Goal: Task Accomplishment & Management: Manage account settings

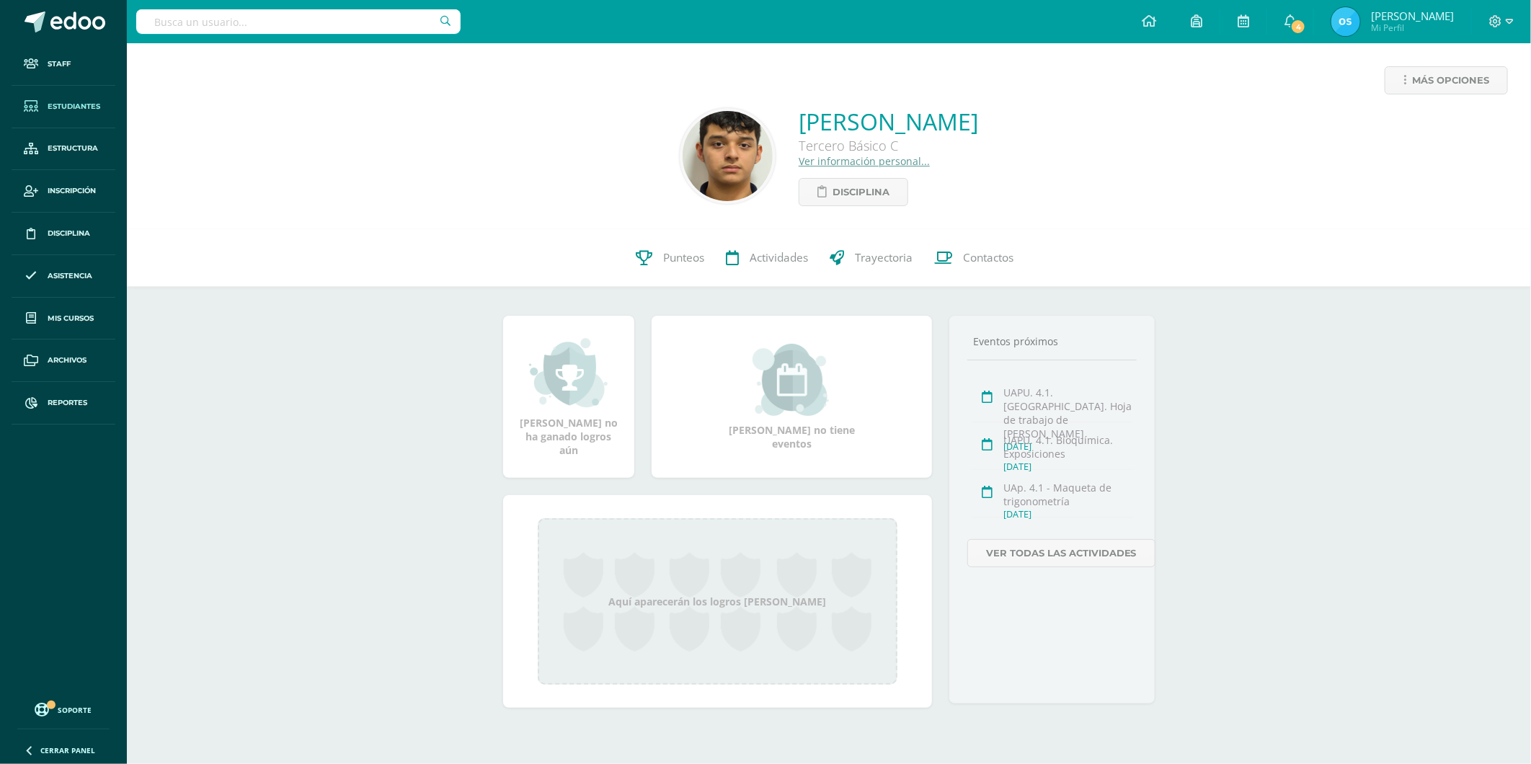
click at [75, 99] on link "Estudiantes" at bounding box center [64, 107] width 104 height 43
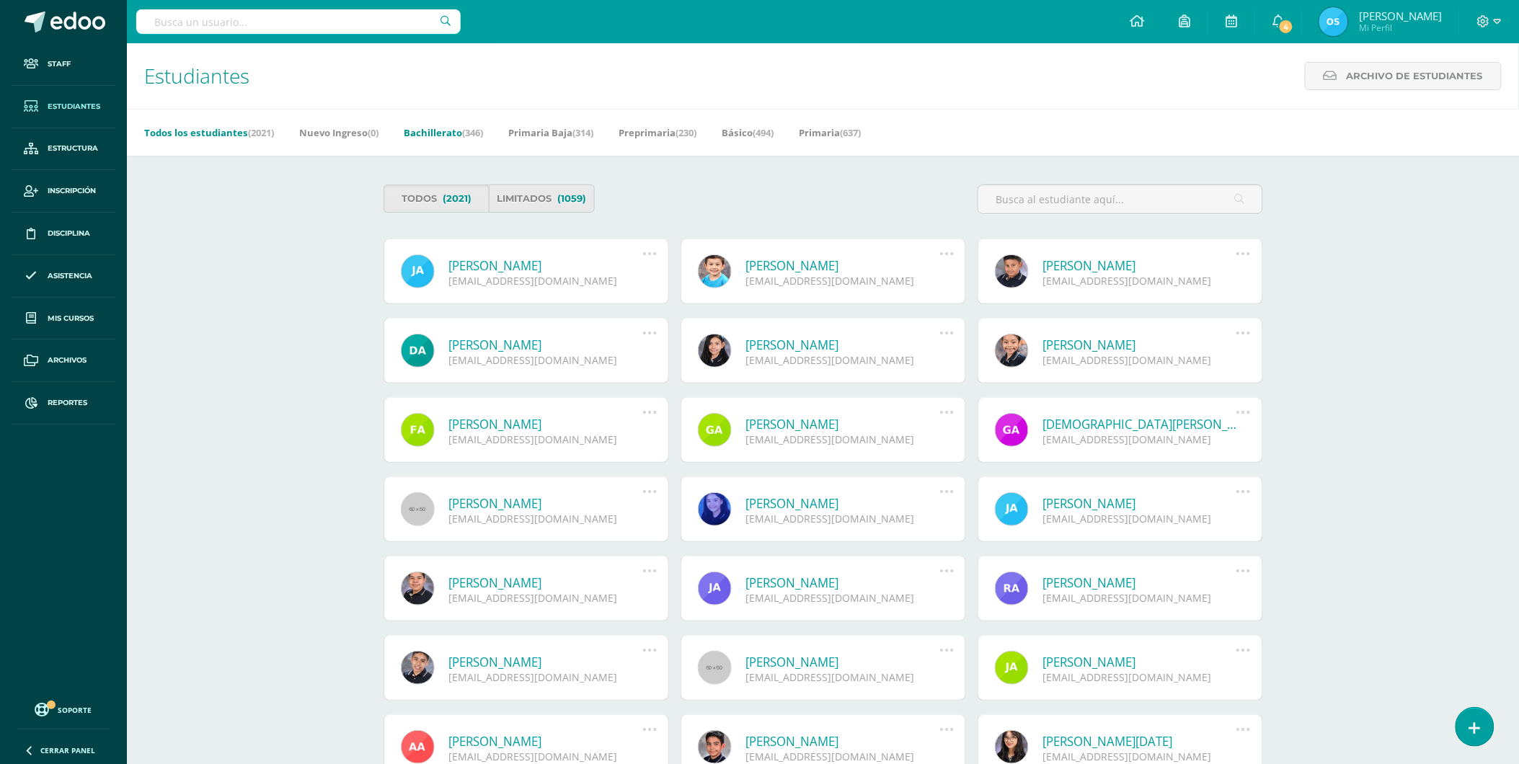
click at [476, 132] on span "(346)" at bounding box center [472, 132] width 21 height 13
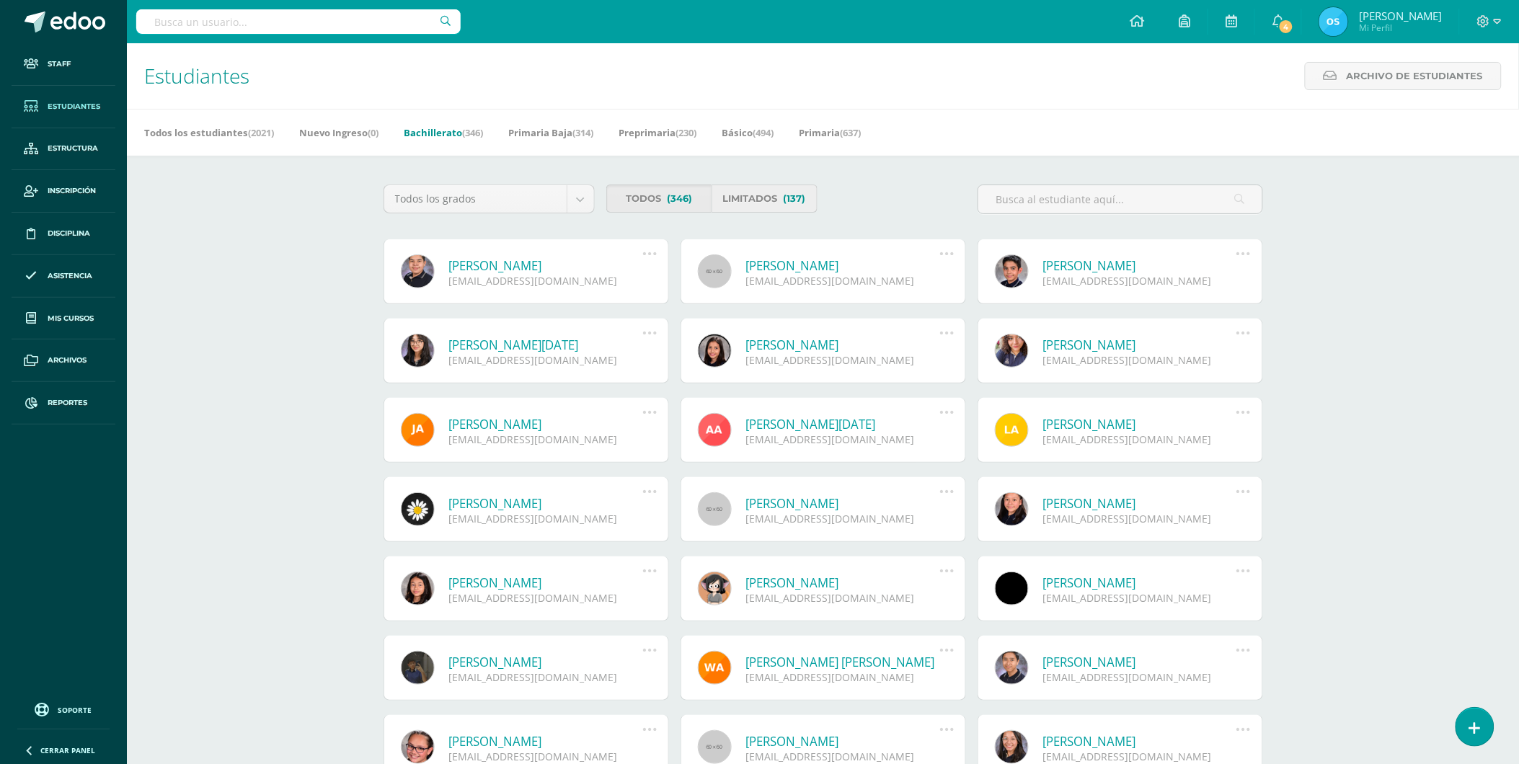
click at [780, 199] on link "Limitados (137)" at bounding box center [764, 199] width 106 height 28
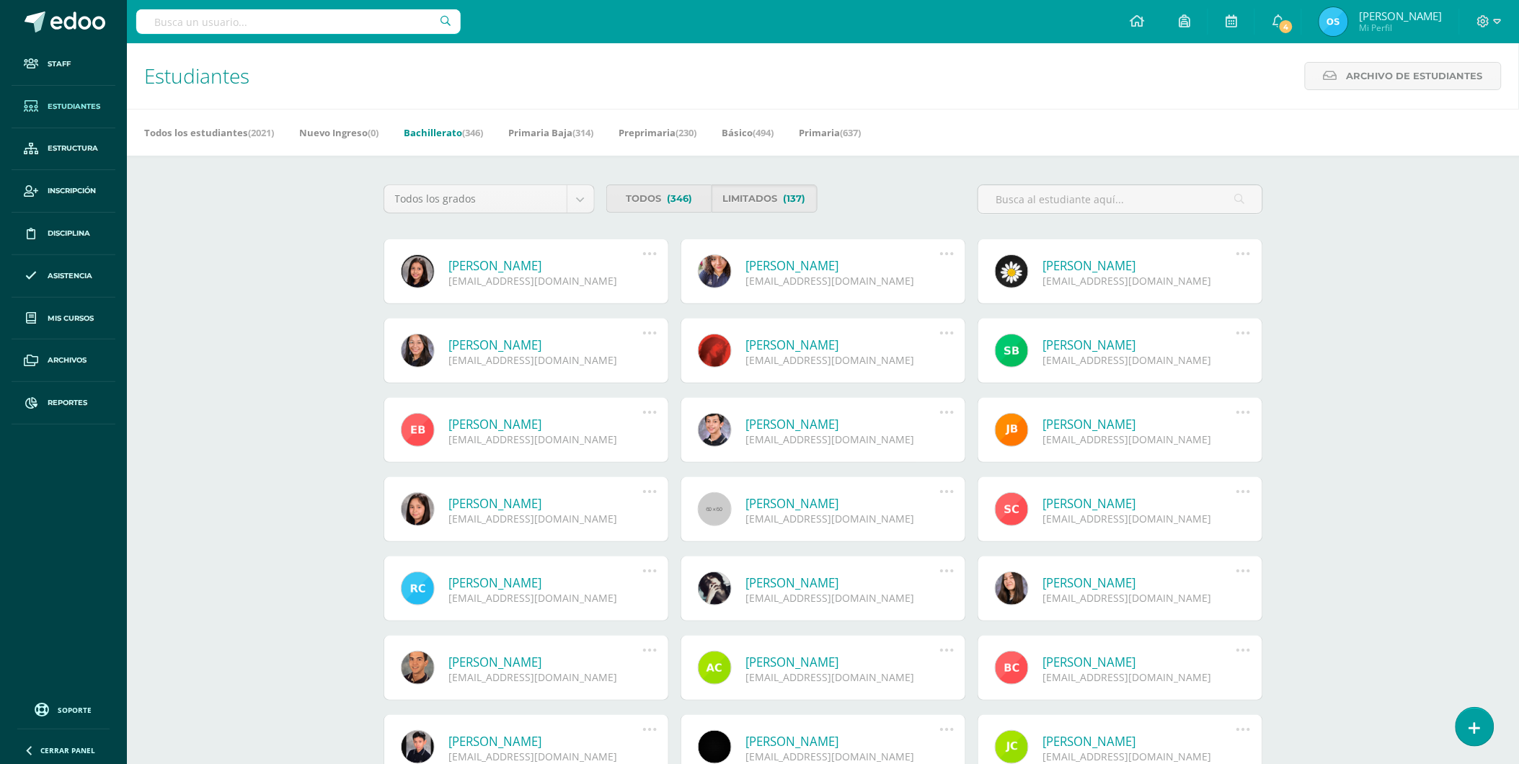
click at [653, 254] on icon at bounding box center [650, 254] width 16 height 16
click at [489, 274] on div "20190809@liceoguatemala.edu.gt" at bounding box center [546, 281] width 194 height 14
click at [494, 262] on link "[PERSON_NAME]" at bounding box center [546, 265] width 194 height 17
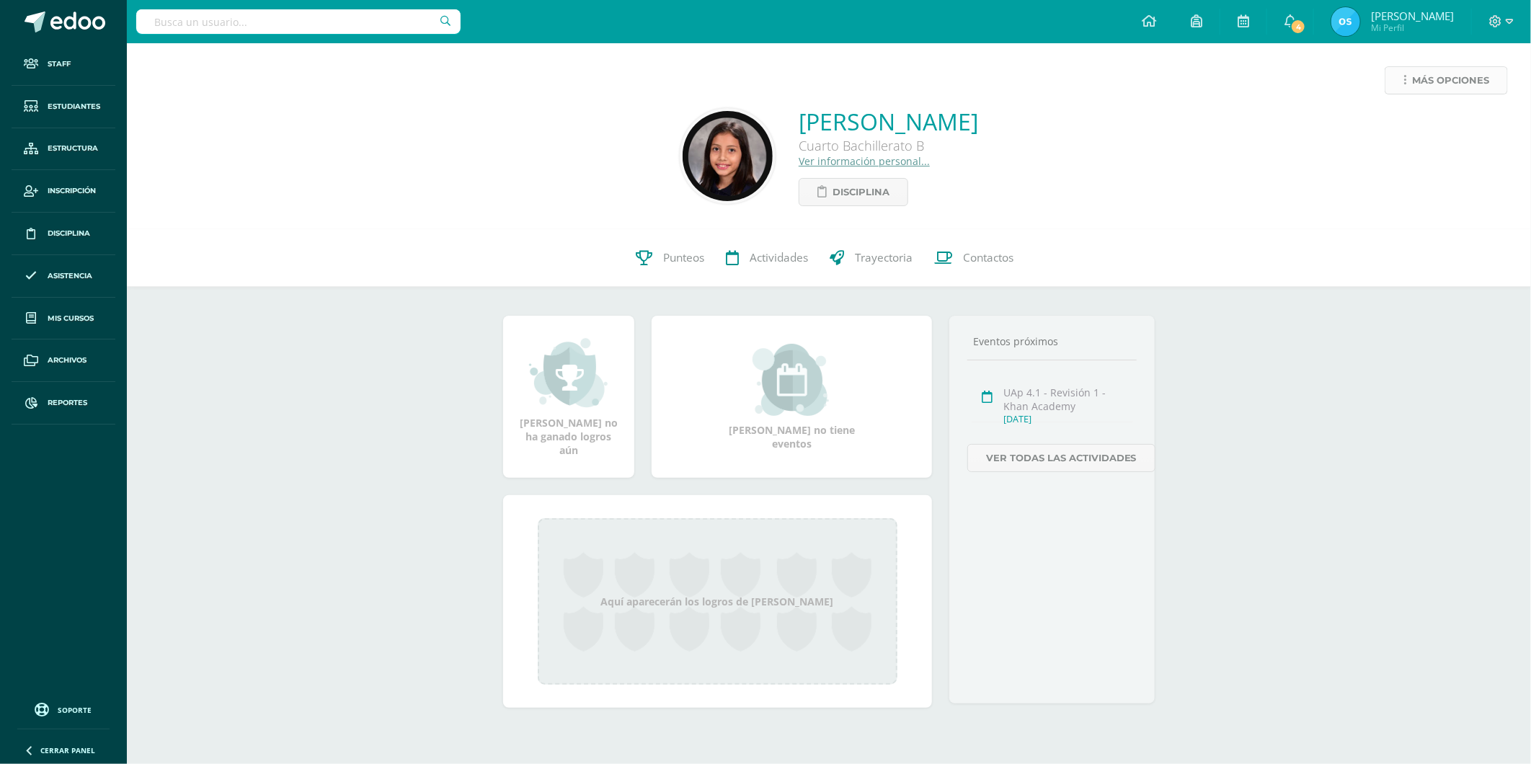
click at [1445, 76] on span "Más opciones" at bounding box center [1450, 80] width 77 height 27
click at [1380, 128] on link "Reestablecer acceso" at bounding box center [1419, 127] width 154 height 22
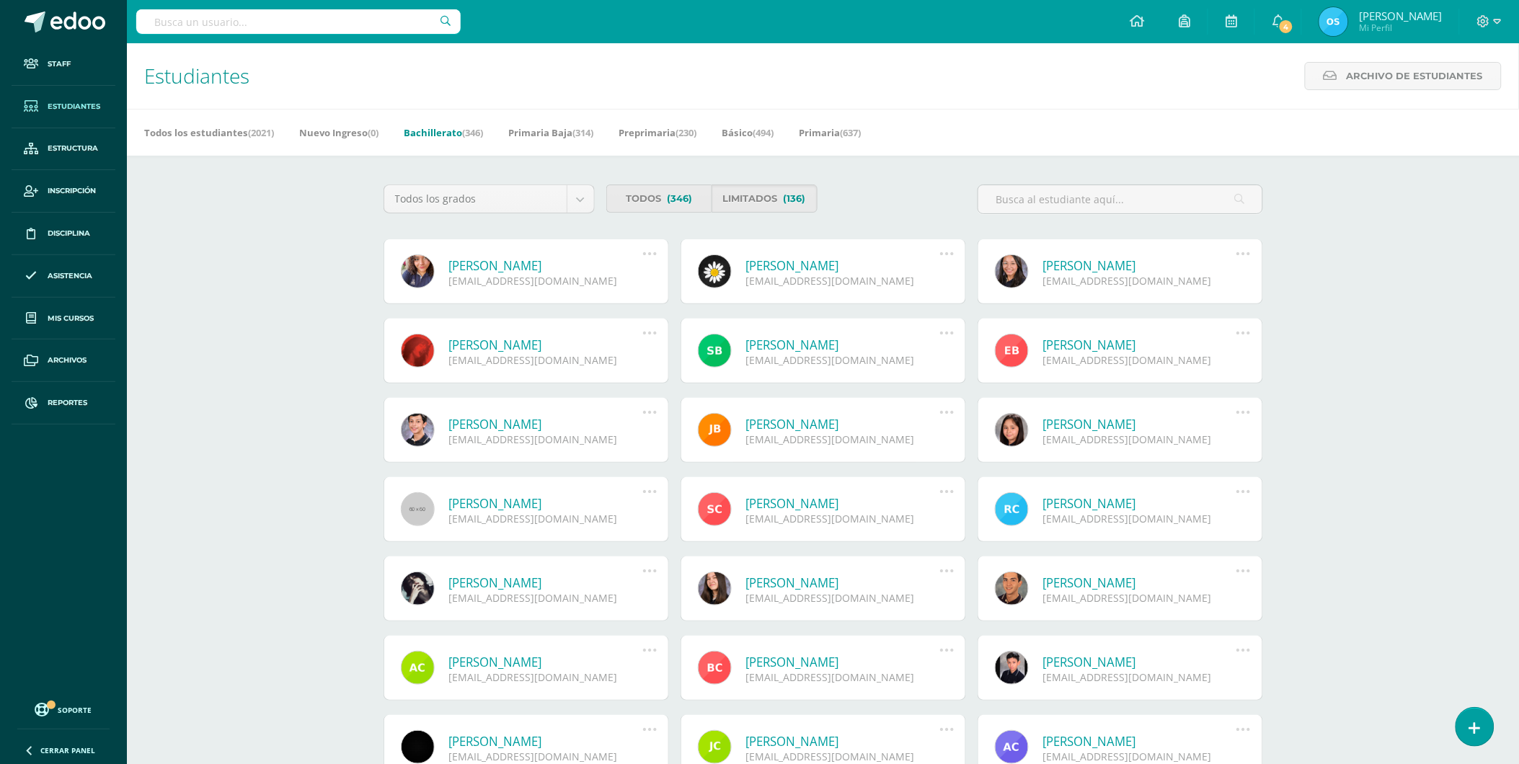
click at [510, 263] on link "María Paula Alvarez Abularach" at bounding box center [546, 265] width 194 height 17
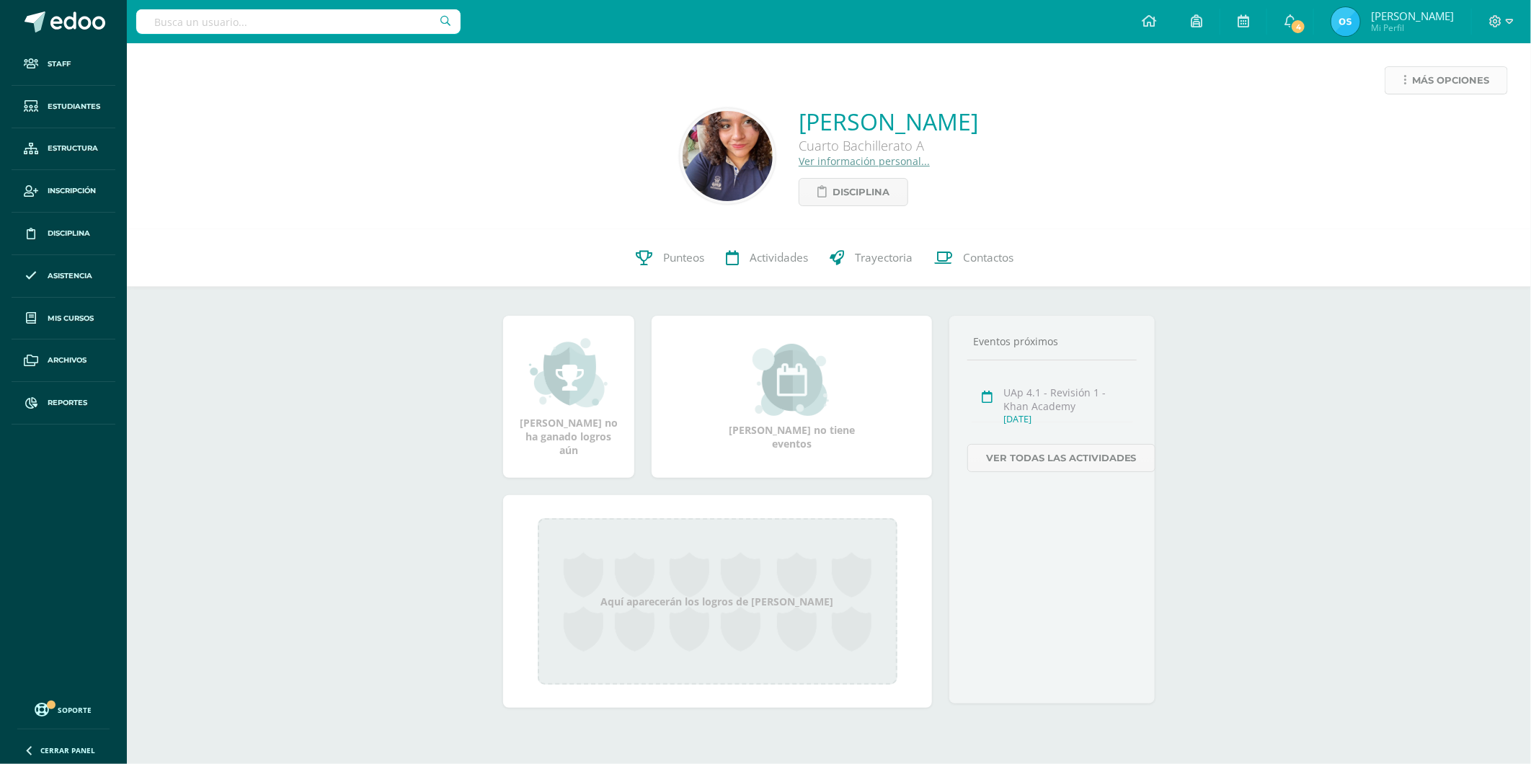
click at [1420, 83] on span "Más opciones" at bounding box center [1450, 80] width 77 height 27
click at [1396, 130] on link "Reestablecer acceso" at bounding box center [1419, 127] width 154 height 22
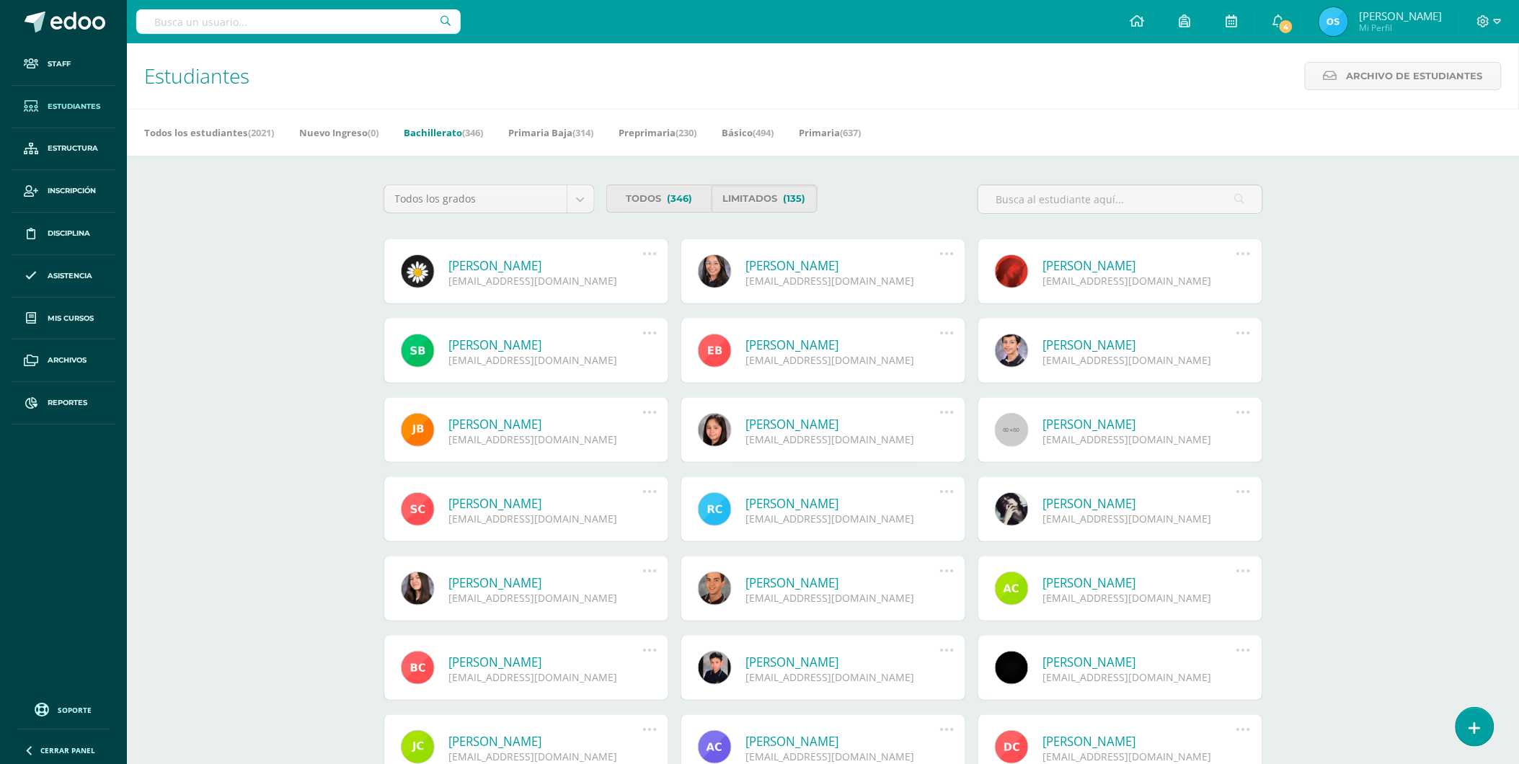
click at [516, 268] on link "[PERSON_NAME]" at bounding box center [546, 265] width 194 height 17
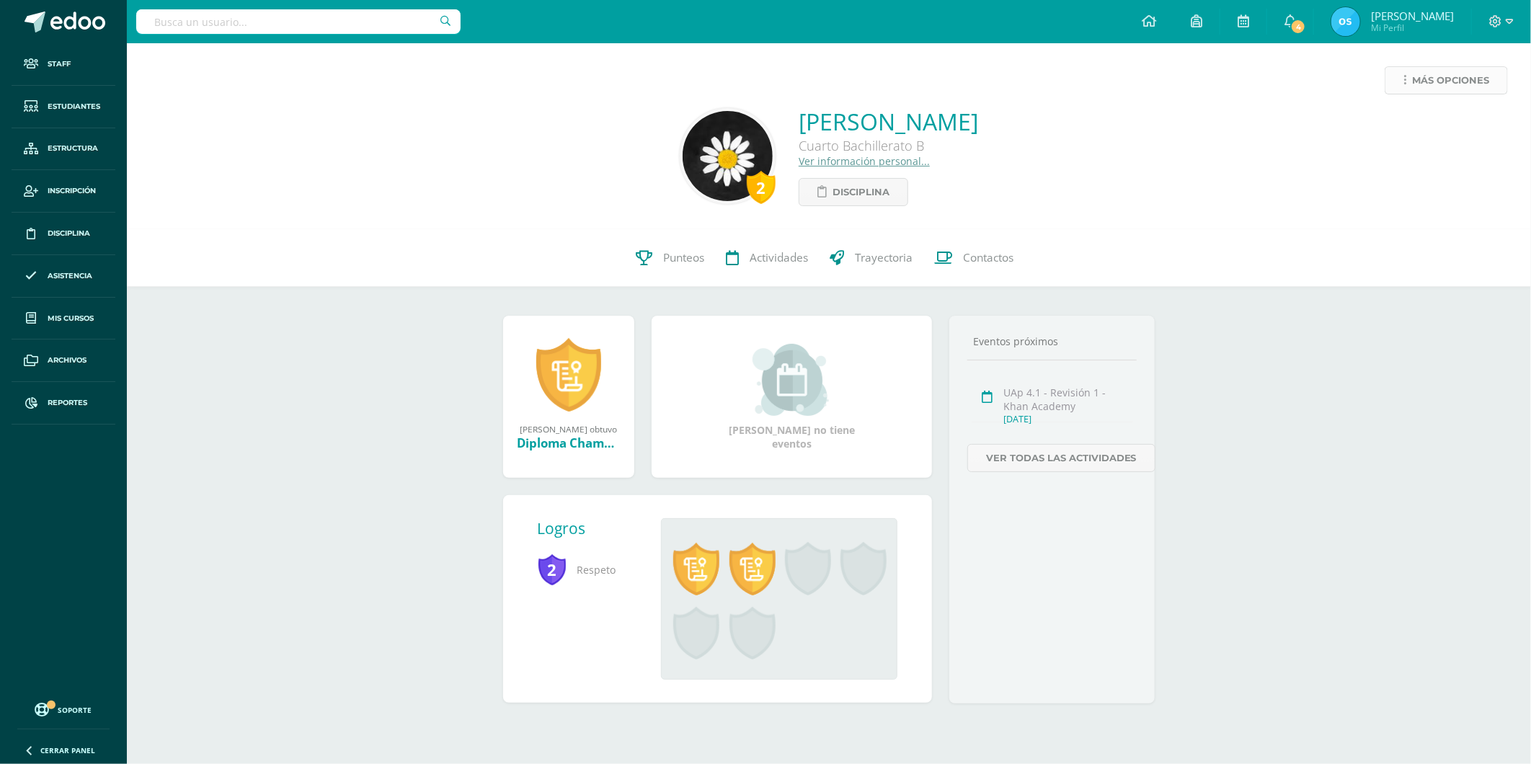
click at [1434, 78] on span "Más opciones" at bounding box center [1450, 80] width 77 height 27
click at [1396, 126] on link "Reestablecer acceso" at bounding box center [1419, 127] width 154 height 22
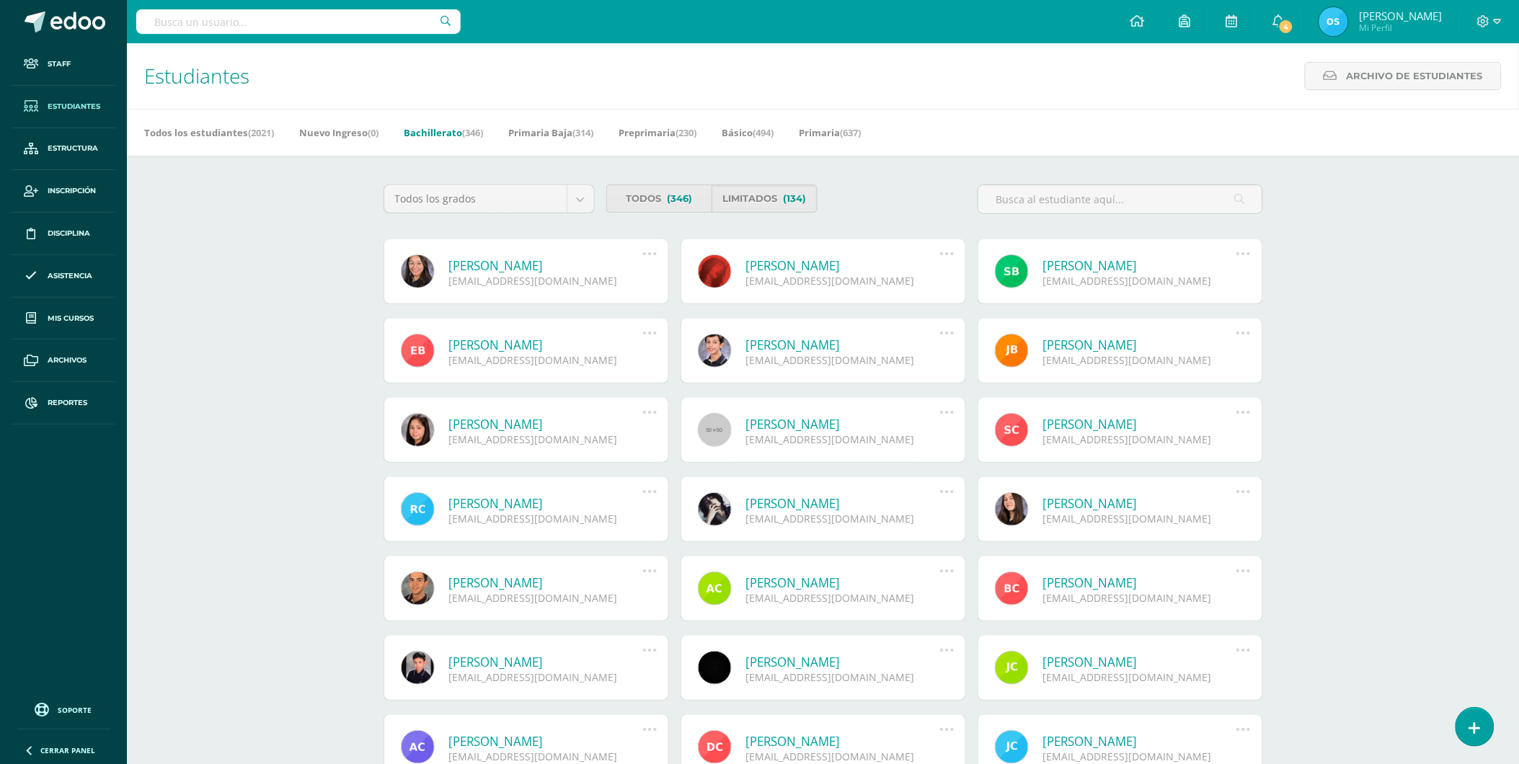
click at [505, 265] on link "[PERSON_NAME]" at bounding box center [546, 265] width 194 height 17
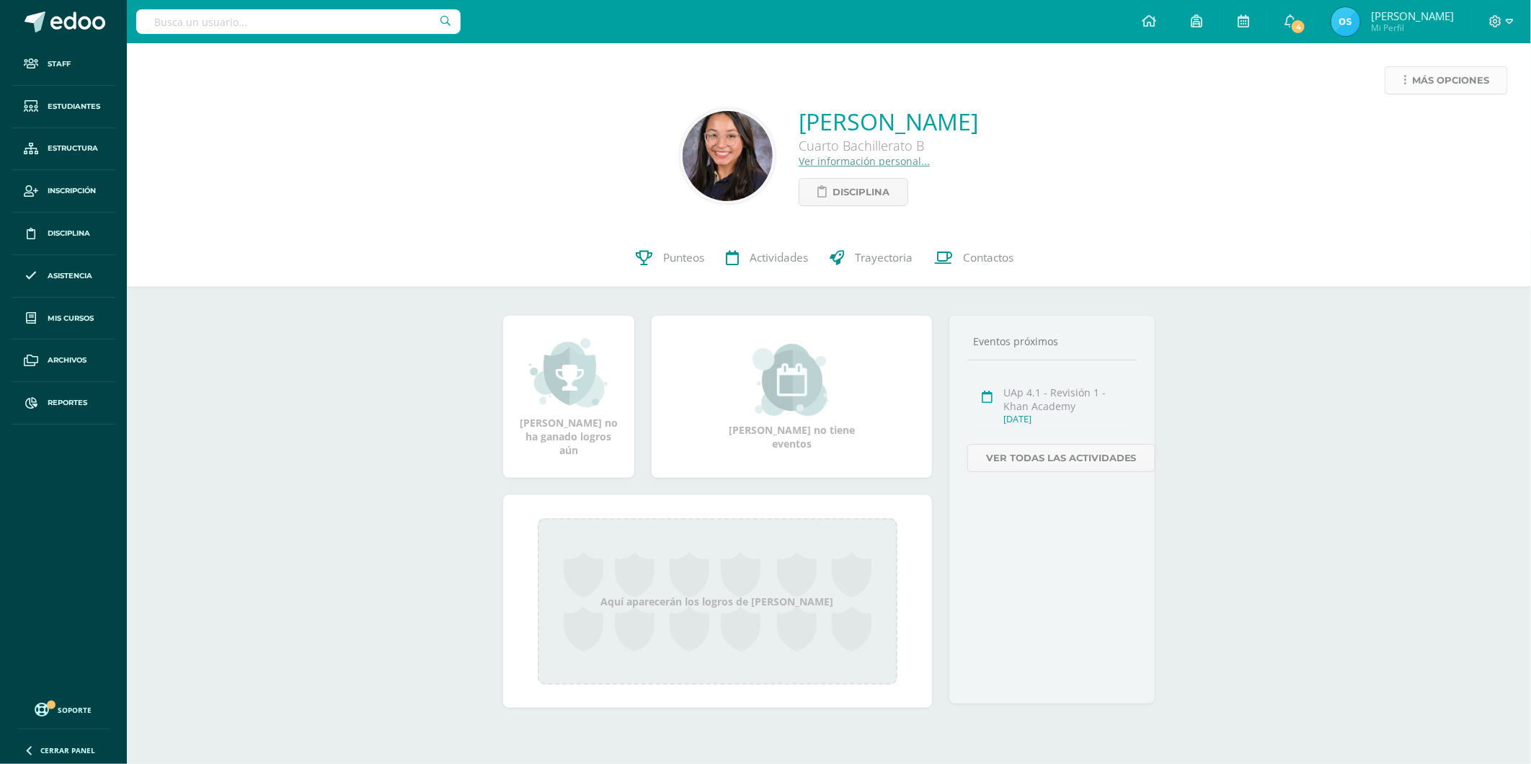
click at [1431, 77] on span "Más opciones" at bounding box center [1450, 80] width 77 height 27
click at [1396, 127] on link "Reestablecer acceso" at bounding box center [1419, 127] width 154 height 22
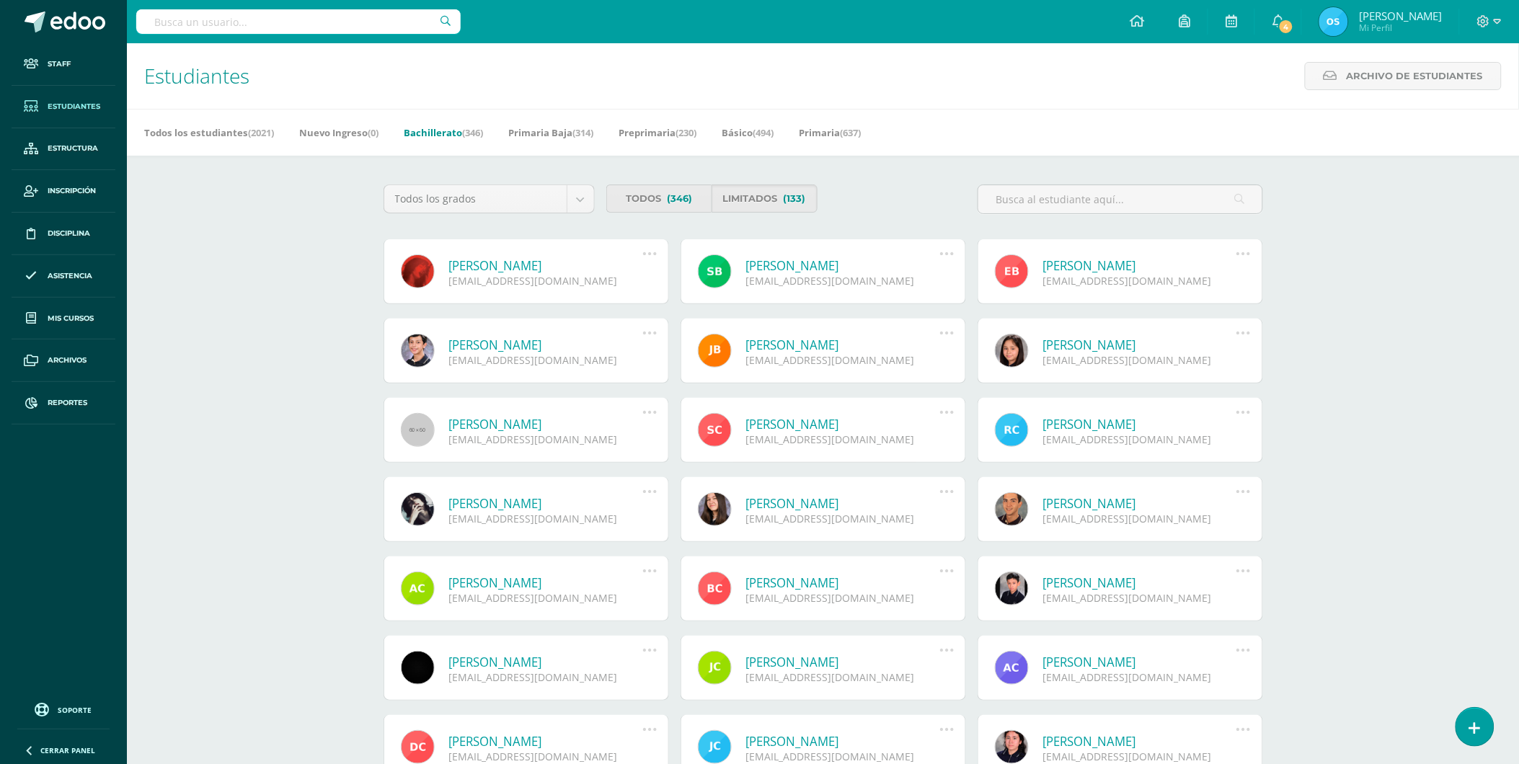
click at [509, 264] on link "Mia Isabella Azmitia Paz" at bounding box center [546, 265] width 194 height 17
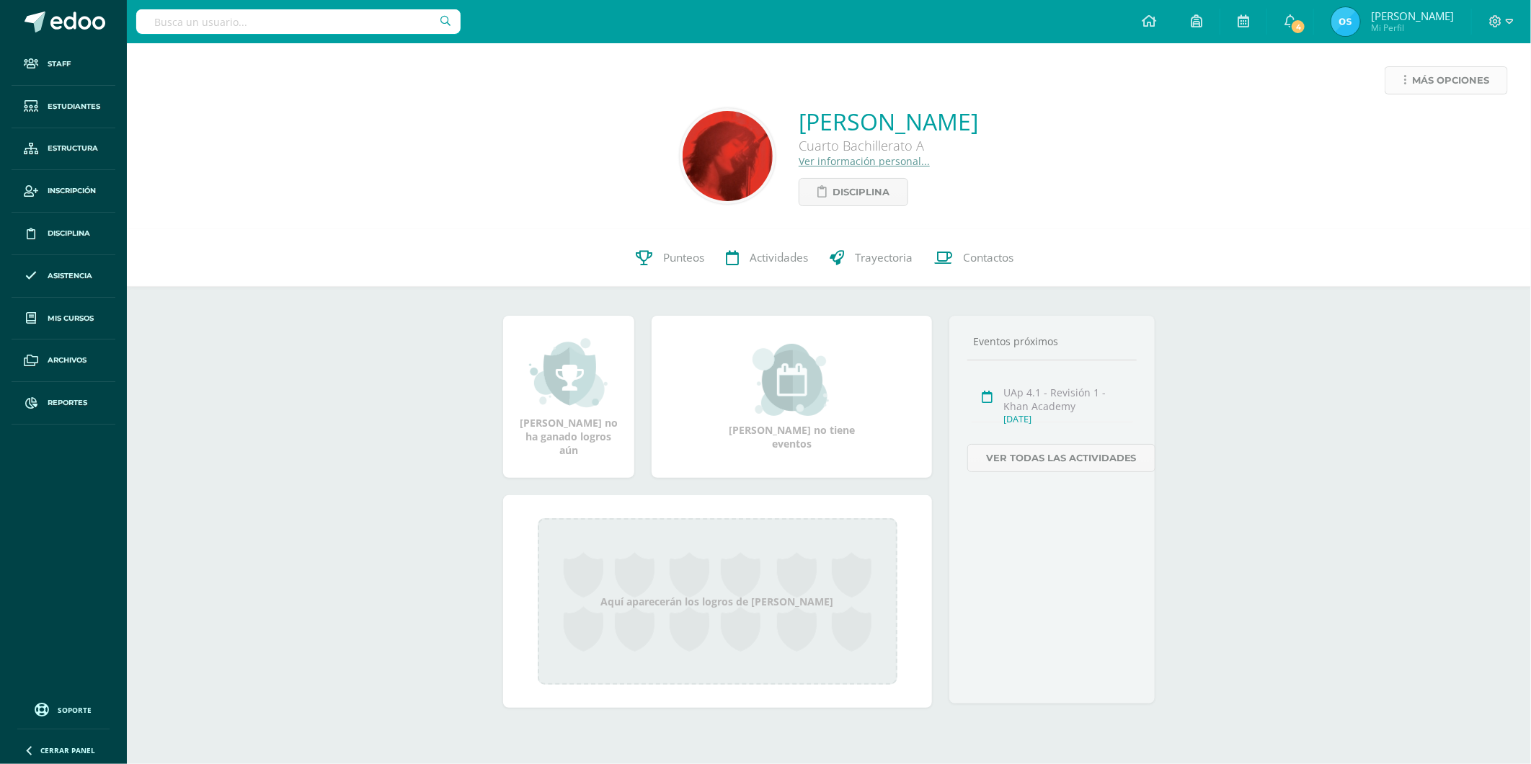
click at [1412, 80] on span "Más opciones" at bounding box center [1450, 80] width 77 height 27
click at [1403, 123] on link "Reestablecer acceso" at bounding box center [1419, 127] width 154 height 22
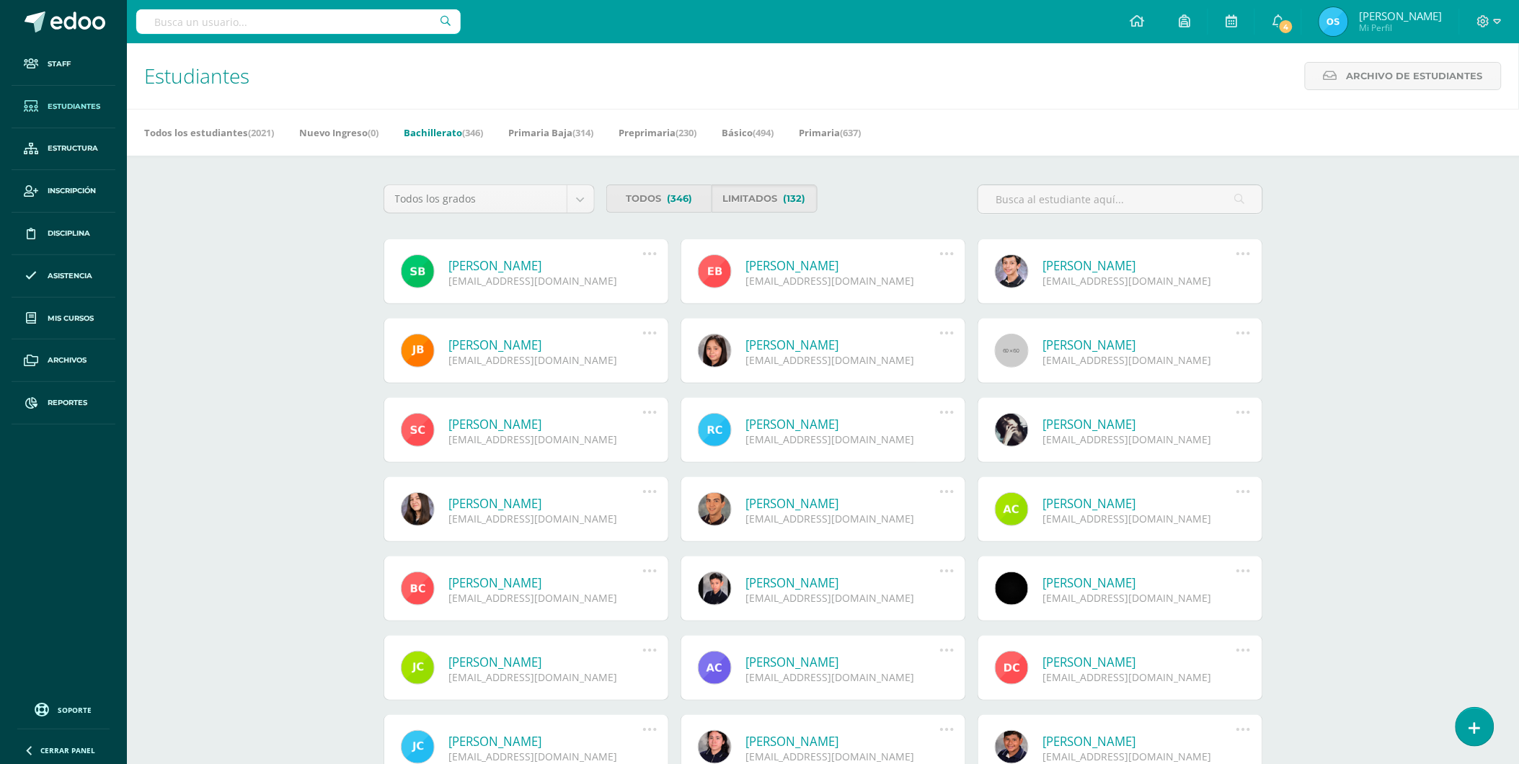
click at [503, 265] on link "Sofía Gabriela Barrios Rivas" at bounding box center [546, 265] width 194 height 17
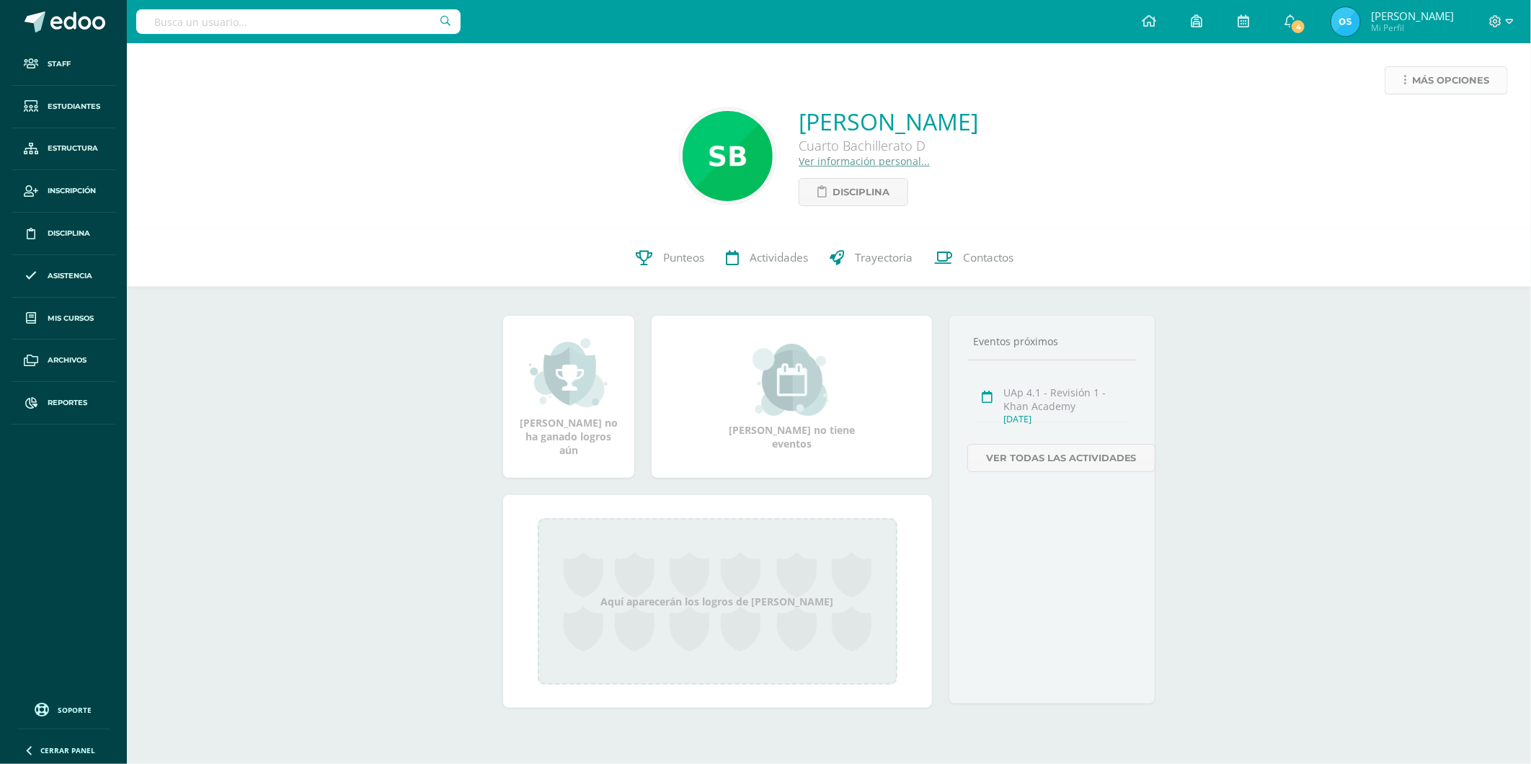
click at [1413, 74] on span "Más opciones" at bounding box center [1450, 80] width 77 height 27
click at [1411, 123] on link "Reestablecer acceso" at bounding box center [1419, 127] width 154 height 22
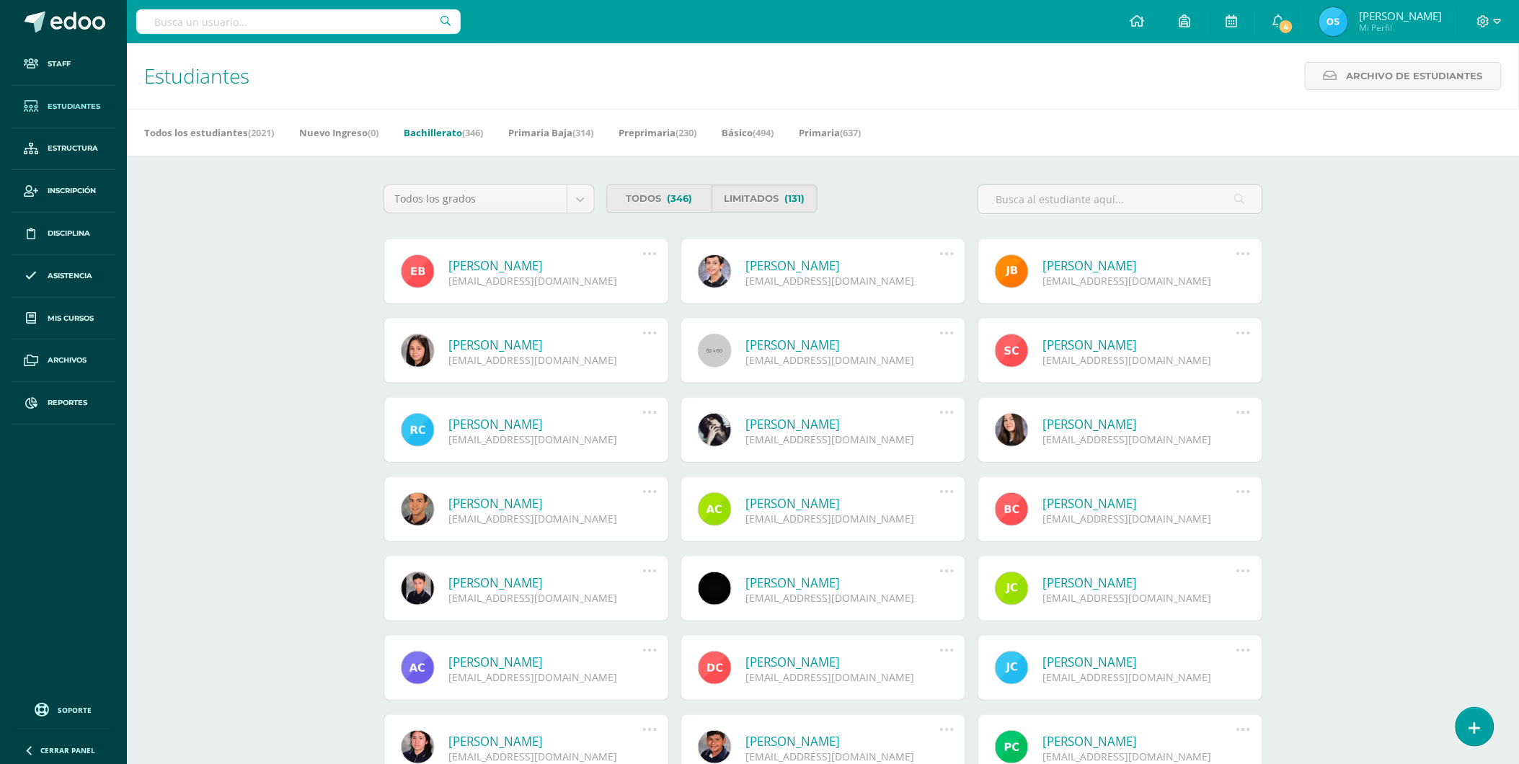
click at [522, 263] on link "[PERSON_NAME]" at bounding box center [546, 265] width 194 height 17
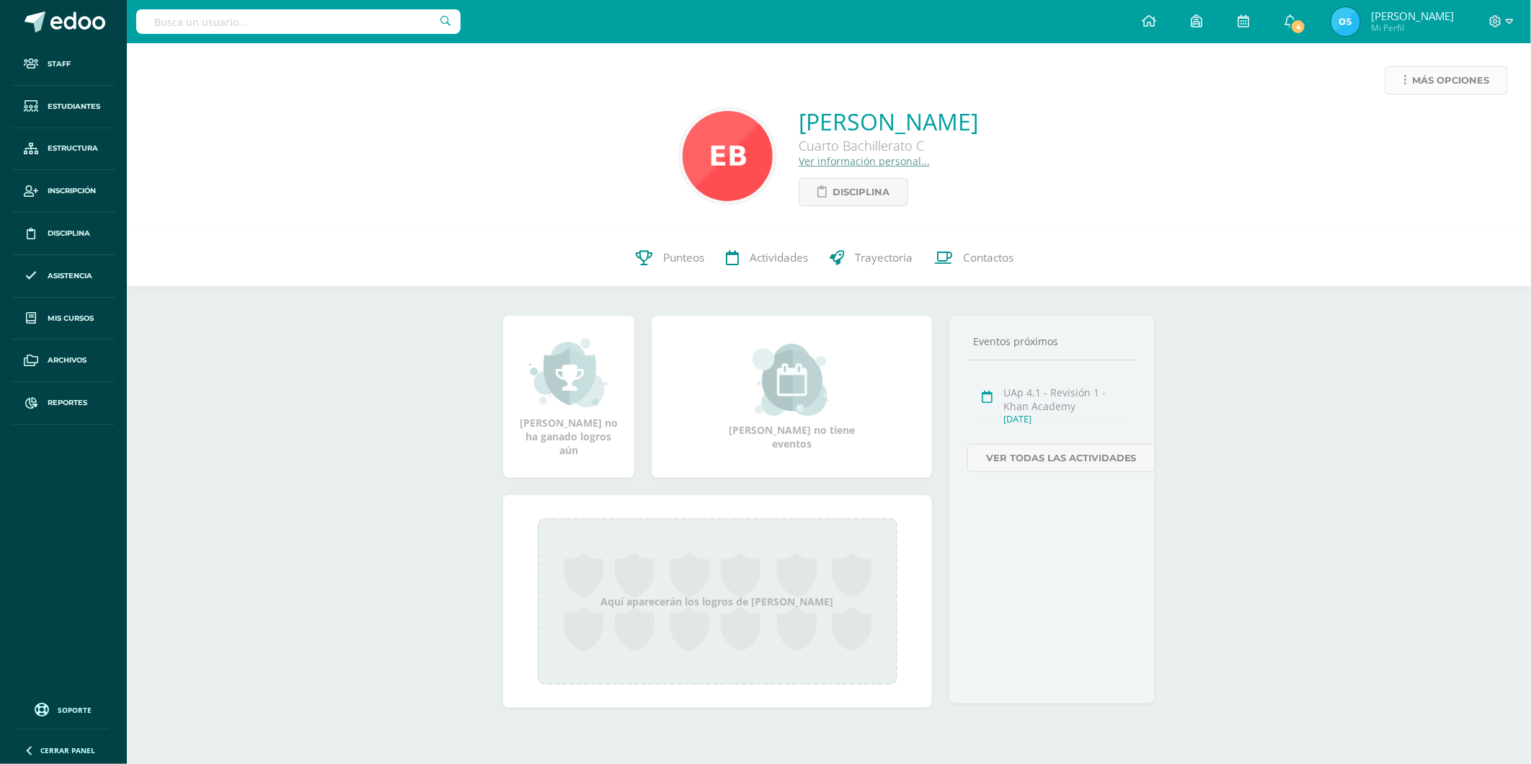
click at [1410, 88] on link "Más opciones" at bounding box center [1446, 80] width 123 height 28
click at [1396, 128] on link "Reestablecer acceso" at bounding box center [1419, 127] width 154 height 22
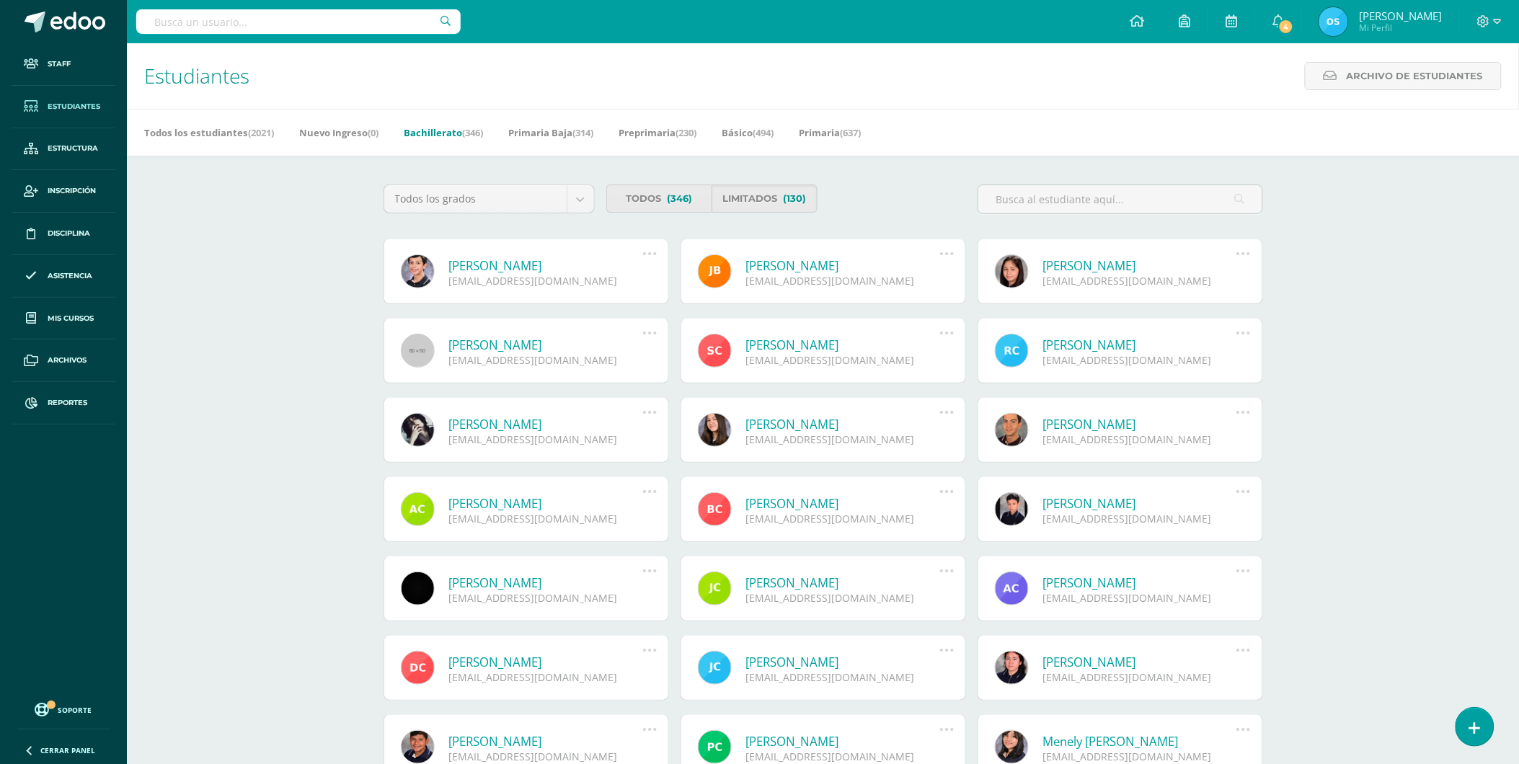
click at [520, 265] on link "[PERSON_NAME]" at bounding box center [546, 265] width 194 height 17
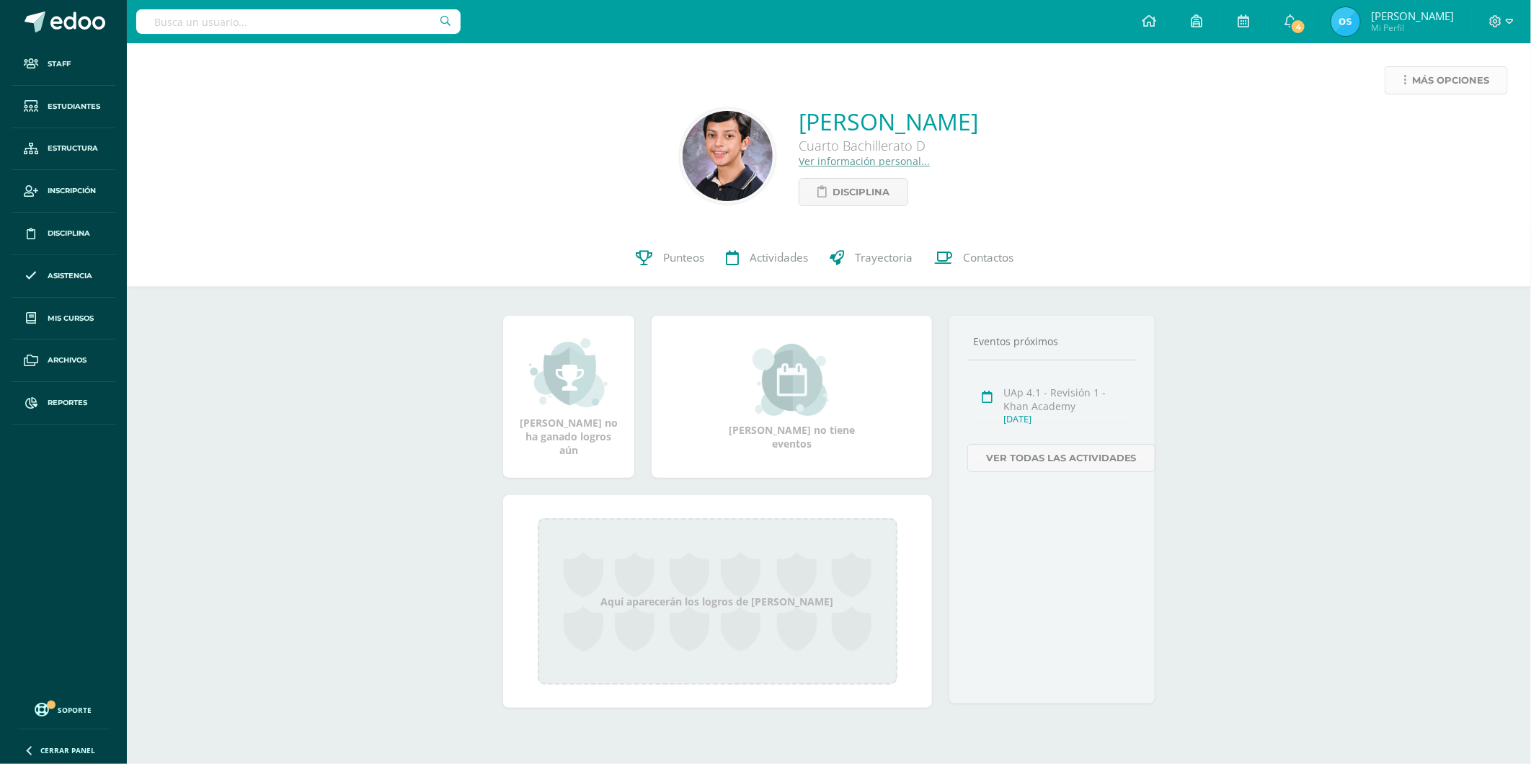
click at [1430, 86] on span "Más opciones" at bounding box center [1450, 80] width 77 height 27
click at [1391, 125] on link "Reestablecer acceso" at bounding box center [1419, 127] width 154 height 22
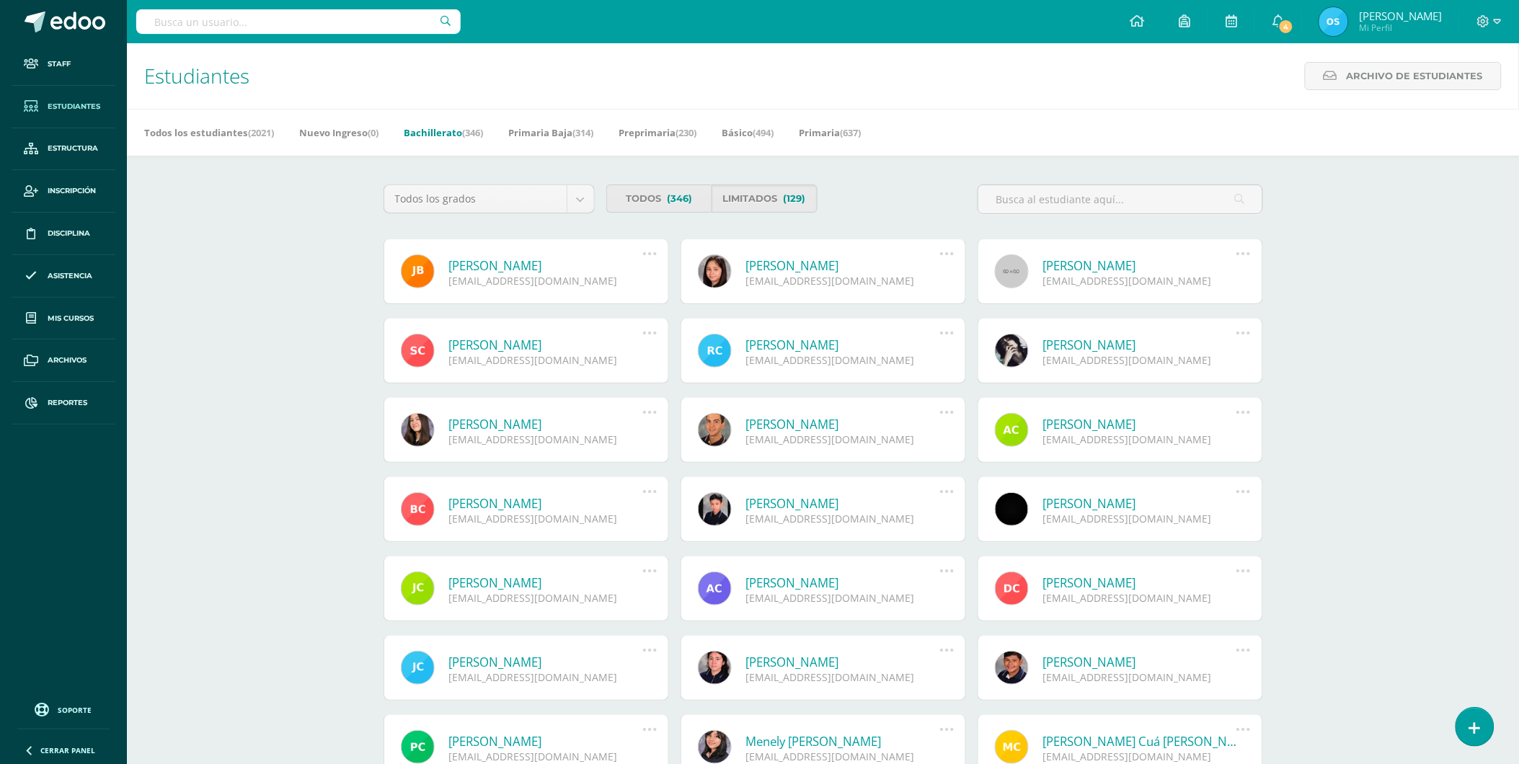
click at [521, 261] on link "[PERSON_NAME]" at bounding box center [546, 265] width 194 height 17
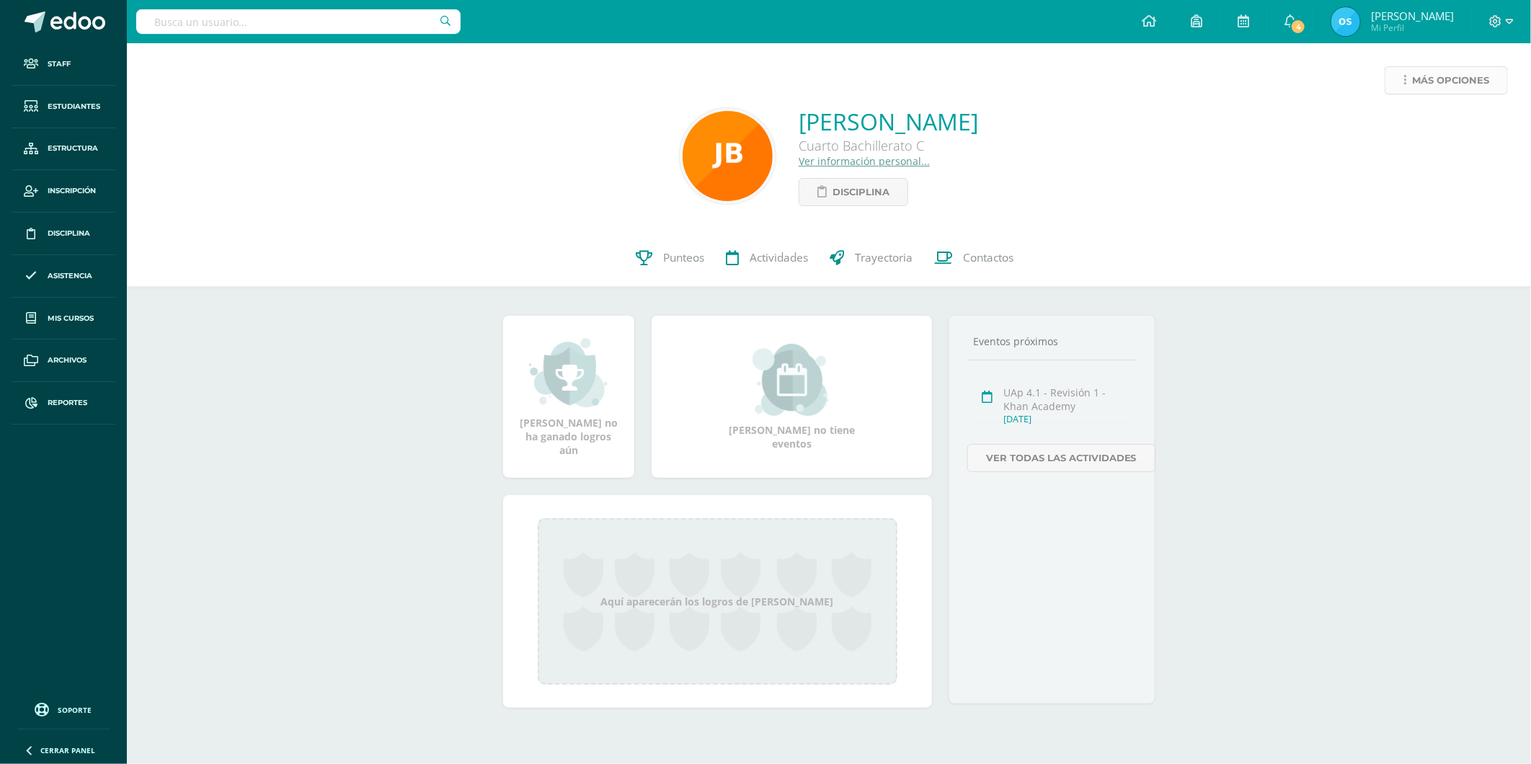
click at [1416, 75] on span "Más opciones" at bounding box center [1450, 80] width 77 height 27
click at [1384, 126] on link "Reestablecer acceso" at bounding box center [1419, 127] width 154 height 22
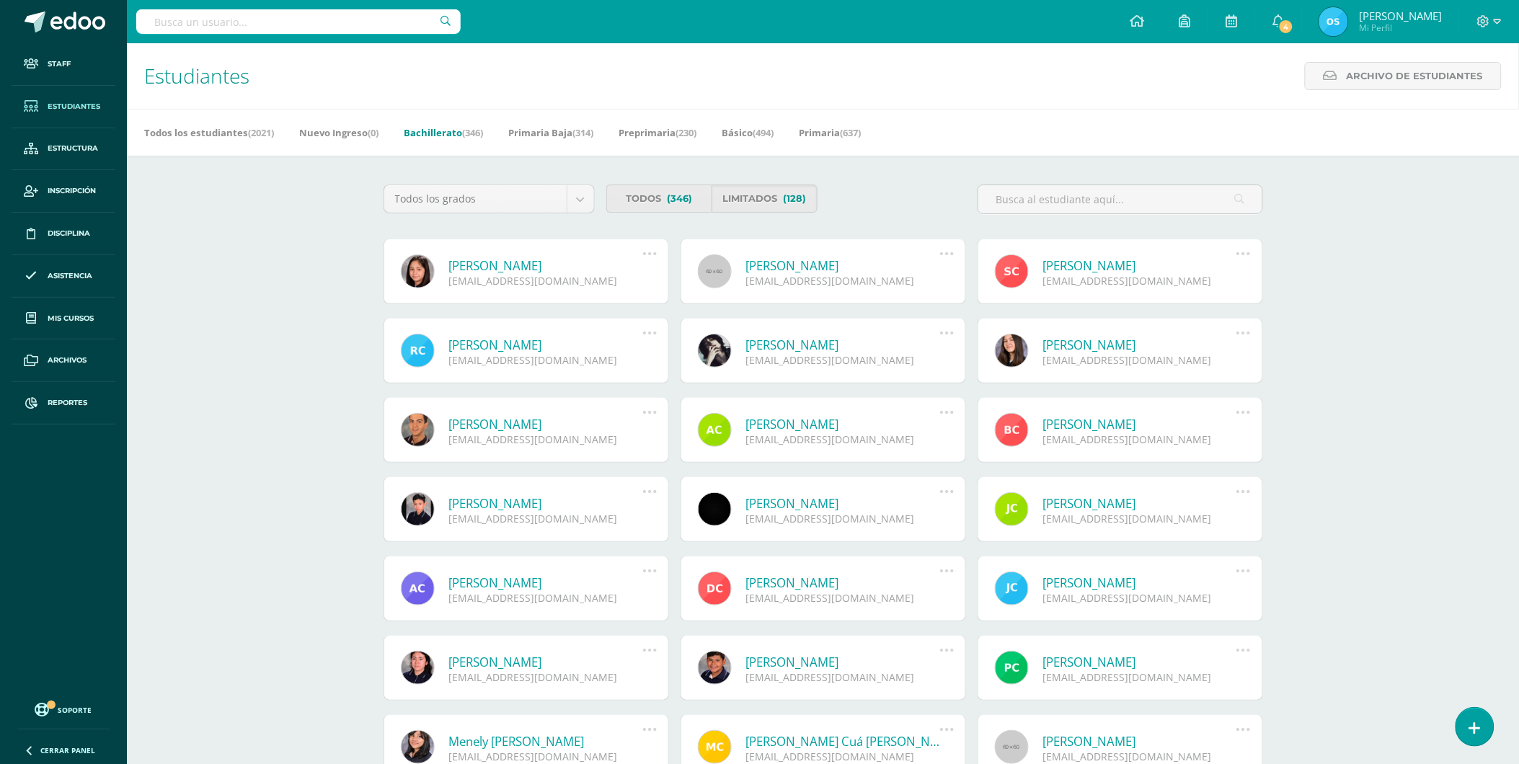
click at [522, 267] on link "[PERSON_NAME]" at bounding box center [546, 265] width 194 height 17
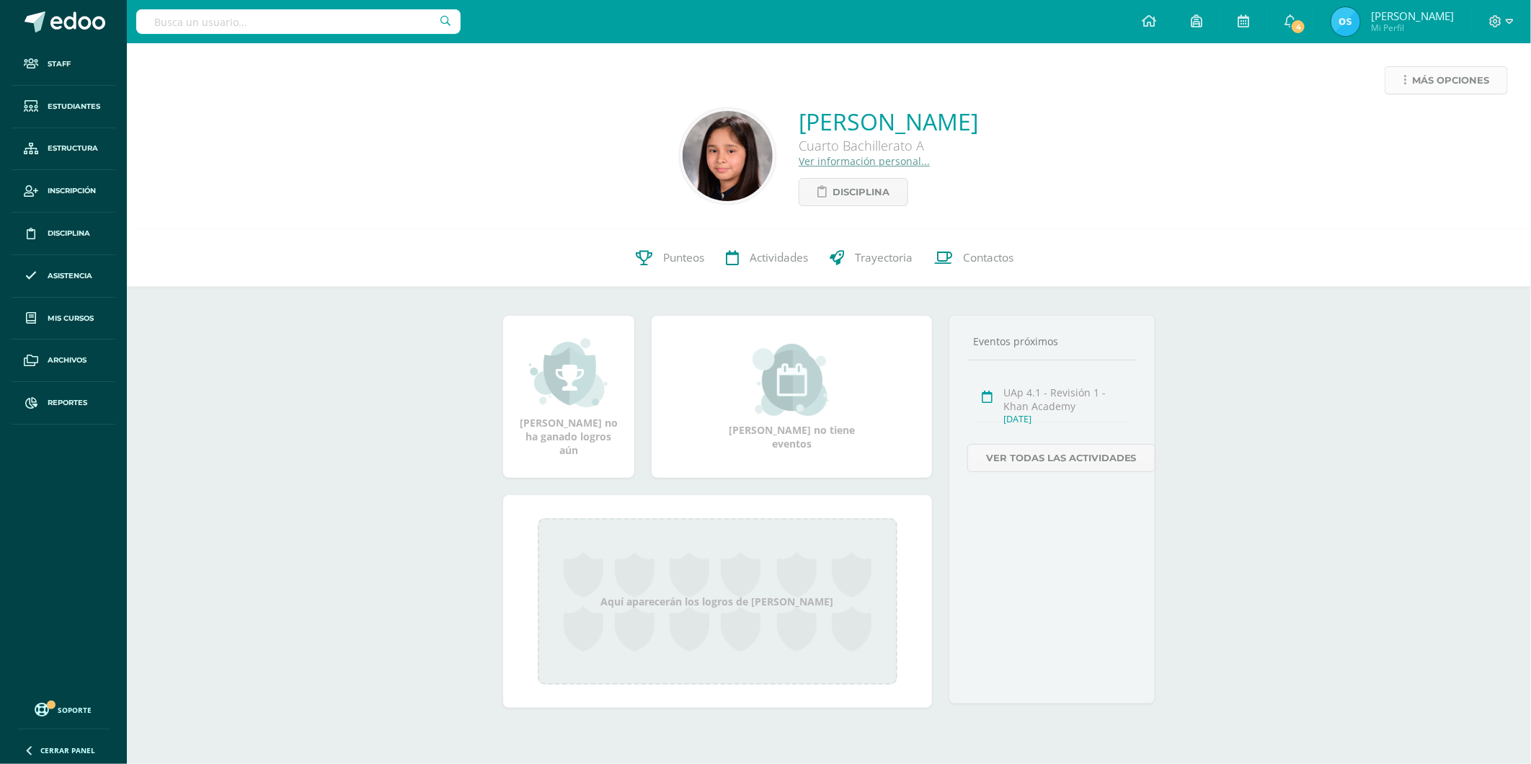
click at [1416, 79] on span "Más opciones" at bounding box center [1450, 80] width 77 height 27
click at [1391, 132] on link "Reestablecer acceso" at bounding box center [1419, 127] width 154 height 22
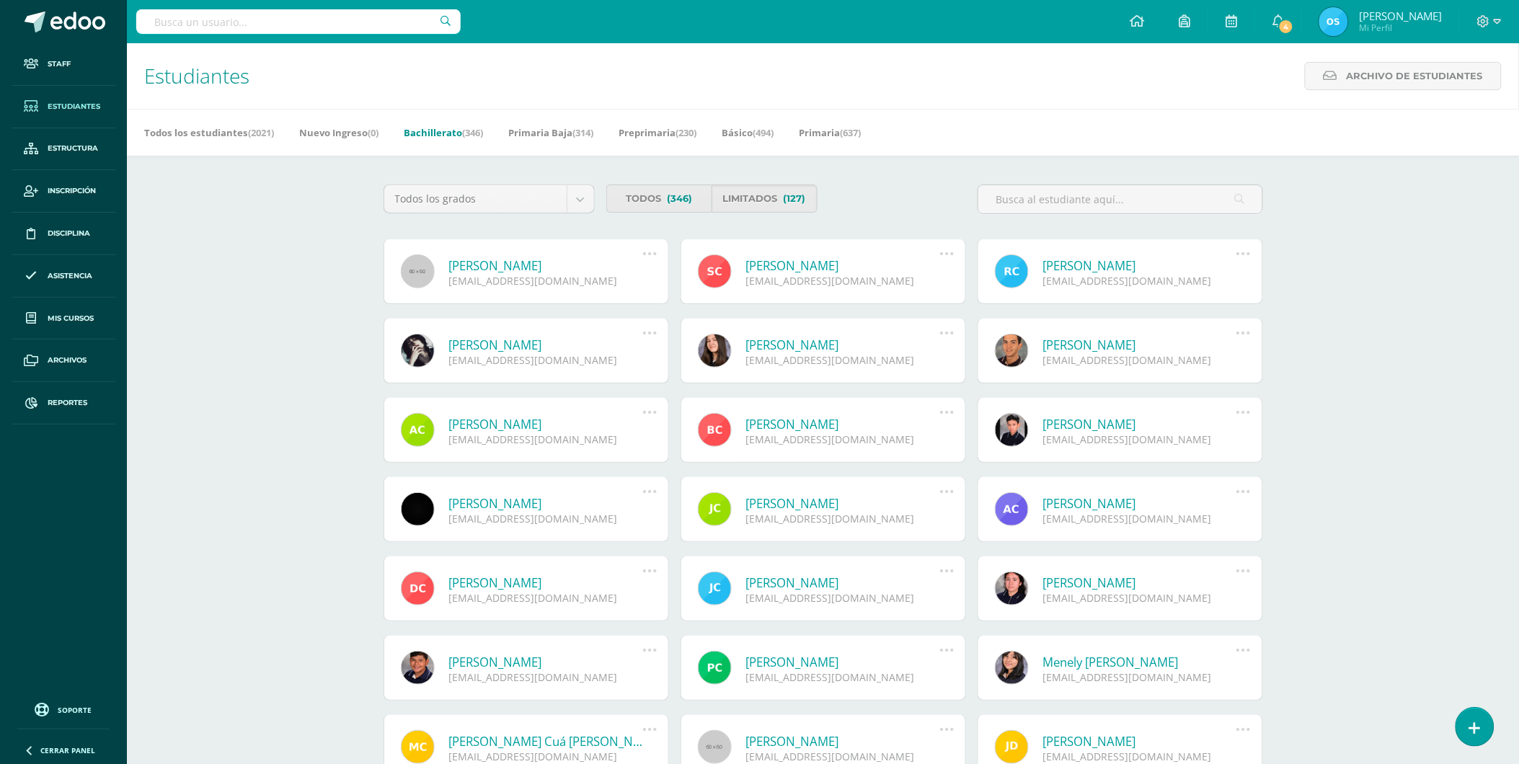
click at [538, 267] on link "[PERSON_NAME]" at bounding box center [546, 265] width 194 height 17
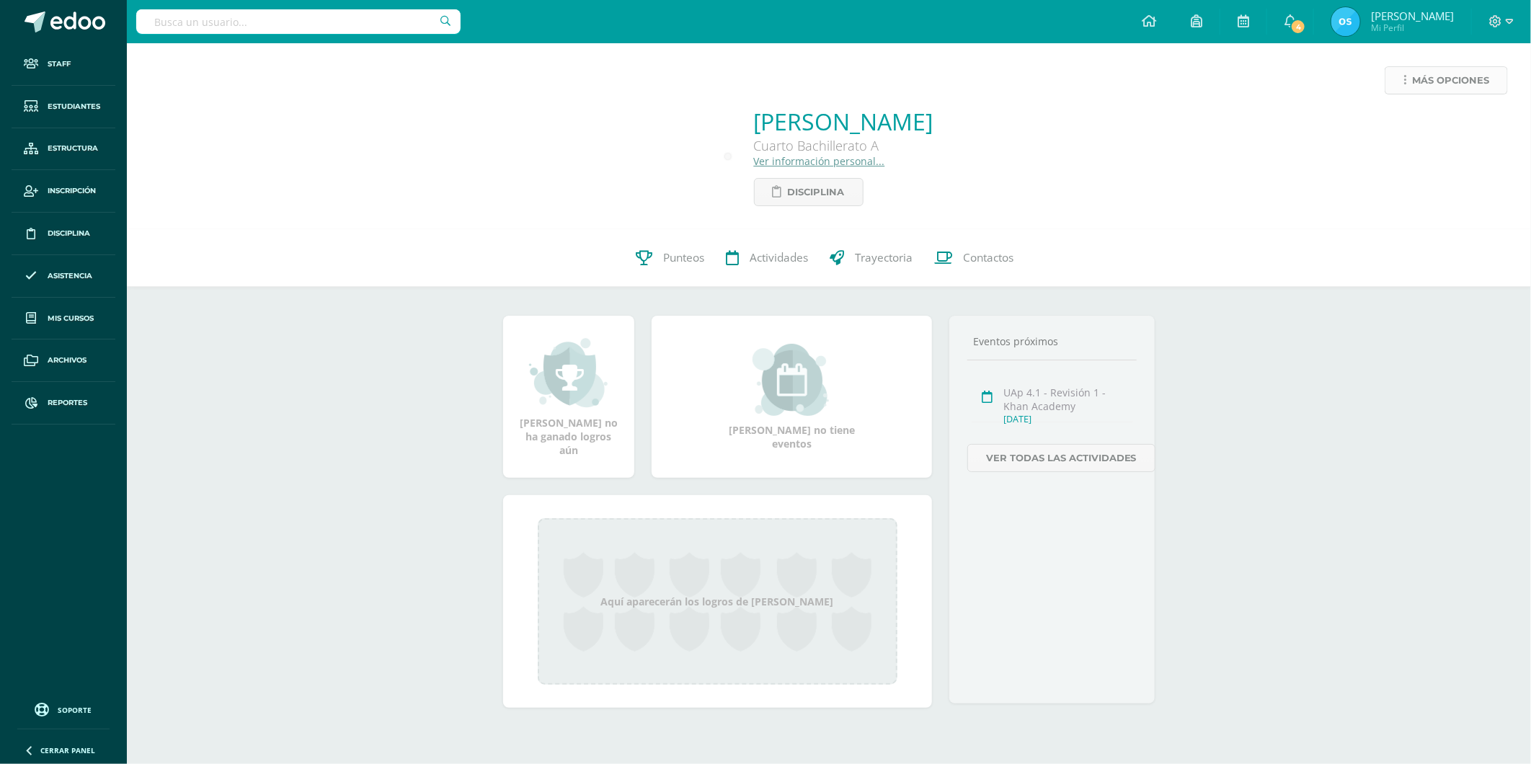
click at [1412, 79] on span "Más opciones" at bounding box center [1450, 80] width 77 height 27
click link "Reestablecer acceso"
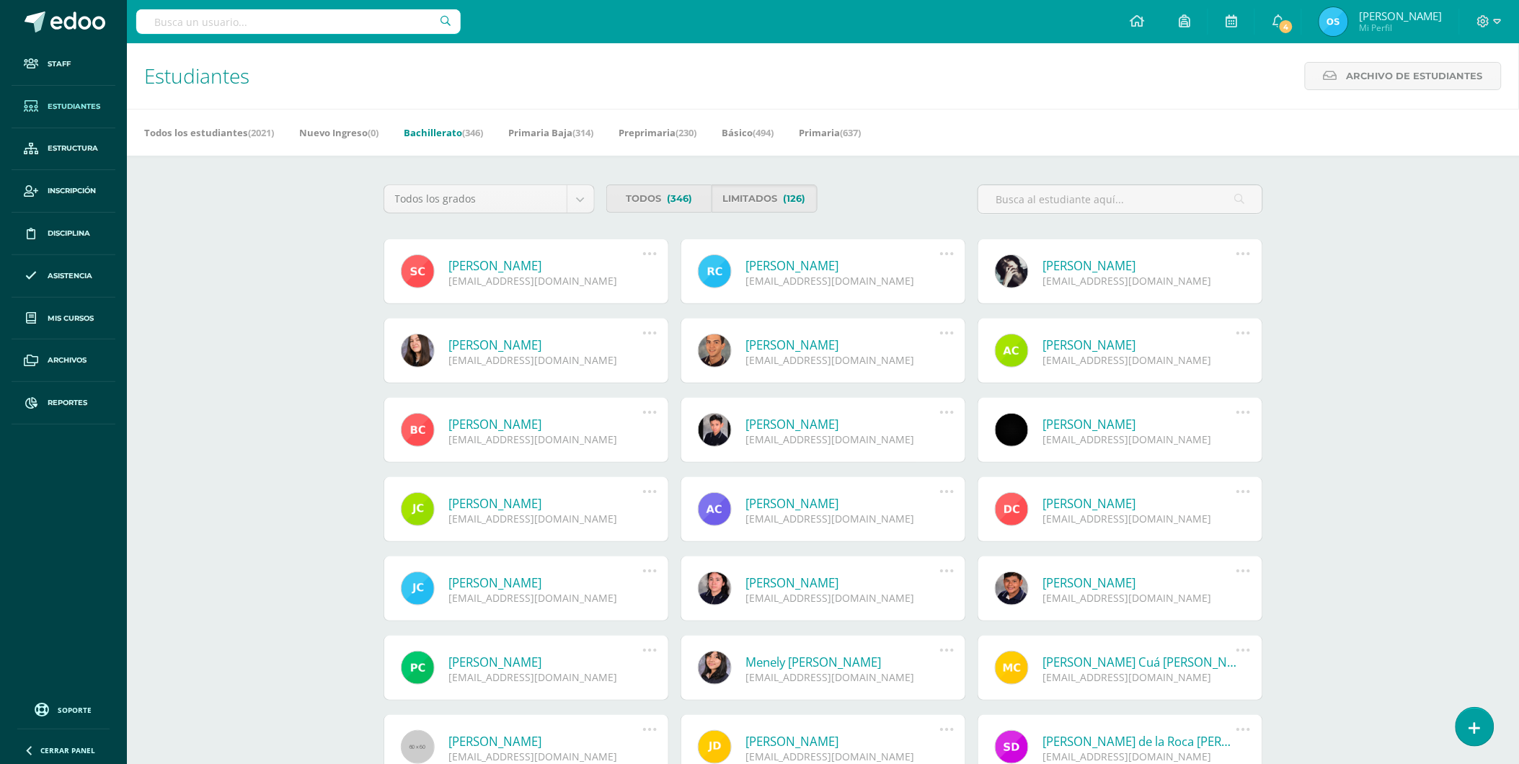
click at [533, 267] on link "Sebastian André Carrillo Rodas" at bounding box center [546, 265] width 194 height 17
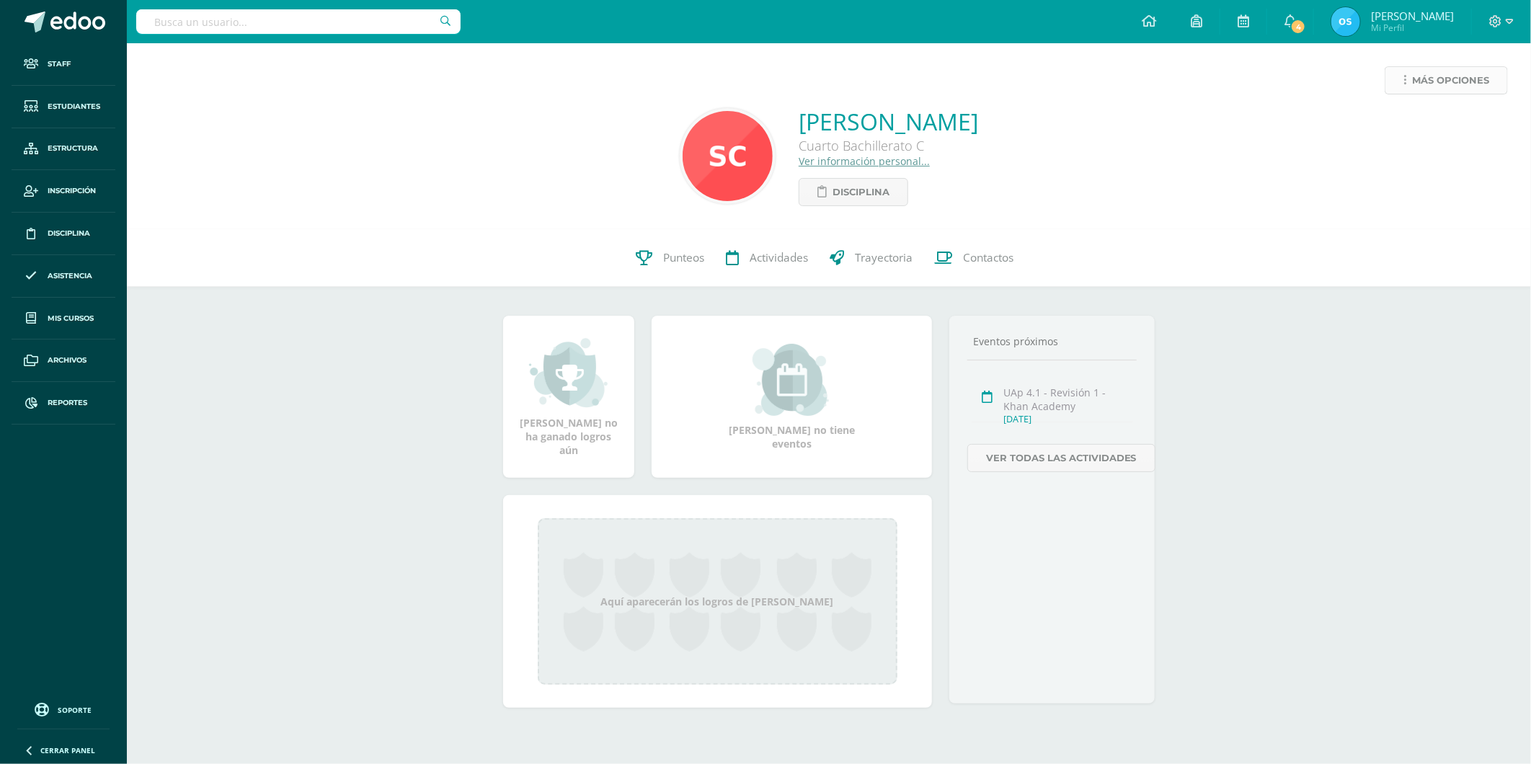
click at [1406, 78] on icon at bounding box center [1404, 80] width 3 height 12
click at [1386, 130] on link "Reestablecer acceso" at bounding box center [1419, 127] width 154 height 22
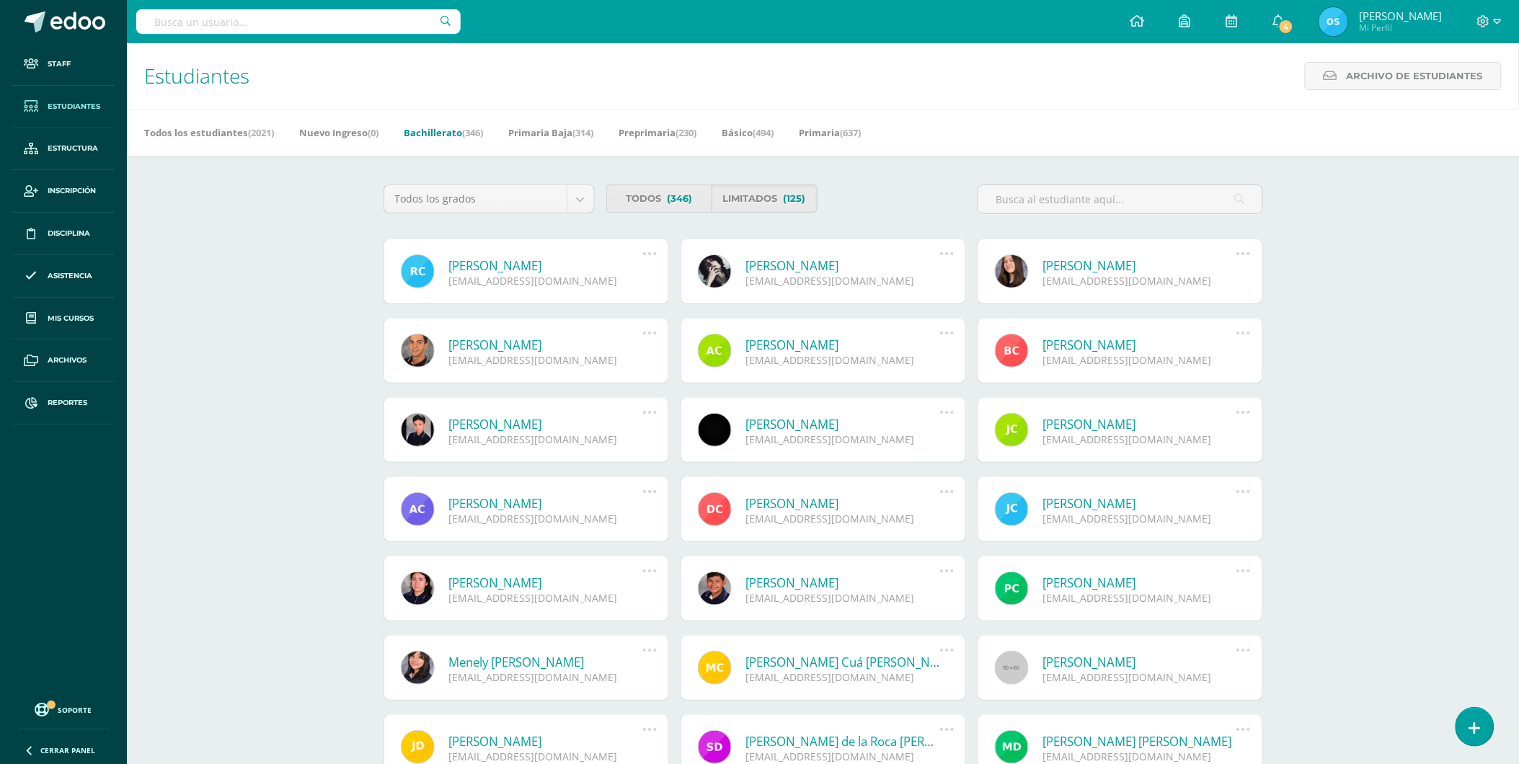
click at [808, 264] on link "María Jimena Castillo Estrada" at bounding box center [843, 265] width 194 height 17
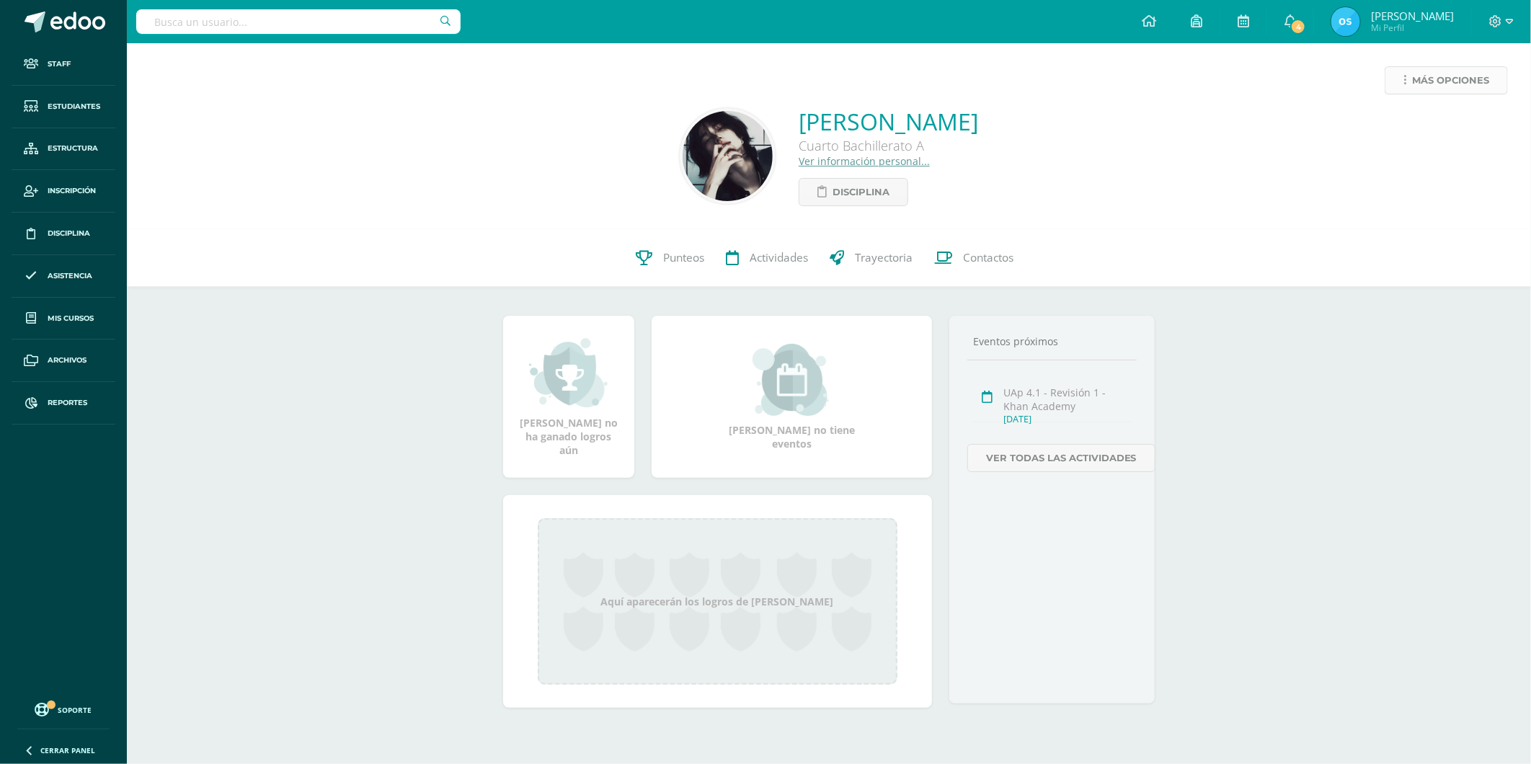
click at [1416, 79] on span "Más opciones" at bounding box center [1450, 80] width 77 height 27
click at [1388, 119] on link "Reestablecer acceso" at bounding box center [1419, 127] width 154 height 22
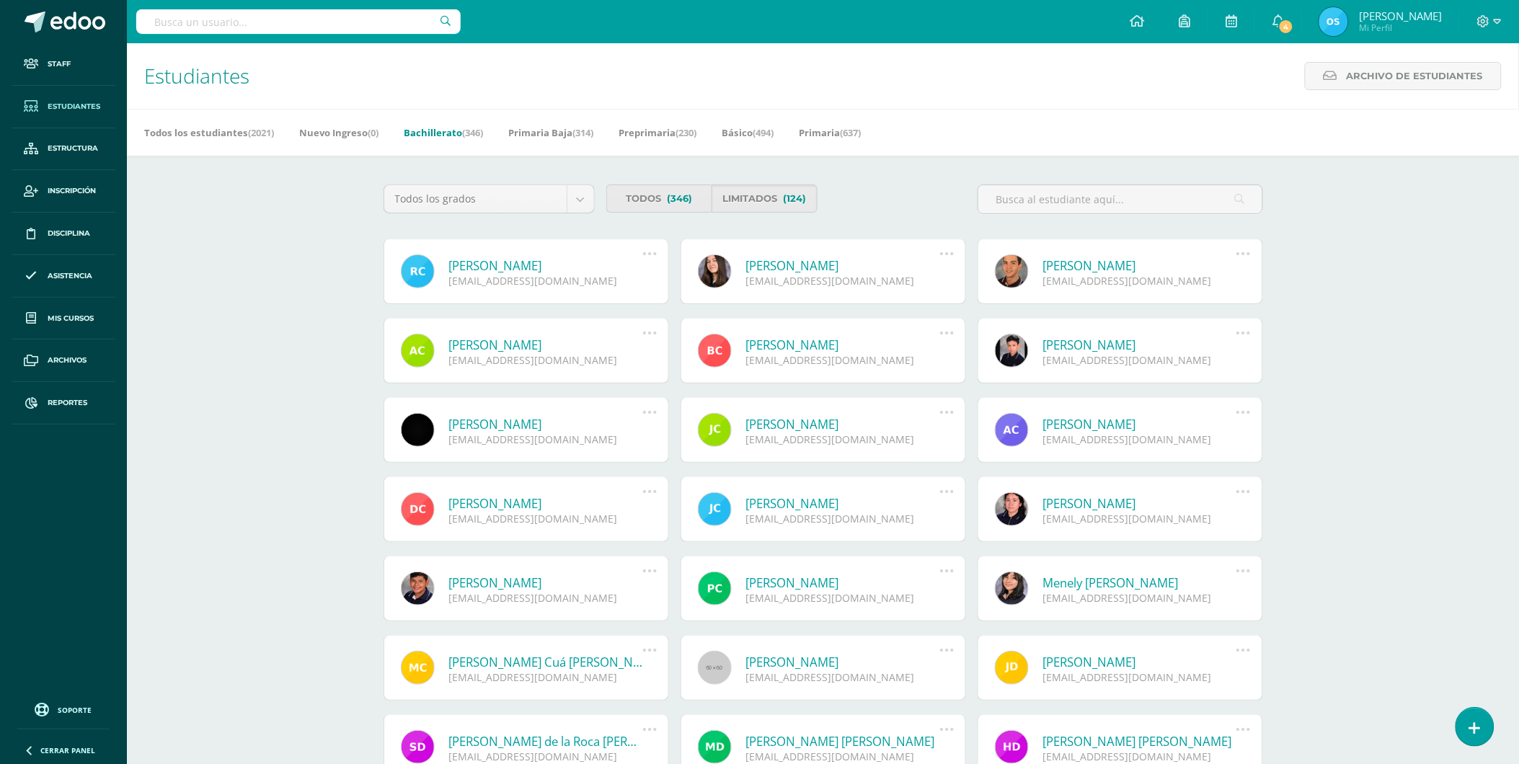
click at [788, 262] on link "María Fernanda Castillo López" at bounding box center [843, 265] width 194 height 17
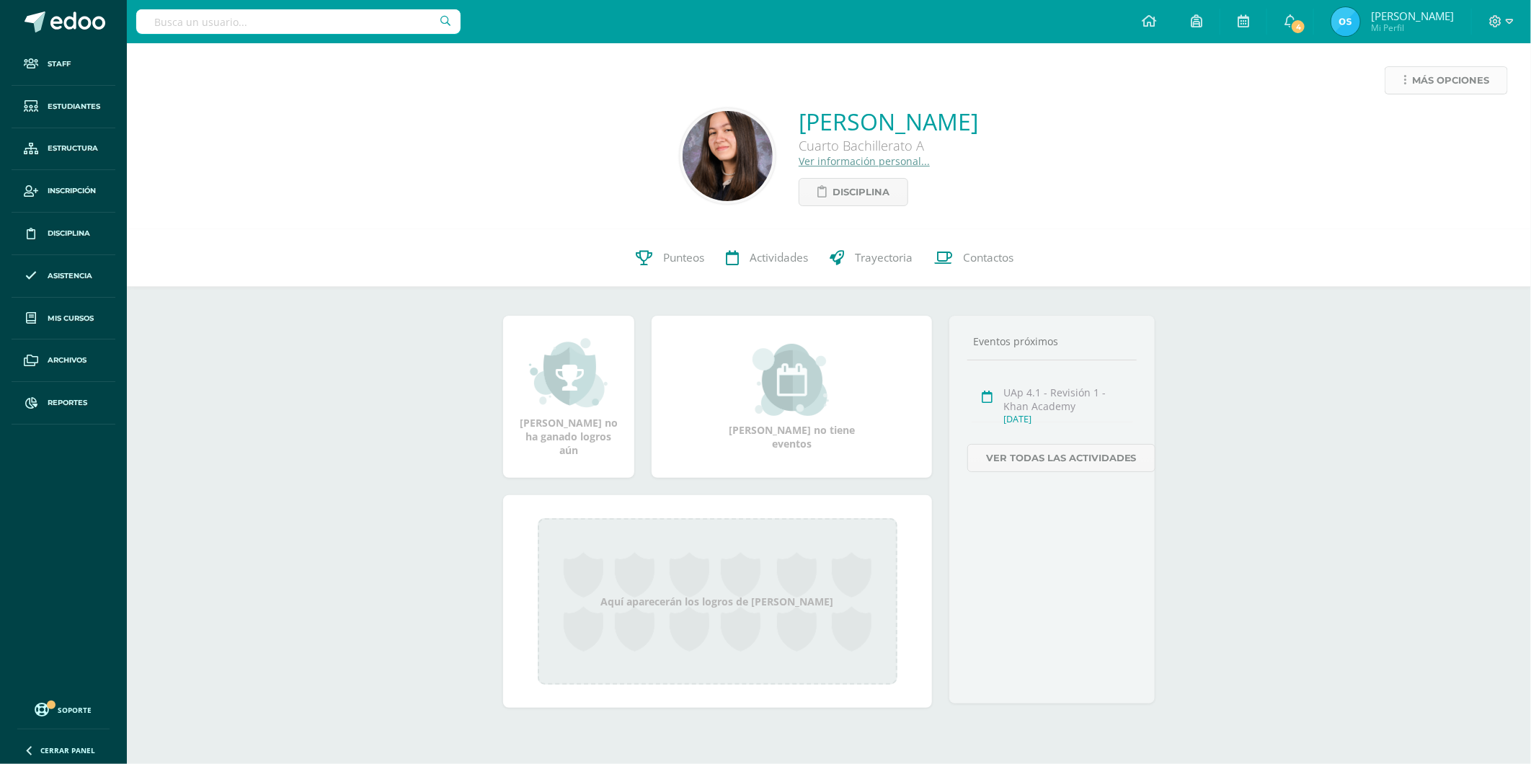
click at [1403, 81] on icon at bounding box center [1404, 80] width 3 height 12
click at [1406, 125] on link "Reestablecer acceso" at bounding box center [1419, 127] width 154 height 22
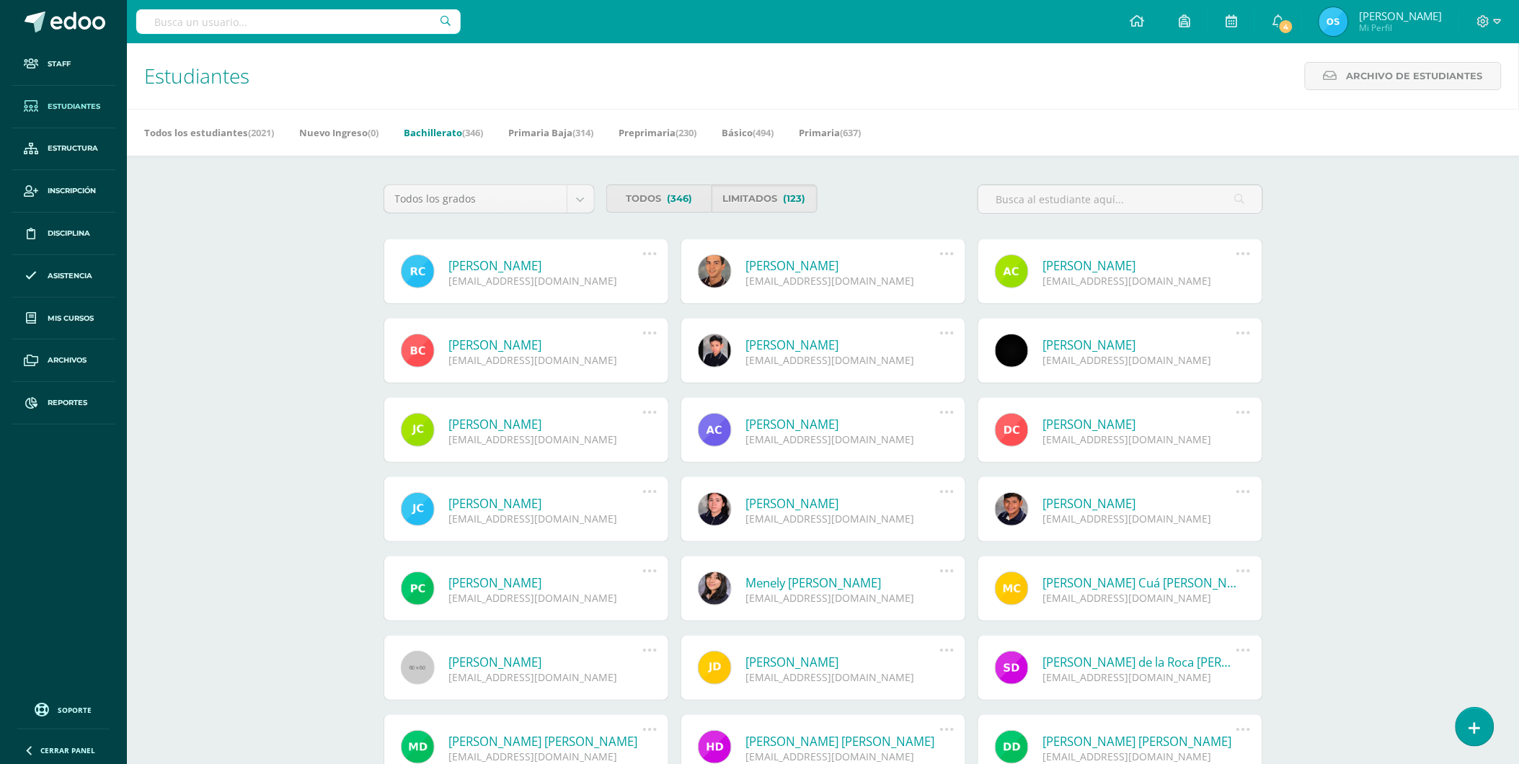
click at [806, 262] on link "Miguel Andrés Castro Escobar" at bounding box center [843, 265] width 194 height 17
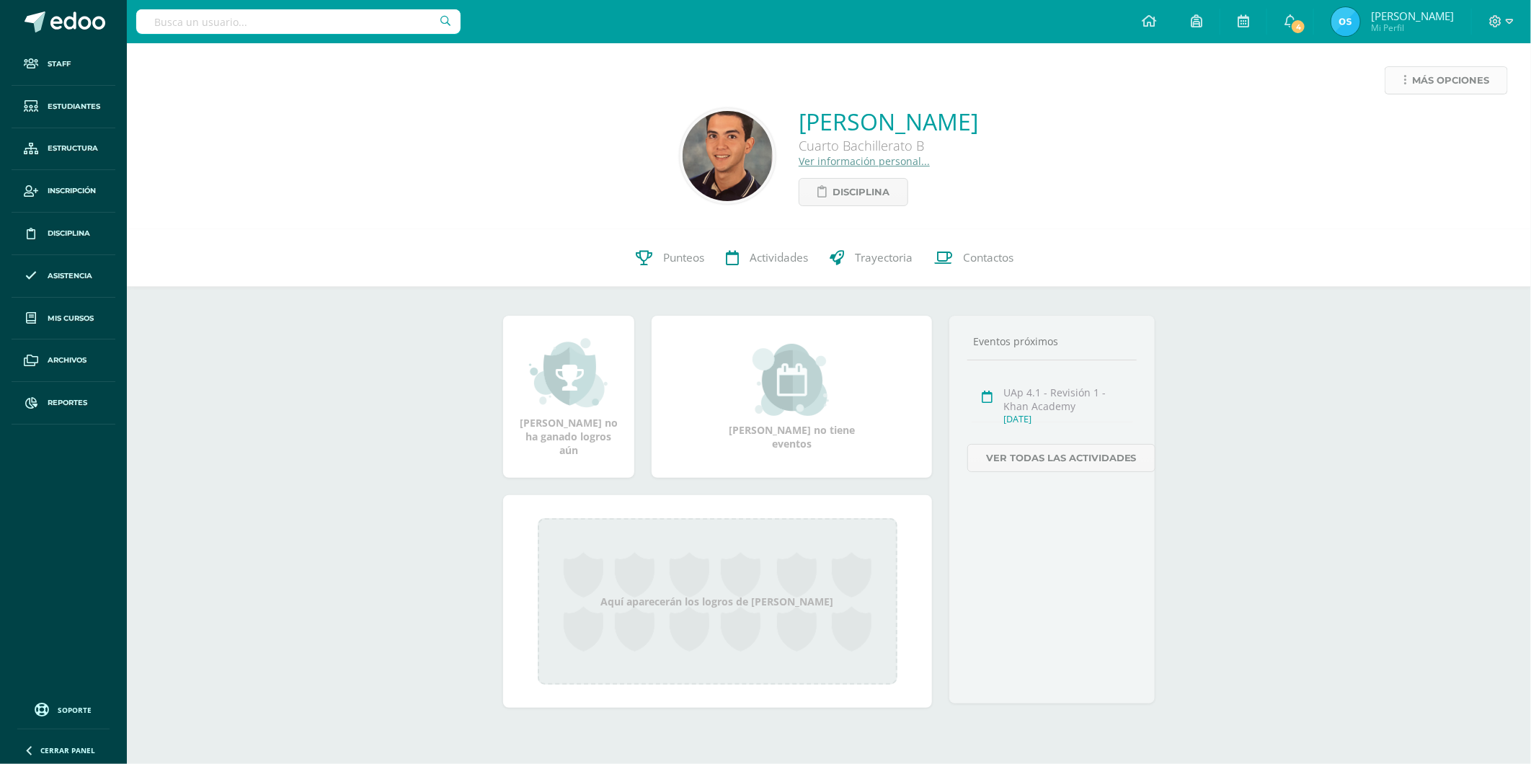
click at [1409, 74] on link "Más opciones" at bounding box center [1446, 80] width 123 height 28
click at [1409, 127] on link "Reestablecer acceso" at bounding box center [1419, 127] width 154 height 22
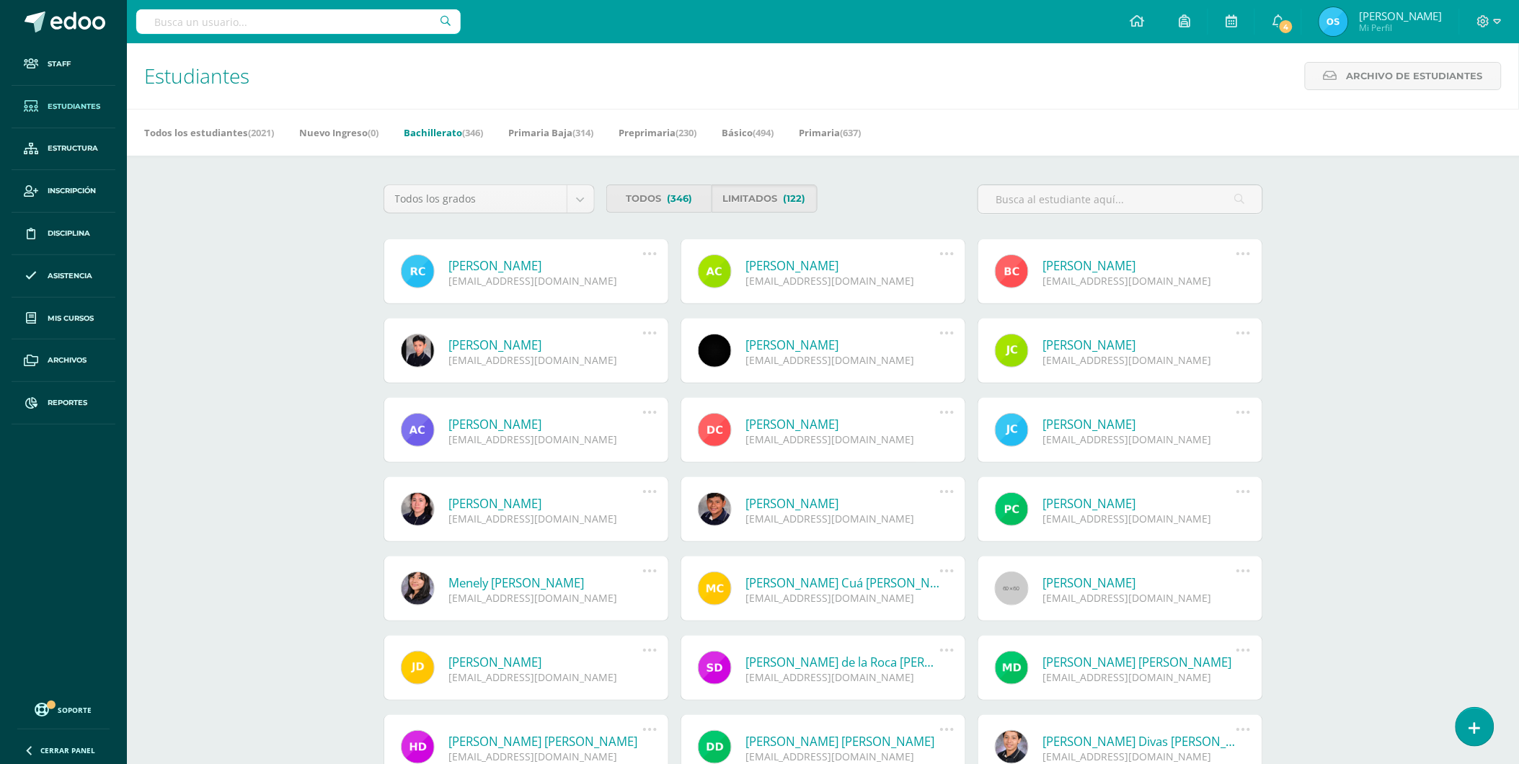
click at [530, 259] on link "[PERSON_NAME]" at bounding box center [546, 265] width 194 height 17
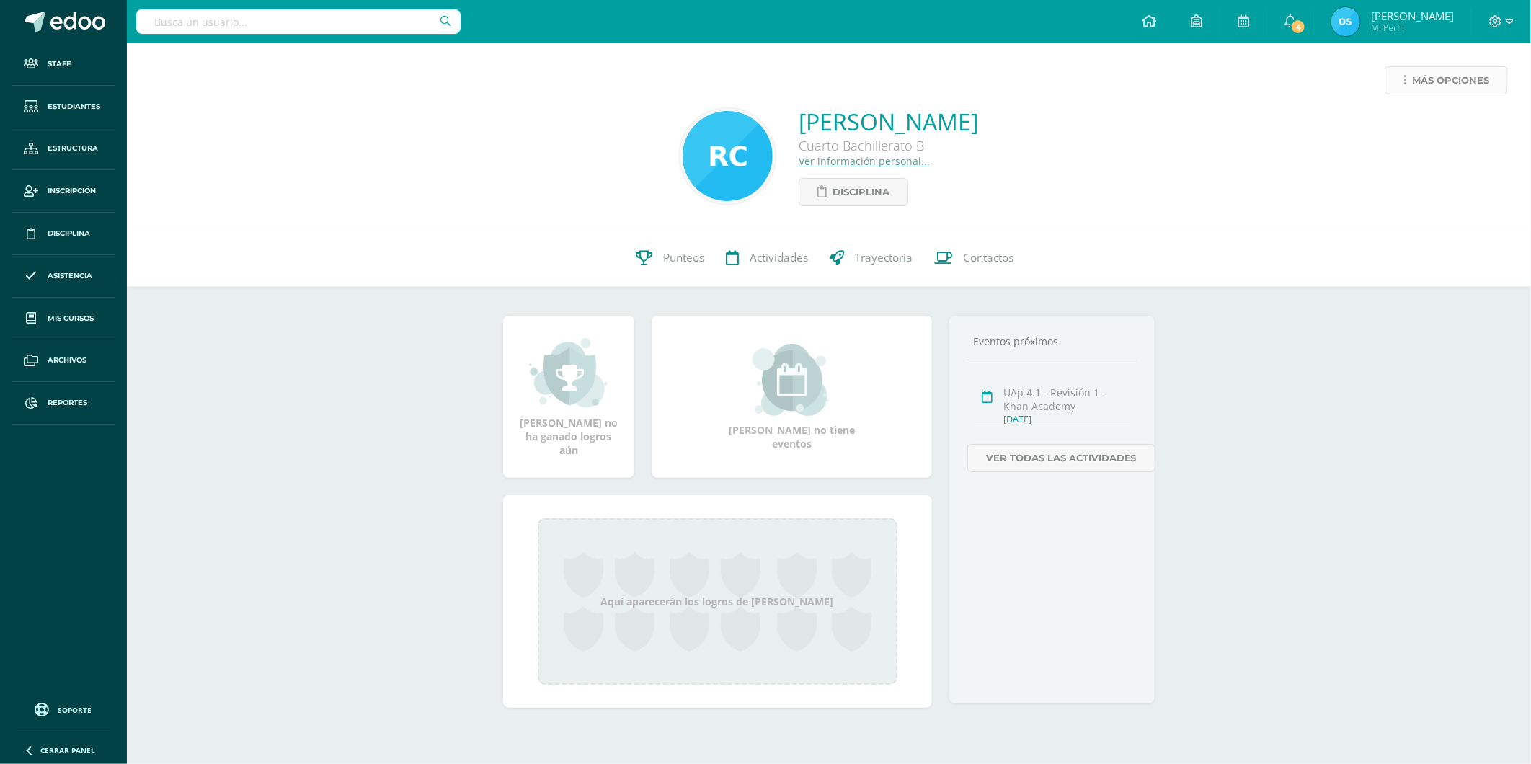
click at [1416, 86] on span "Más opciones" at bounding box center [1450, 80] width 77 height 27
click at [1430, 127] on link "Reestablecer acceso" at bounding box center [1419, 127] width 154 height 22
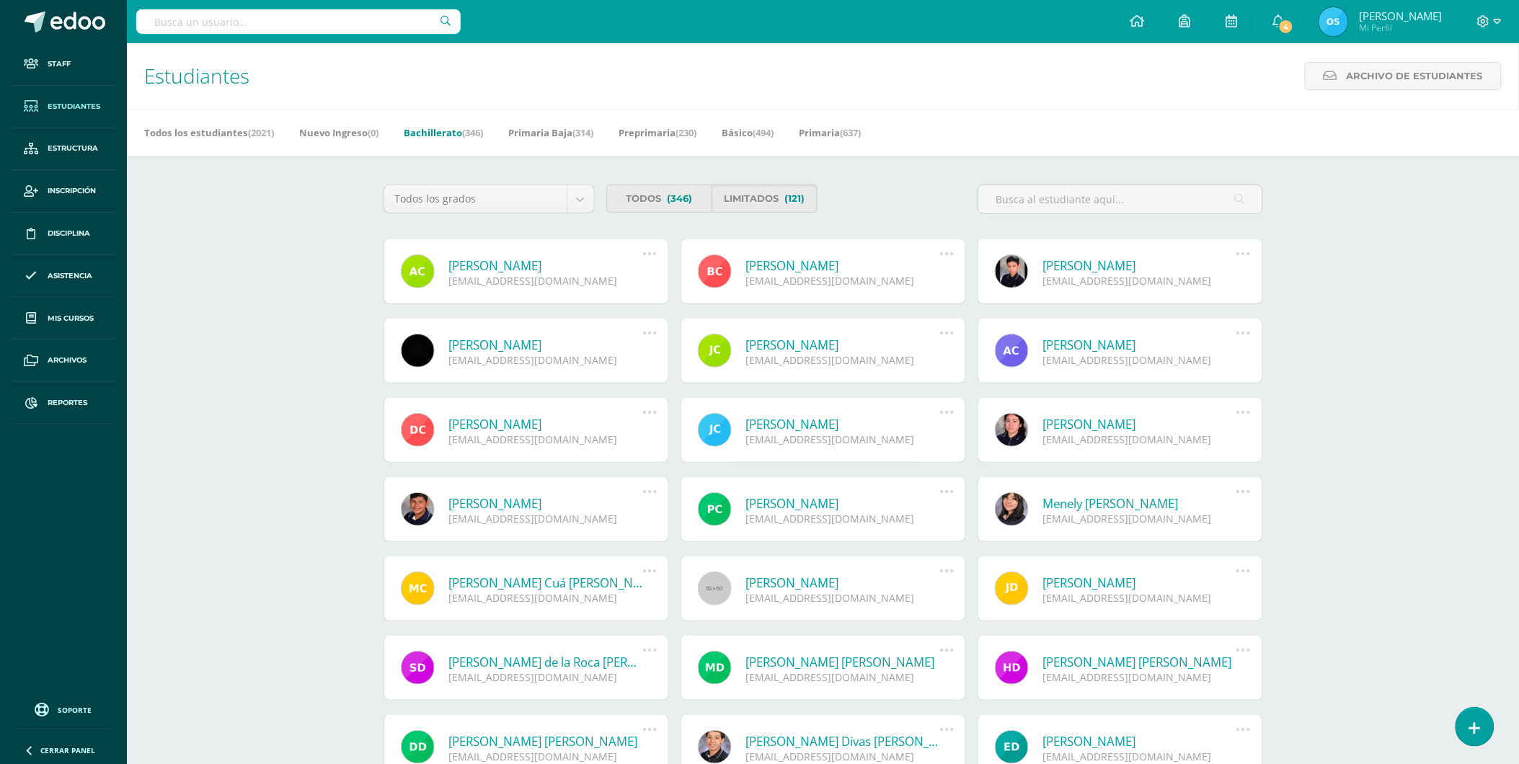
click at [538, 265] on link "Ana Jimena Castro Vargas" at bounding box center [546, 265] width 194 height 17
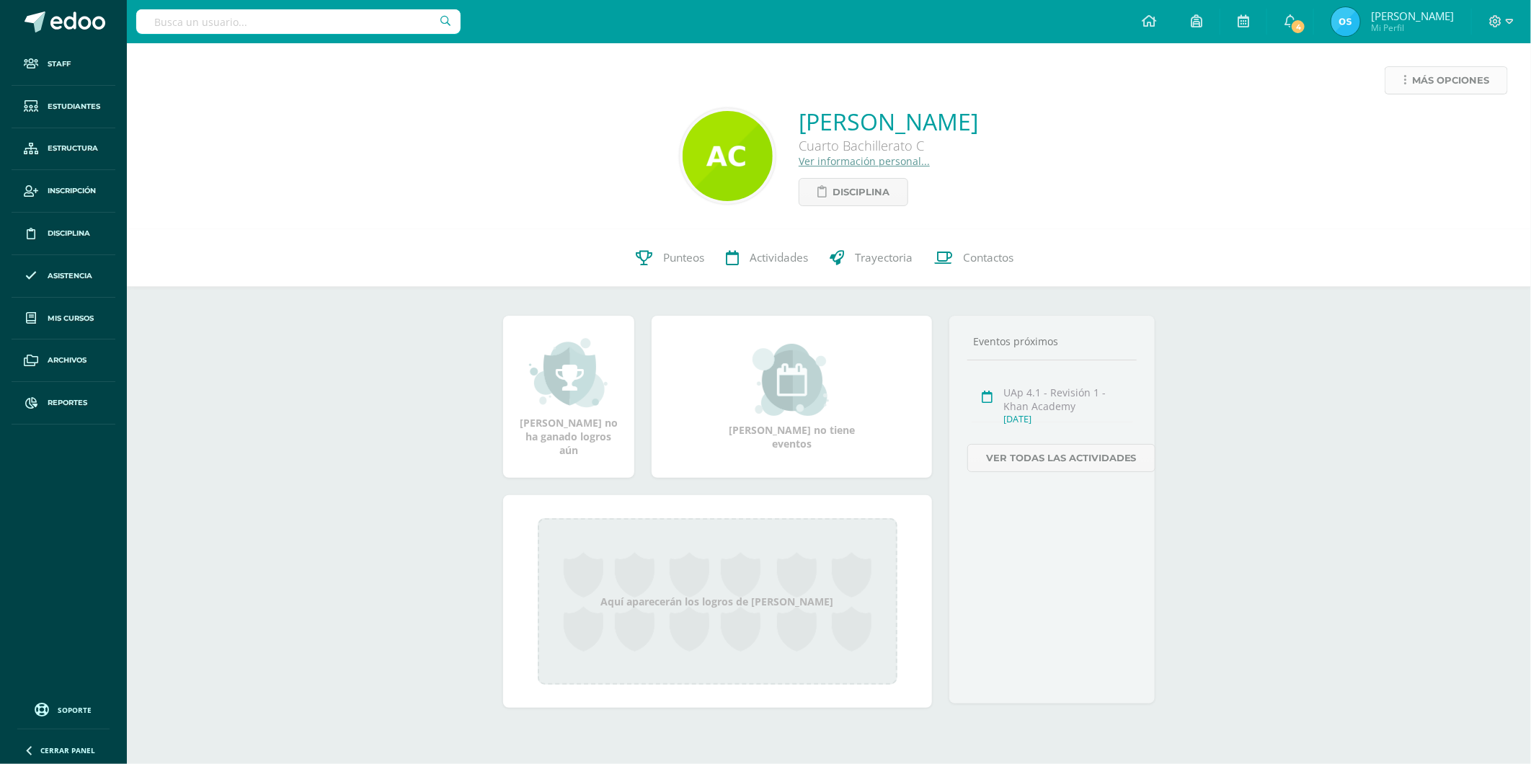
click at [1416, 78] on span "Más opciones" at bounding box center [1450, 80] width 77 height 27
click at [1396, 125] on link "Reestablecer acceso" at bounding box center [1419, 127] width 154 height 22
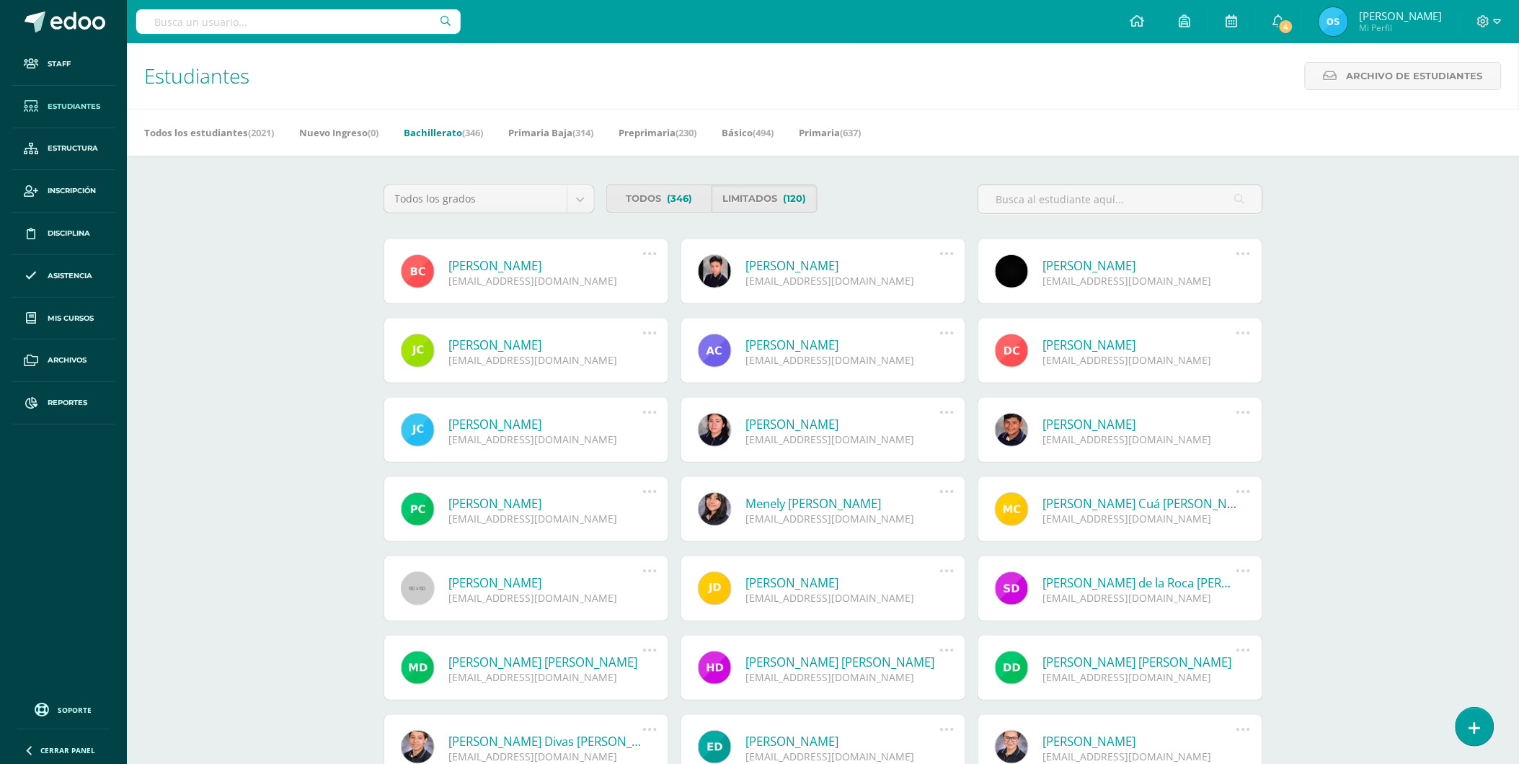
click at [549, 268] on link "[PERSON_NAME]" at bounding box center [546, 265] width 194 height 17
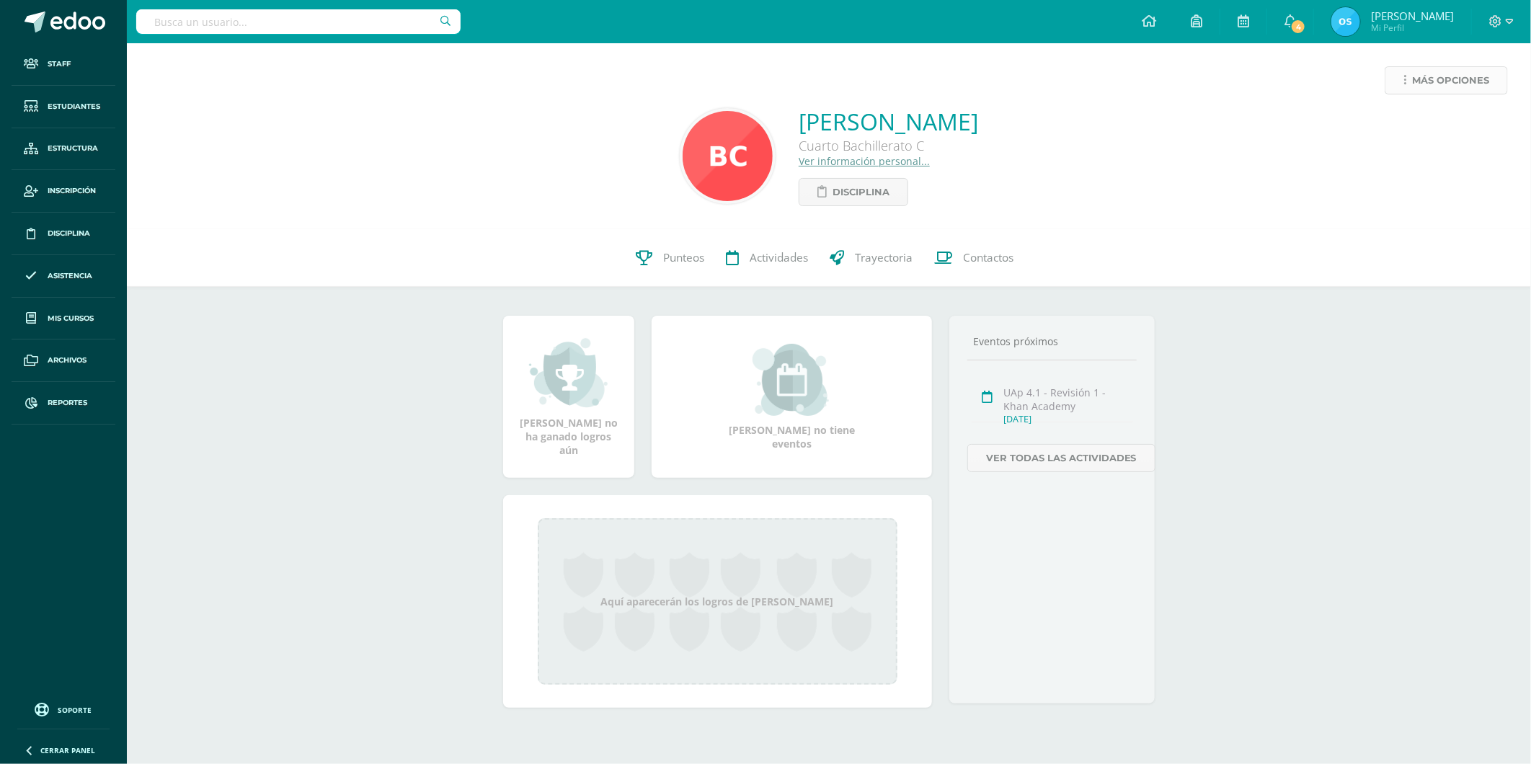
click at [1394, 77] on link "Más opciones" at bounding box center [1446, 80] width 123 height 28
click at [1394, 130] on link "Reestablecer acceso" at bounding box center [1419, 127] width 154 height 22
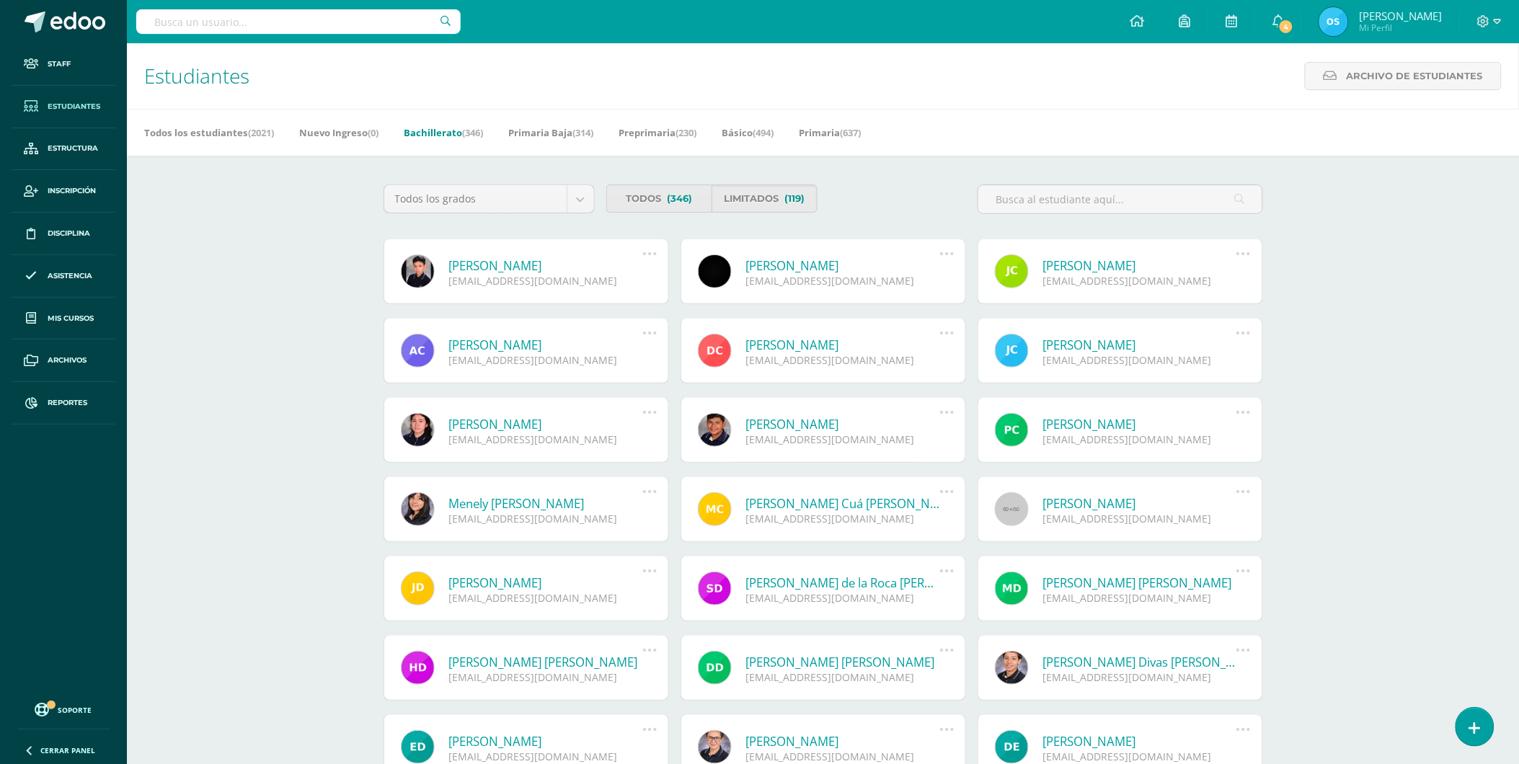
click at [507, 267] on link "[PERSON_NAME]" at bounding box center [546, 265] width 194 height 17
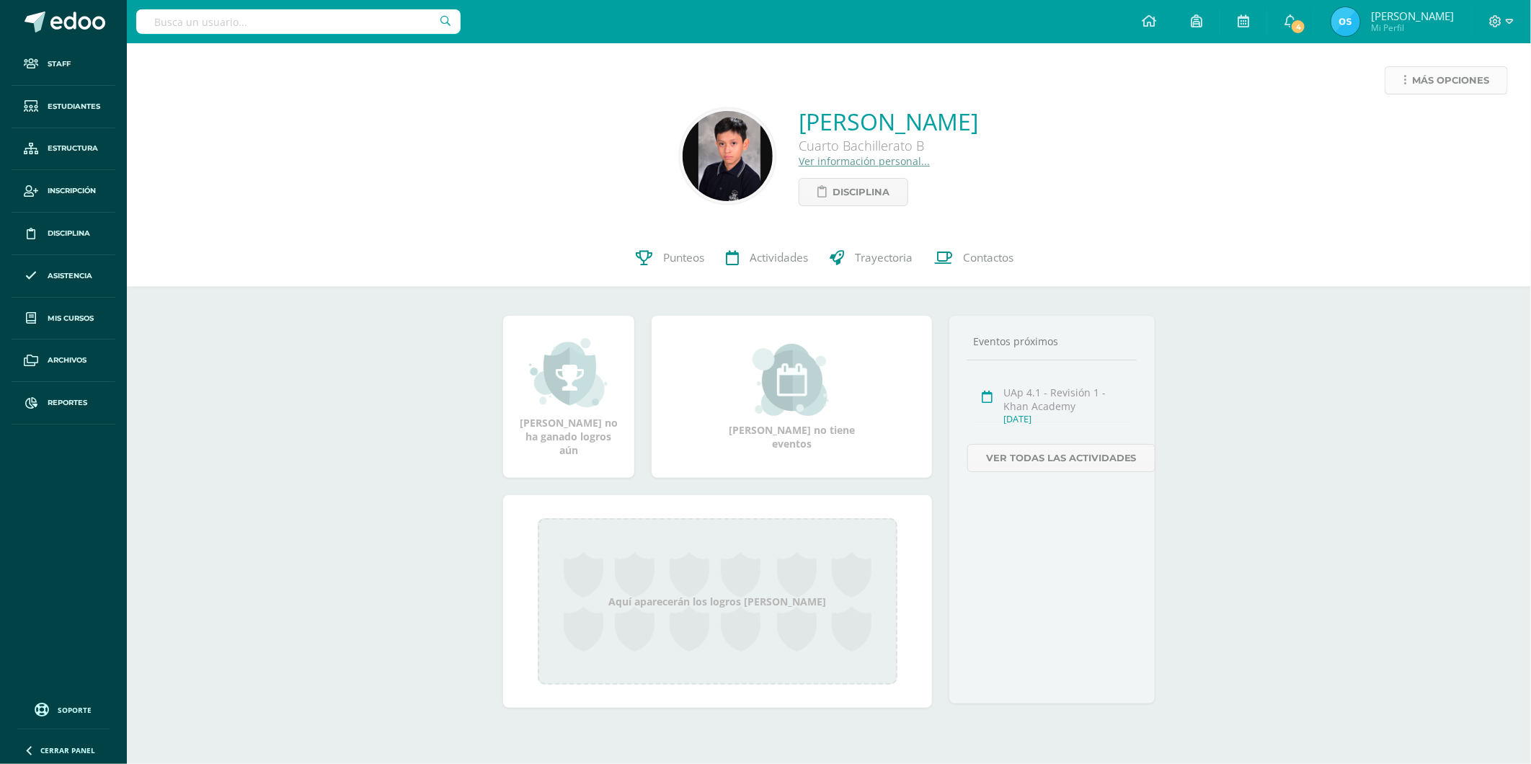
click at [1408, 83] on link "Más opciones" at bounding box center [1446, 80] width 123 height 28
click at [1410, 120] on link "Reestablecer acceso" at bounding box center [1419, 127] width 154 height 22
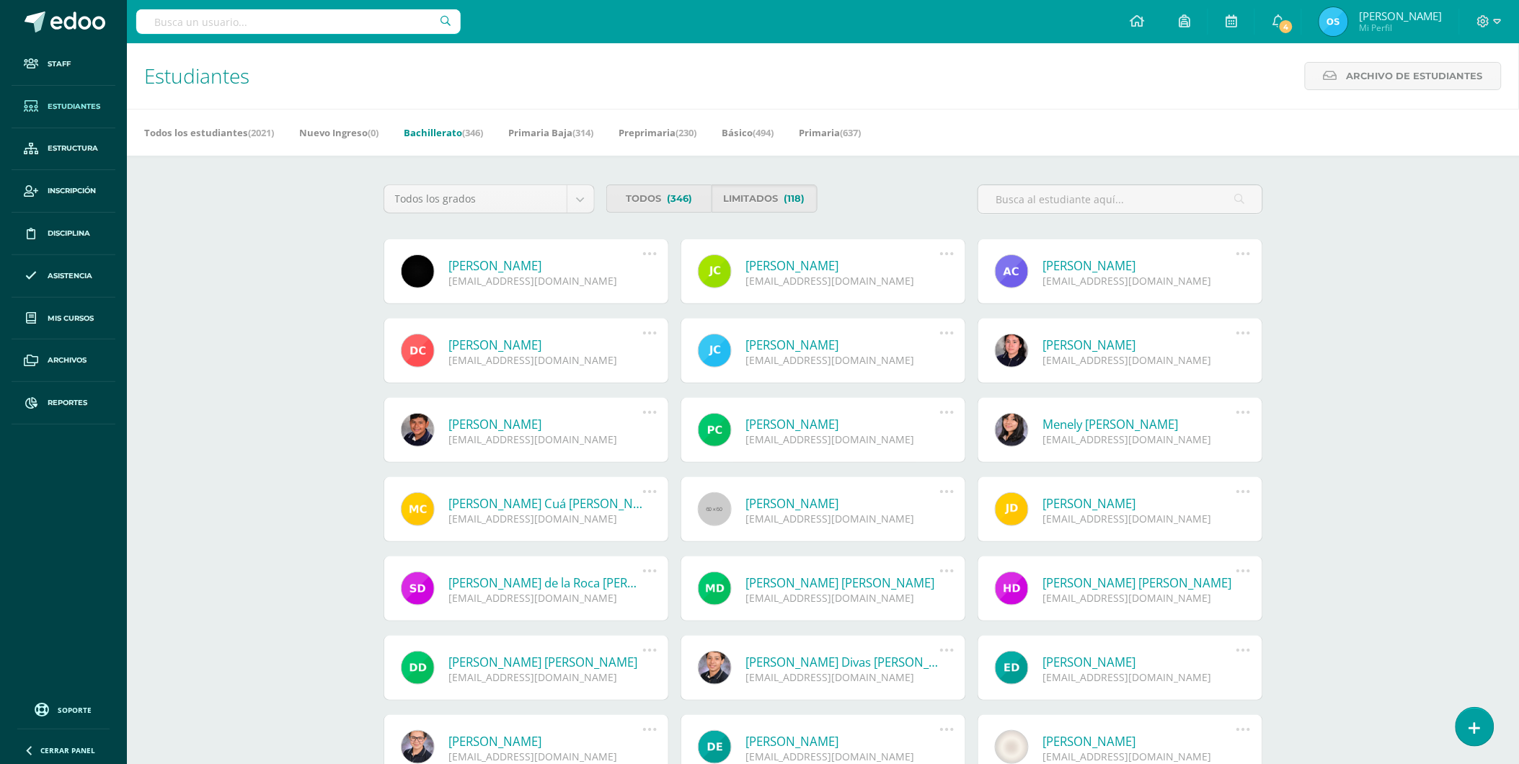
click at [502, 265] on link "[PERSON_NAME]" at bounding box center [546, 265] width 194 height 17
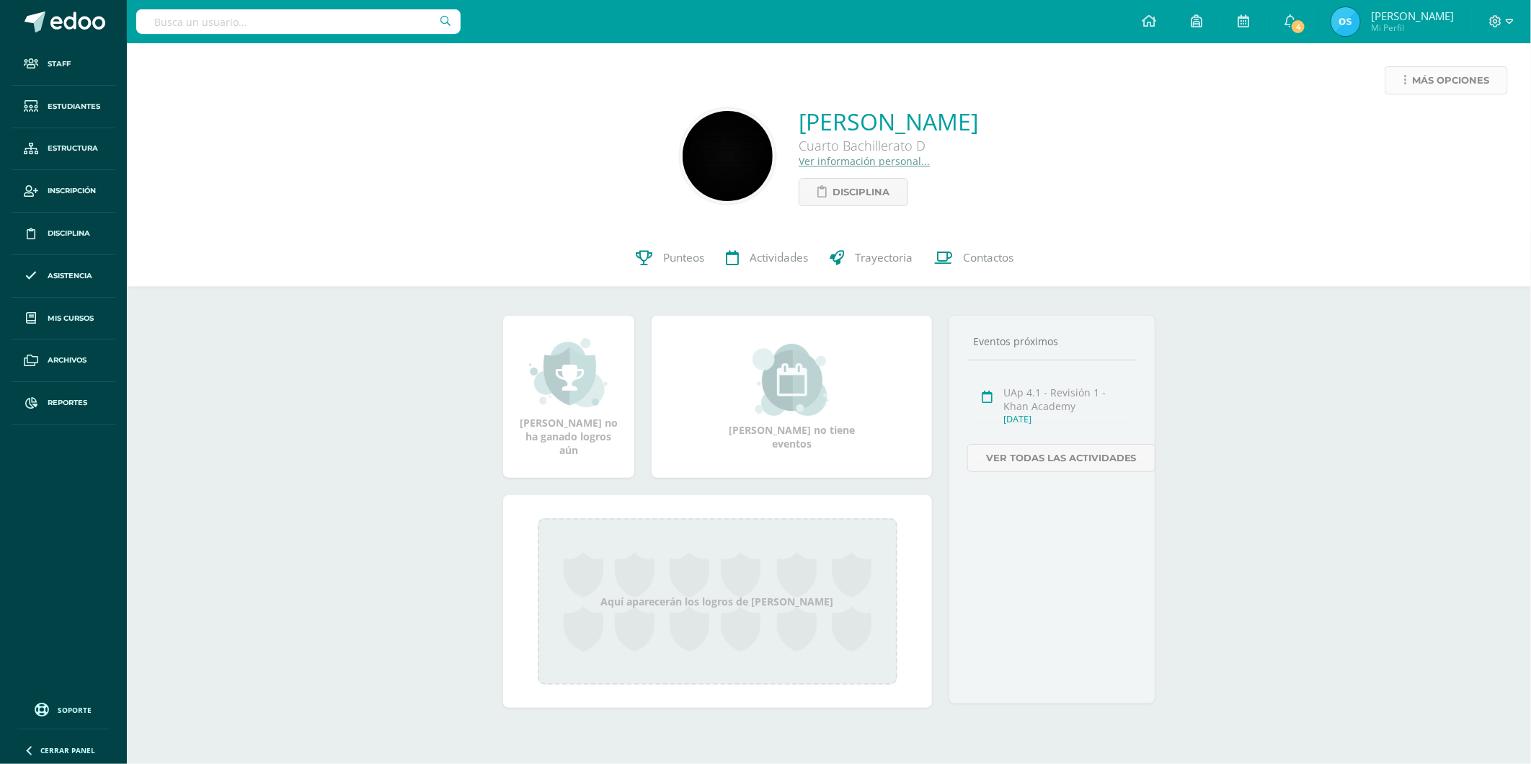
click at [1414, 74] on span "Más opciones" at bounding box center [1450, 80] width 77 height 27
click at [1401, 126] on link "Reestablecer acceso" at bounding box center [1419, 127] width 154 height 22
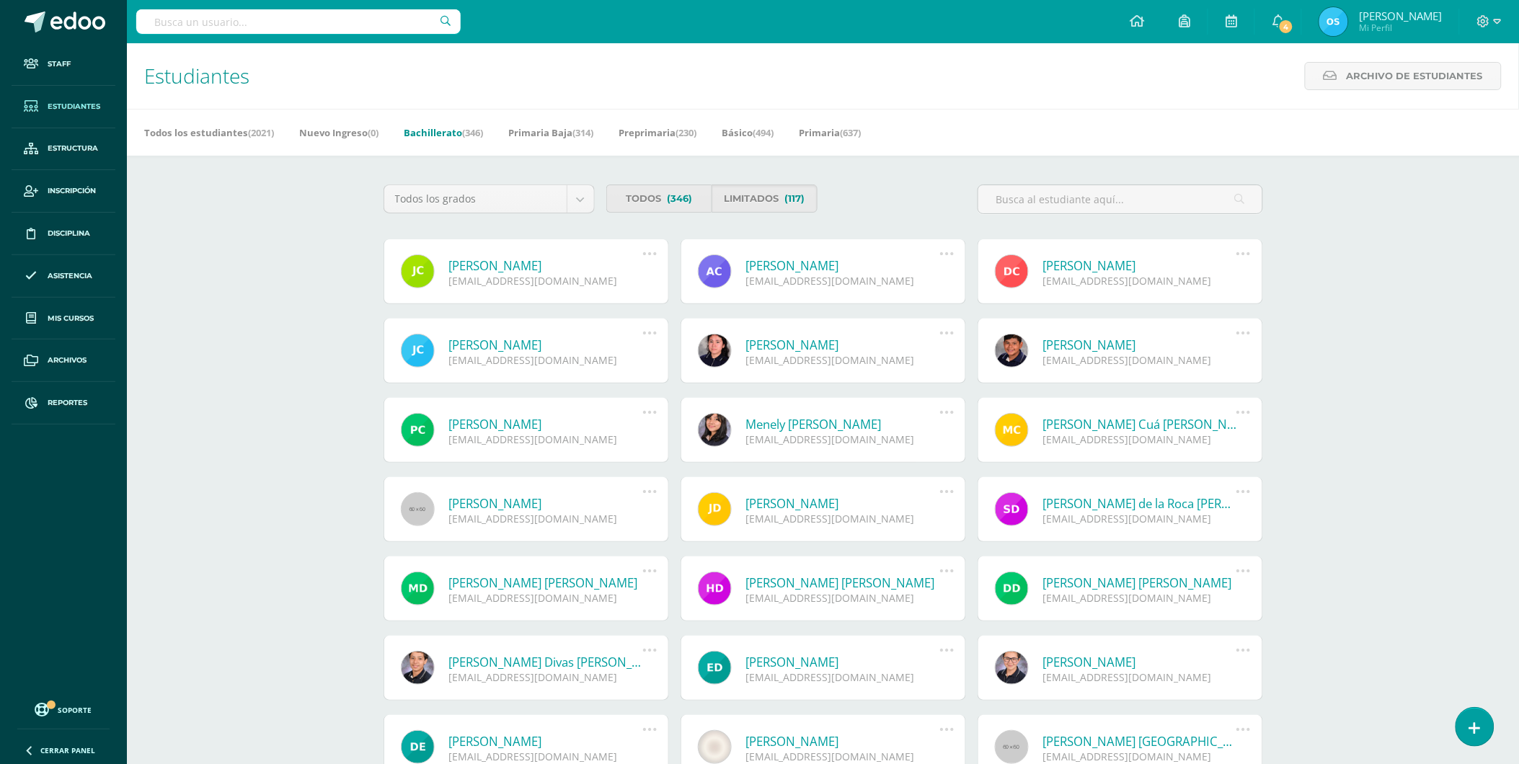
click at [500, 268] on link "Javier Ricardo Chapetón Arévalo" at bounding box center [546, 265] width 194 height 17
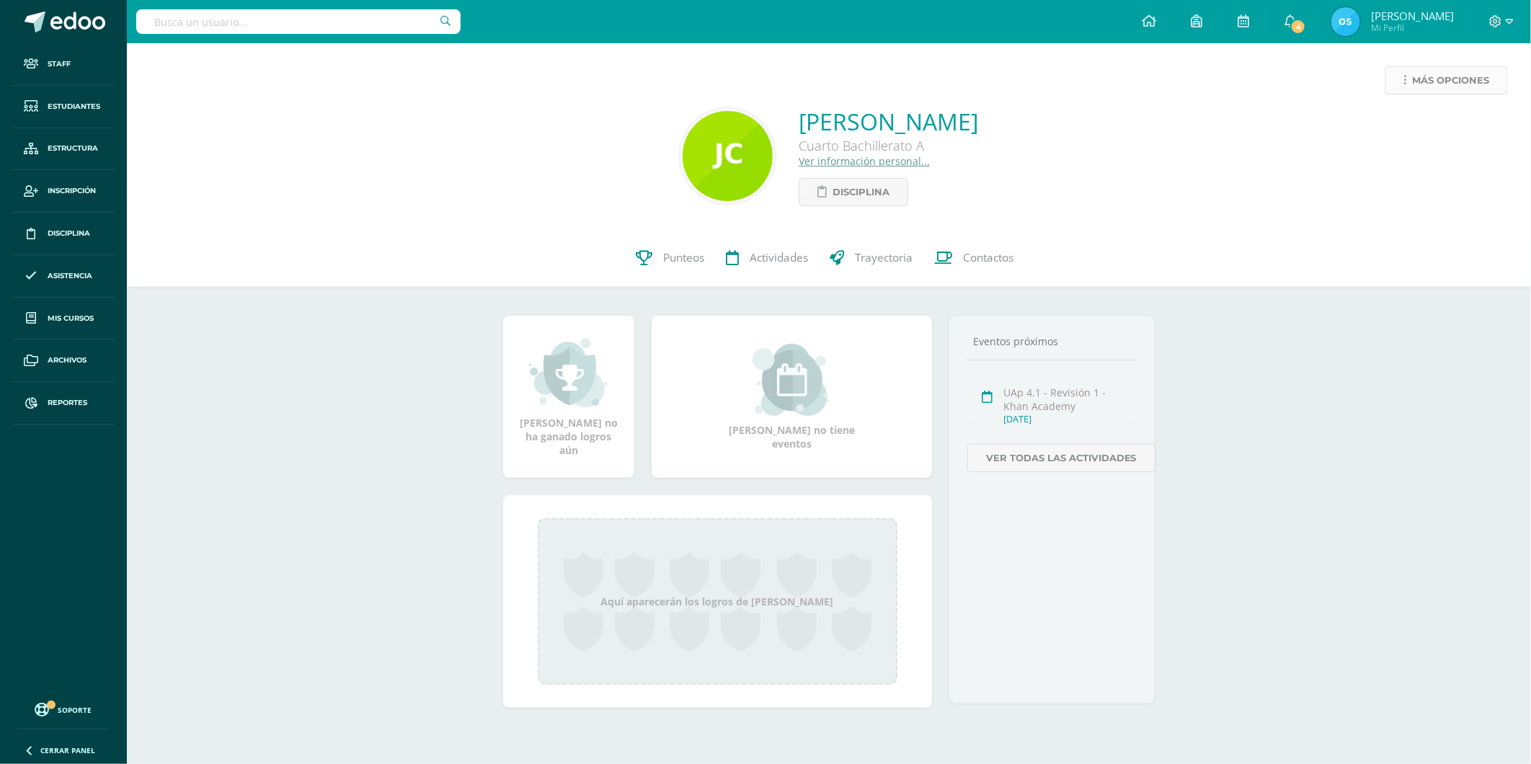
click at [1427, 72] on span "Más opciones" at bounding box center [1450, 80] width 77 height 27
click at [1395, 120] on link "Reestablecer acceso" at bounding box center [1419, 127] width 154 height 22
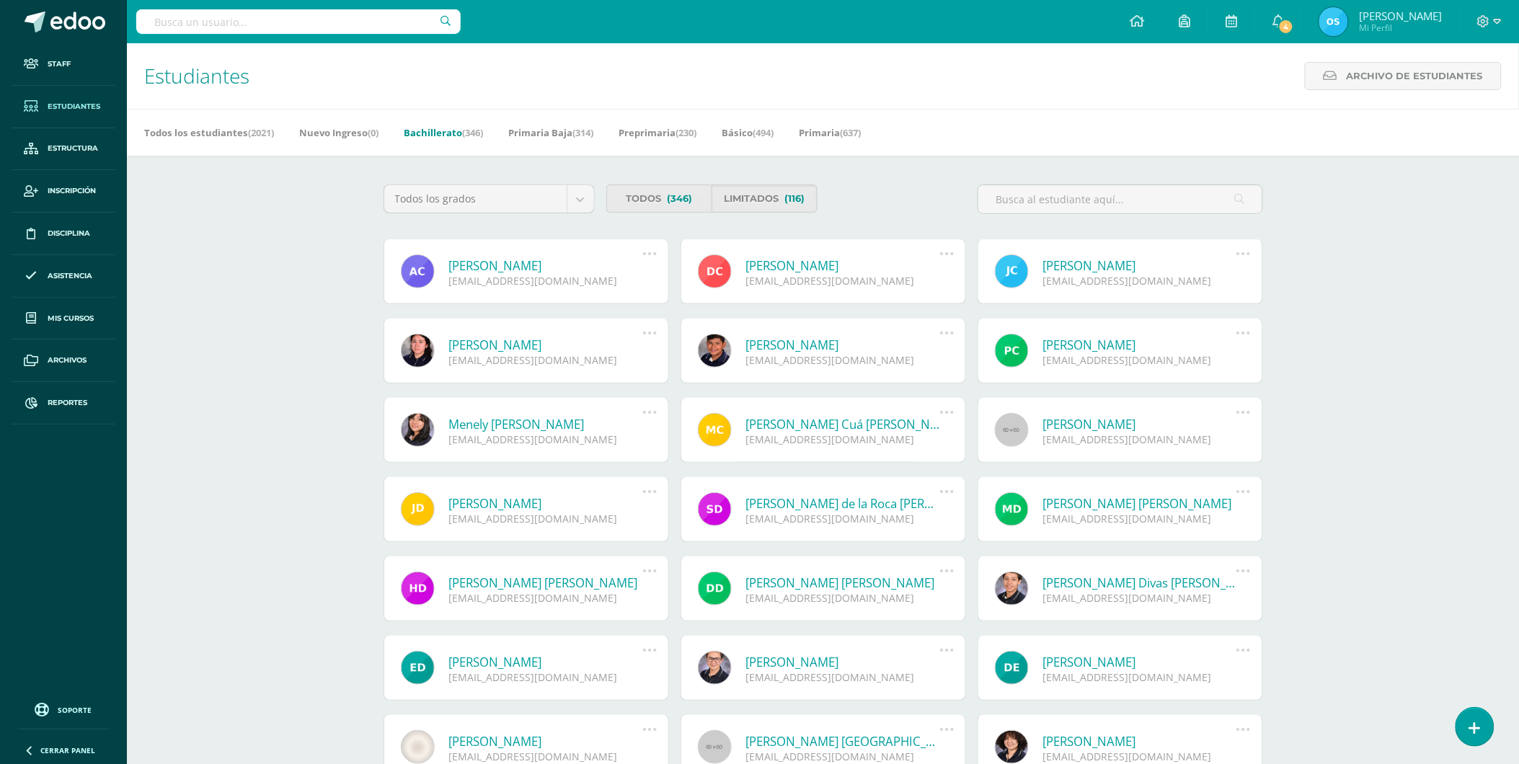
click at [550, 265] on link "[PERSON_NAME]" at bounding box center [546, 265] width 194 height 17
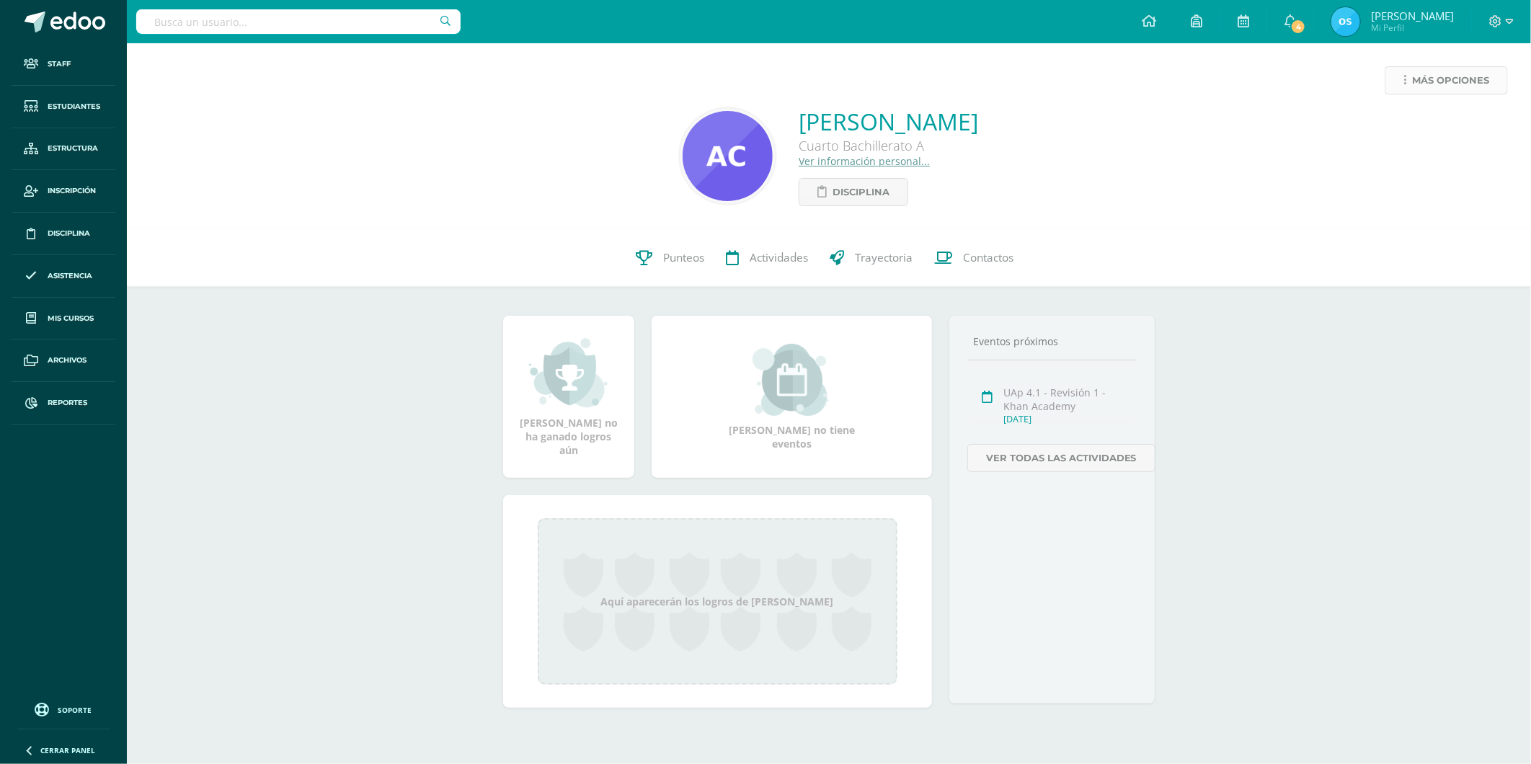
click at [1423, 73] on span "Más opciones" at bounding box center [1450, 80] width 77 height 27
click at [1411, 119] on link "Reestablecer acceso" at bounding box center [1419, 127] width 154 height 22
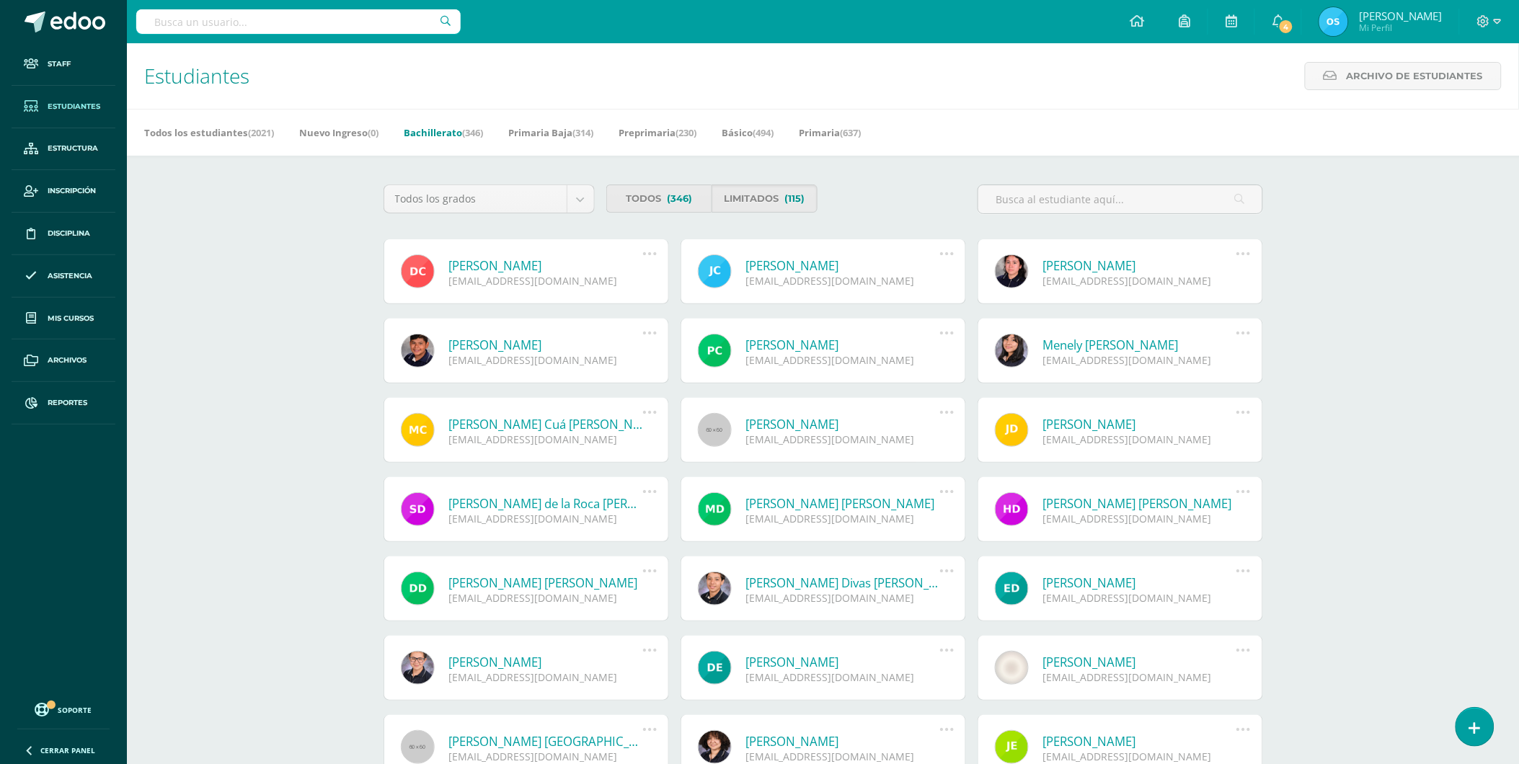
click at [519, 267] on link "[PERSON_NAME]" at bounding box center [546, 265] width 194 height 17
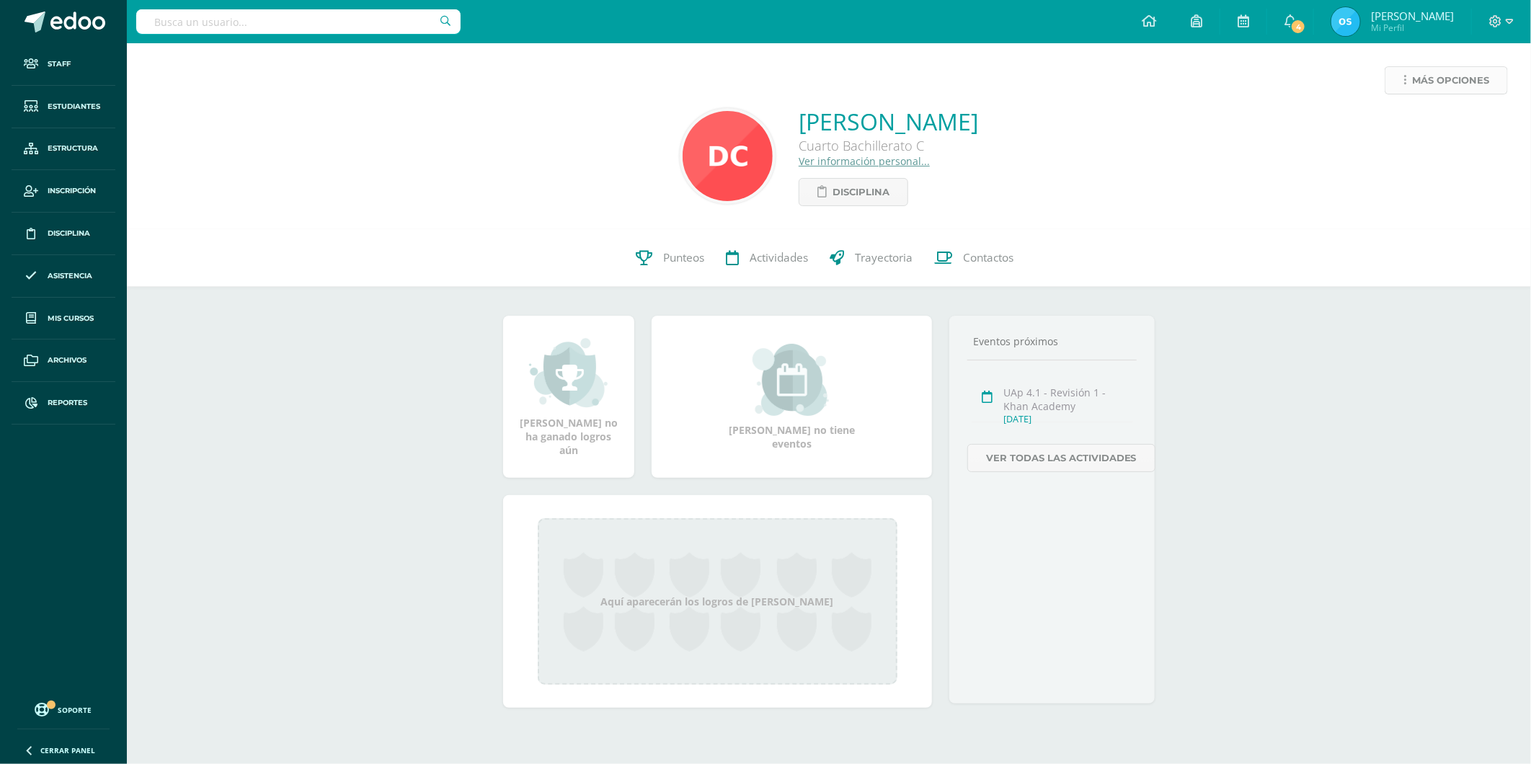
click at [1416, 75] on span "Más opciones" at bounding box center [1450, 80] width 77 height 27
click at [1394, 120] on link "Reestablecer acceso" at bounding box center [1419, 127] width 154 height 22
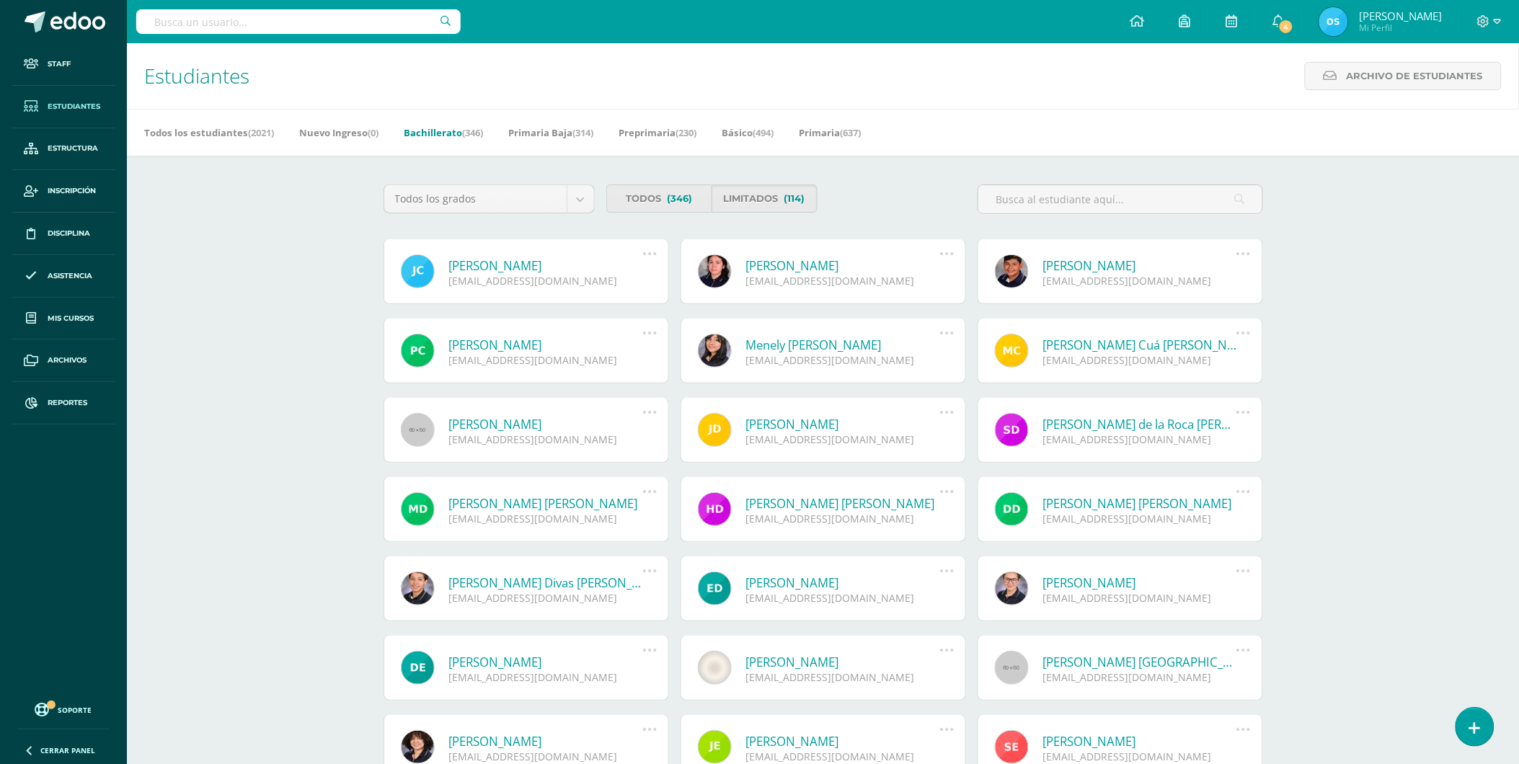
click at [536, 261] on link "[PERSON_NAME]" at bounding box center [546, 265] width 194 height 17
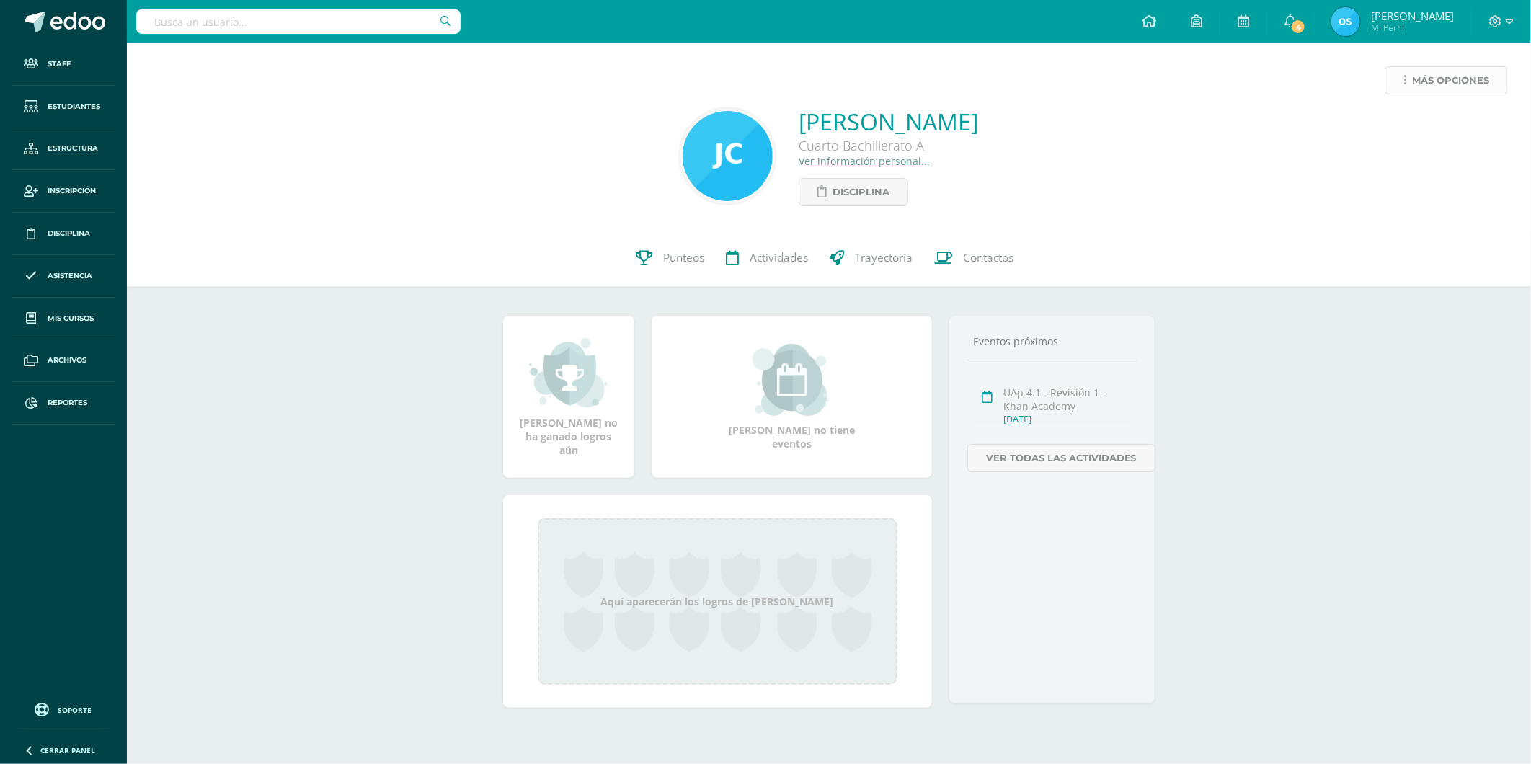
click at [1413, 74] on span "Más opciones" at bounding box center [1450, 80] width 77 height 27
click at [1402, 125] on link "Reestablecer acceso" at bounding box center [1419, 127] width 154 height 22
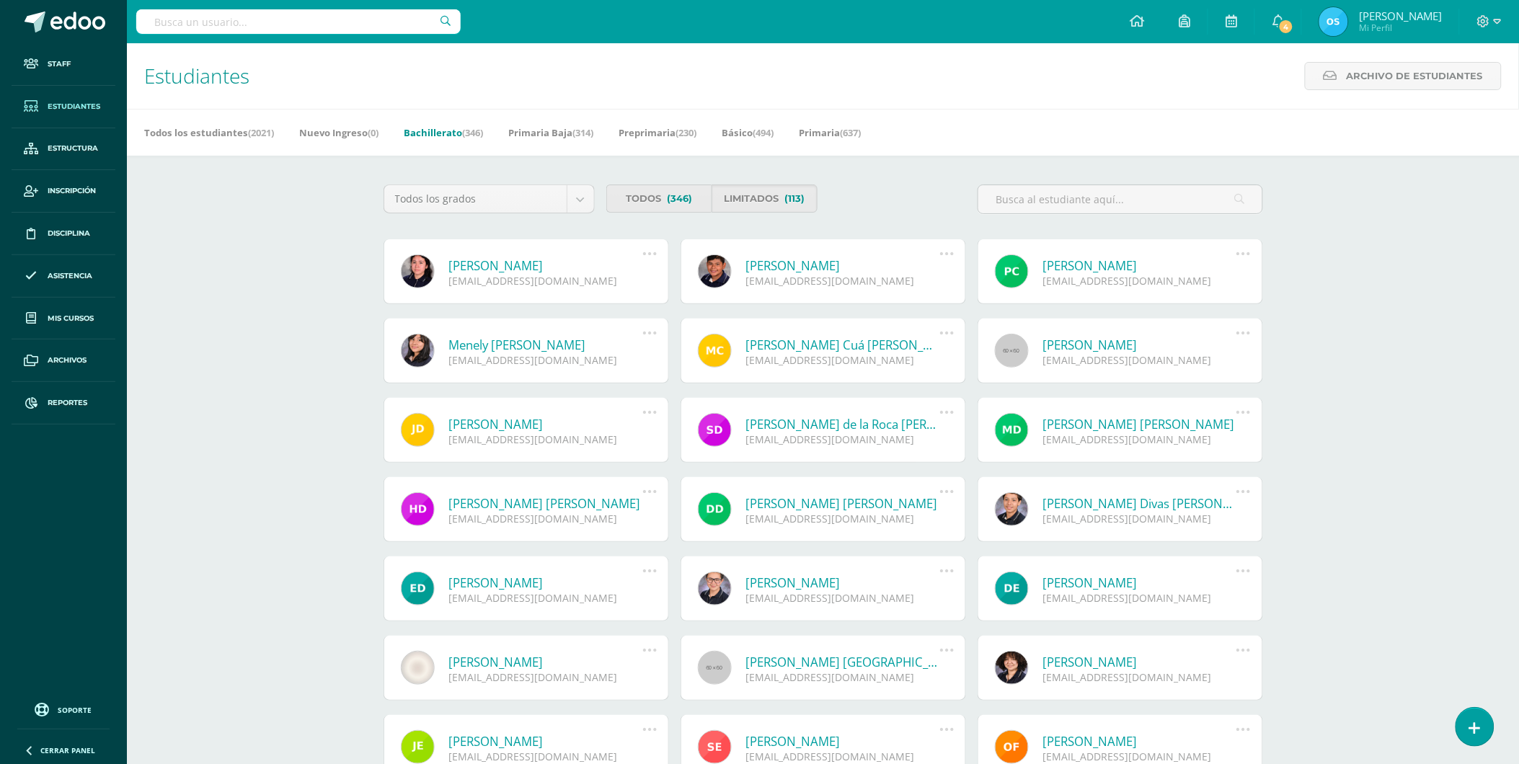
click at [518, 267] on link "Karen Stephanie Contreras Cifuentes" at bounding box center [546, 265] width 194 height 17
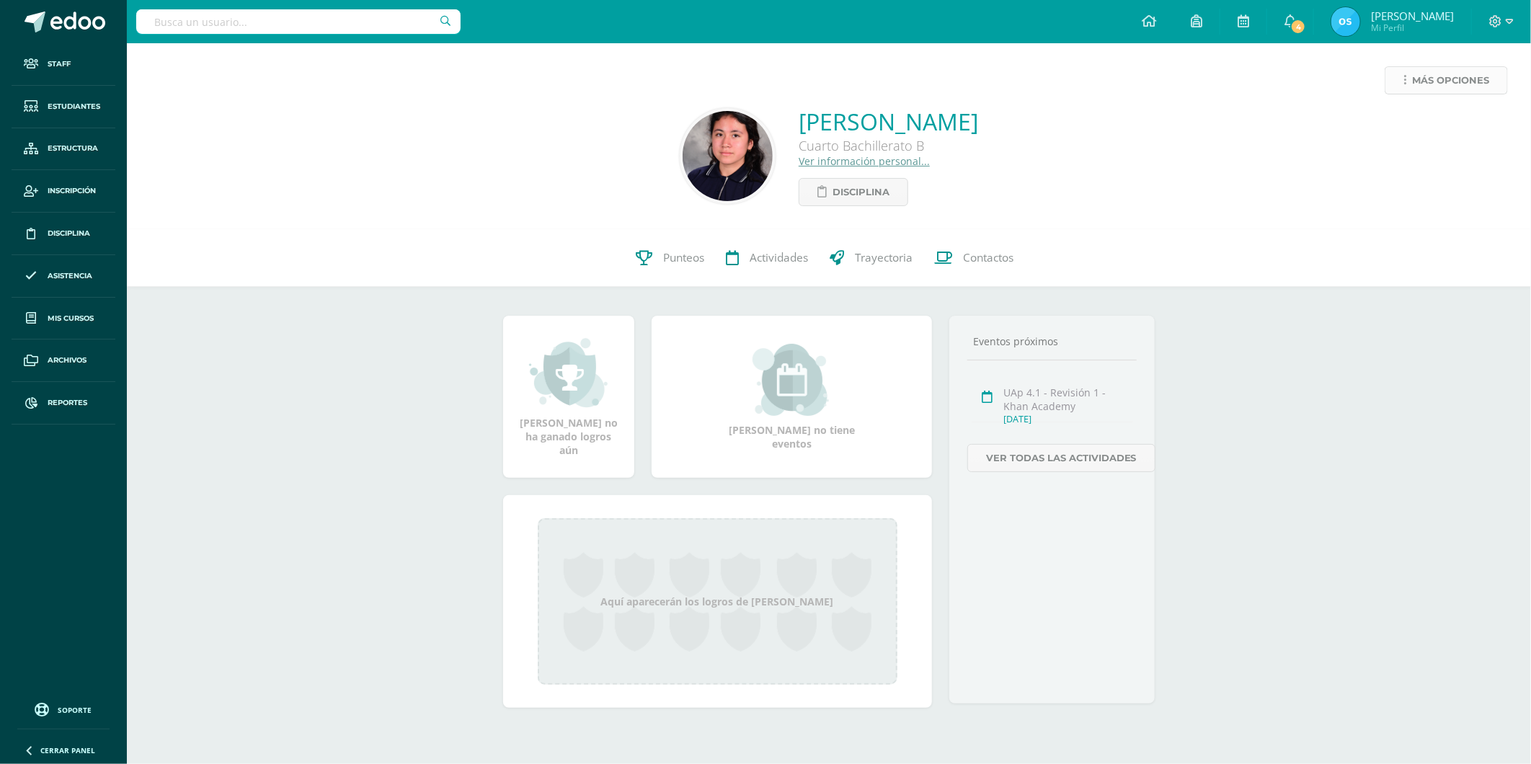
click at [1445, 81] on span "Más opciones" at bounding box center [1450, 80] width 77 height 27
click at [1385, 130] on link "Reestablecer acceso" at bounding box center [1419, 127] width 154 height 22
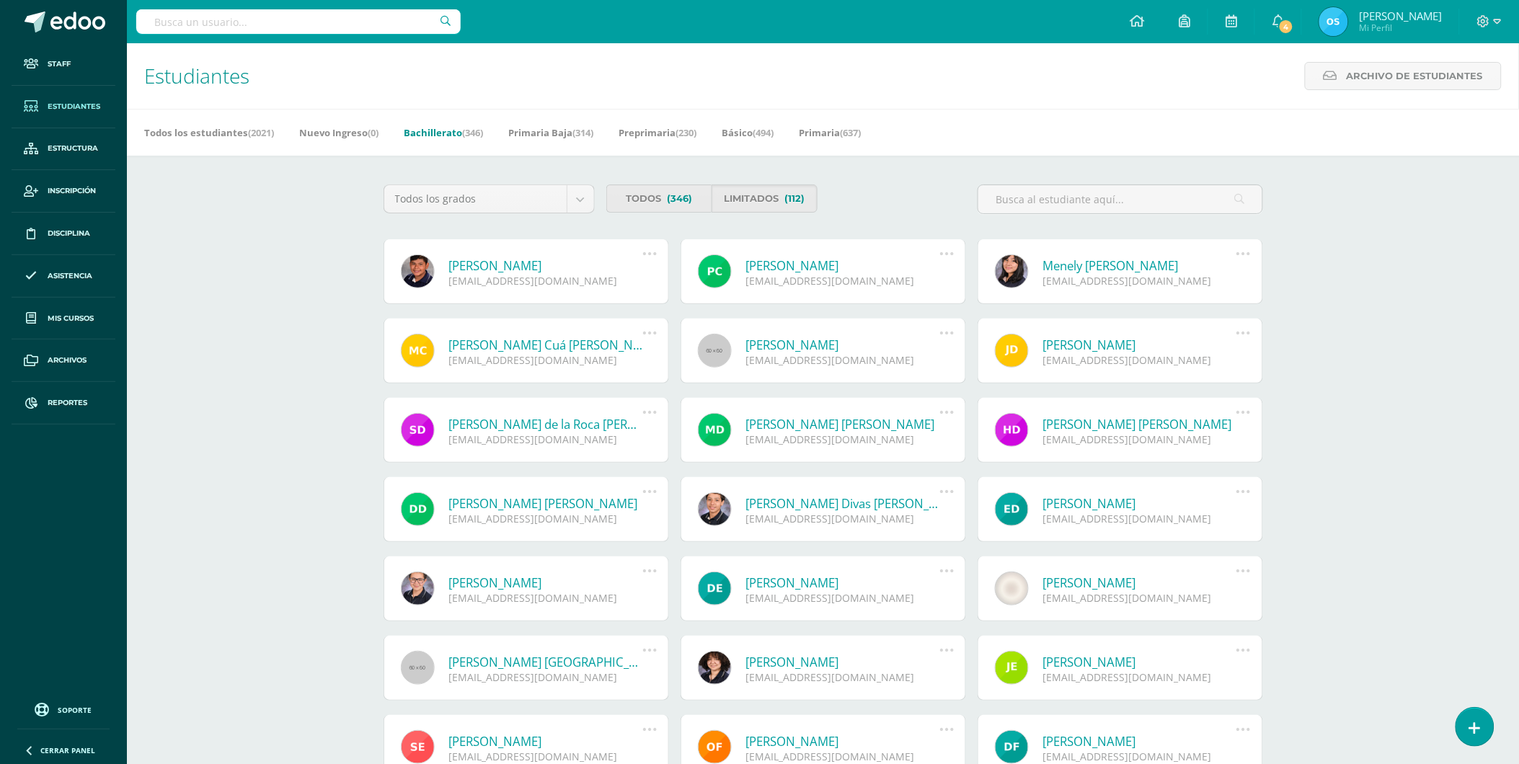
click at [522, 262] on link "[PERSON_NAME]" at bounding box center [546, 265] width 194 height 17
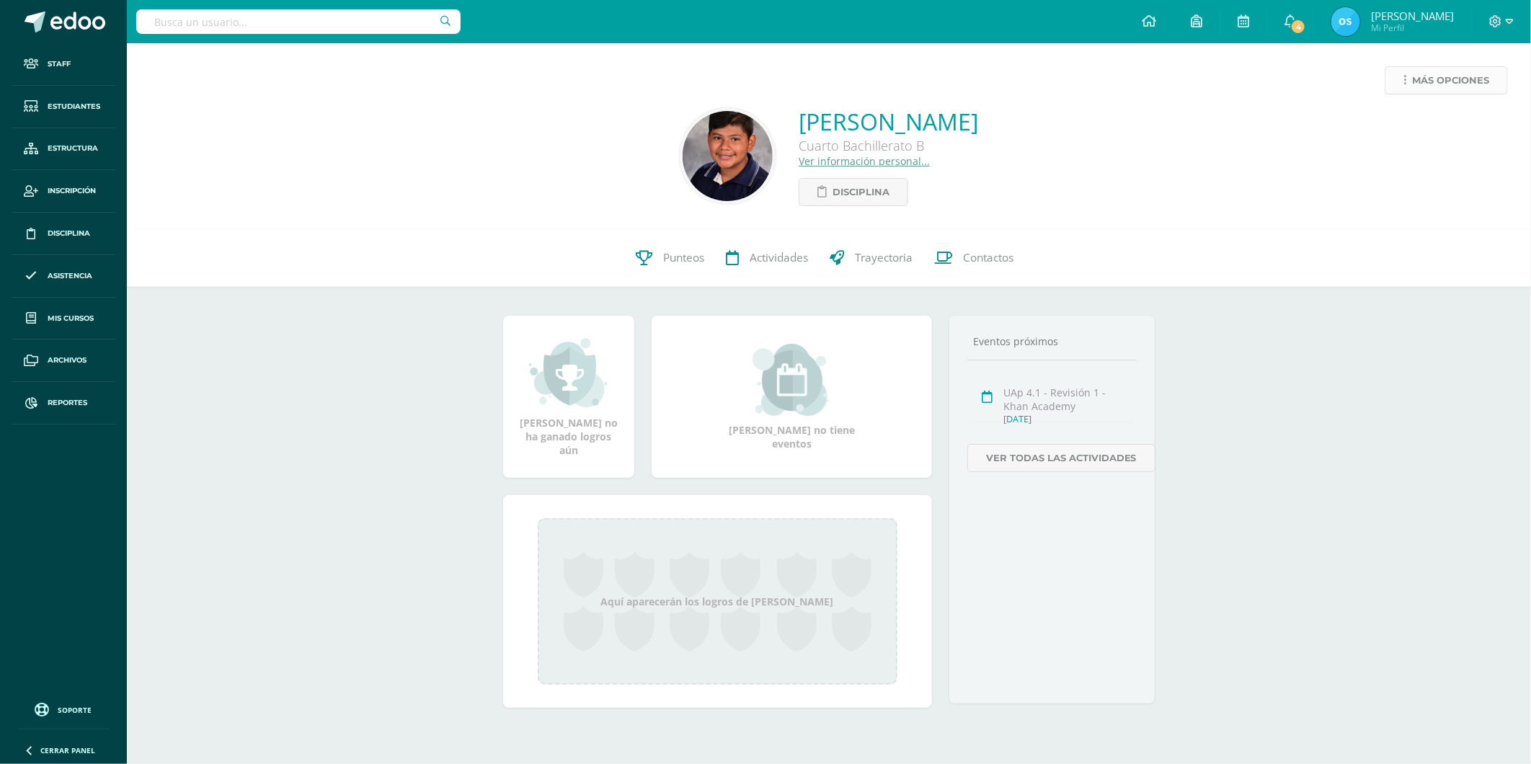
click at [1411, 80] on link "Más opciones" at bounding box center [1446, 80] width 123 height 28
click at [1377, 125] on link "Reestablecer acceso" at bounding box center [1419, 127] width 154 height 22
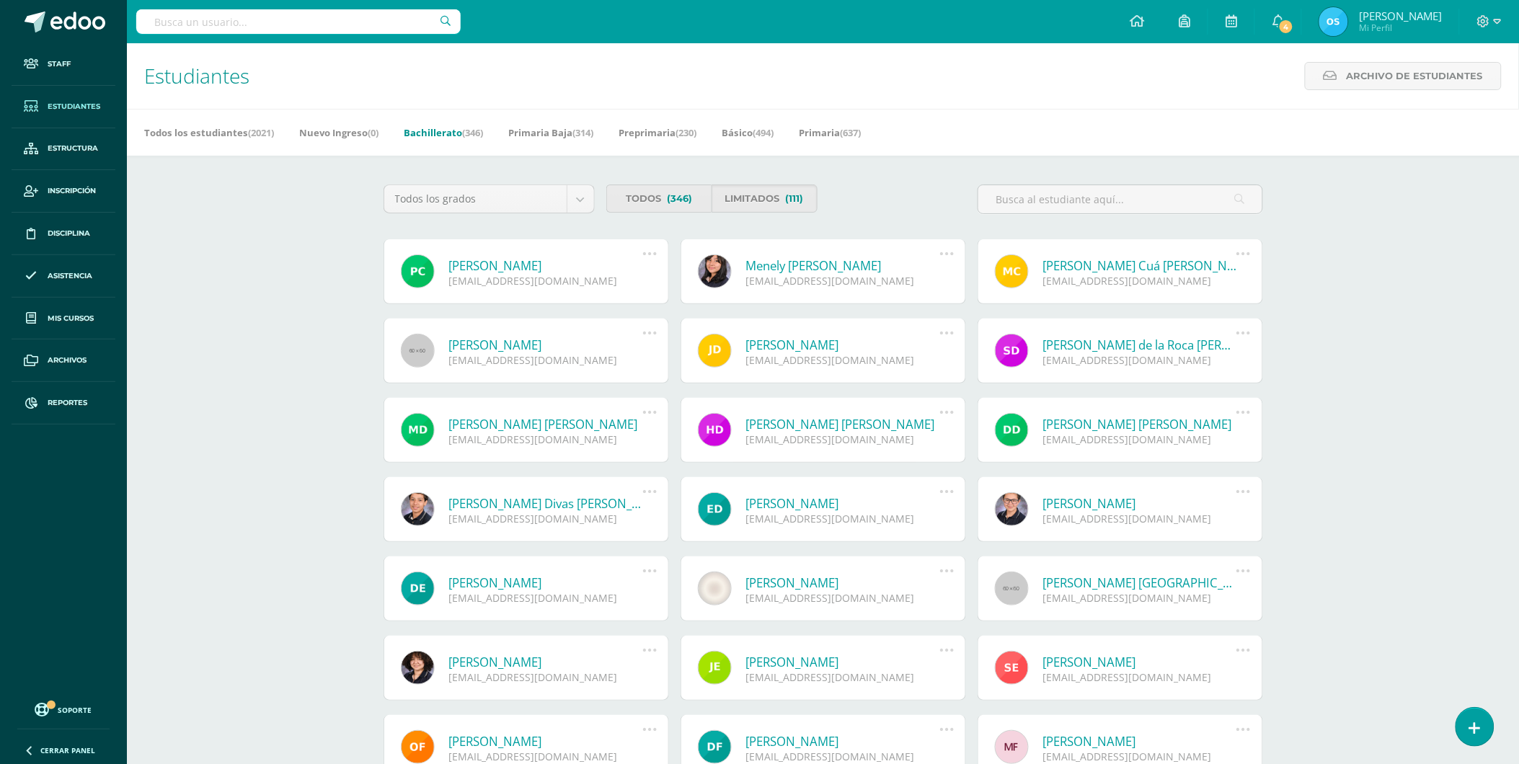
click at [522, 263] on link "[PERSON_NAME]" at bounding box center [546, 265] width 194 height 17
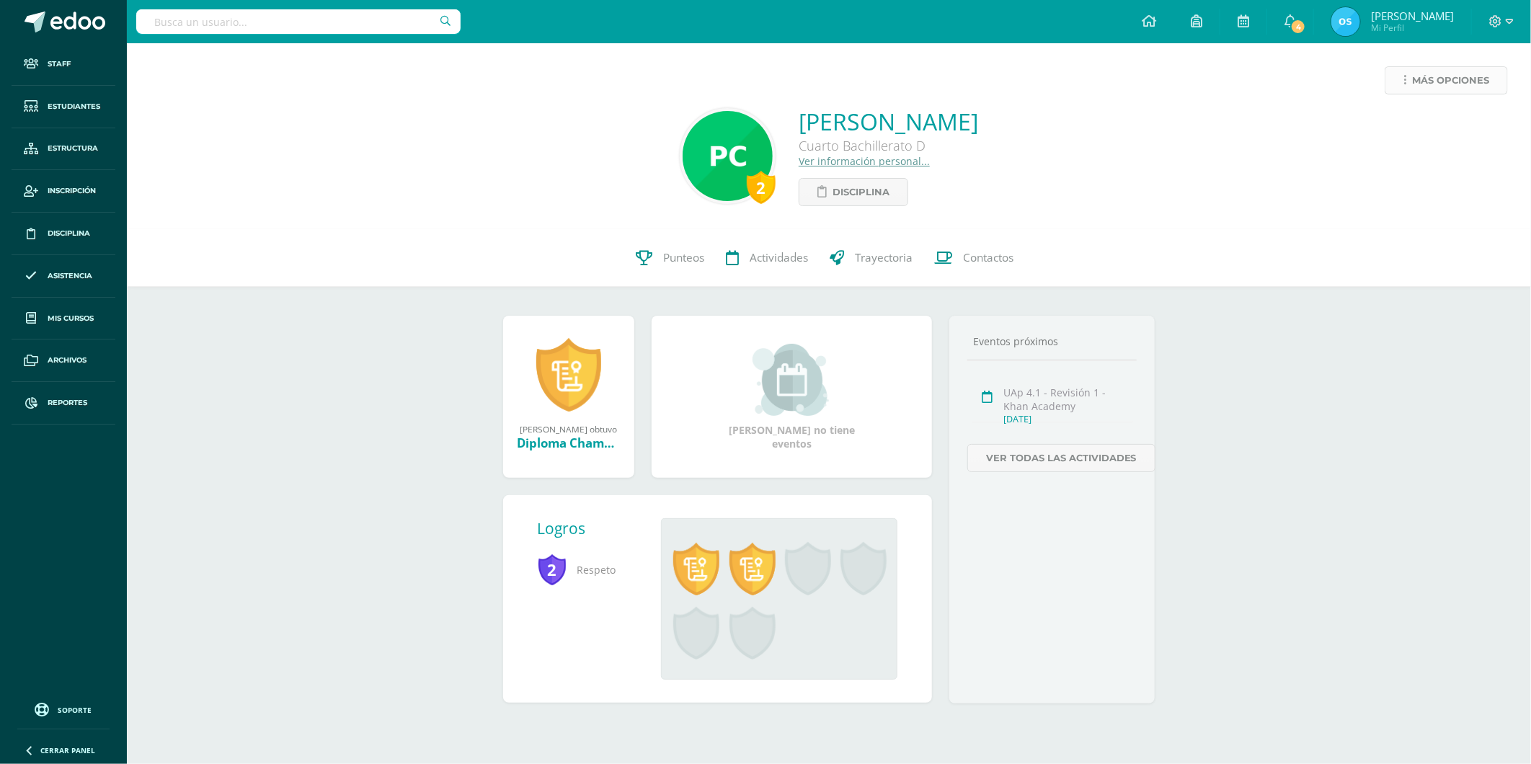
click at [1410, 82] on link "Más opciones" at bounding box center [1446, 80] width 123 height 28
click at [1410, 123] on link "Reestablecer acceso" at bounding box center [1419, 127] width 154 height 22
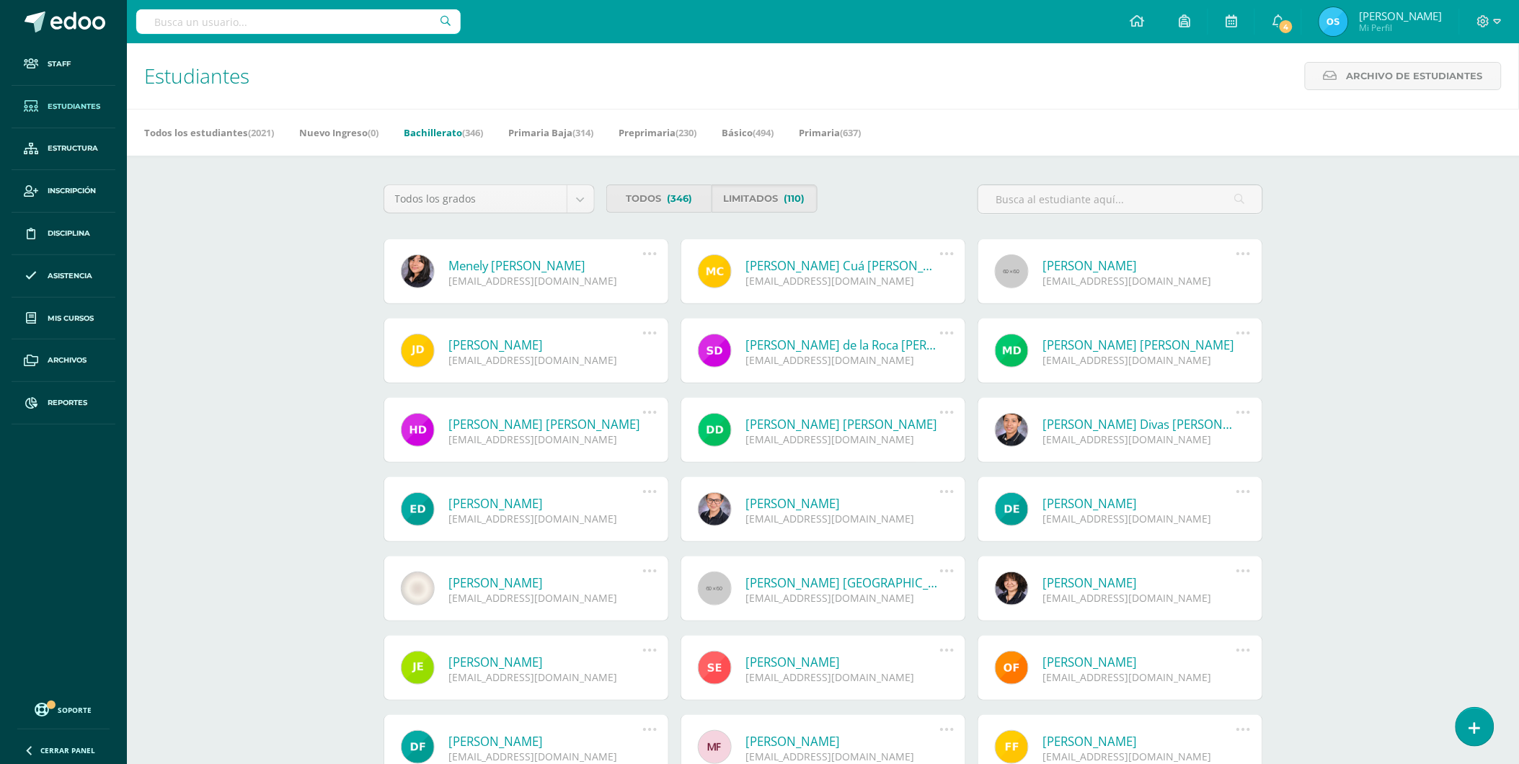
click at [520, 267] on link "Menely Daniela Cruz Herrera" at bounding box center [546, 265] width 194 height 17
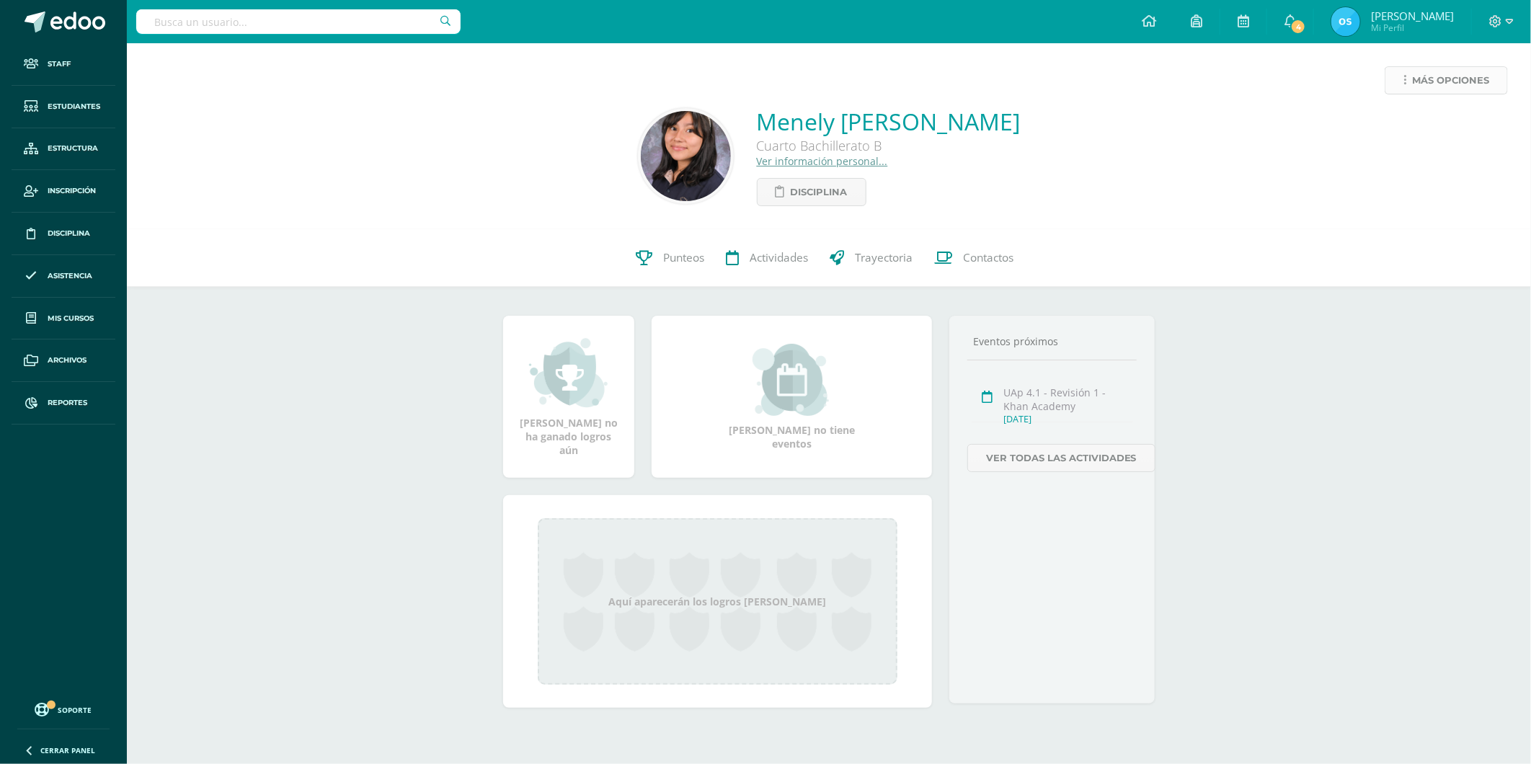
click at [1428, 89] on span "Más opciones" at bounding box center [1450, 80] width 77 height 27
click at [1391, 125] on link "Reestablecer acceso" at bounding box center [1419, 127] width 154 height 22
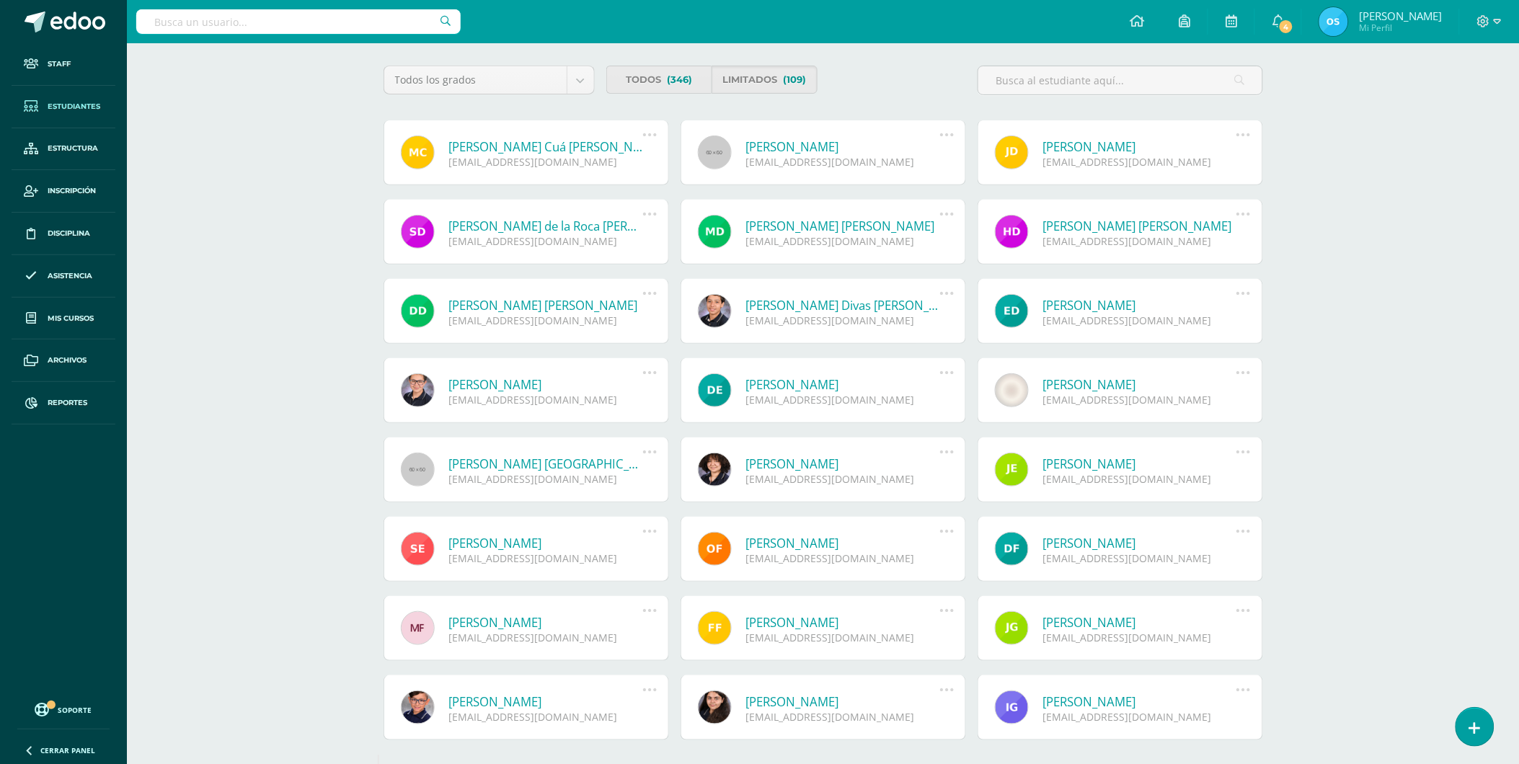
scroll to position [213, 0]
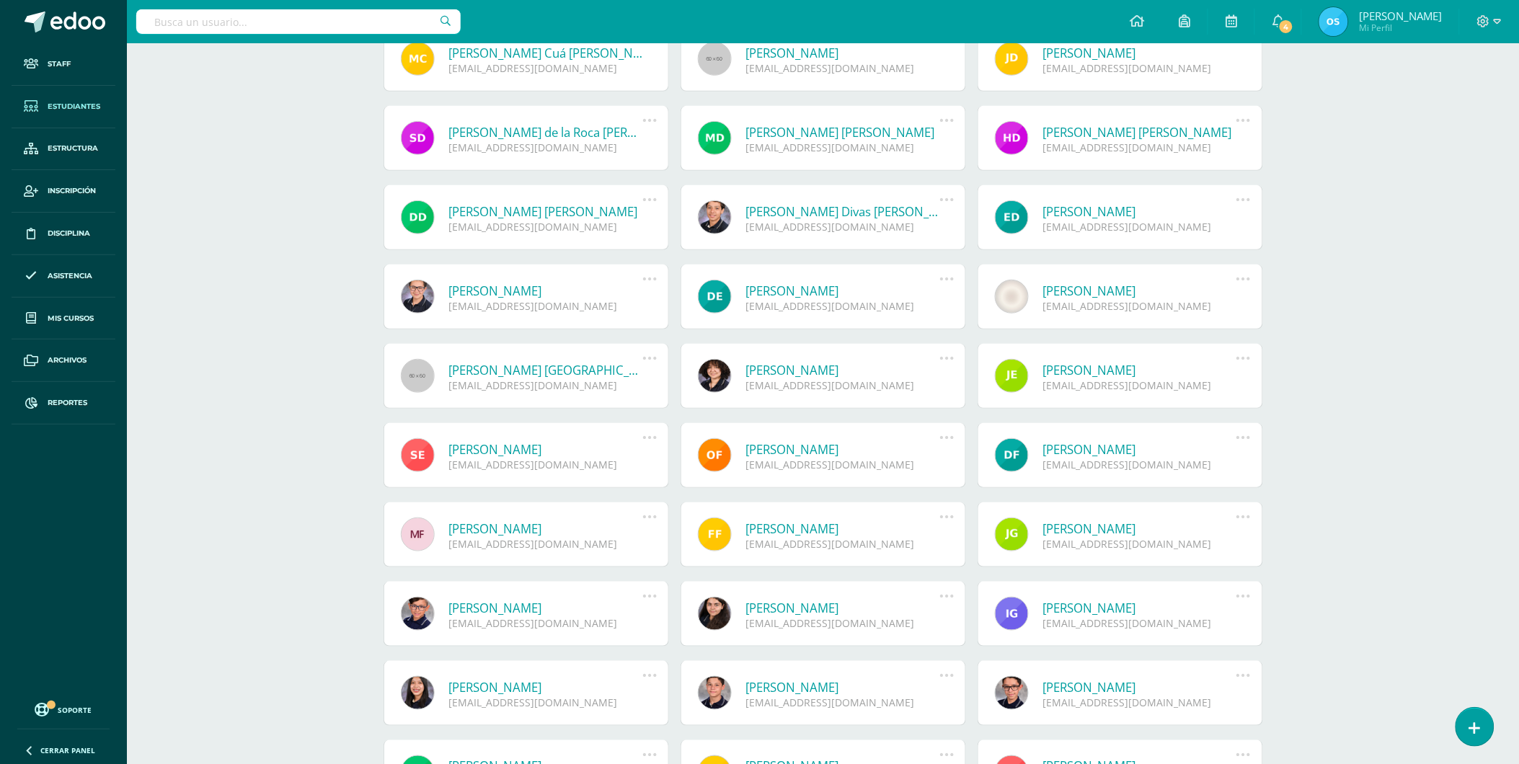
click at [526, 687] on link "[PERSON_NAME]" at bounding box center [546, 687] width 194 height 17
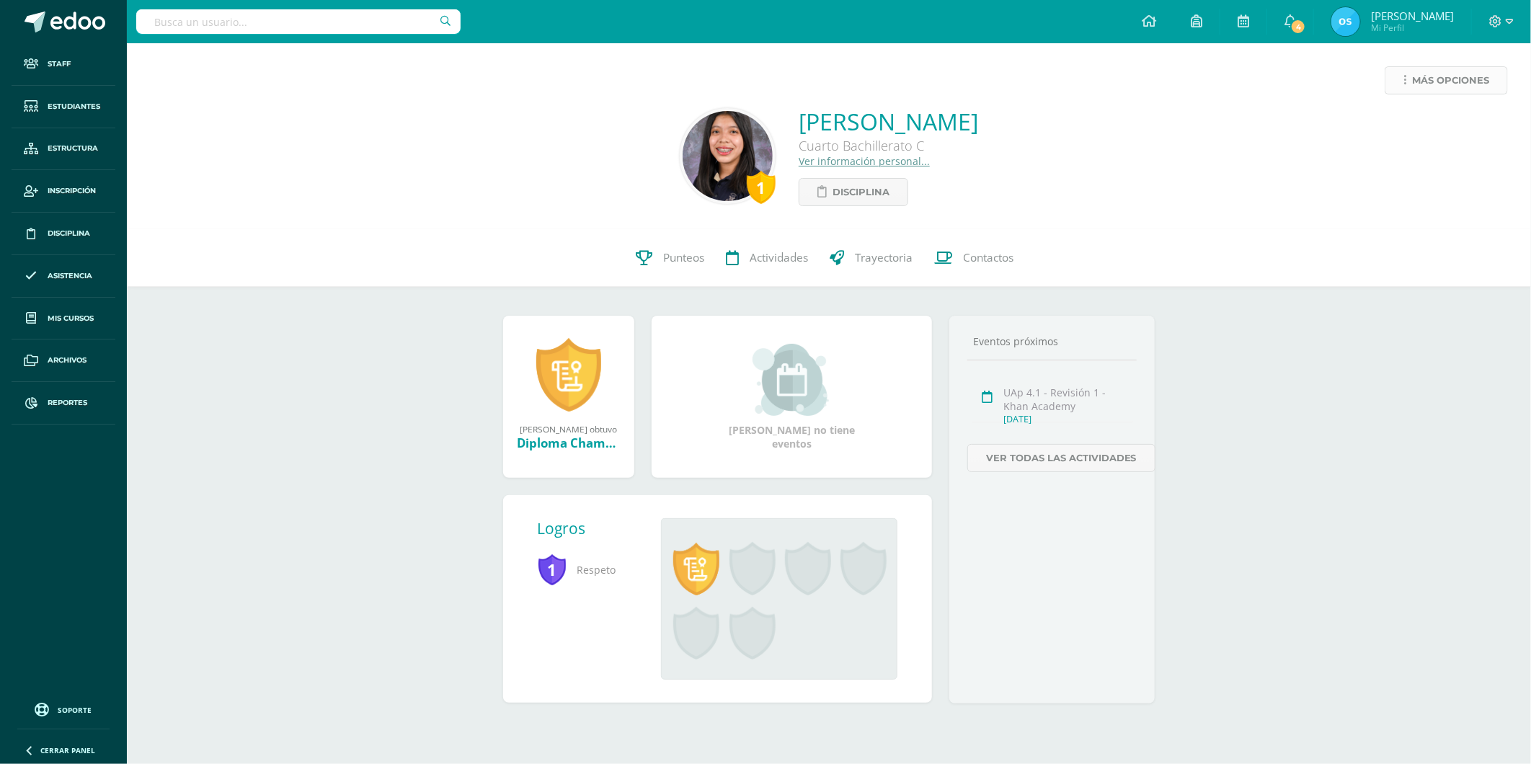
click at [1417, 84] on span "Más opciones" at bounding box center [1450, 80] width 77 height 27
click at [1401, 123] on link "Reestablecer acceso" at bounding box center [1419, 127] width 154 height 22
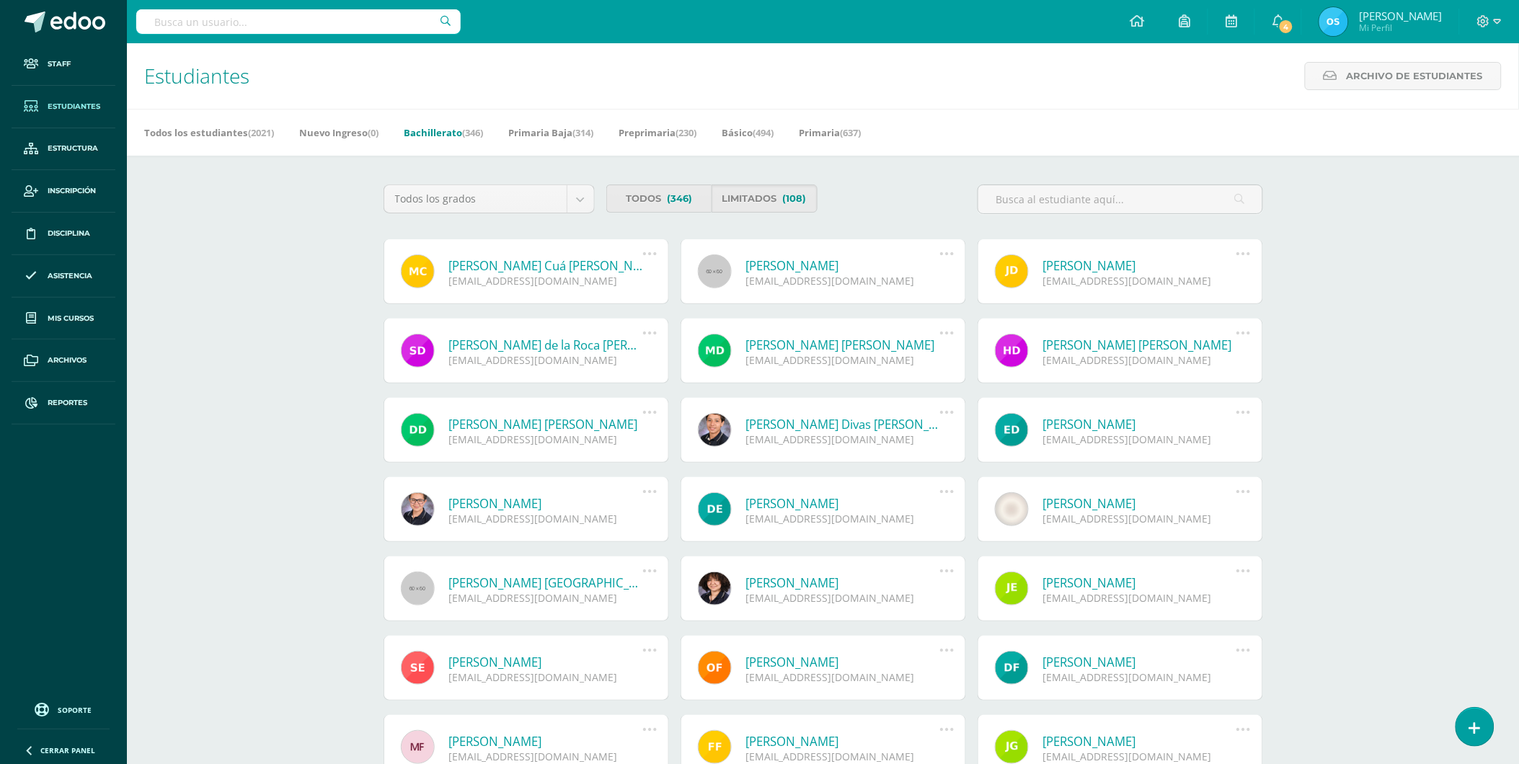
click at [549, 267] on link "[PERSON_NAME] Cuá [PERSON_NAME]" at bounding box center [546, 265] width 194 height 17
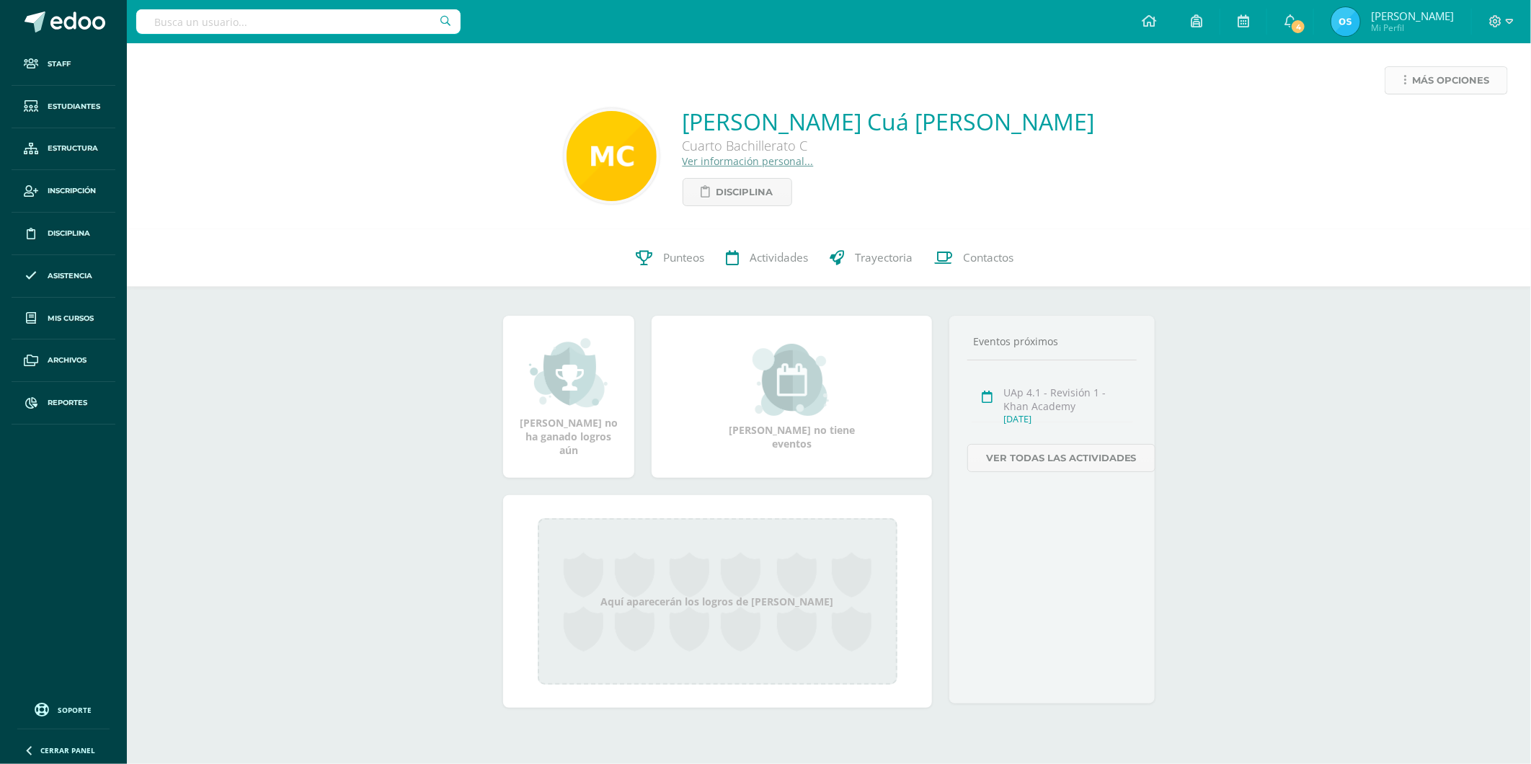
click at [1408, 81] on link "Más opciones" at bounding box center [1446, 80] width 123 height 28
click at [1398, 131] on link "Reestablecer acceso" at bounding box center [1419, 127] width 154 height 22
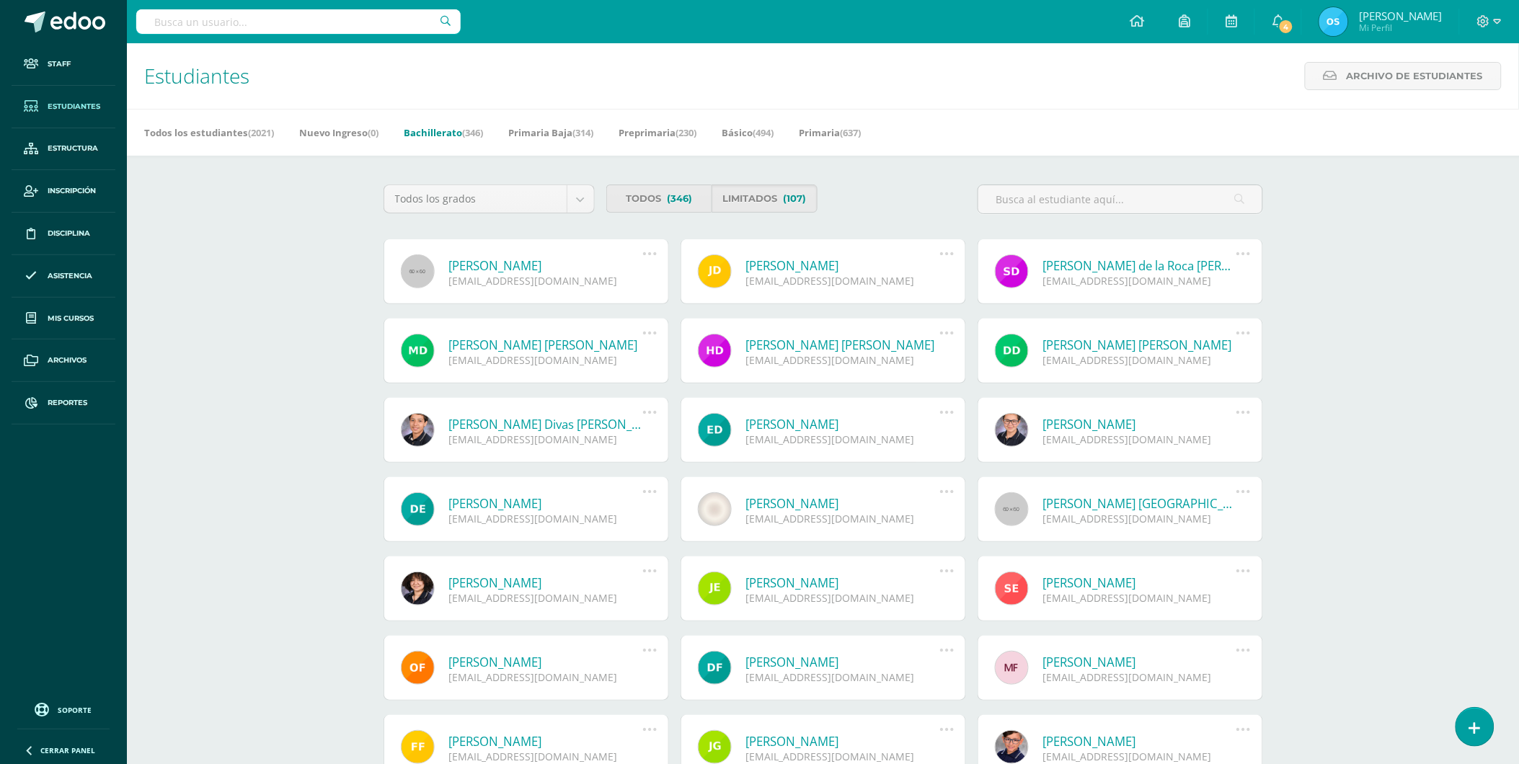
click at [523, 265] on link "[PERSON_NAME]" at bounding box center [546, 265] width 194 height 17
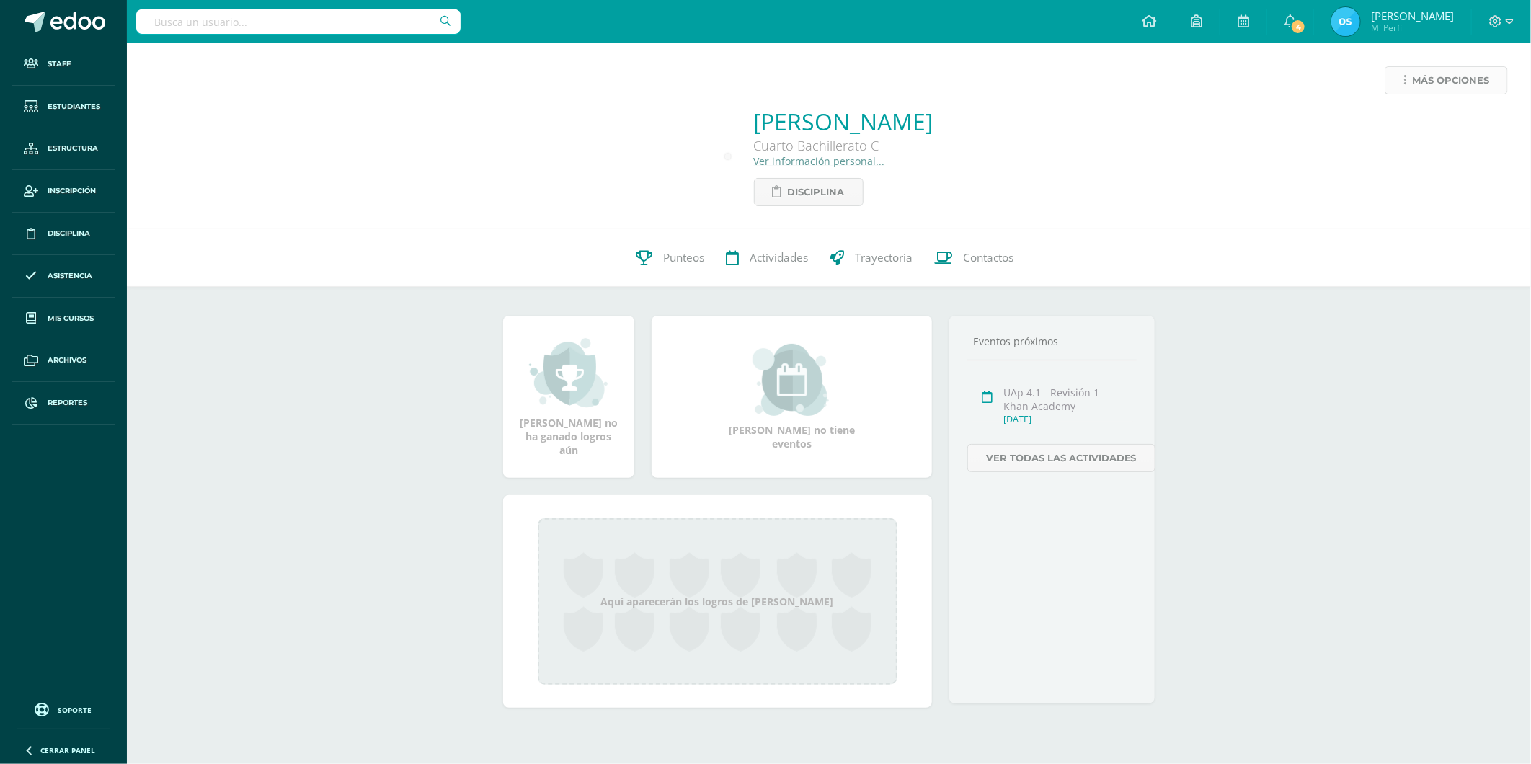
click at [1428, 78] on span "Más opciones" at bounding box center [1450, 80] width 77 height 27
click at [1385, 124] on link "Reestablecer acceso" at bounding box center [1419, 127] width 154 height 22
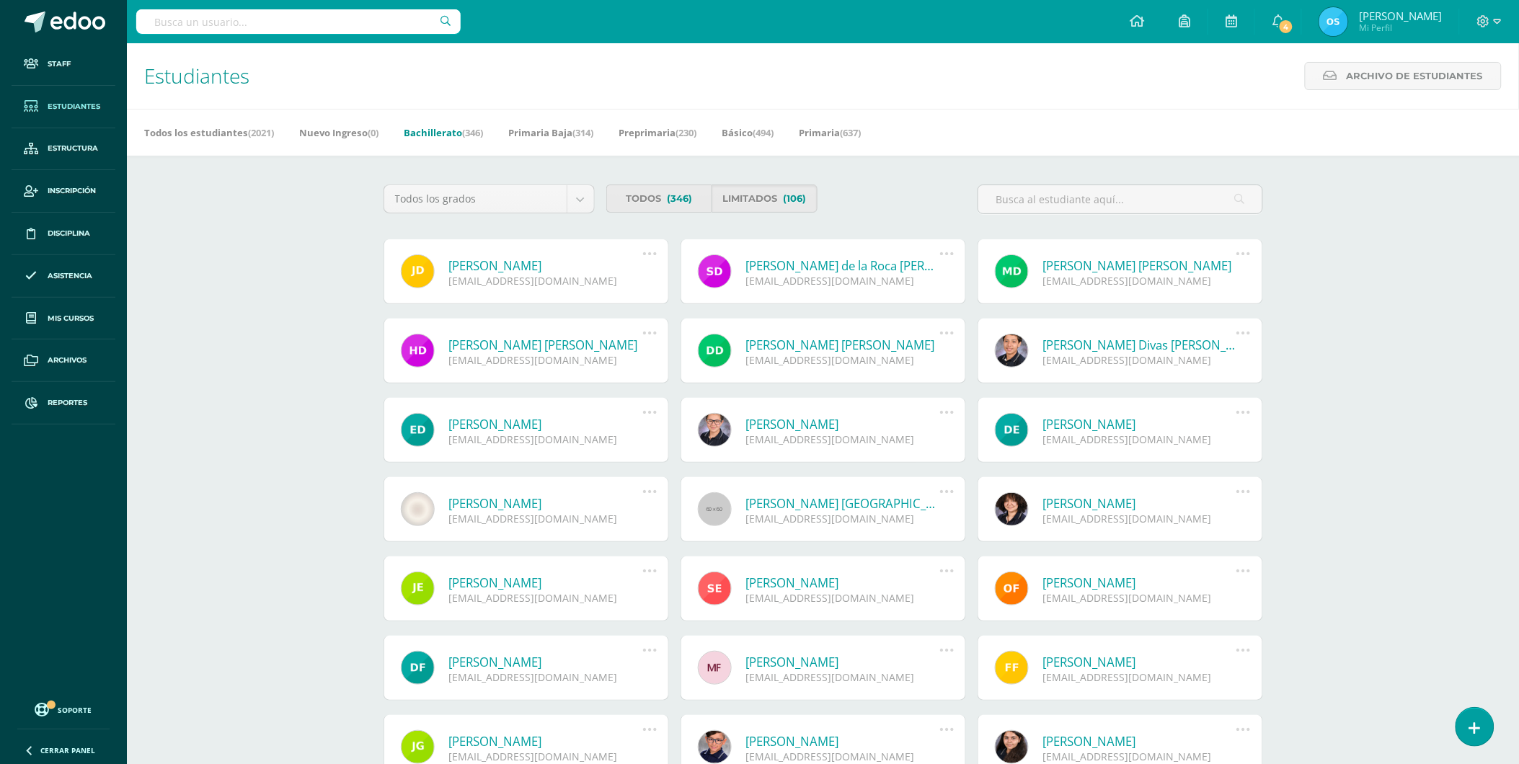
click at [566, 265] on link "[PERSON_NAME]" at bounding box center [546, 265] width 194 height 17
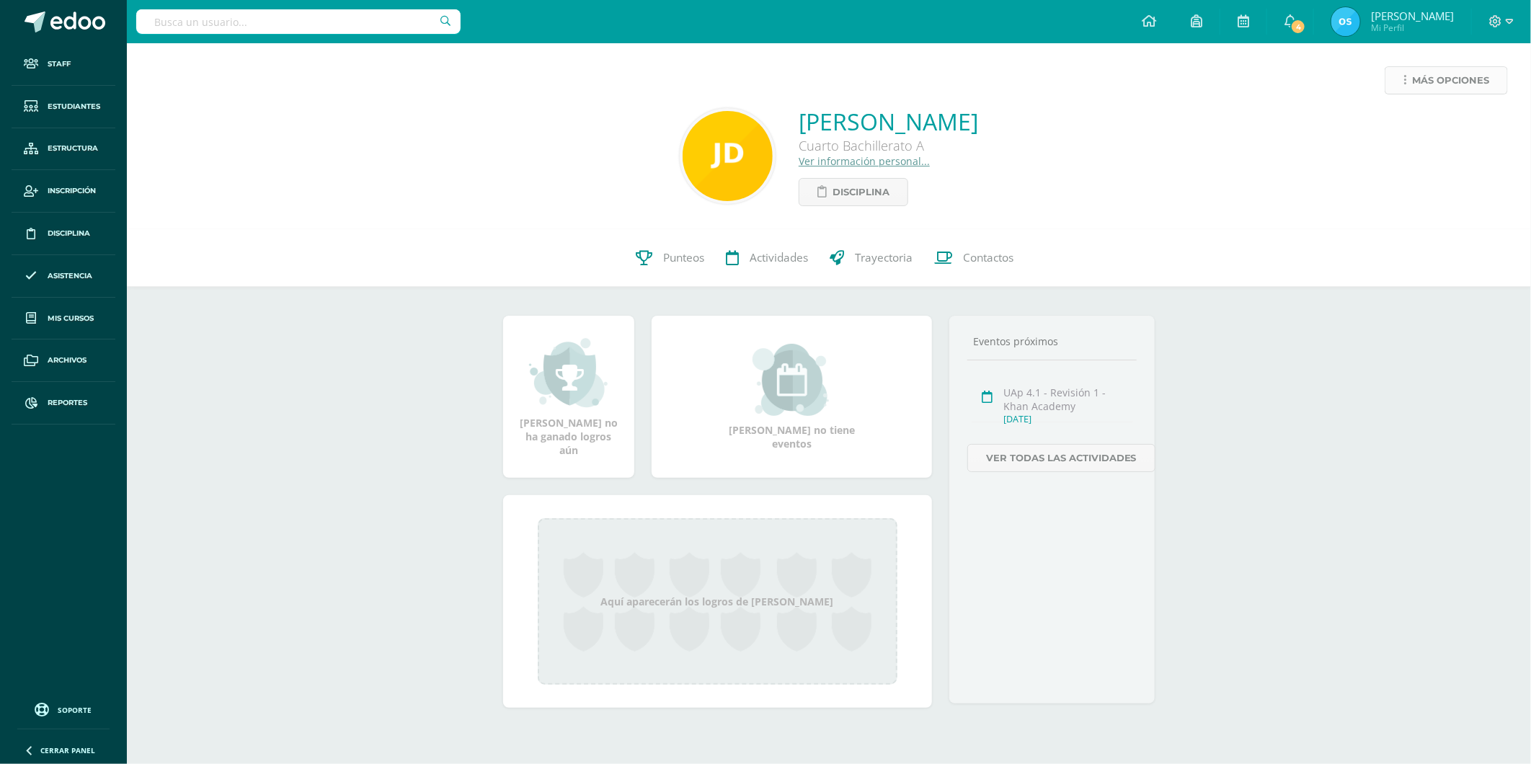
click at [1414, 77] on span "Más opciones" at bounding box center [1450, 80] width 77 height 27
click at [1390, 126] on link "Reestablecer acceso" at bounding box center [1419, 127] width 154 height 22
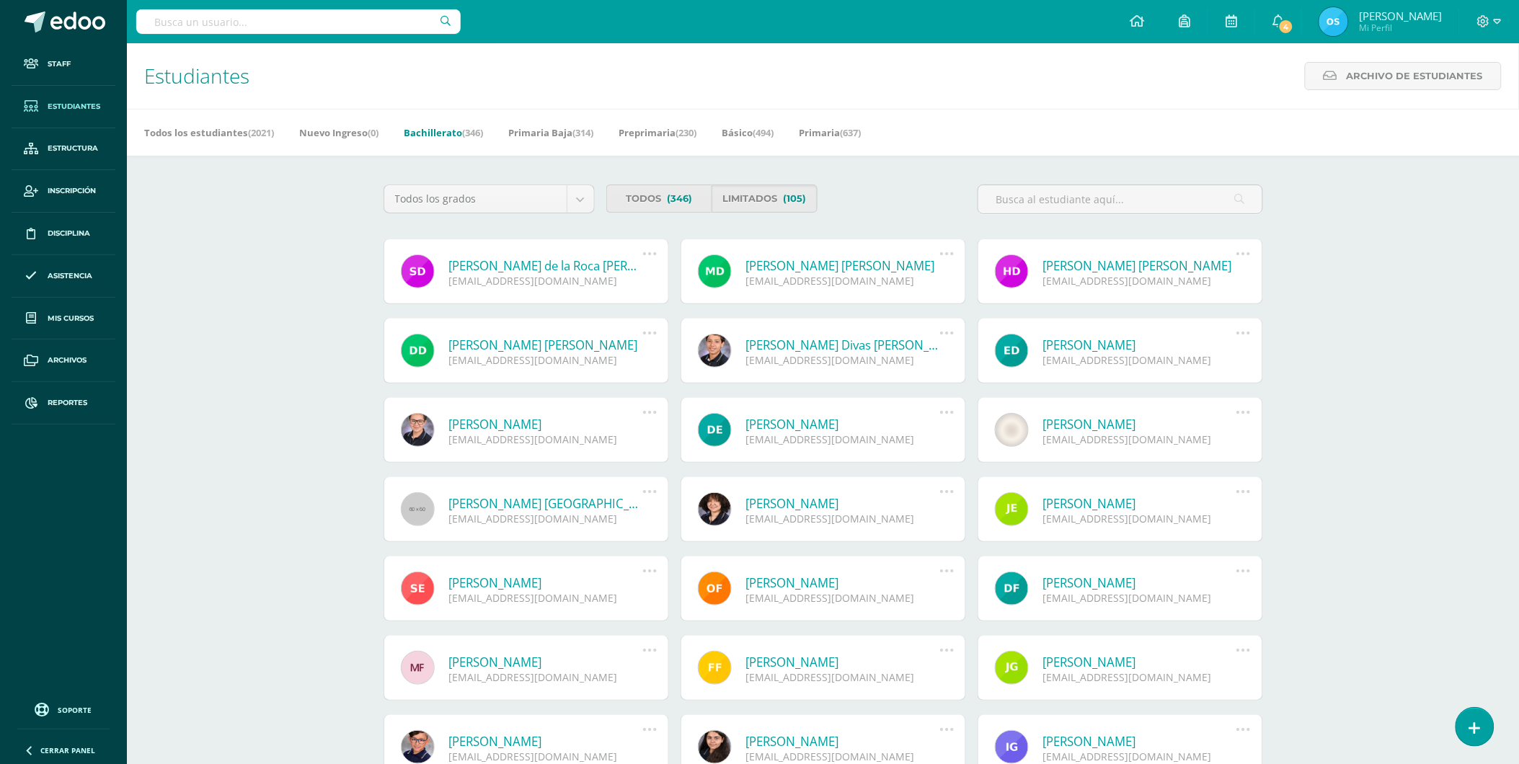
click at [549, 259] on link "Saúl Andrés de la Roca Estrada" at bounding box center [546, 265] width 194 height 17
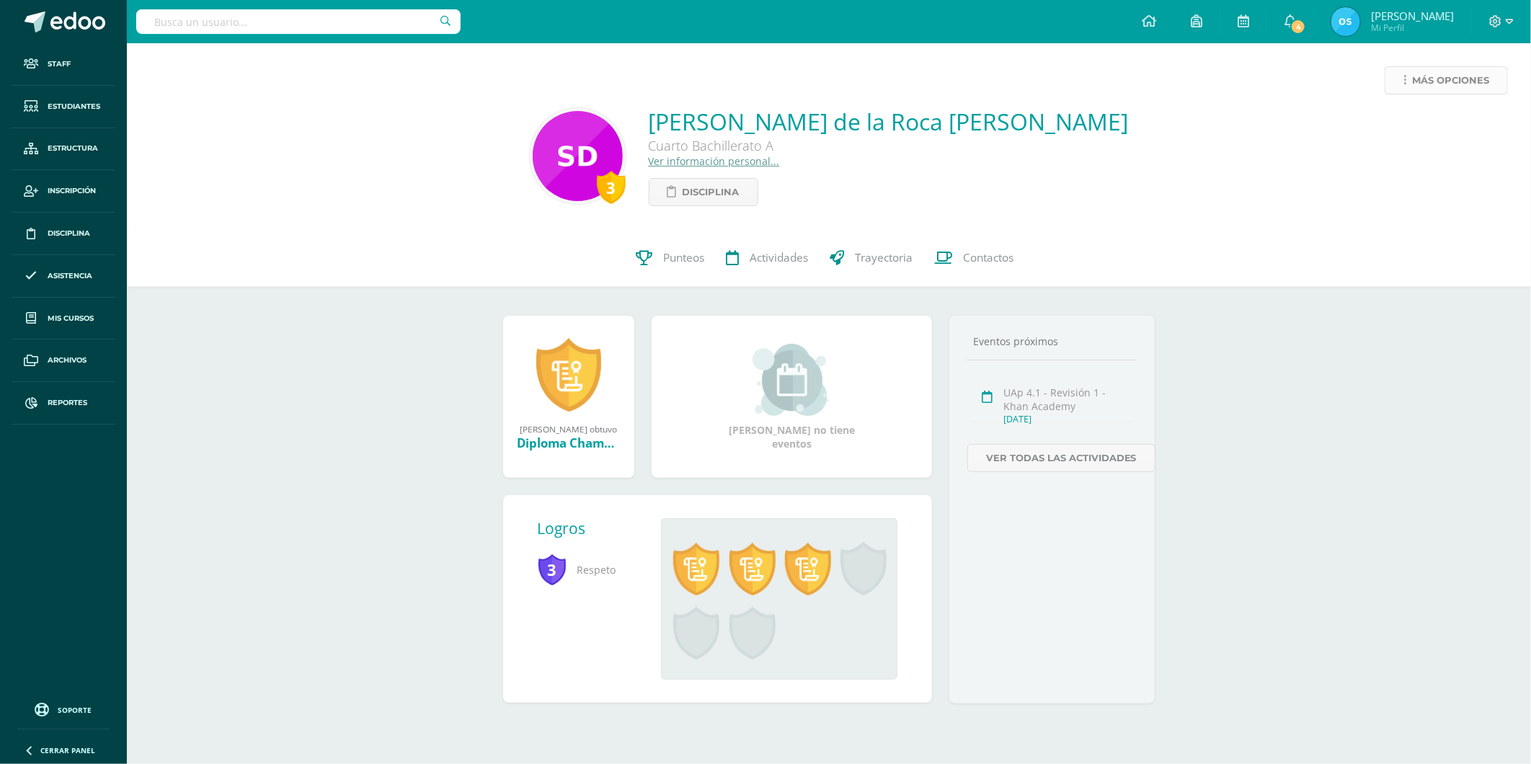
click at [1409, 75] on link "Más opciones" at bounding box center [1446, 80] width 123 height 28
click at [1391, 125] on link "Reestablecer acceso" at bounding box center [1419, 127] width 154 height 22
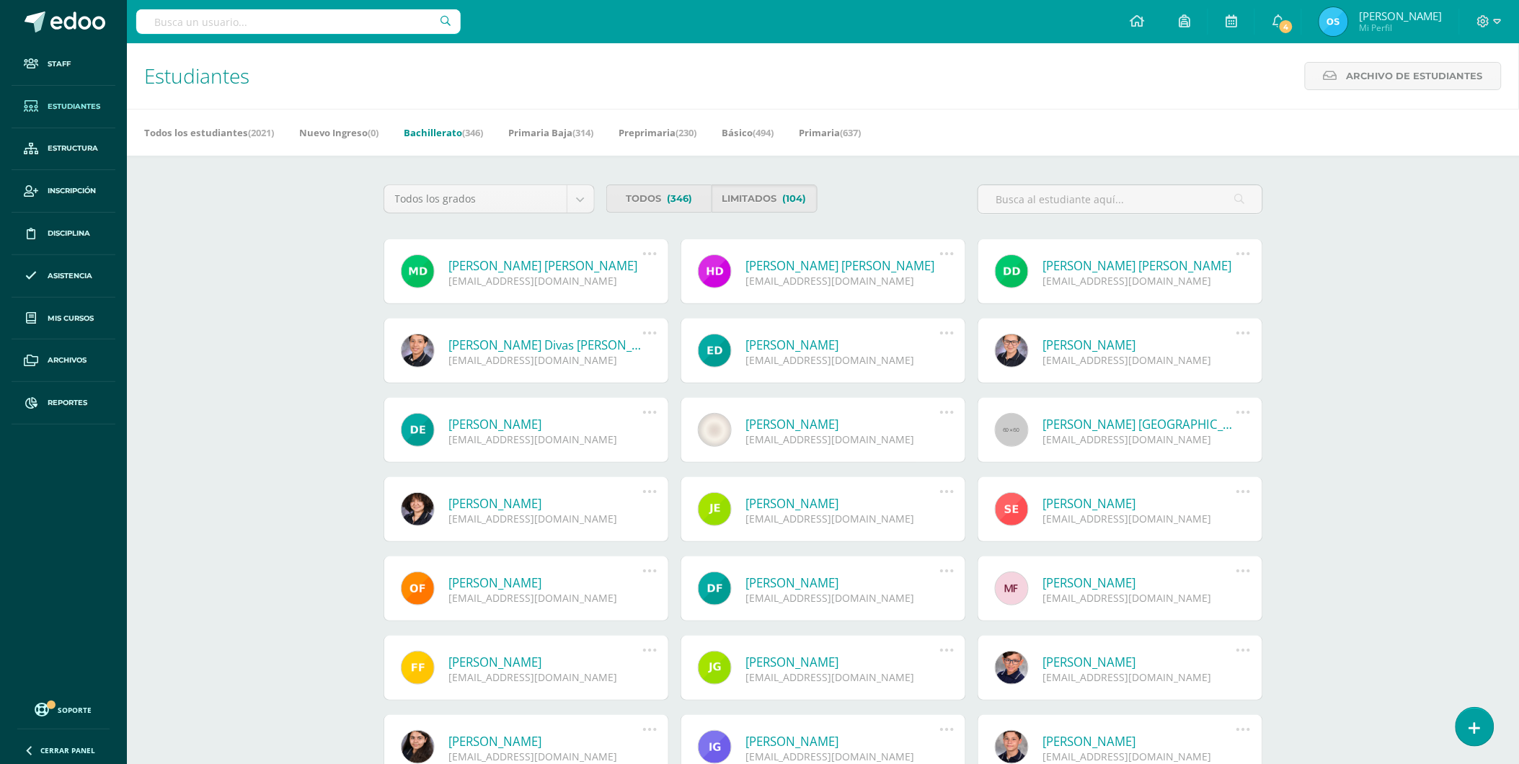
click at [543, 260] on link "[PERSON_NAME] [PERSON_NAME]" at bounding box center [546, 265] width 194 height 17
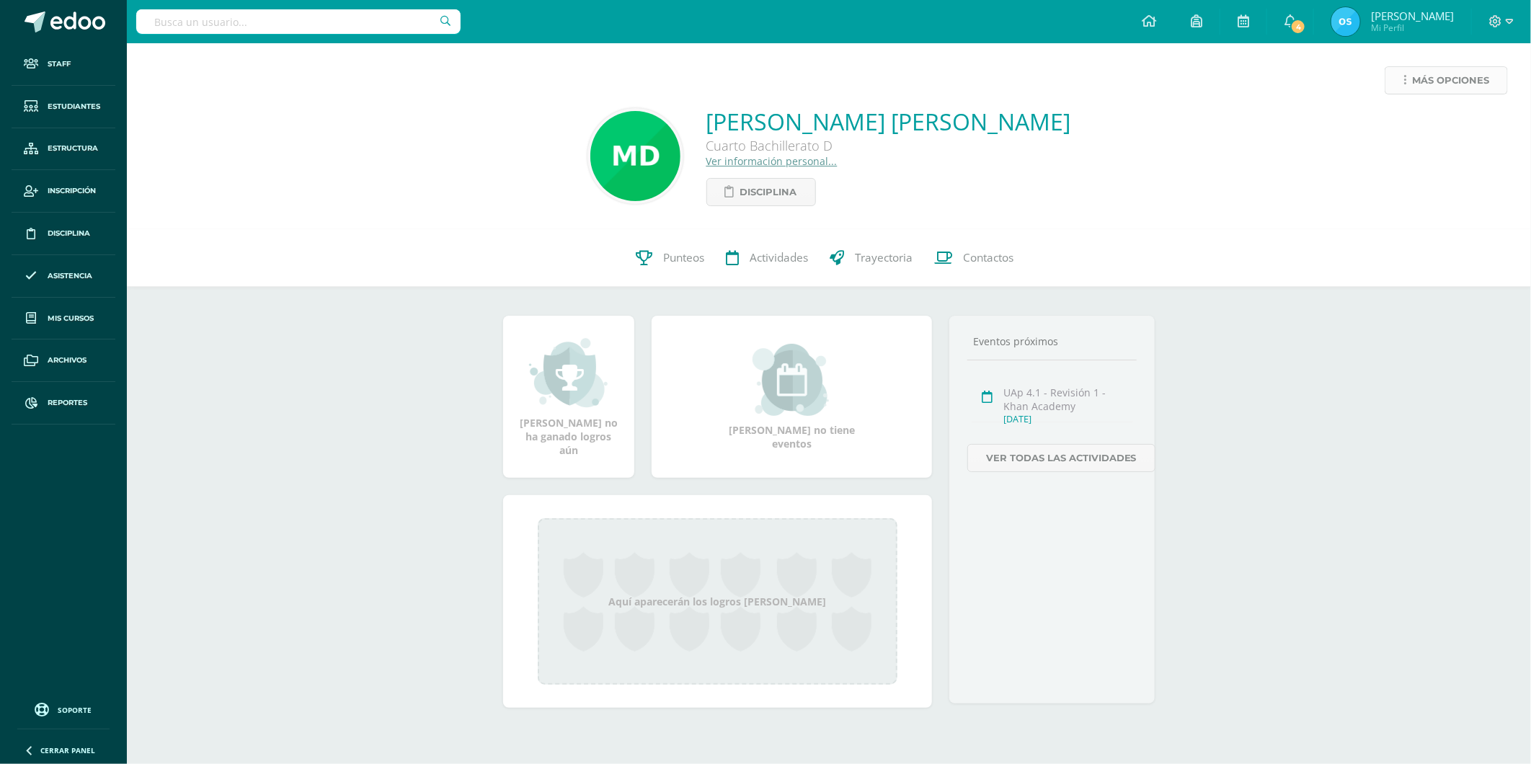
click at [1431, 76] on span "Más opciones" at bounding box center [1450, 80] width 77 height 27
click at [1394, 123] on link "Reestablecer acceso" at bounding box center [1419, 127] width 154 height 22
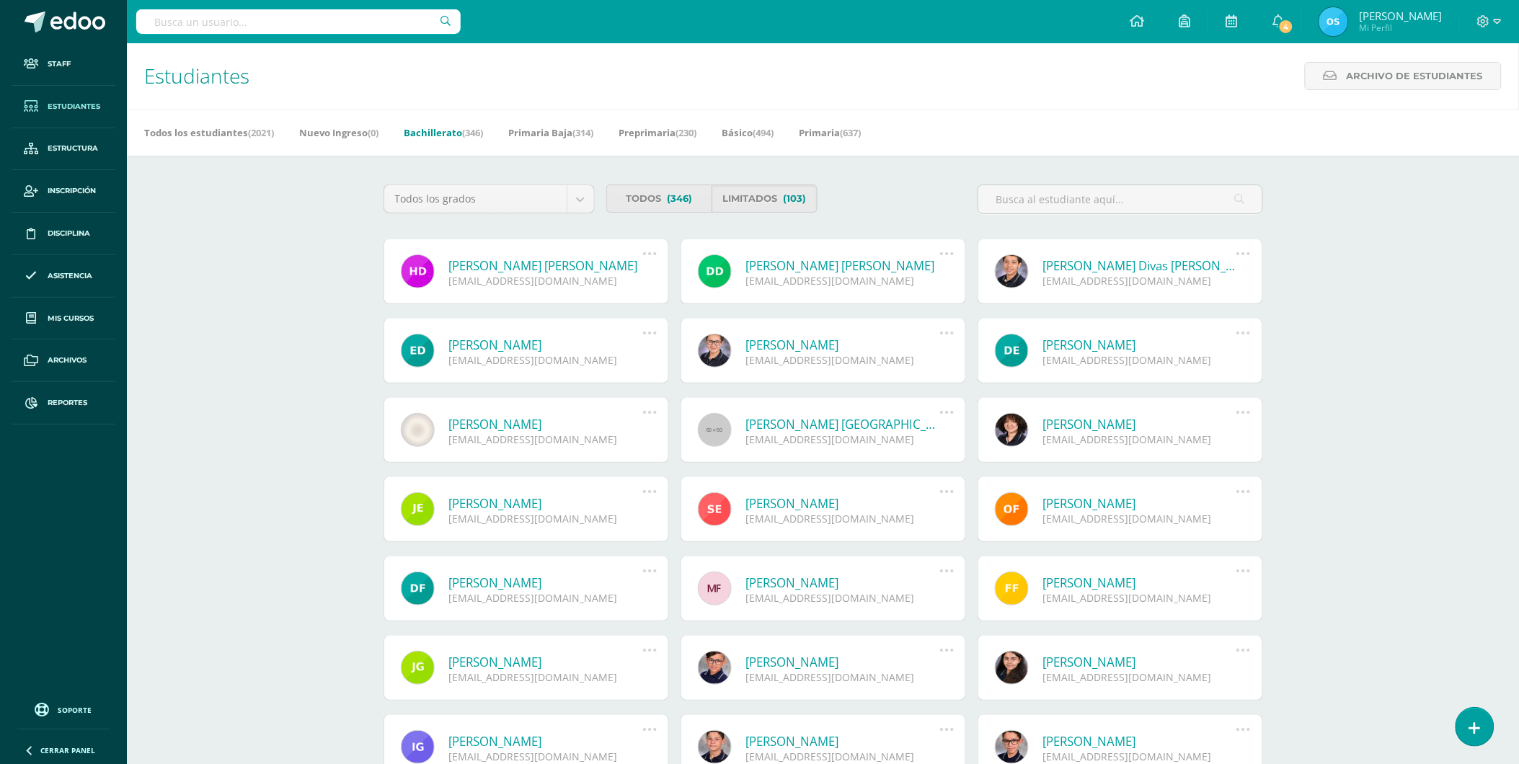
click at [512, 268] on link "[PERSON_NAME] [PERSON_NAME]" at bounding box center [546, 265] width 194 height 17
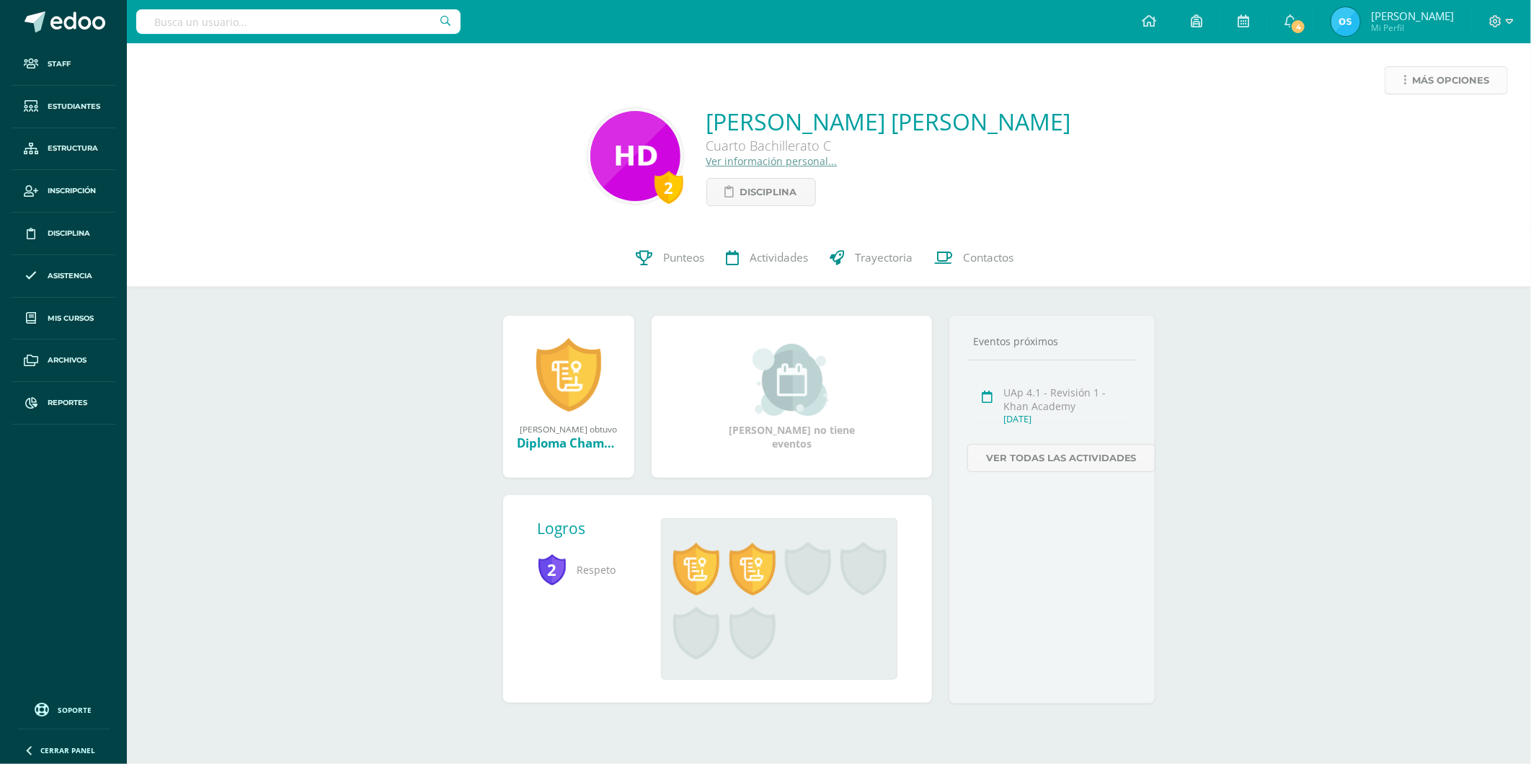
click at [1424, 80] on span "Más opciones" at bounding box center [1450, 80] width 77 height 27
click at [1384, 127] on link "Reestablecer acceso" at bounding box center [1419, 127] width 154 height 22
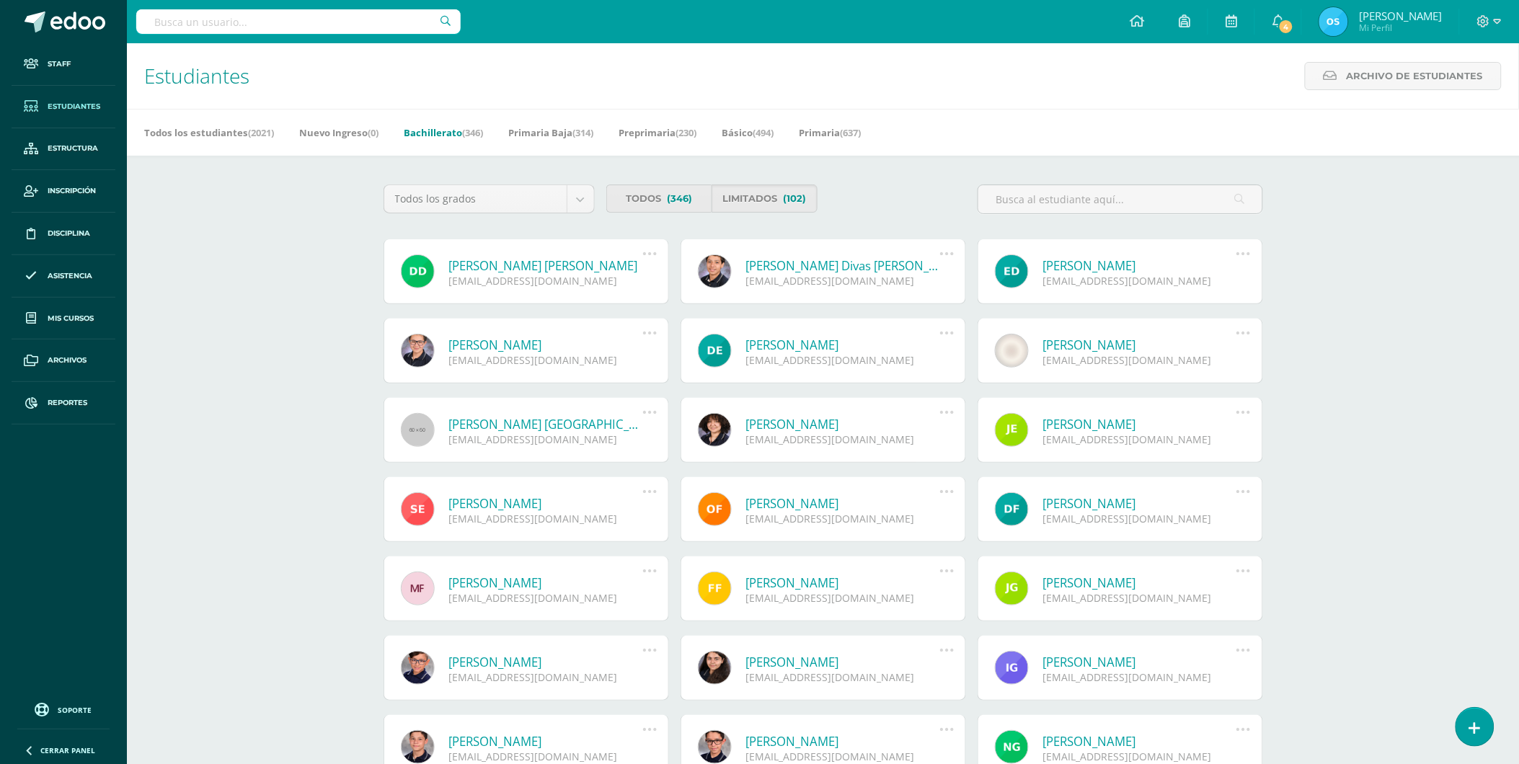
click at [542, 263] on link "Dwight Ián Fabrizio Diaz Santos" at bounding box center [546, 265] width 194 height 17
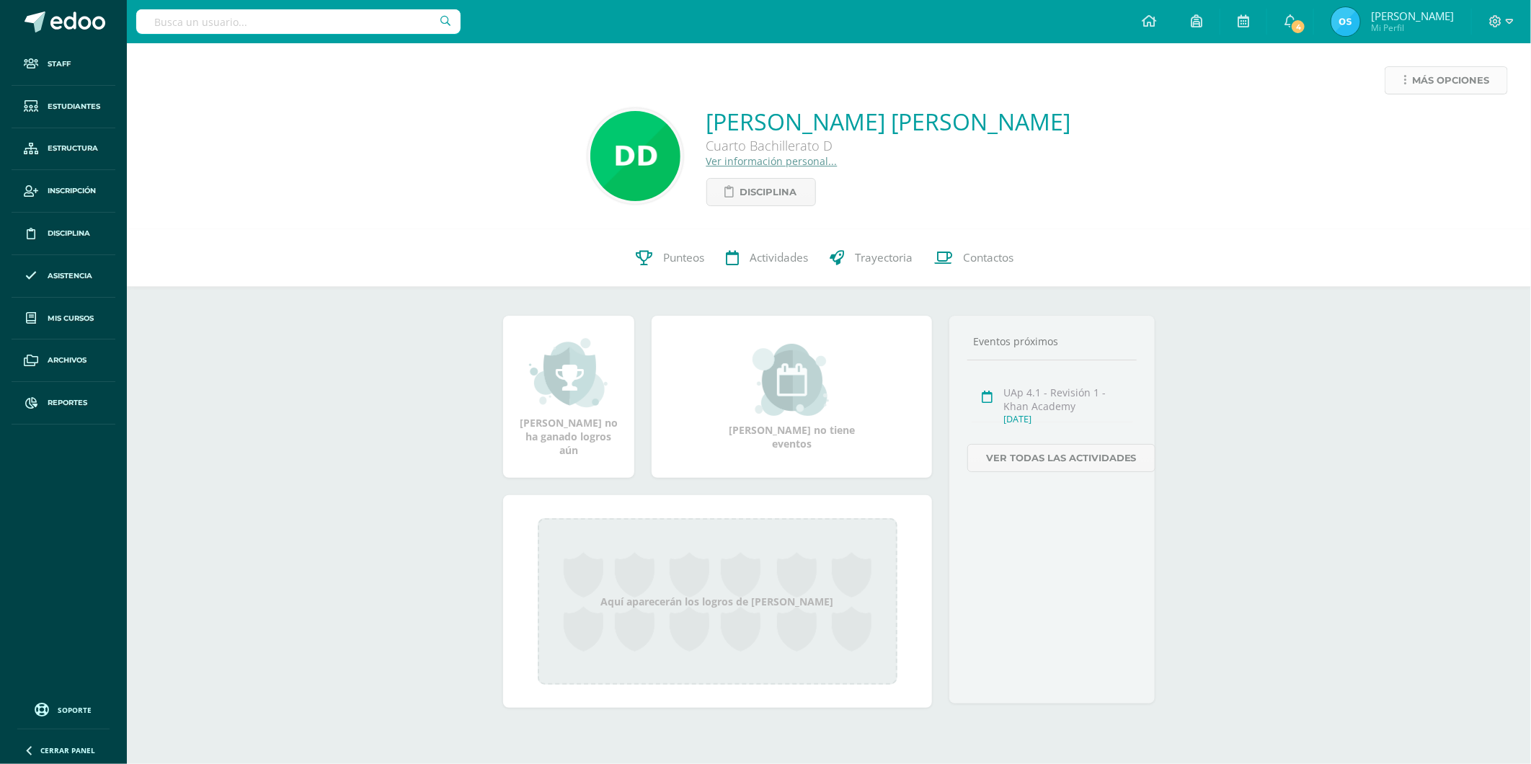
click at [1416, 76] on span "Más opciones" at bounding box center [1450, 80] width 77 height 27
click at [1385, 123] on link "Reestablecer acceso" at bounding box center [1419, 127] width 154 height 22
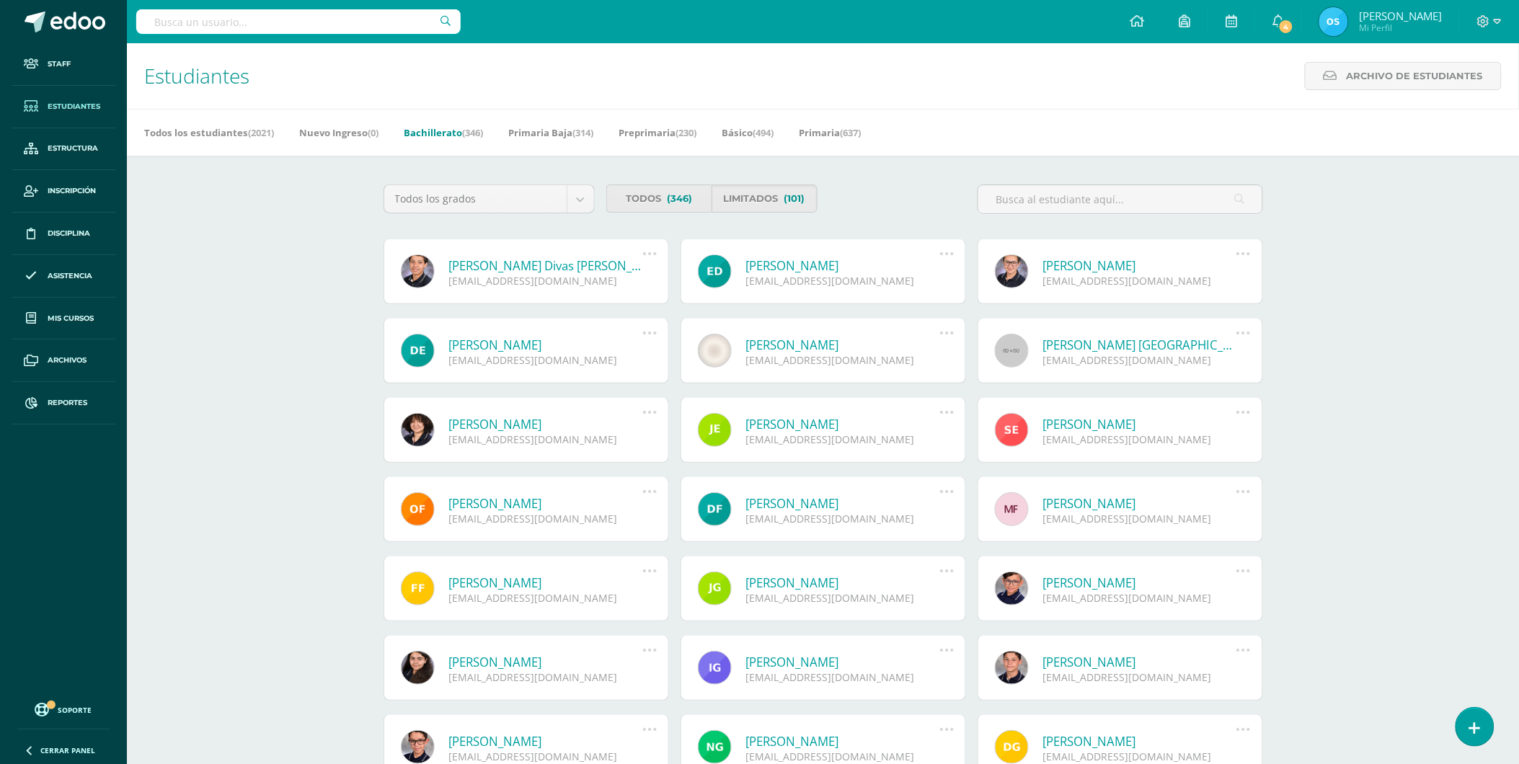
click at [519, 265] on link "[PERSON_NAME] Divas [PERSON_NAME]" at bounding box center [546, 265] width 194 height 17
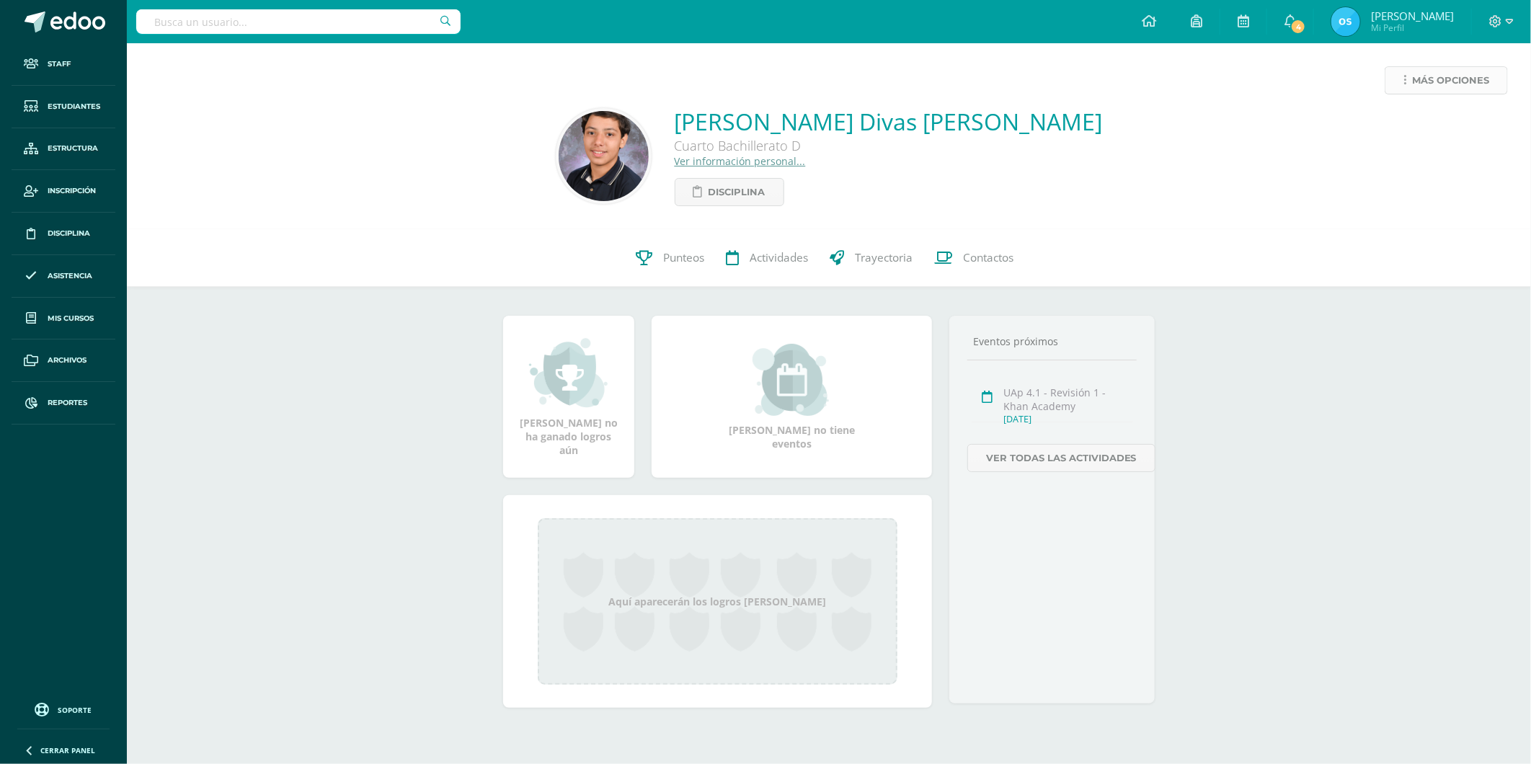
click at [1422, 88] on span "Más opciones" at bounding box center [1450, 80] width 77 height 27
click at [1428, 123] on link "Reestablecer acceso" at bounding box center [1419, 127] width 154 height 22
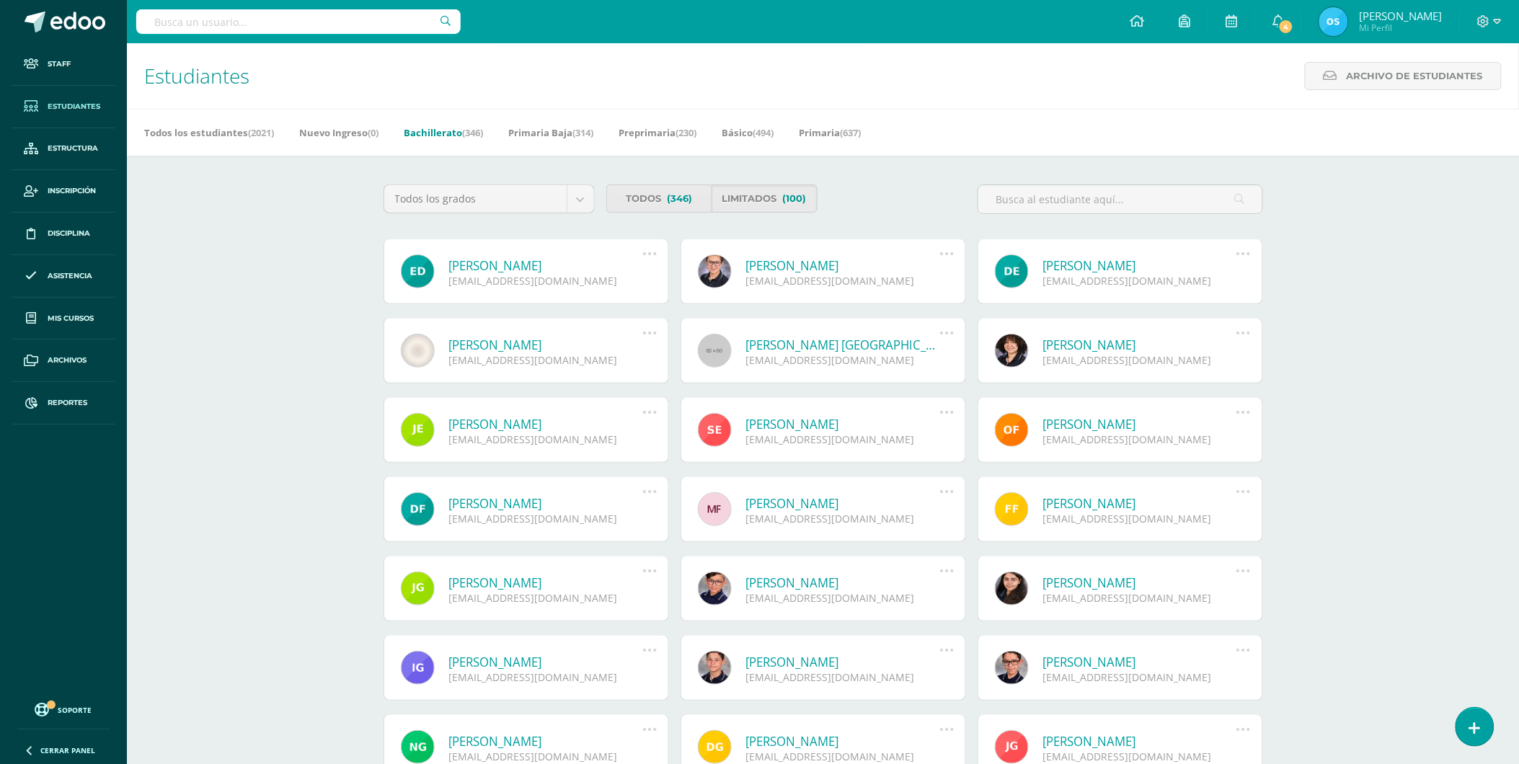
click at [549, 269] on link "Edna Ximena Dominguez Gálvez" at bounding box center [546, 265] width 194 height 17
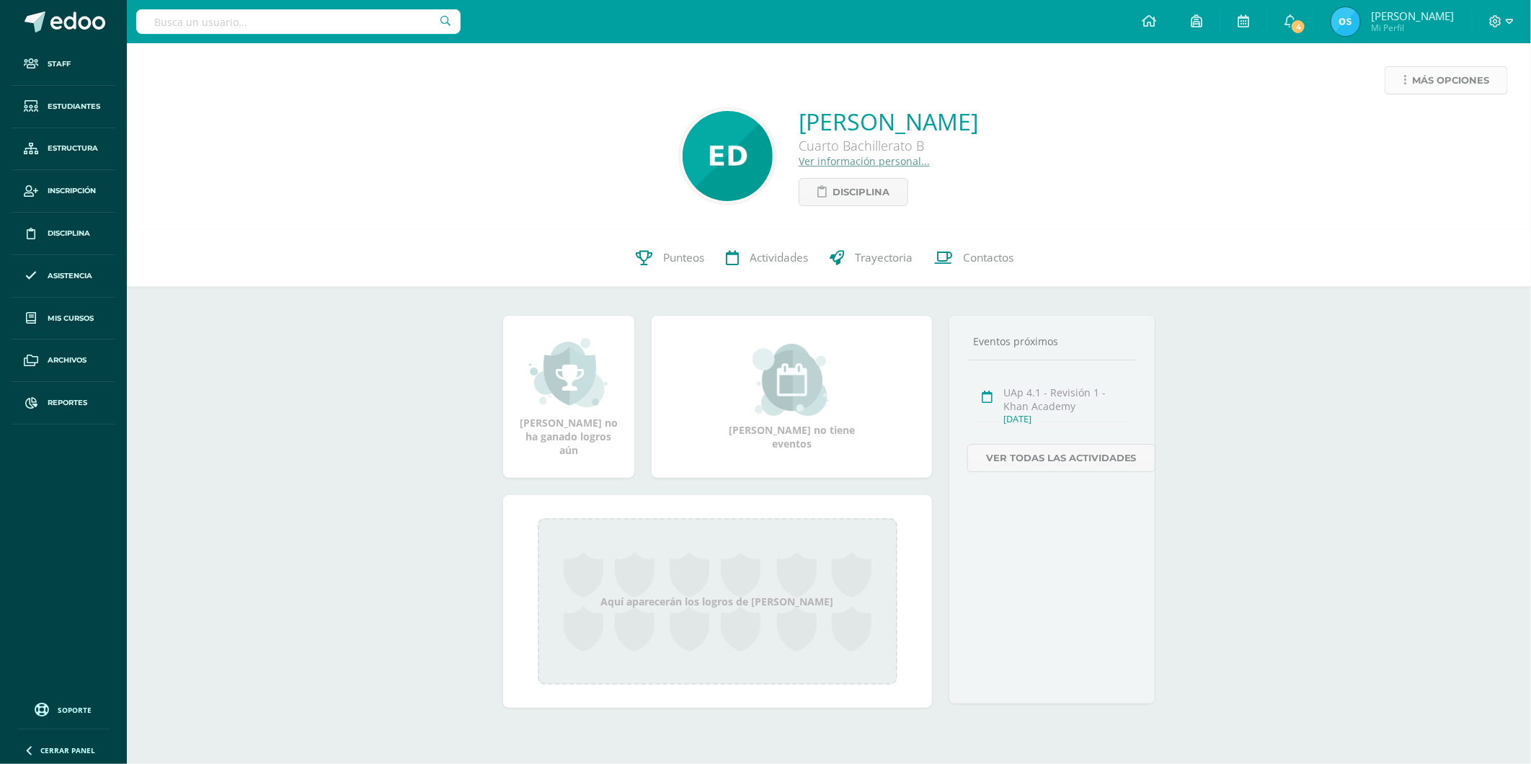
click at [1424, 73] on span "Más opciones" at bounding box center [1450, 80] width 77 height 27
click at [1406, 130] on link "Reestablecer acceso" at bounding box center [1419, 127] width 154 height 22
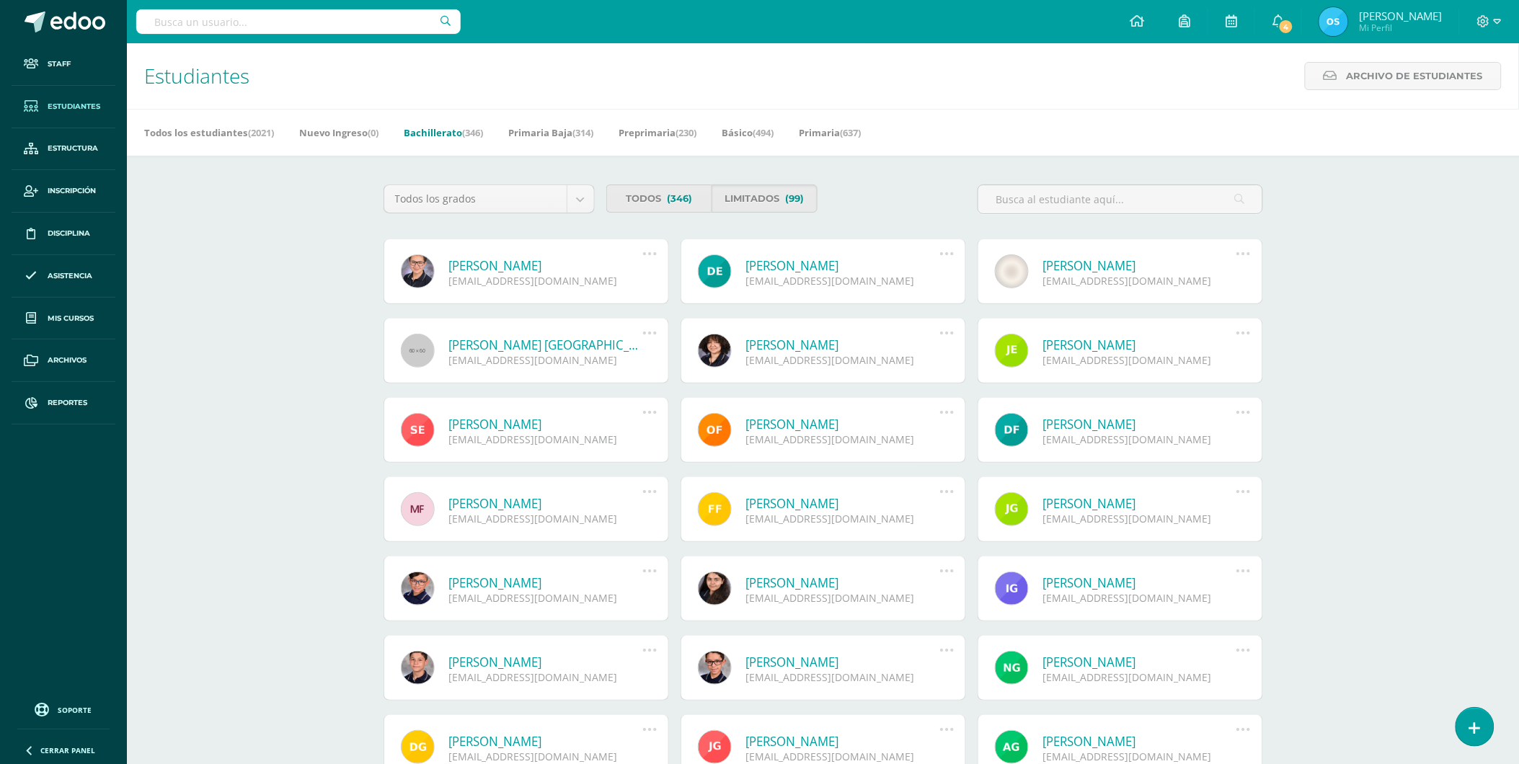
click at [564, 265] on link "Edwin André Duque Jimenez" at bounding box center [546, 265] width 194 height 17
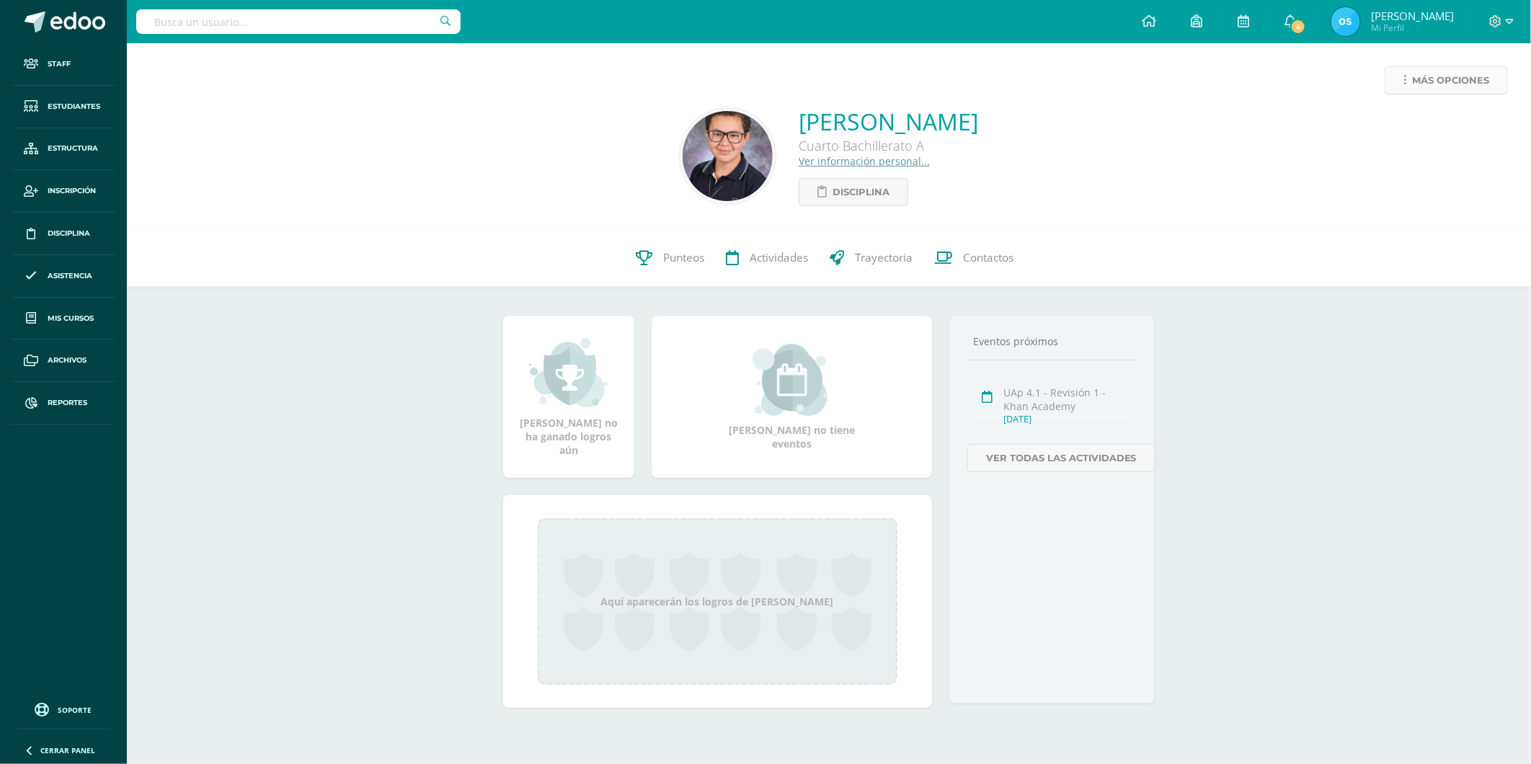
click at [1413, 86] on span "Más opciones" at bounding box center [1450, 80] width 77 height 27
click at [1389, 124] on link "Reestablecer acceso" at bounding box center [1419, 127] width 154 height 22
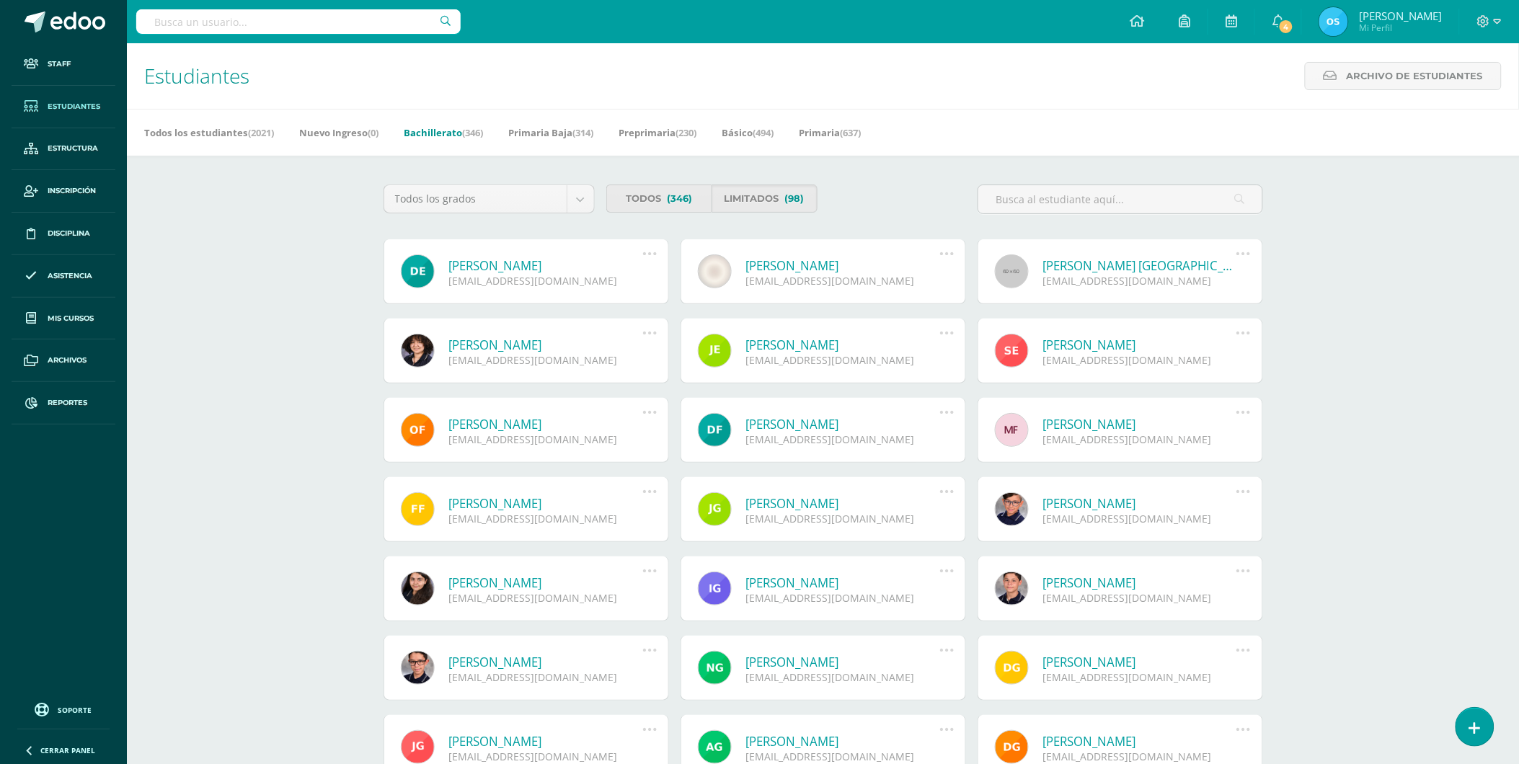
click at [548, 263] on link "Daniela Mariandré Enriquez Chinchilla" at bounding box center [546, 265] width 194 height 17
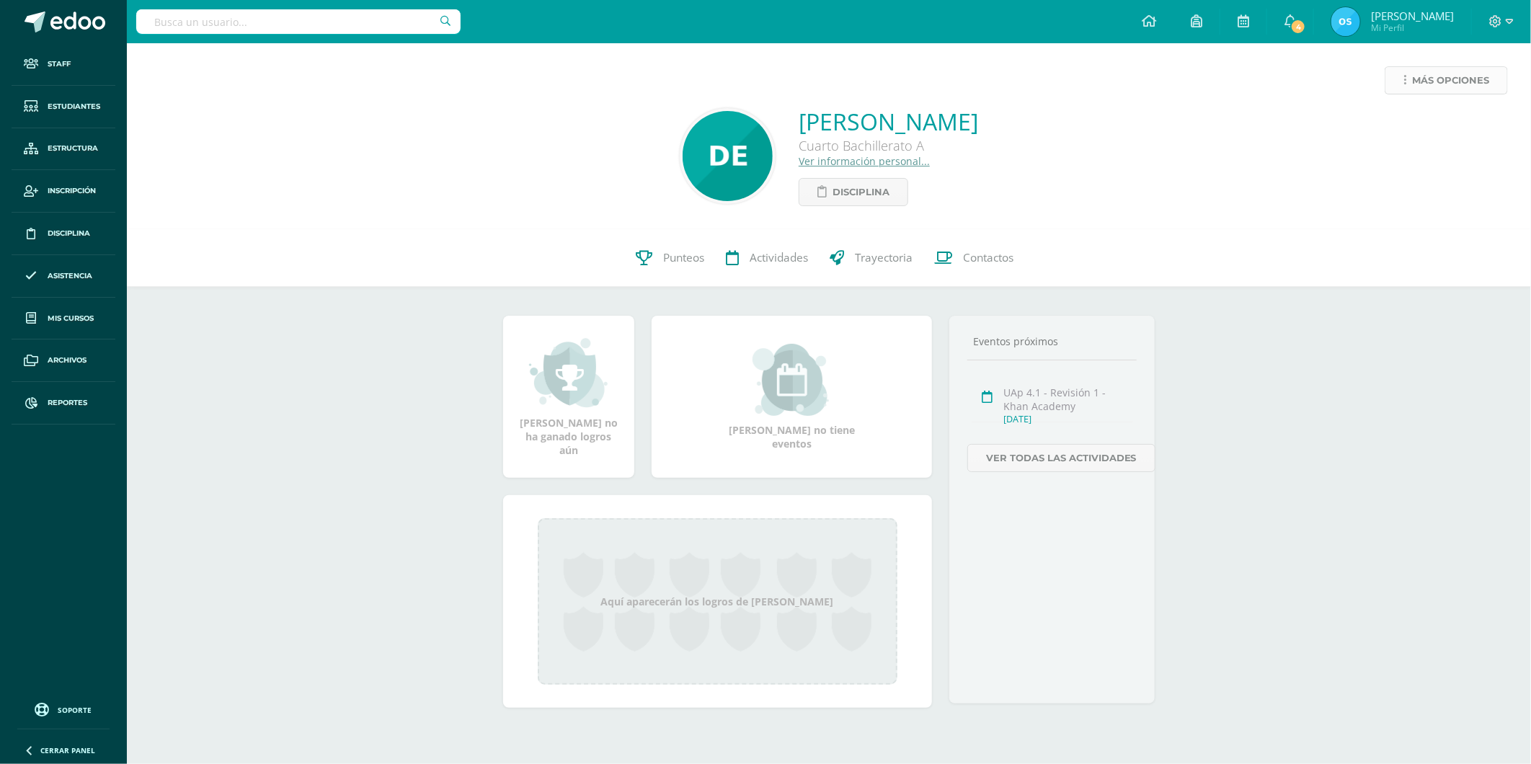
click at [1428, 78] on span "Más opciones" at bounding box center [1450, 80] width 77 height 27
click at [1407, 121] on link "Reestablecer acceso" at bounding box center [1419, 127] width 154 height 22
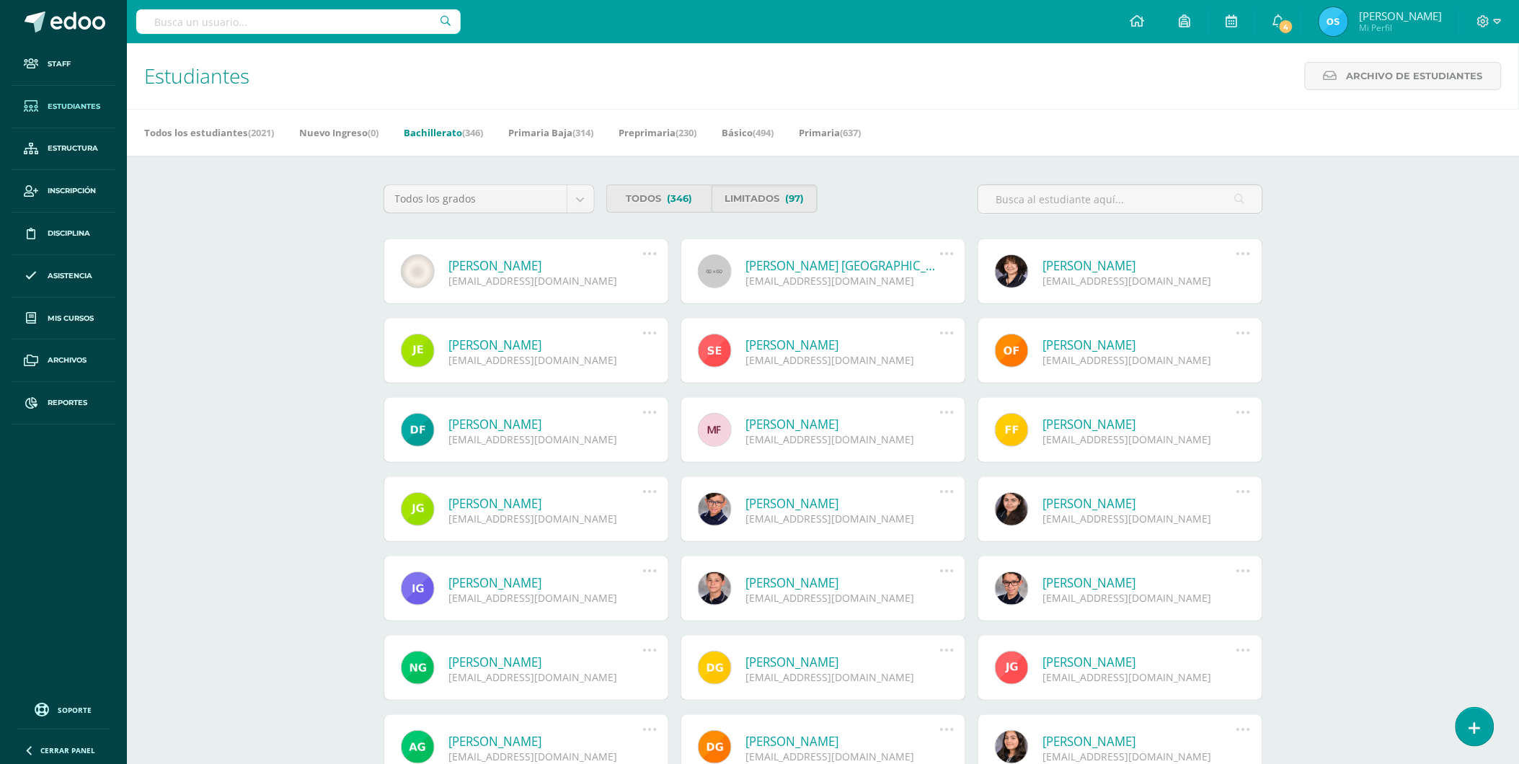
click at [513, 267] on link "[PERSON_NAME]" at bounding box center [546, 265] width 194 height 17
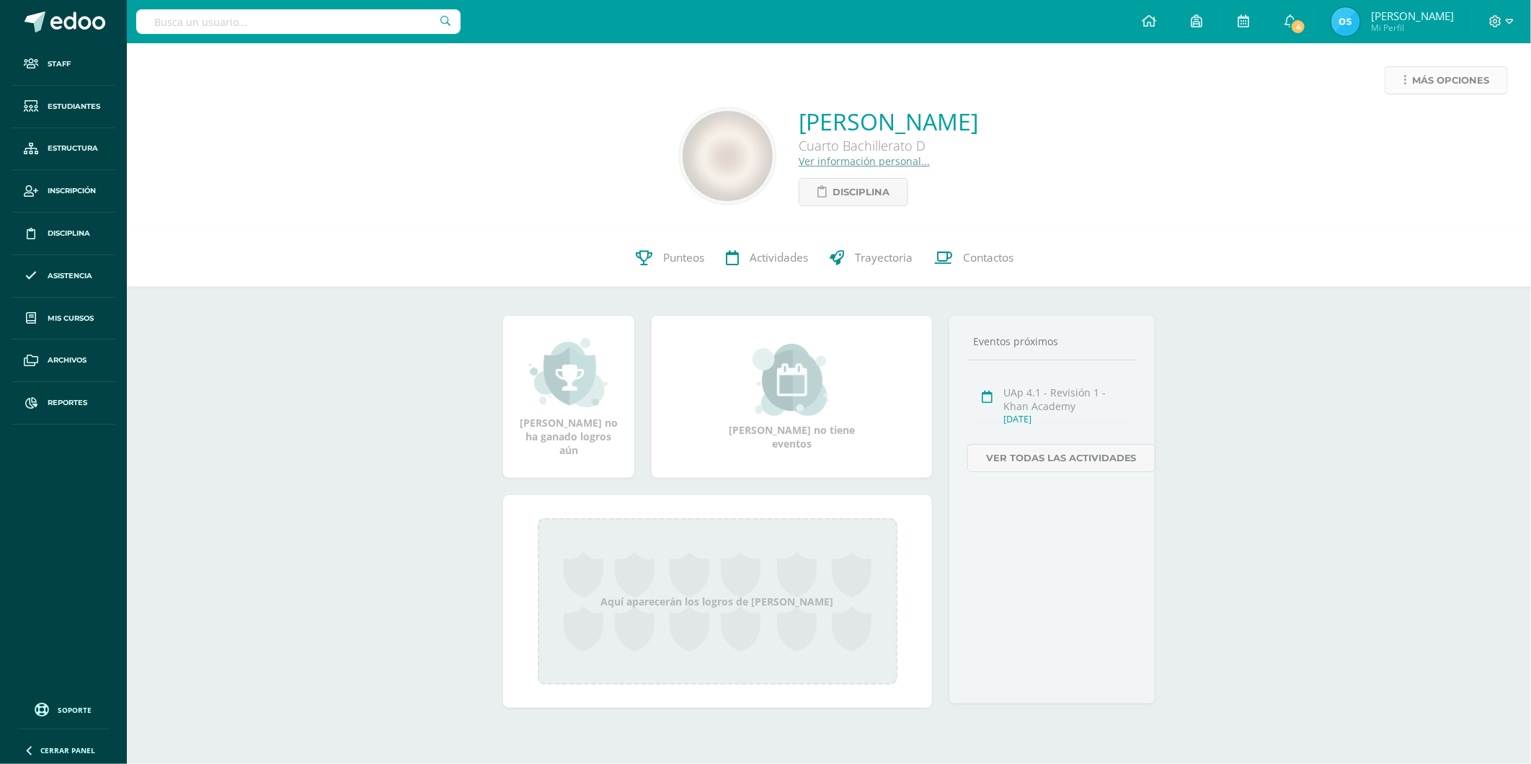
click at [1430, 83] on span "Más opciones" at bounding box center [1450, 80] width 77 height 27
click at [1409, 123] on link "Reestablecer acceso" at bounding box center [1419, 127] width 154 height 22
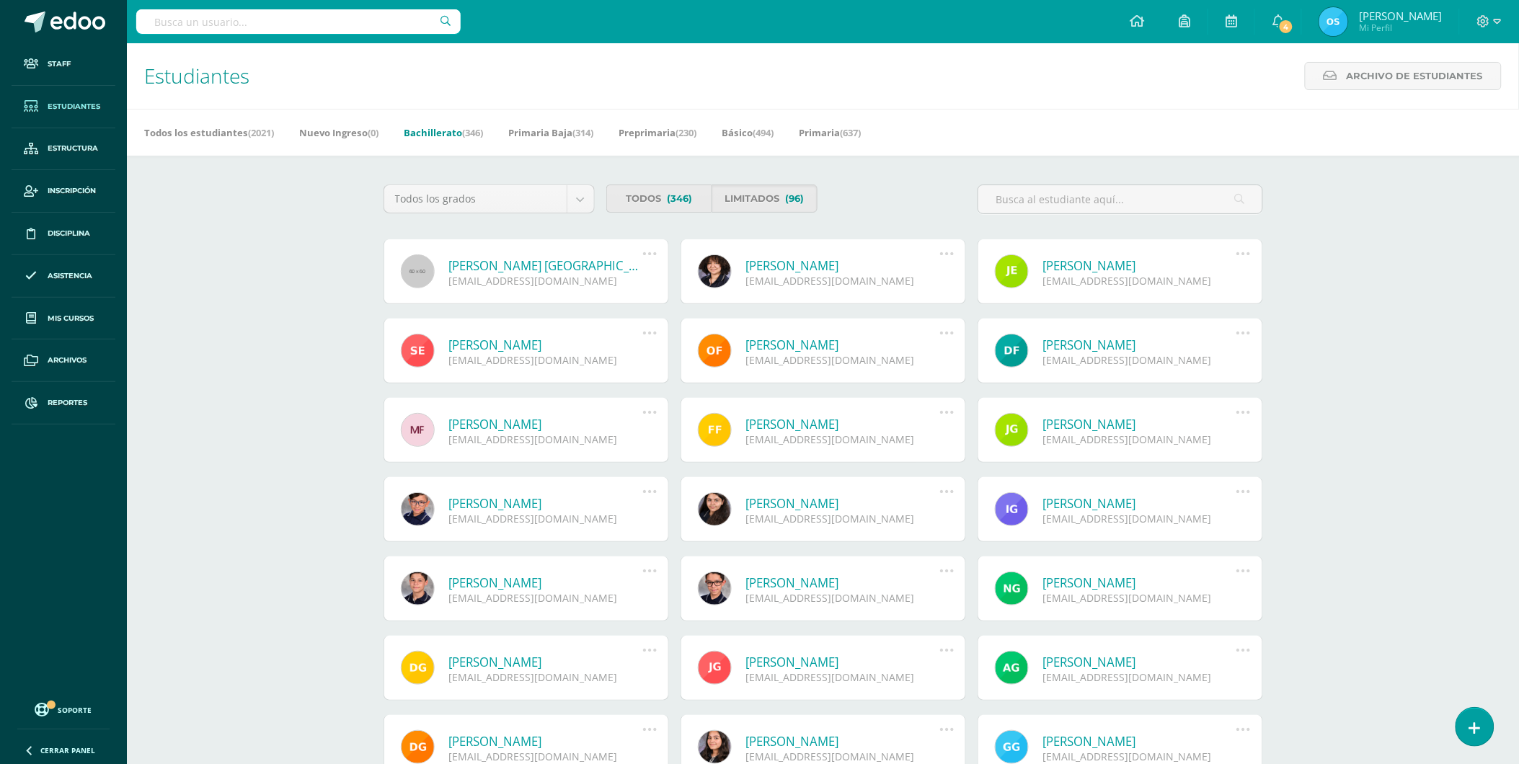
click at [575, 269] on link "[PERSON_NAME] [GEOGRAPHIC_DATA] [PERSON_NAME]" at bounding box center [546, 265] width 194 height 17
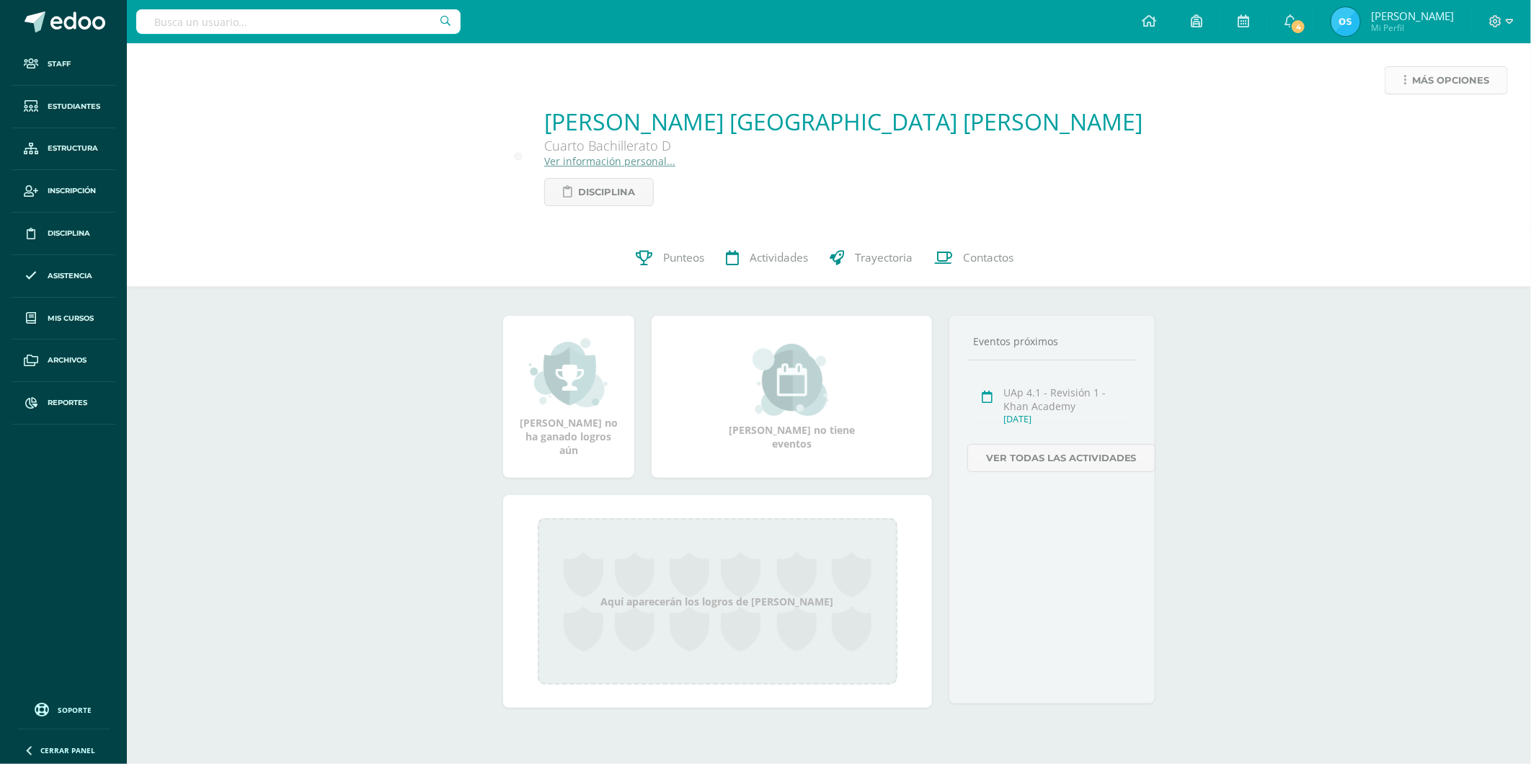
click at [1424, 72] on span "Más opciones" at bounding box center [1450, 80] width 77 height 27
click at [1401, 128] on link "Reestablecer acceso" at bounding box center [1419, 127] width 154 height 22
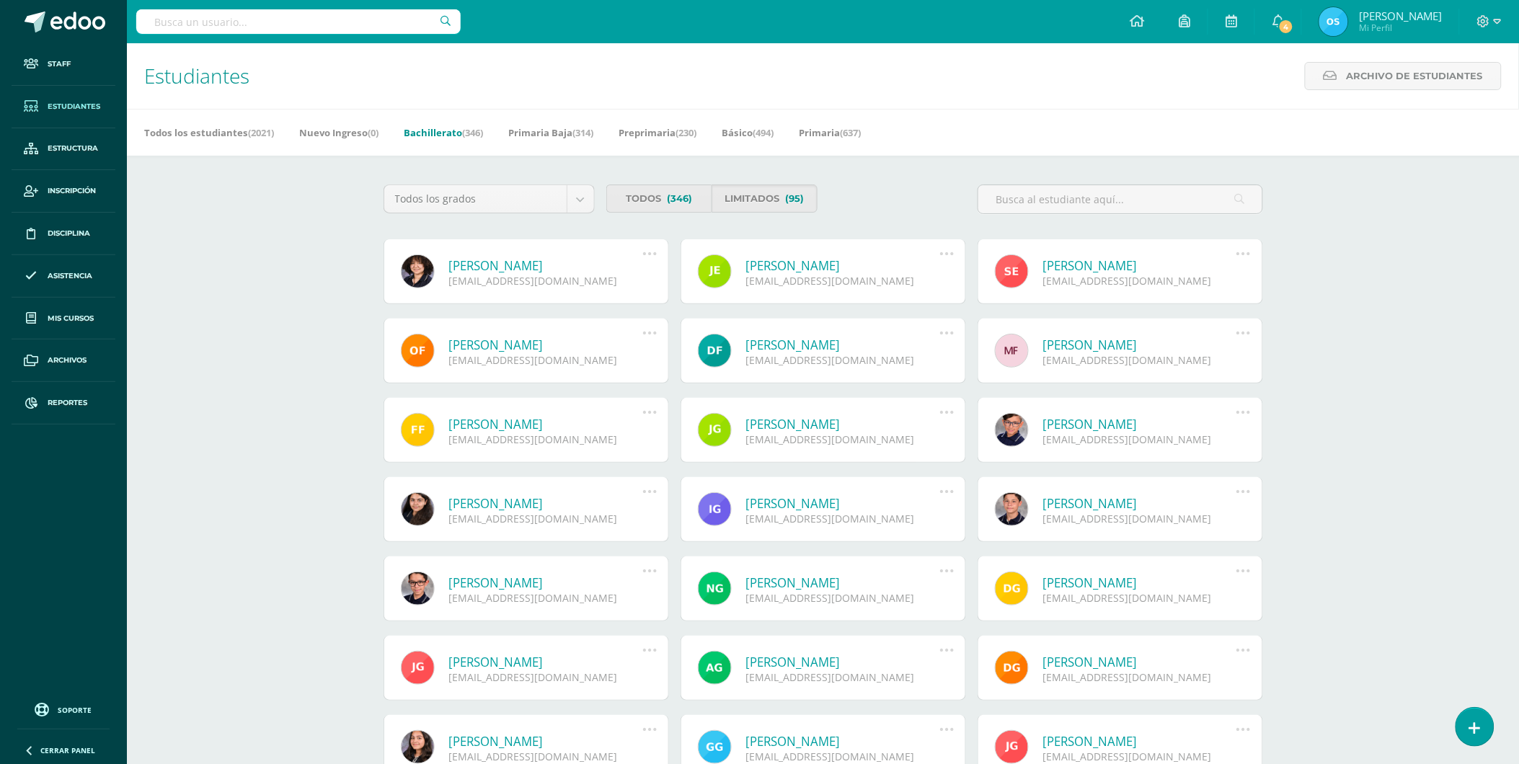
click at [530, 261] on link "Helena Sofía Estrada Donis" at bounding box center [546, 265] width 194 height 17
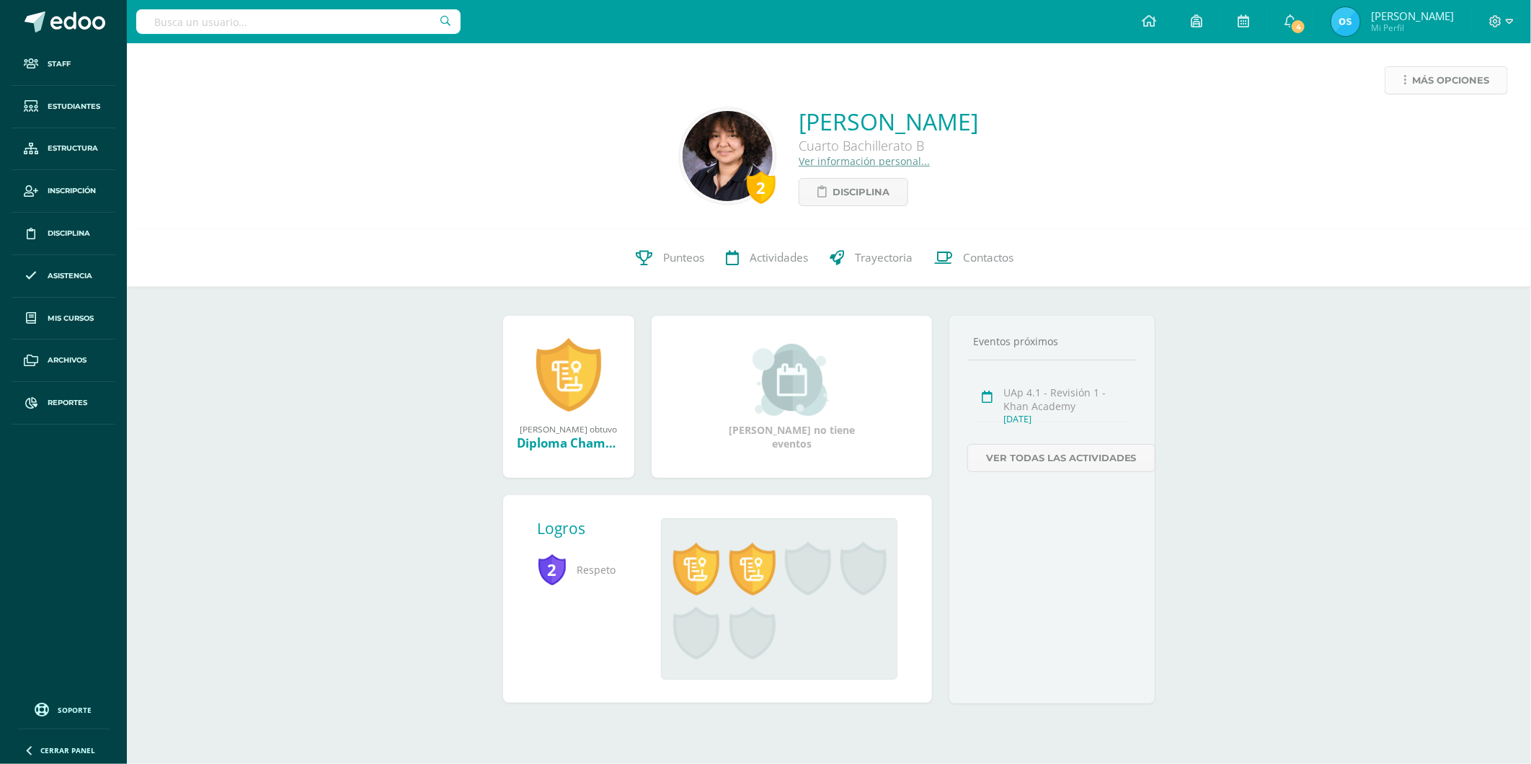
click at [1420, 81] on span "Más opciones" at bounding box center [1450, 80] width 77 height 27
click at [1413, 132] on link "Reestablecer acceso" at bounding box center [1419, 127] width 154 height 22
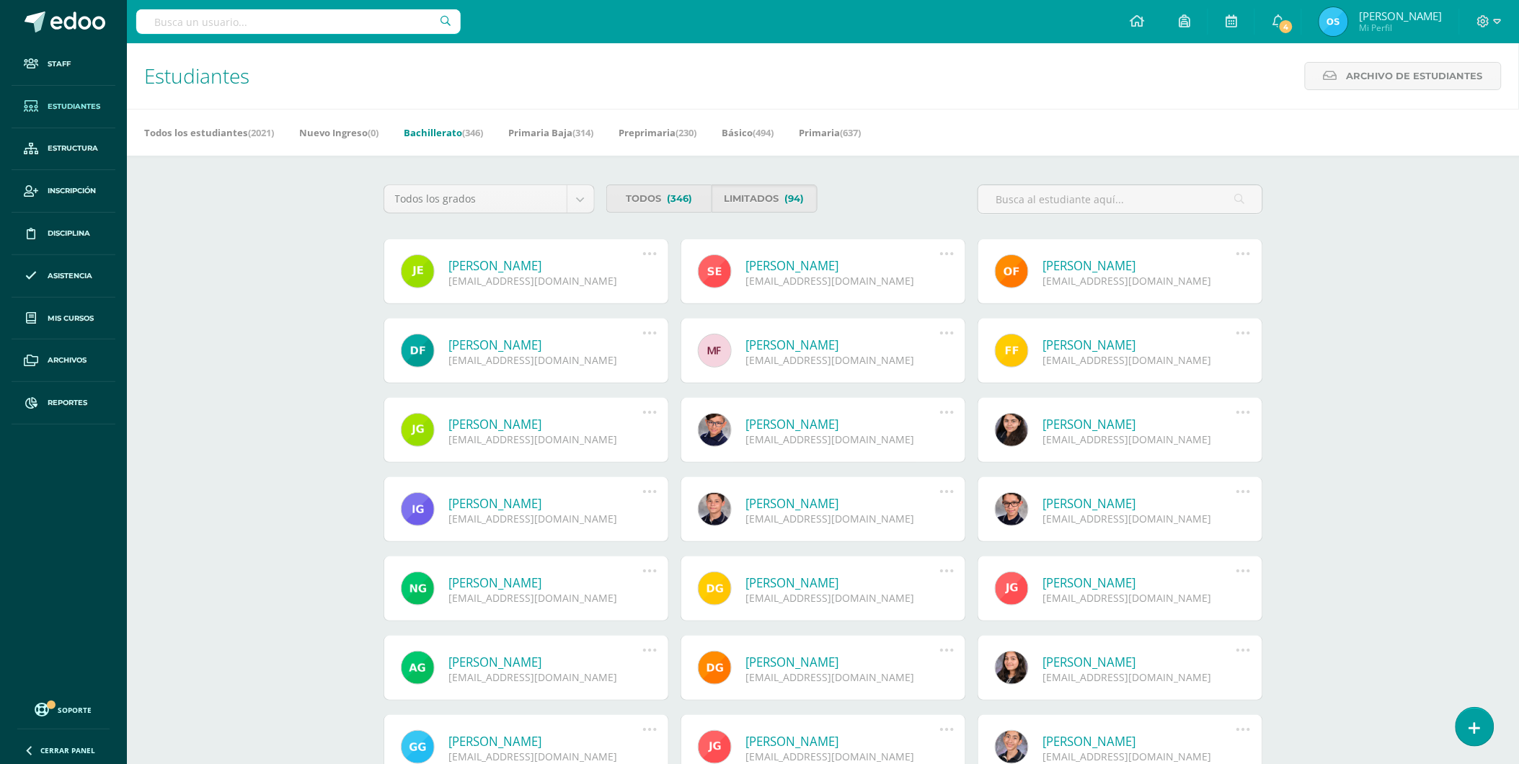
click at [536, 265] on link "[PERSON_NAME]" at bounding box center [546, 265] width 194 height 17
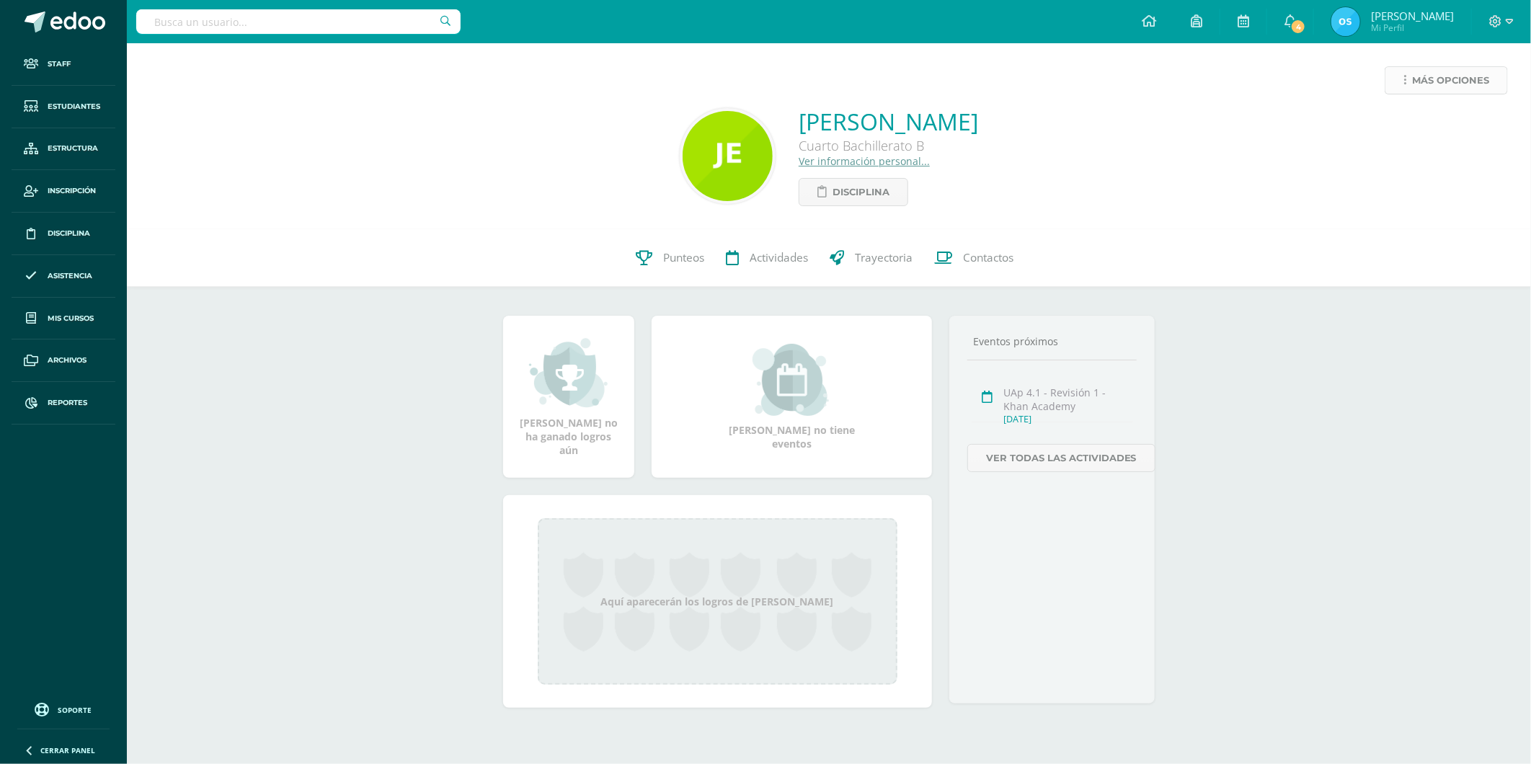
click at [1411, 83] on link "Más opciones" at bounding box center [1446, 80] width 123 height 28
click at [1380, 128] on link "Reestablecer acceso" at bounding box center [1419, 127] width 154 height 22
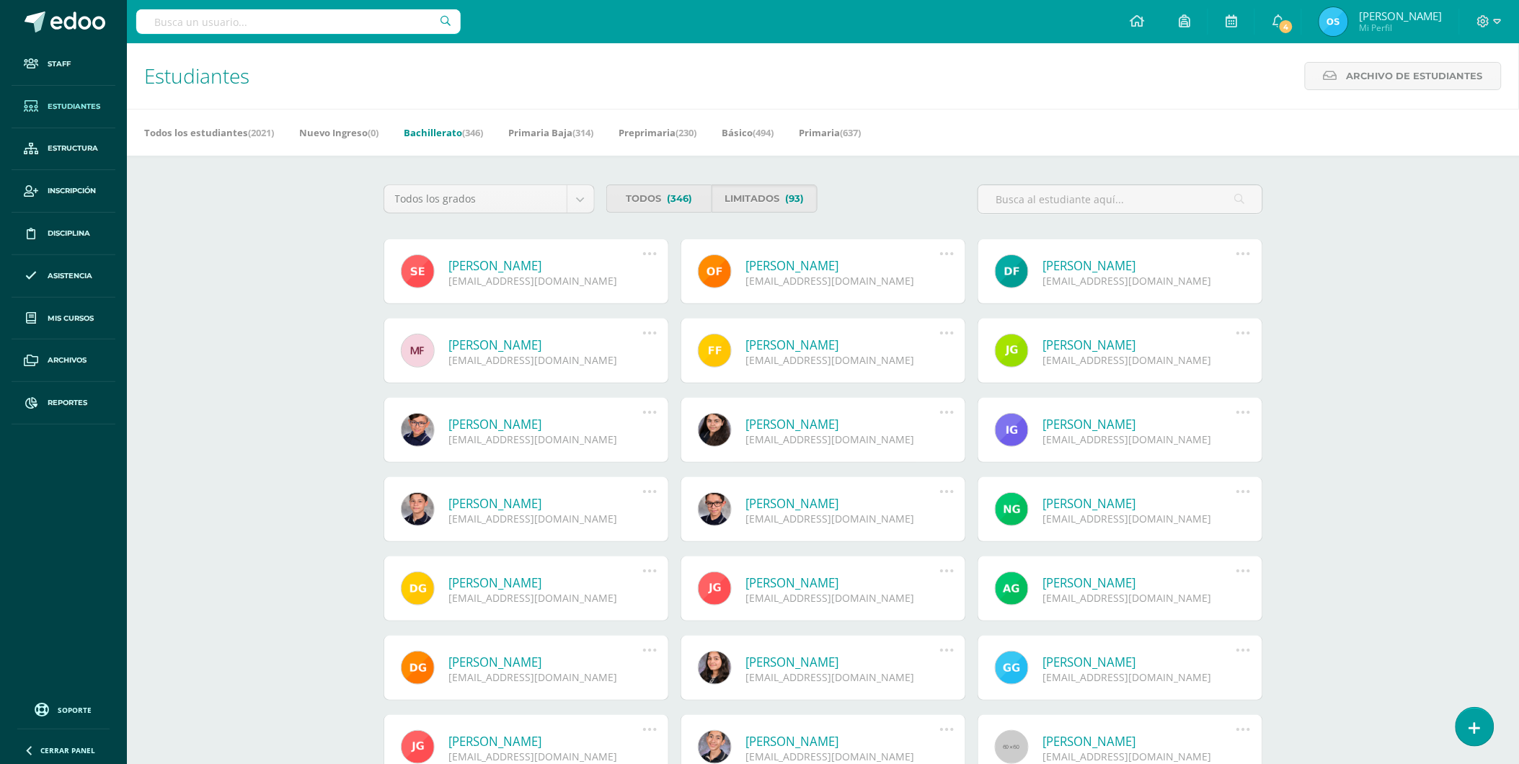
click at [560, 261] on link "Santiago José Estrada Guzmán" at bounding box center [546, 265] width 194 height 17
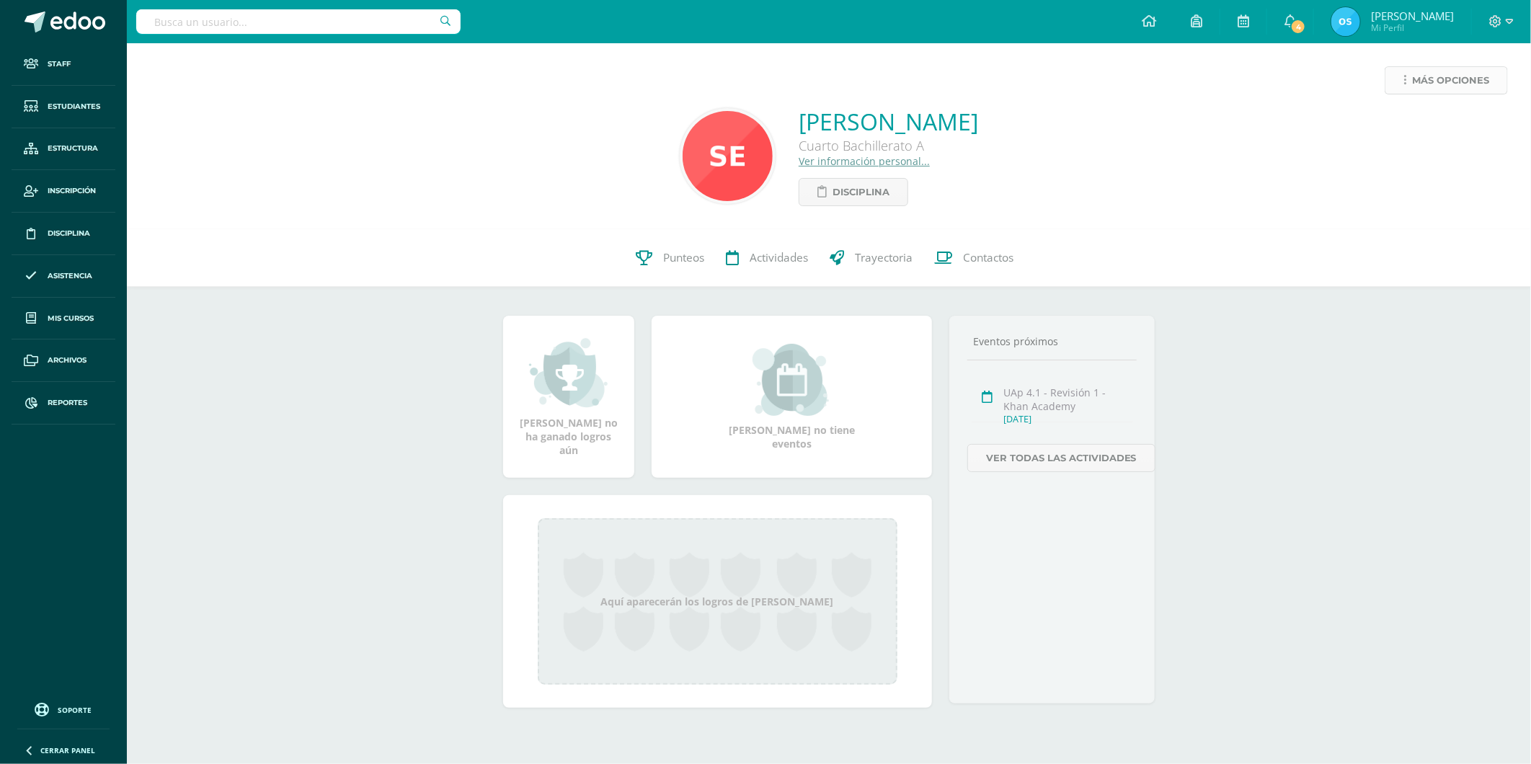
click at [1429, 81] on span "Más opciones" at bounding box center [1450, 80] width 77 height 27
click at [1390, 125] on link "Reestablecer acceso" at bounding box center [1419, 127] width 154 height 22
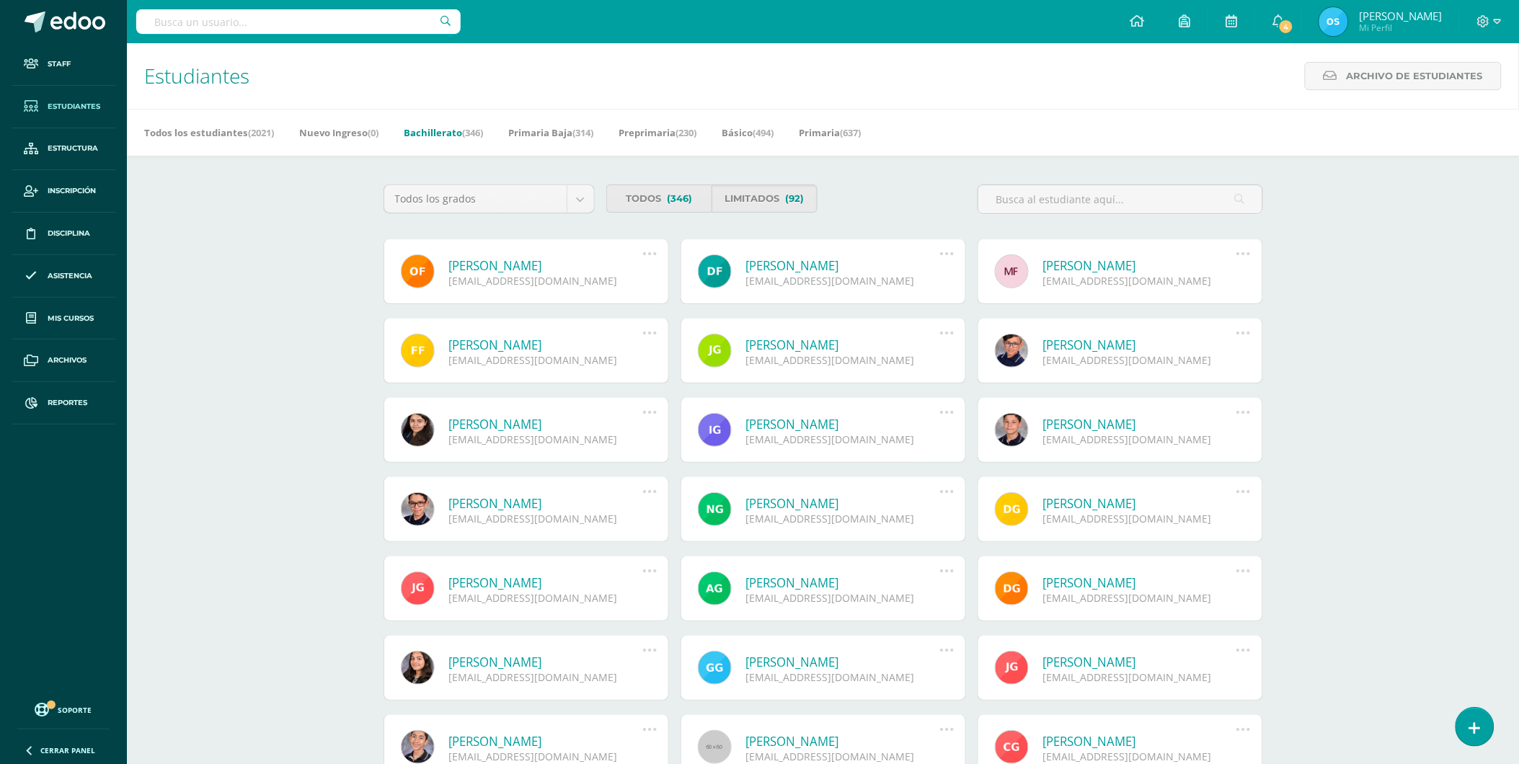
click at [485, 265] on link "[PERSON_NAME]" at bounding box center [546, 265] width 194 height 17
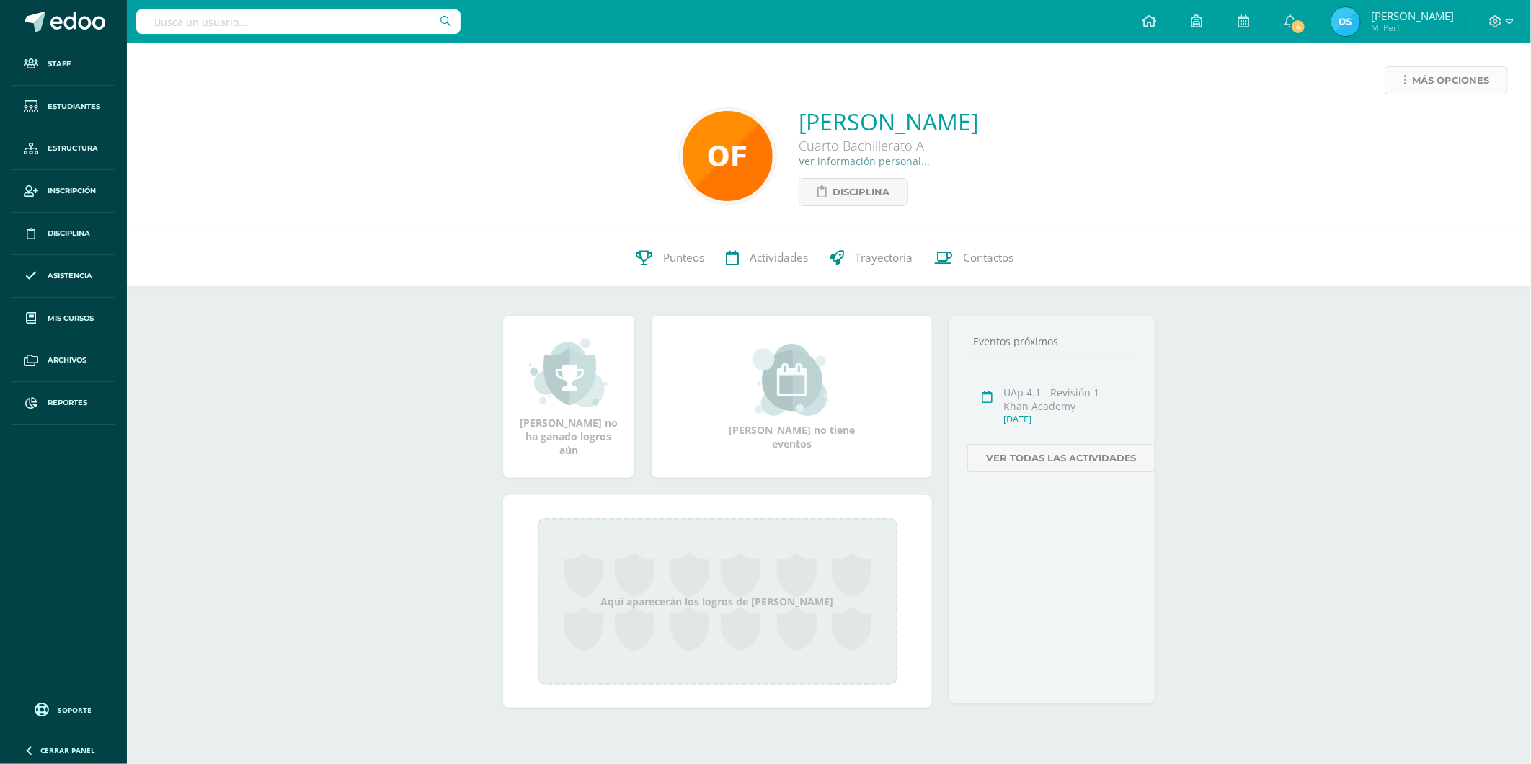
click at [1429, 75] on span "Más opciones" at bounding box center [1450, 80] width 77 height 27
click at [1408, 123] on link "Reestablecer acceso" at bounding box center [1419, 127] width 154 height 22
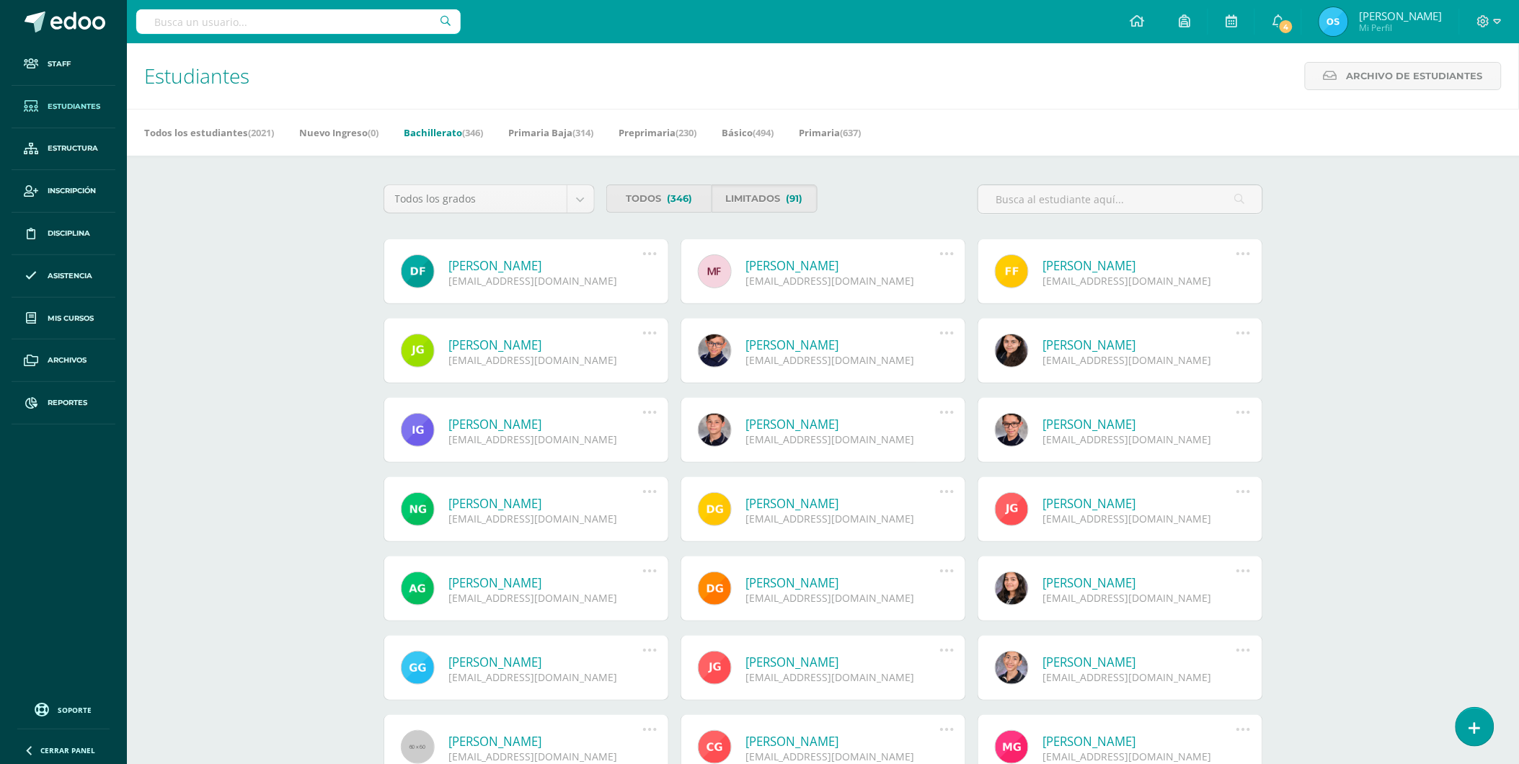
click at [510, 272] on link "[PERSON_NAME]" at bounding box center [546, 265] width 194 height 17
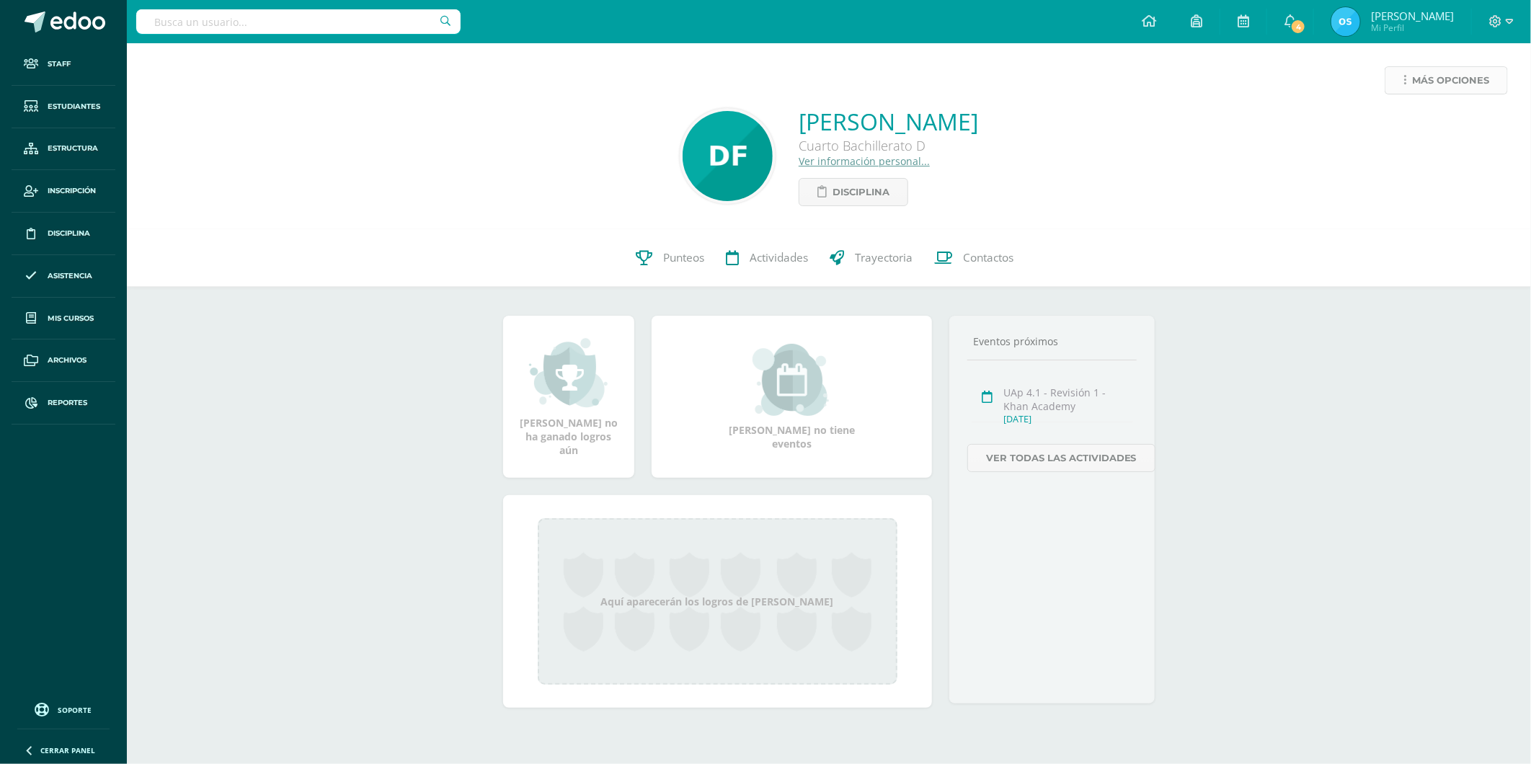
click at [1456, 75] on span "Más opciones" at bounding box center [1450, 80] width 77 height 27
click at [1397, 121] on link "Reestablecer acceso" at bounding box center [1419, 127] width 154 height 22
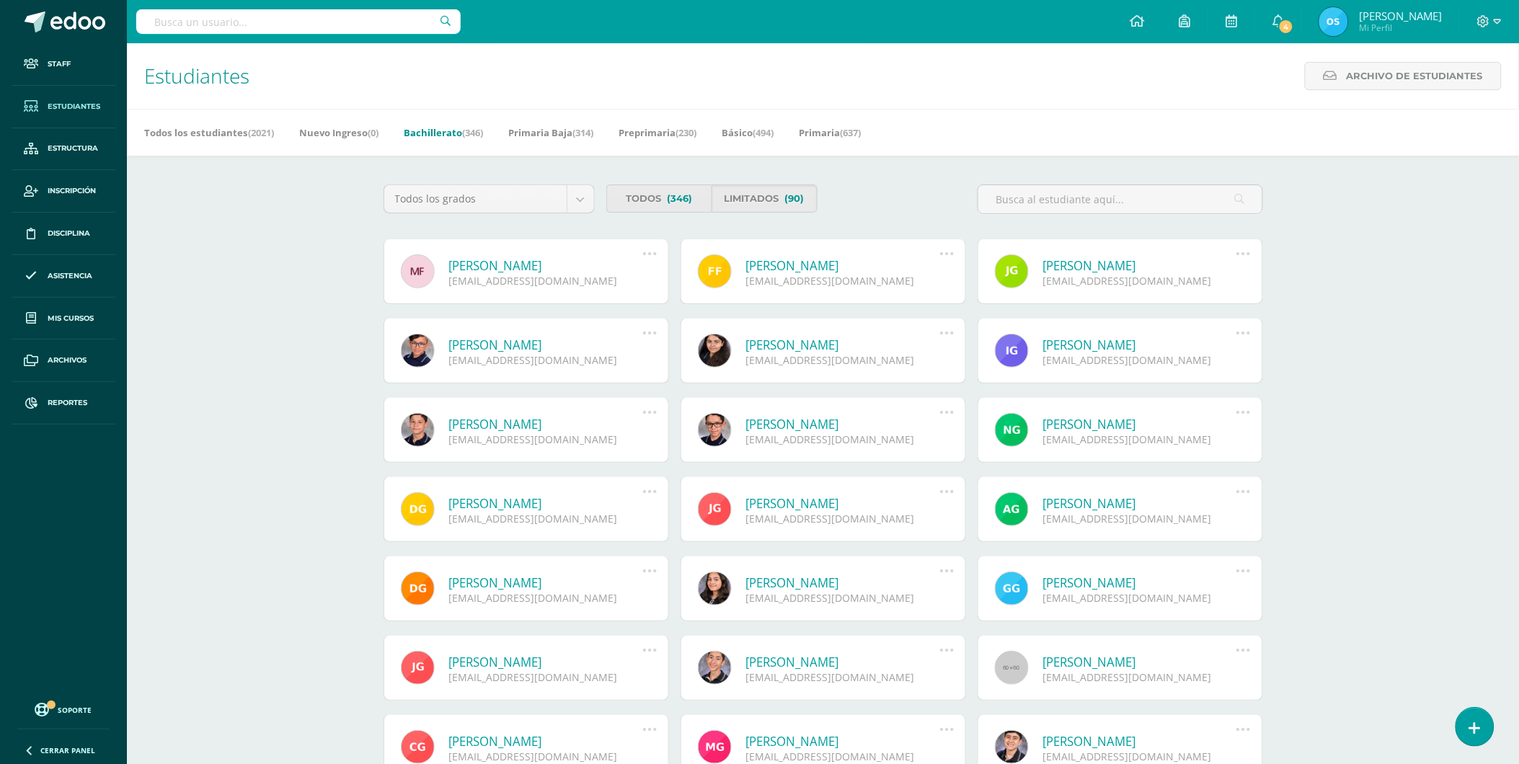
click at [506, 265] on link "Mariana Figueroa Calderón" at bounding box center [546, 265] width 194 height 17
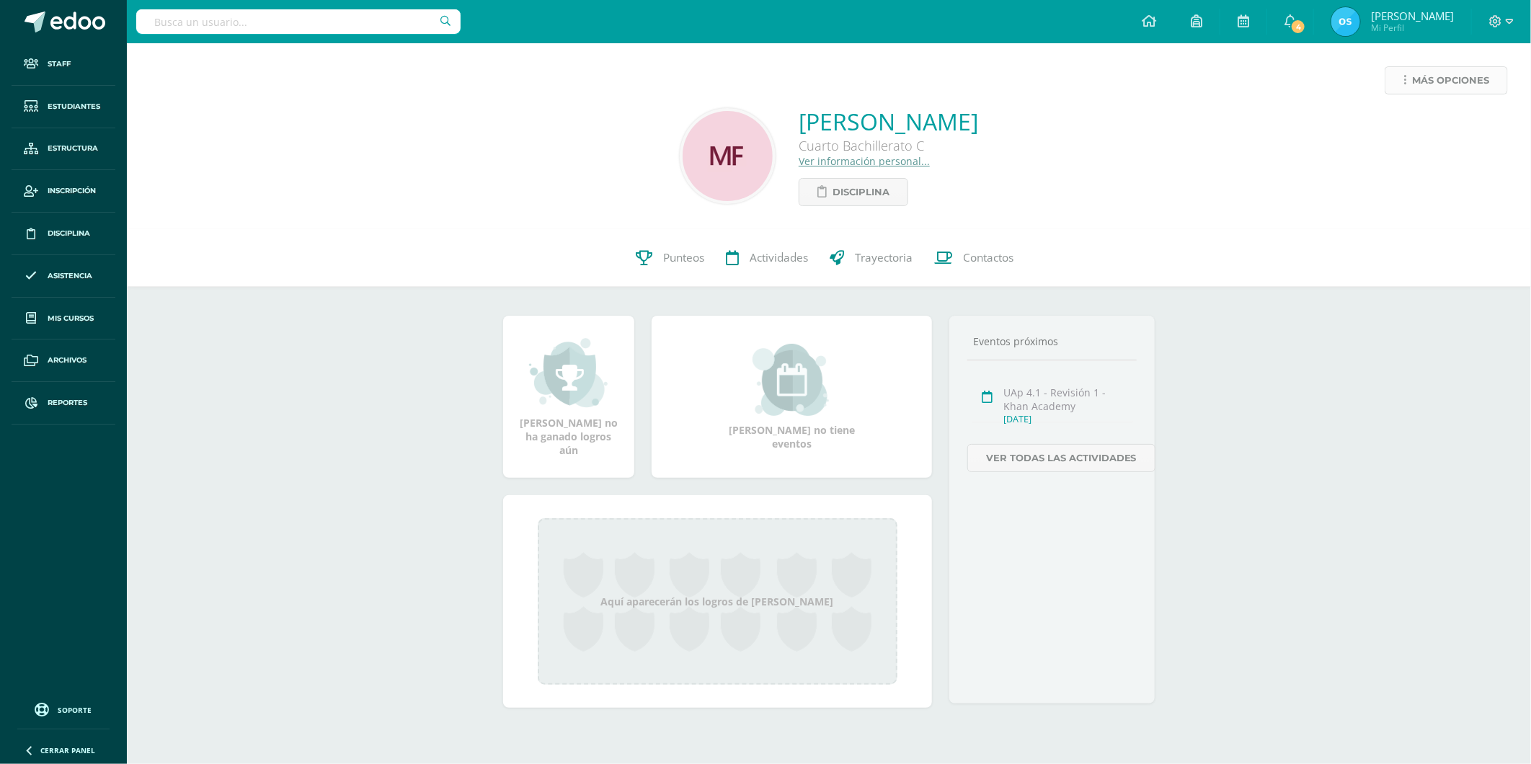
click at [1442, 80] on span "Más opciones" at bounding box center [1450, 80] width 77 height 27
click at [1402, 130] on link "Reestablecer acceso" at bounding box center [1419, 127] width 154 height 22
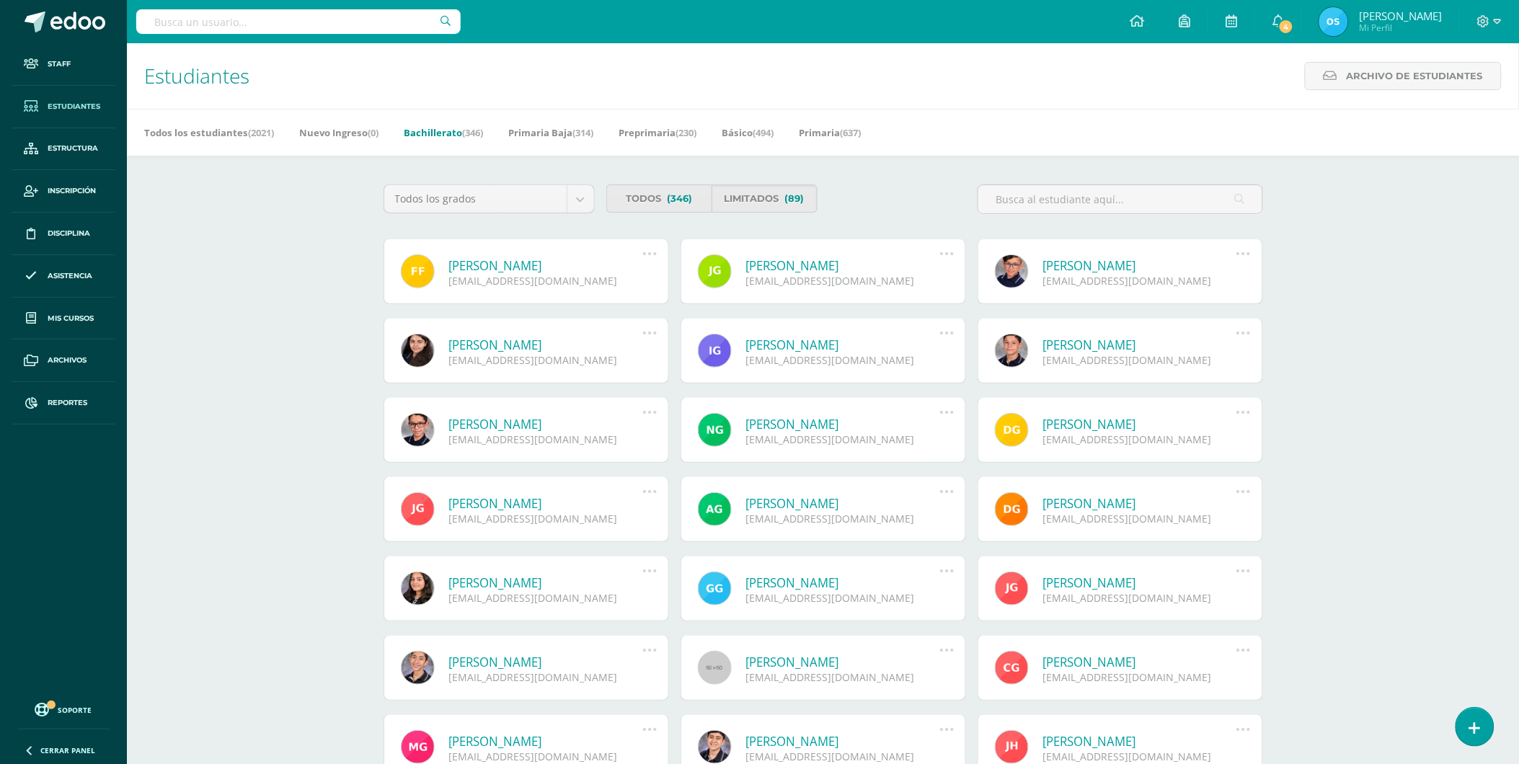
click at [524, 261] on link "[PERSON_NAME]" at bounding box center [546, 265] width 194 height 17
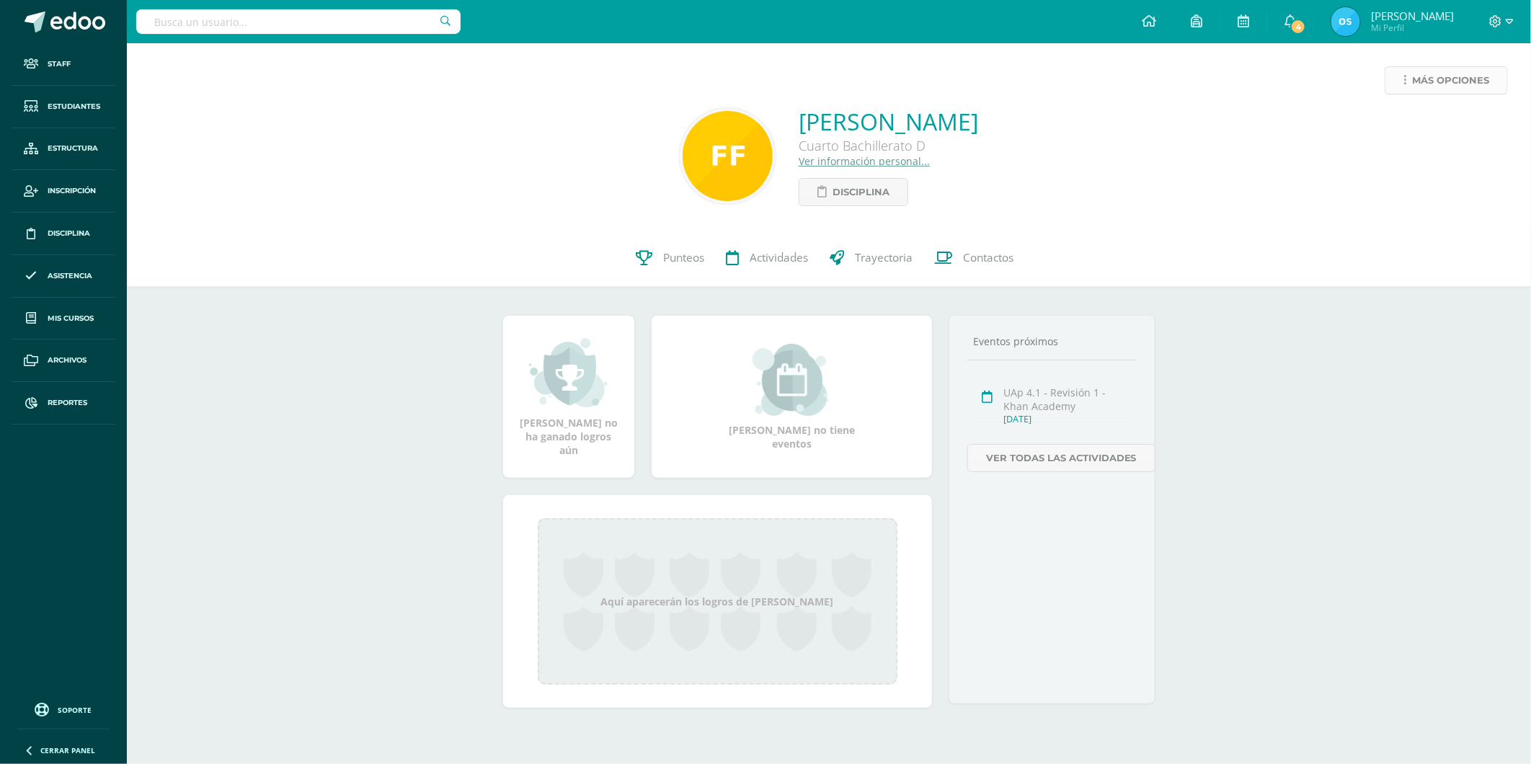
click at [1420, 82] on span "Más opciones" at bounding box center [1450, 80] width 77 height 27
click at [1396, 130] on link "Reestablecer acceso" at bounding box center [1419, 127] width 154 height 22
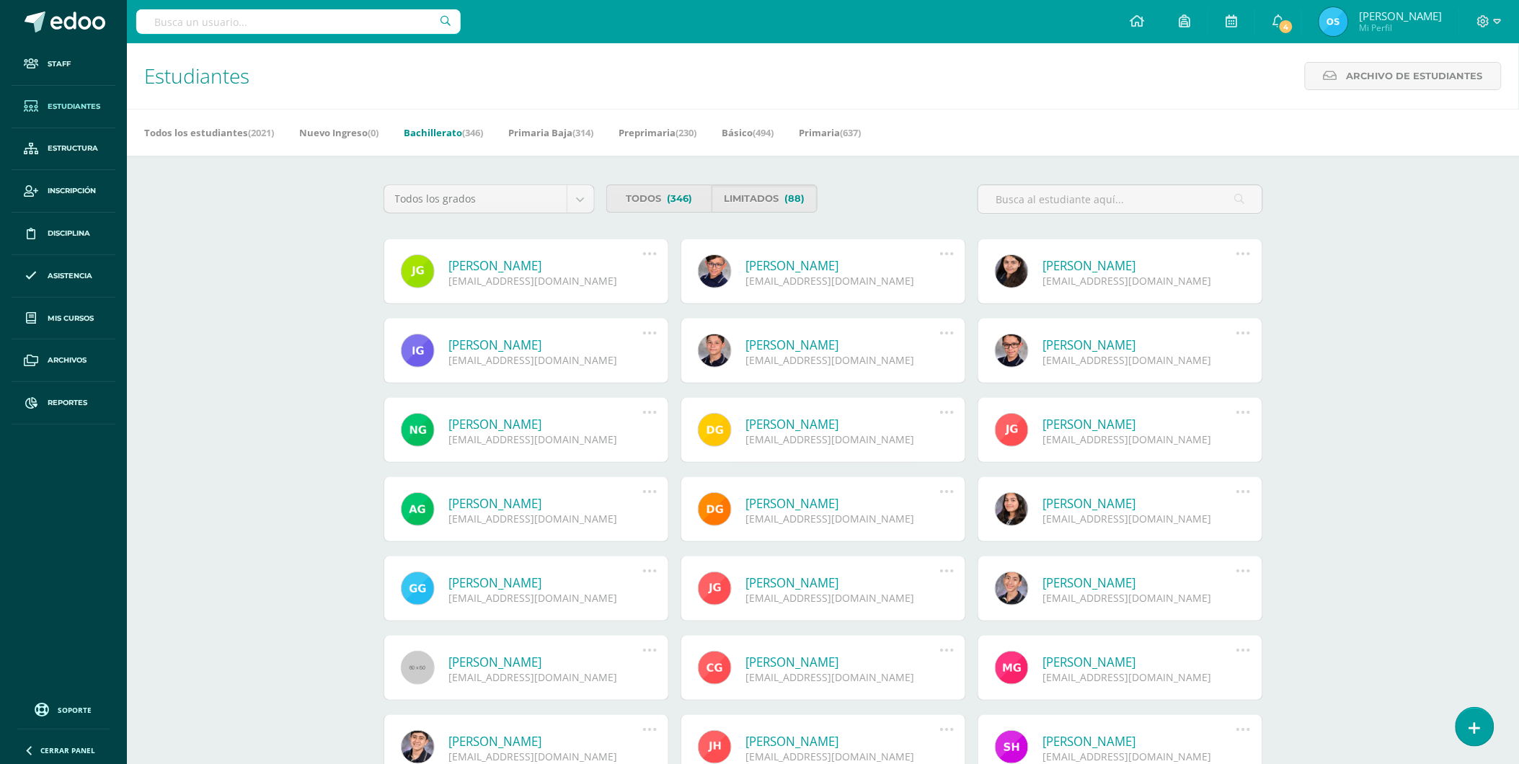
click at [577, 264] on link "[PERSON_NAME]" at bounding box center [546, 265] width 194 height 17
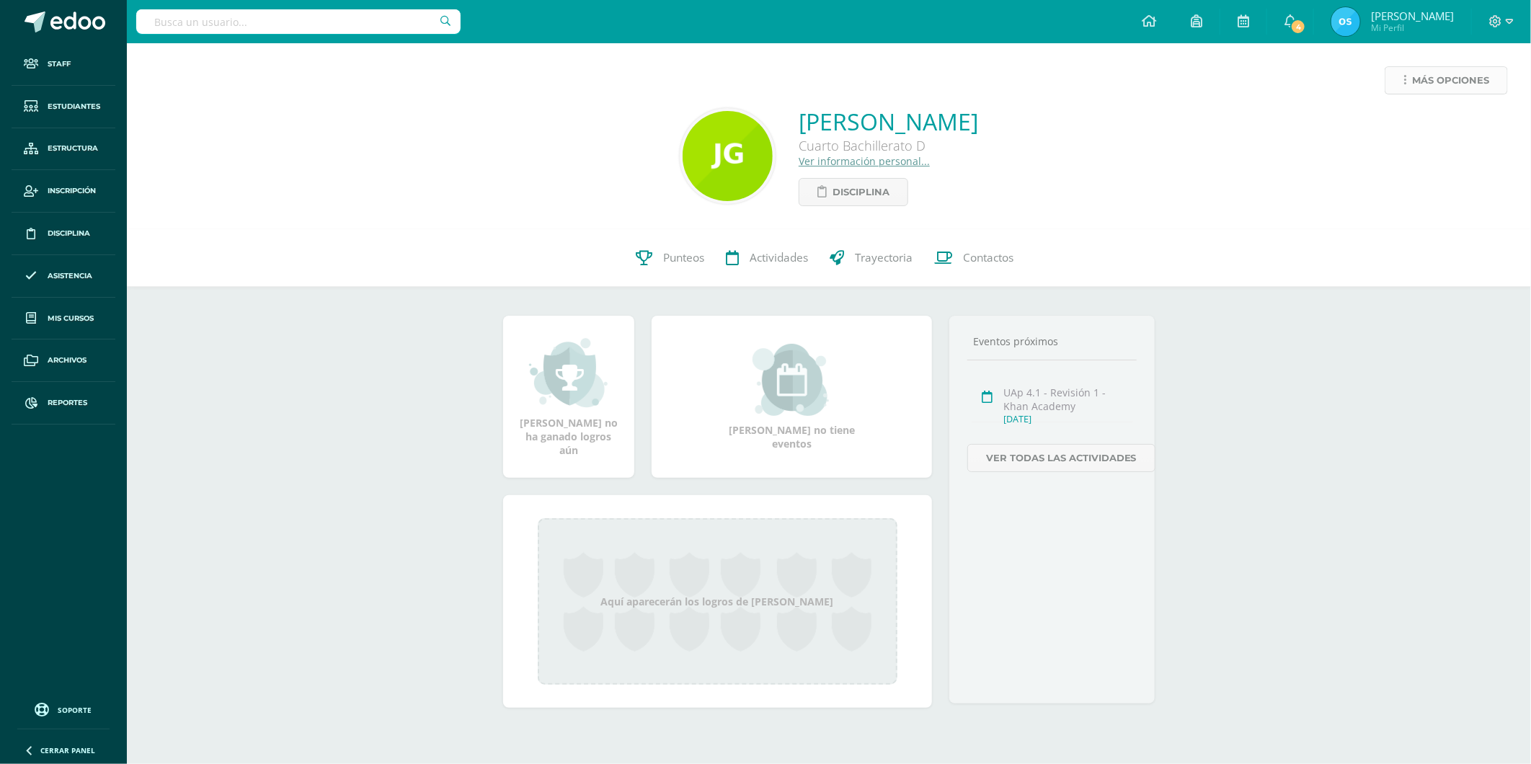
click at [1397, 79] on link "Más opciones" at bounding box center [1446, 80] width 123 height 28
click at [1406, 125] on link "Reestablecer acceso" at bounding box center [1419, 127] width 154 height 22
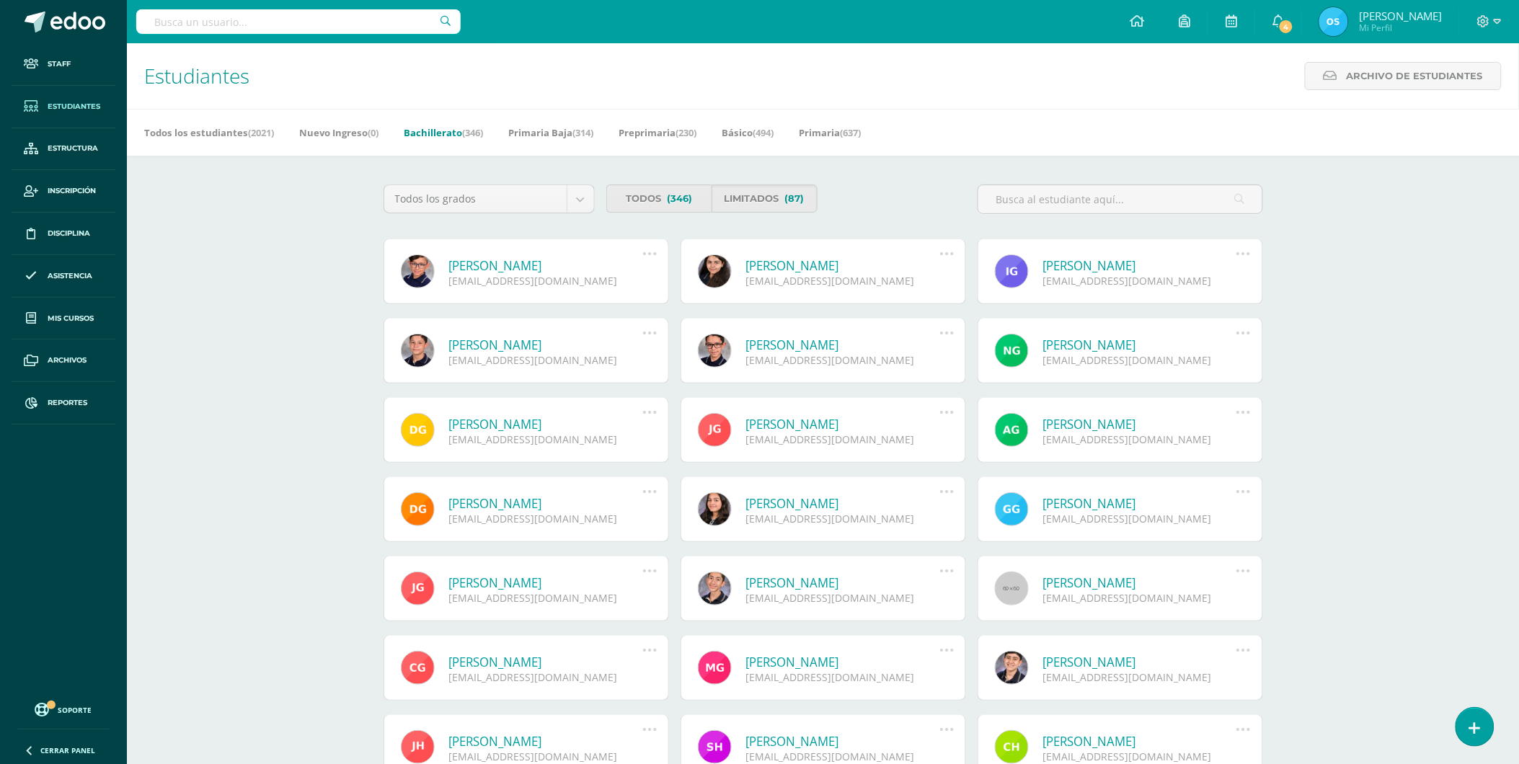
click at [549, 262] on link "[PERSON_NAME]" at bounding box center [546, 265] width 194 height 17
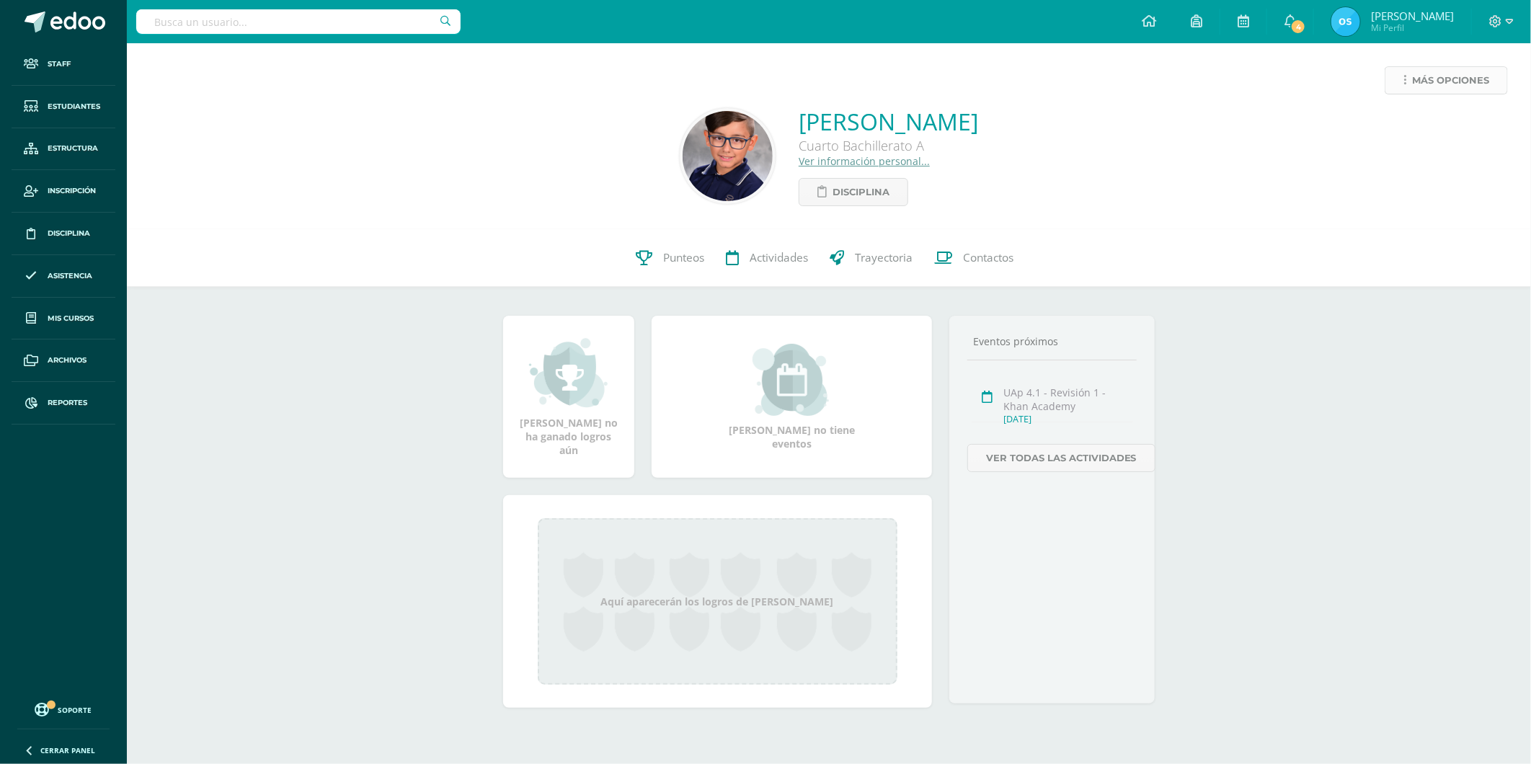
click at [1420, 74] on span "Más opciones" at bounding box center [1450, 80] width 77 height 27
click at [1385, 131] on link "Reestablecer acceso" at bounding box center [1419, 127] width 154 height 22
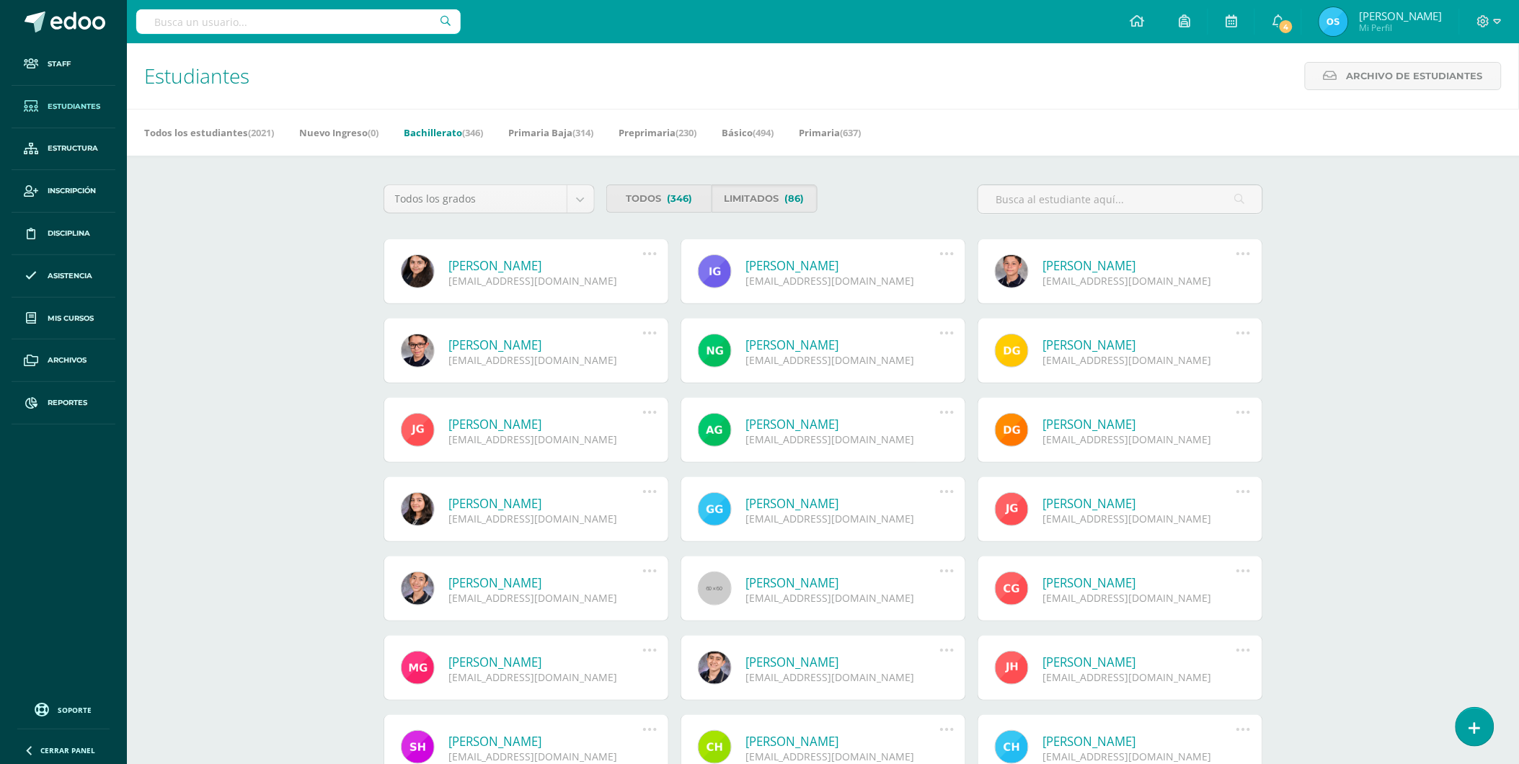
click at [514, 267] on link "Emily Daniela García Garnica" at bounding box center [546, 265] width 194 height 17
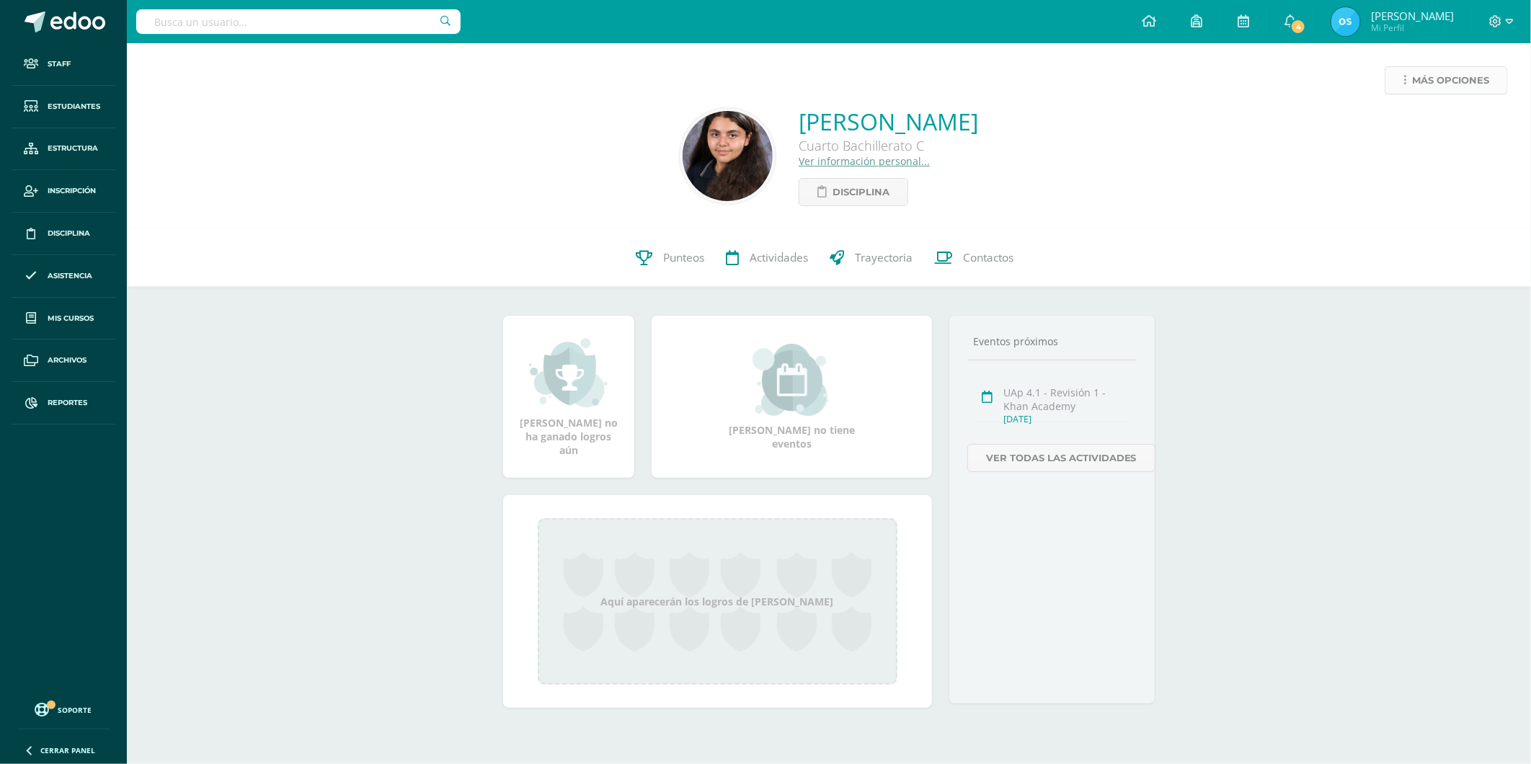
click at [1419, 81] on span "Más opciones" at bounding box center [1450, 80] width 77 height 27
click at [1406, 126] on link "Reestablecer acceso" at bounding box center [1419, 127] width 154 height 22
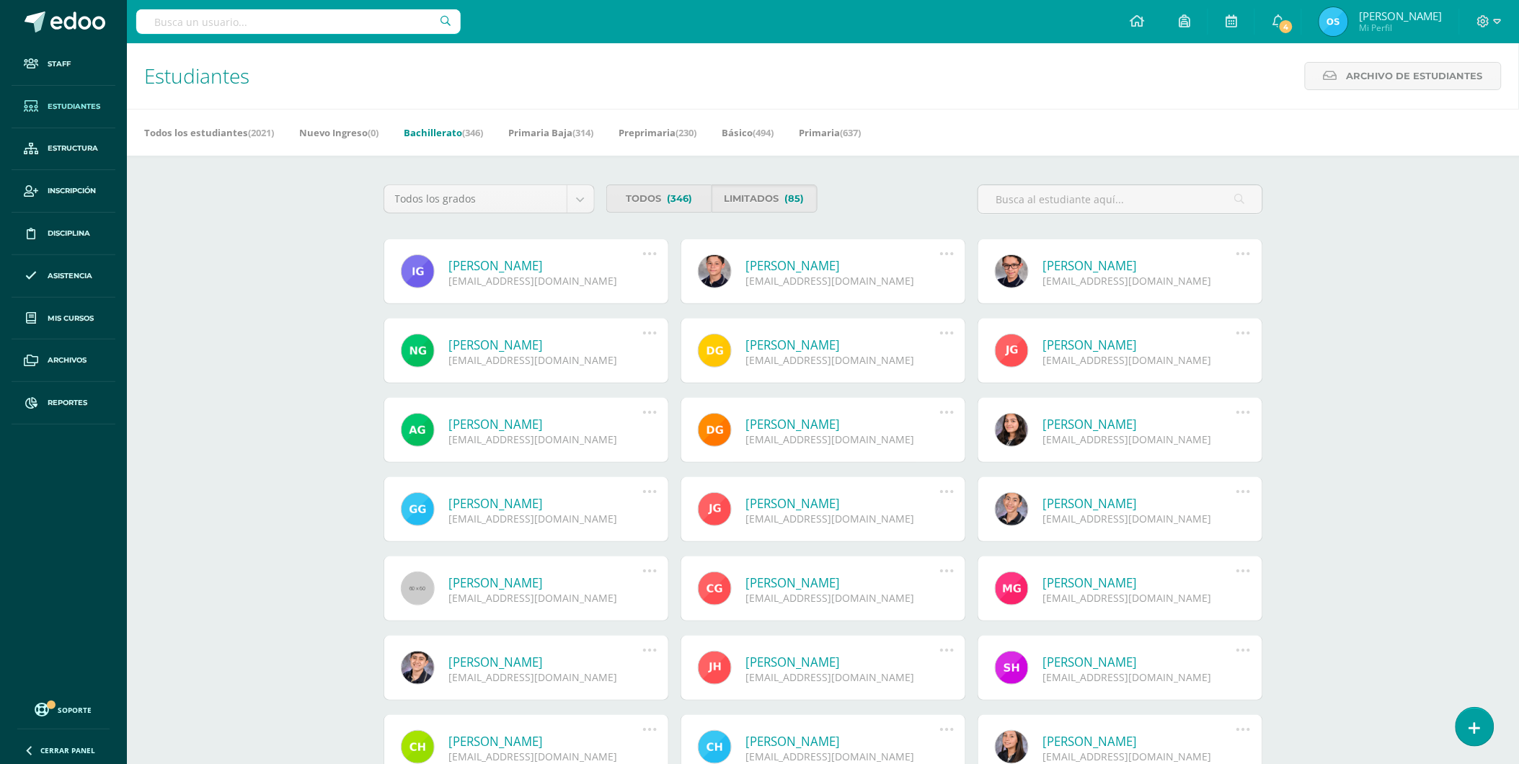
click at [522, 267] on link "[PERSON_NAME]" at bounding box center [546, 265] width 194 height 17
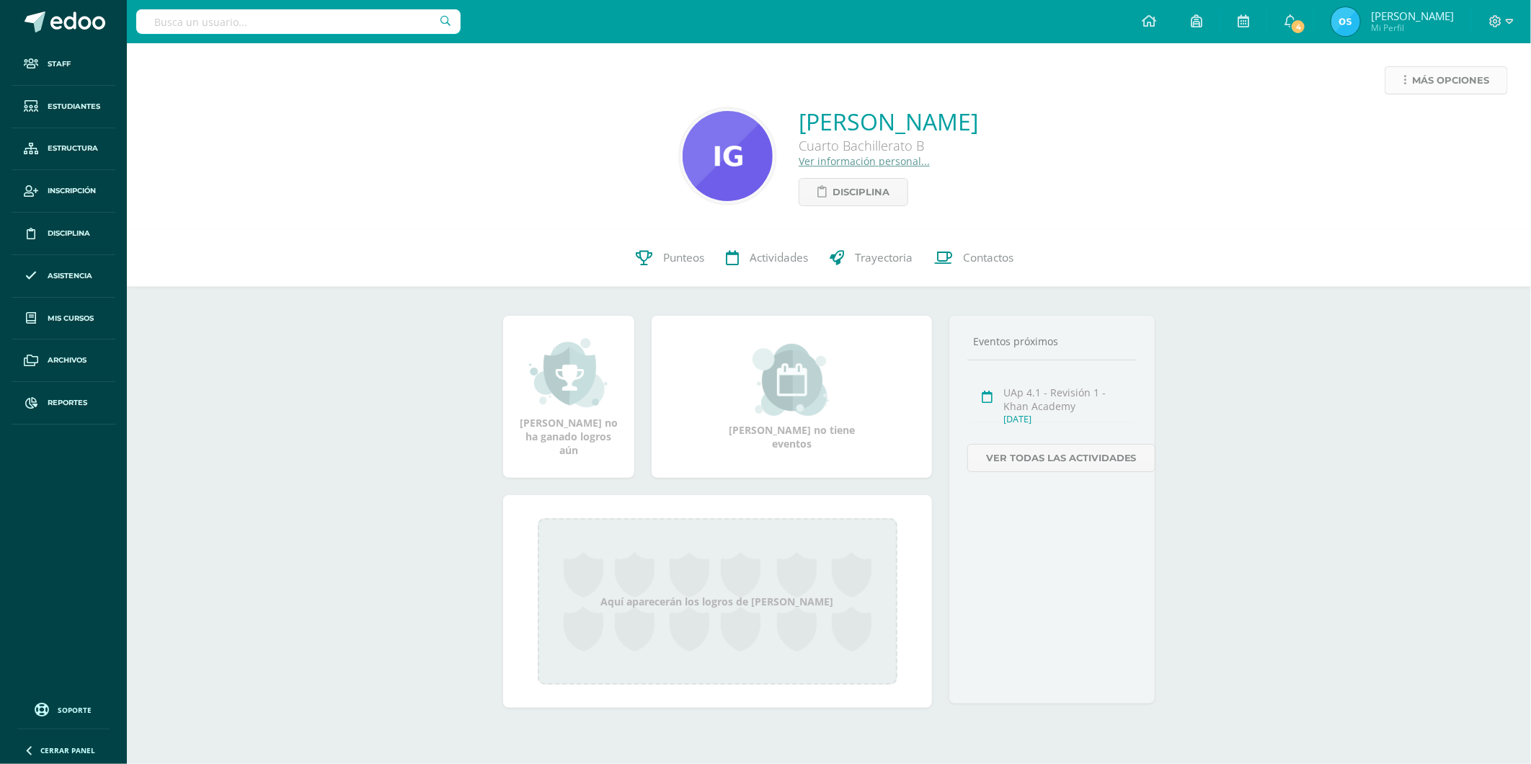
click at [1419, 76] on span "Más opciones" at bounding box center [1450, 80] width 77 height 27
click at [1399, 127] on link "Reestablecer acceso" at bounding box center [1419, 127] width 154 height 22
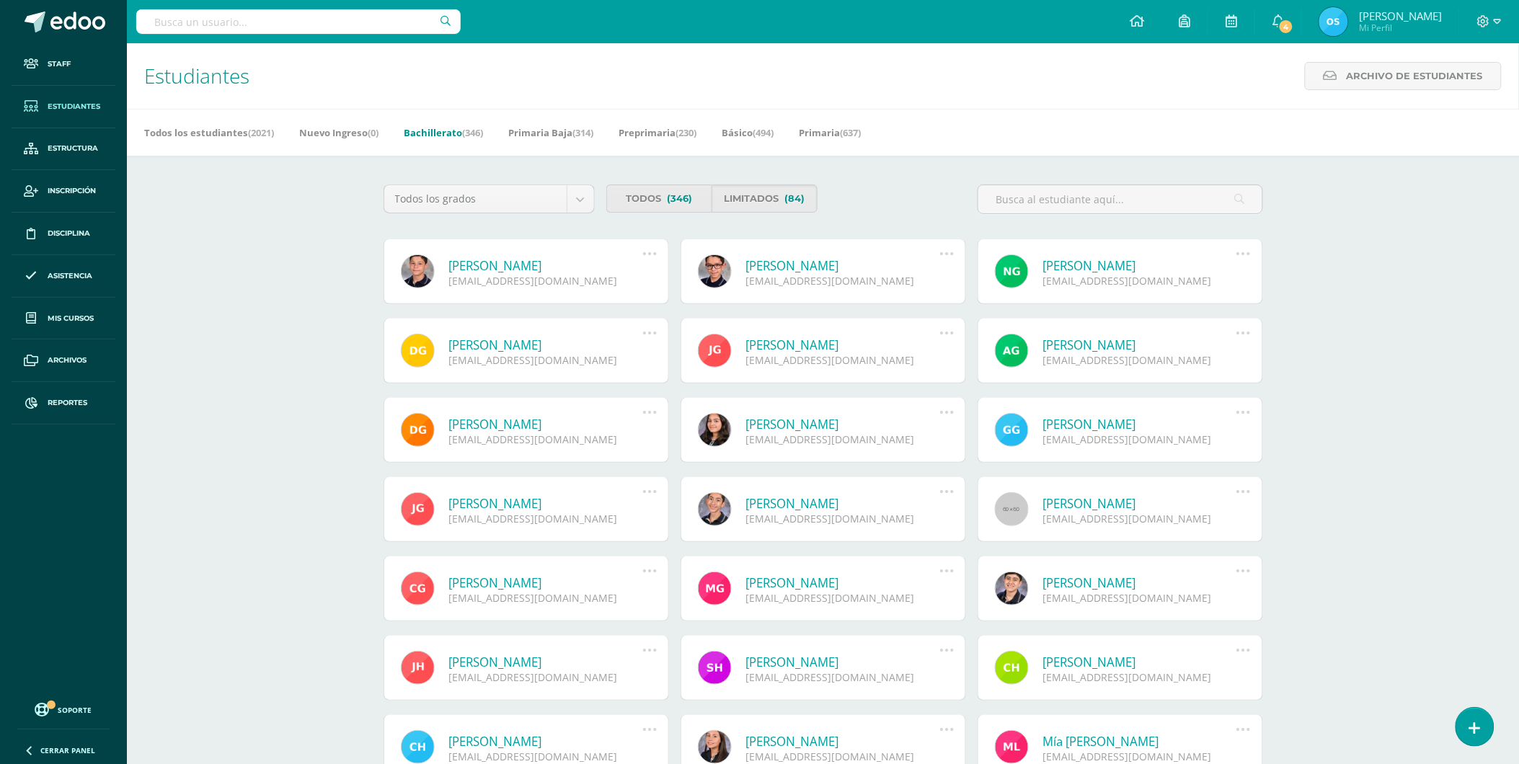
click at [559, 267] on link "[PERSON_NAME]" at bounding box center [546, 265] width 194 height 17
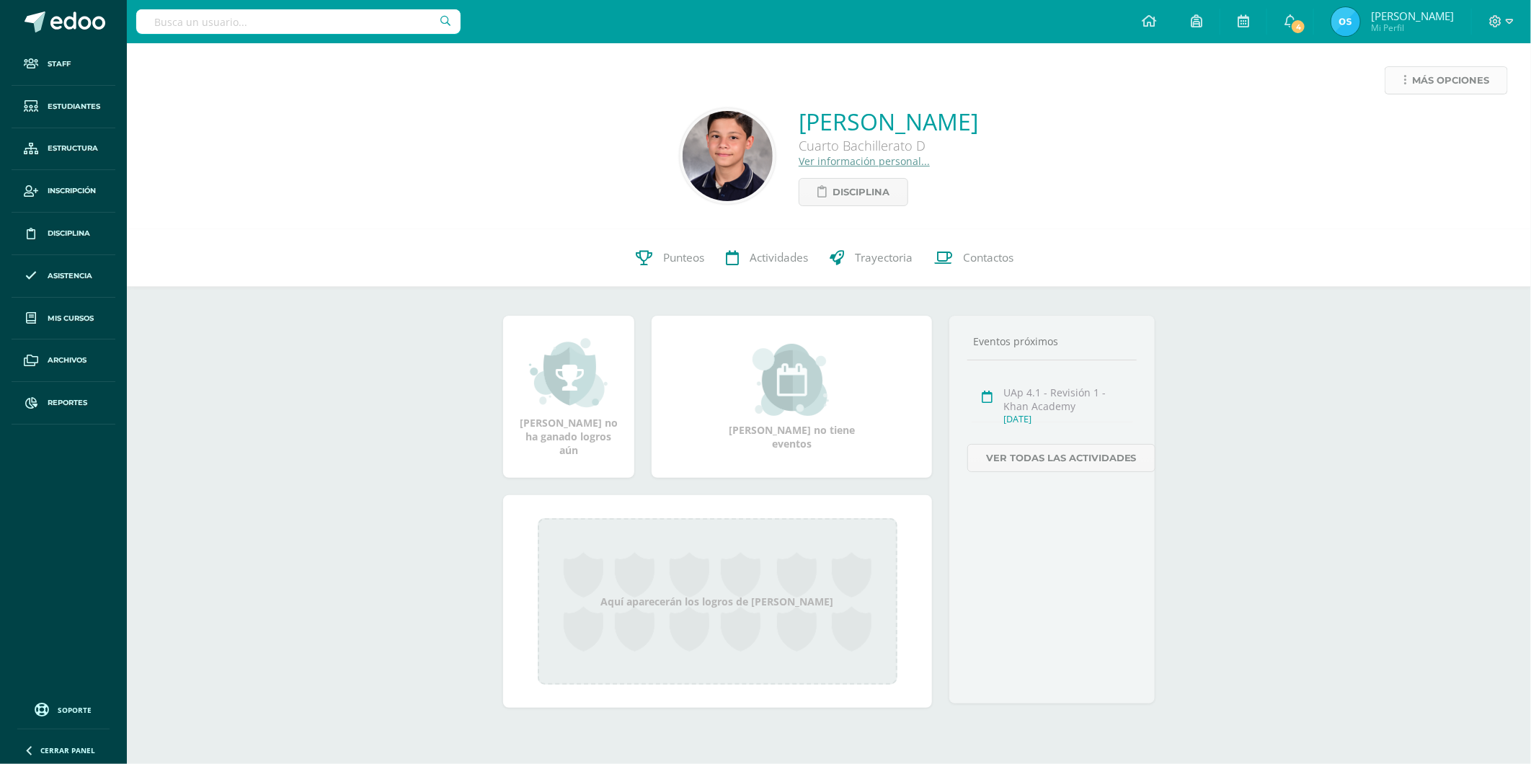
click at [1436, 85] on span "Más opciones" at bounding box center [1450, 80] width 77 height 27
click at [1393, 125] on link "Reestablecer acceso" at bounding box center [1419, 127] width 154 height 22
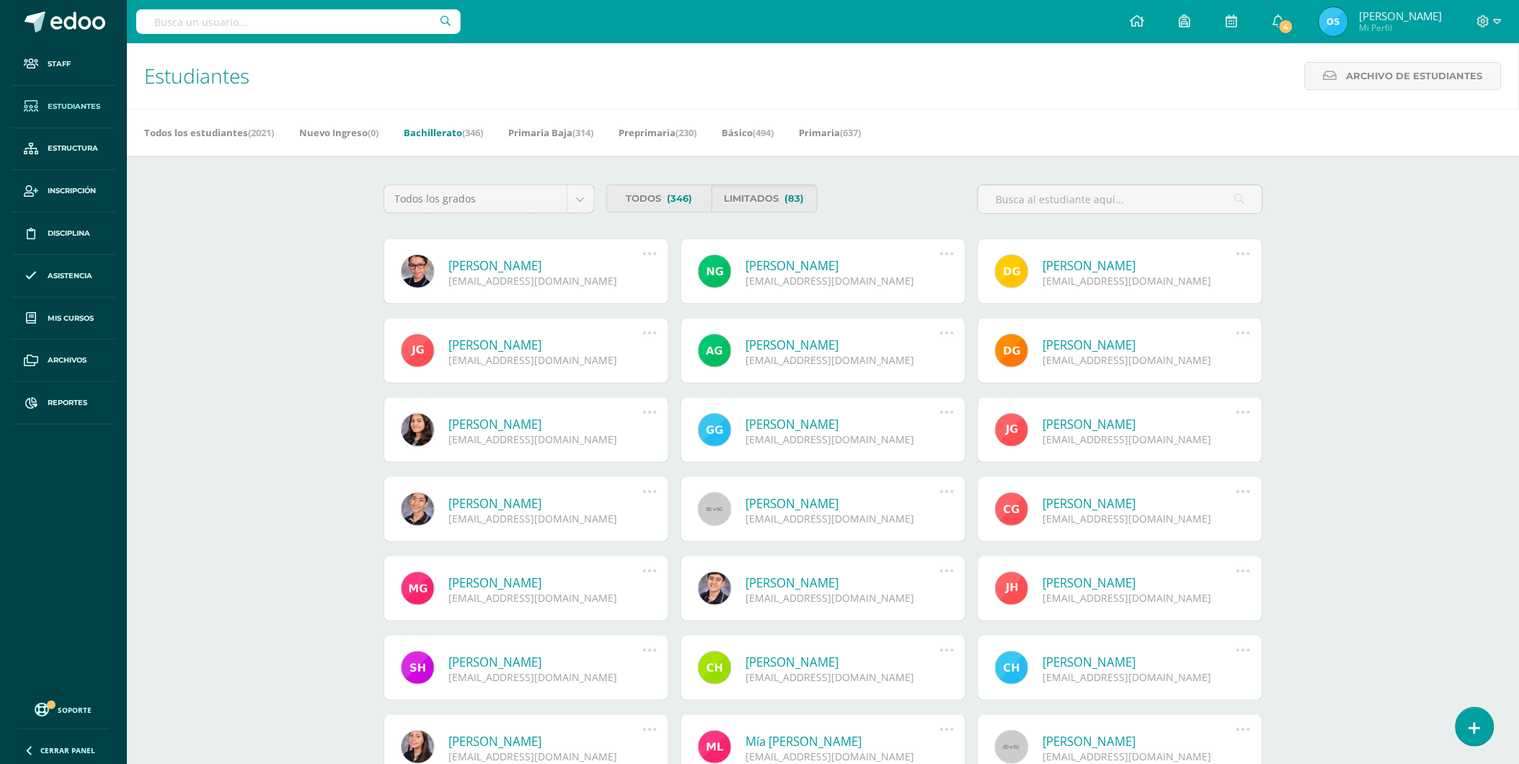
click at [526, 267] on link "[PERSON_NAME]" at bounding box center [546, 265] width 194 height 17
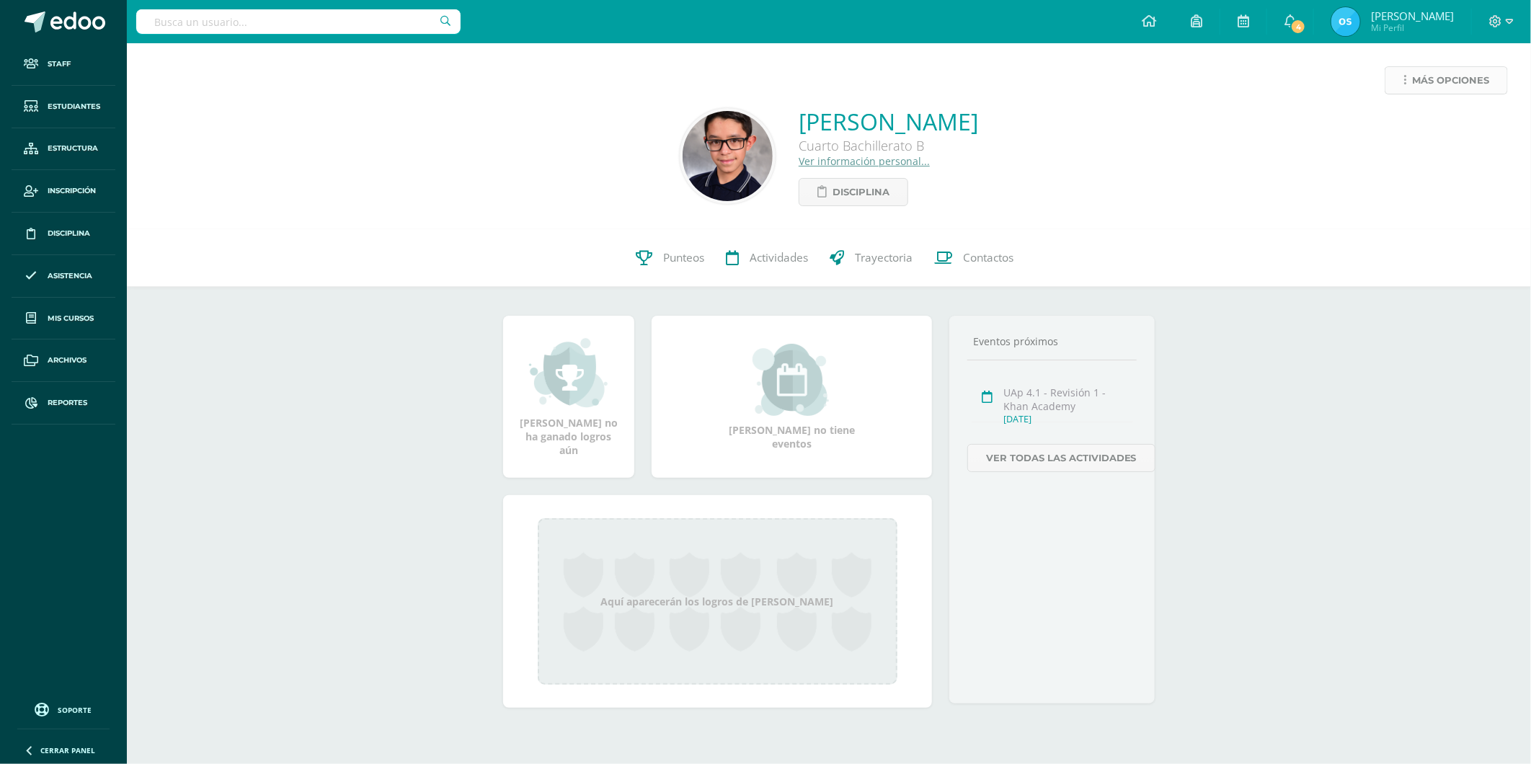
click at [1417, 83] on span "Más opciones" at bounding box center [1450, 80] width 77 height 27
click at [1395, 120] on link "Reestablecer acceso" at bounding box center [1419, 127] width 154 height 22
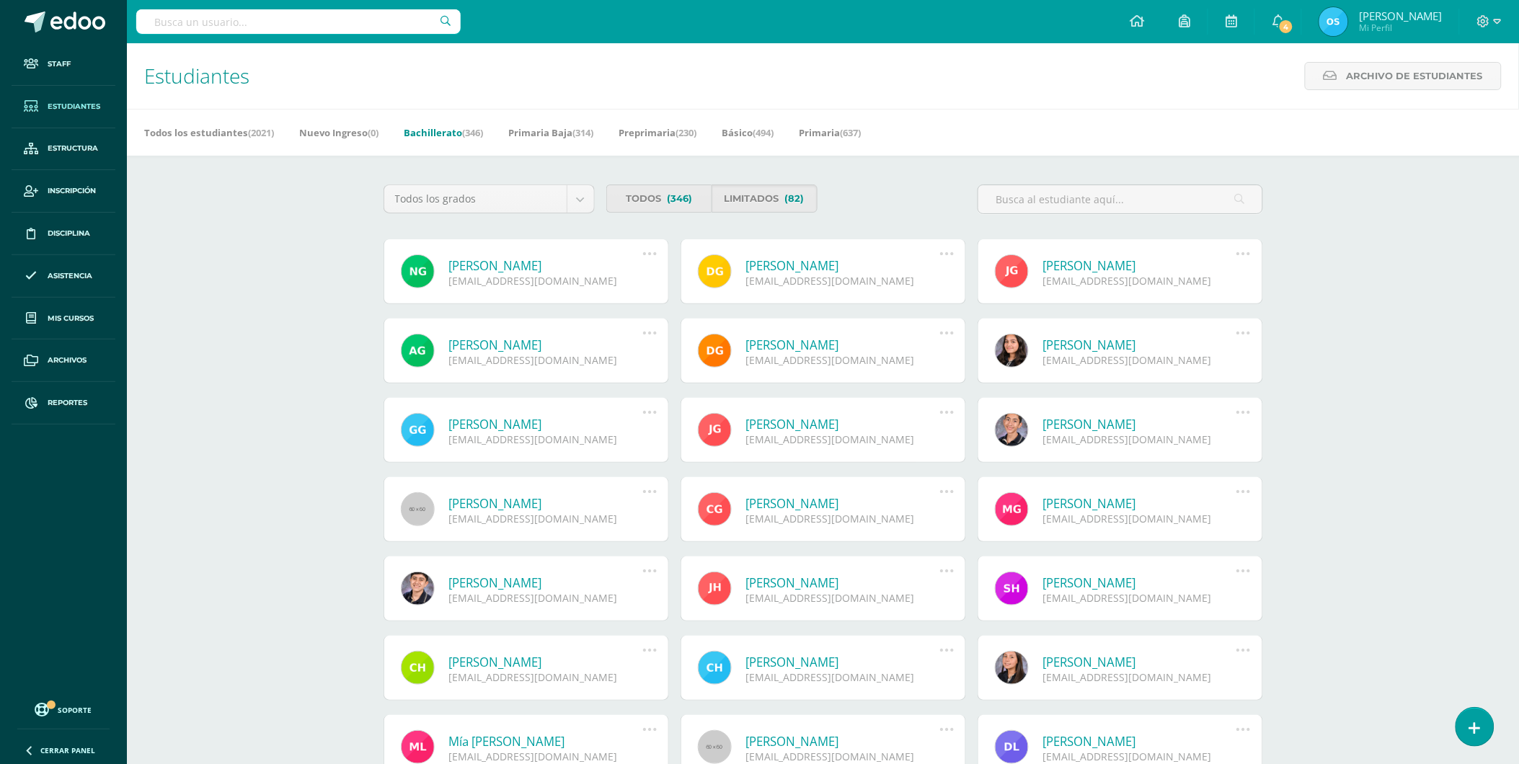
click at [503, 265] on link "Nathalia Ximena Girón Paz" at bounding box center [546, 265] width 194 height 17
click at [1346, 80] on link "Archivo de Estudiantes" at bounding box center [1403, 76] width 197 height 28
click at [471, 264] on link "[PERSON_NAME]" at bounding box center [546, 265] width 194 height 17
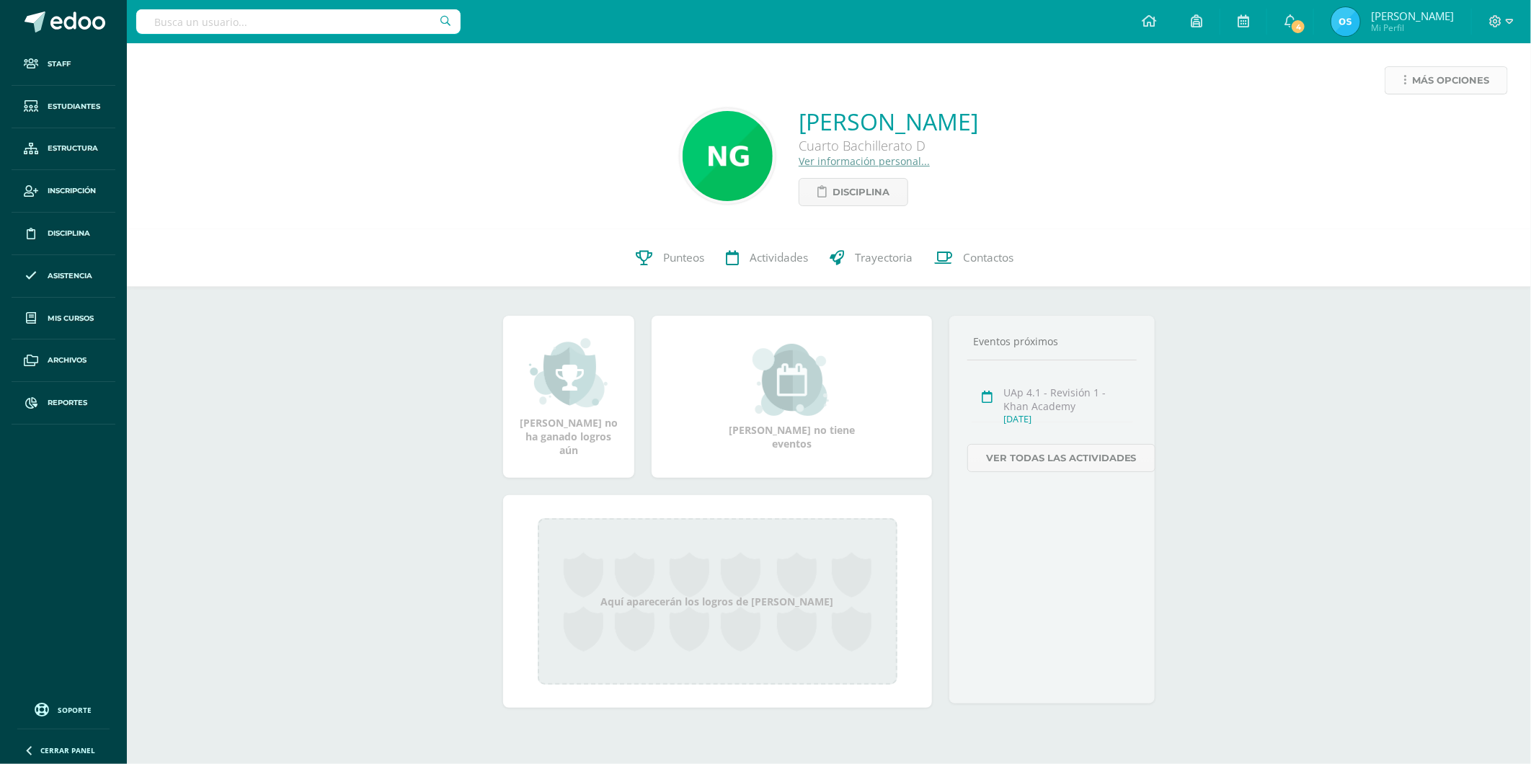
click at [1407, 76] on link "Más opciones" at bounding box center [1446, 80] width 123 height 28
click at [1408, 125] on link "Reestablecer acceso" at bounding box center [1419, 127] width 154 height 22
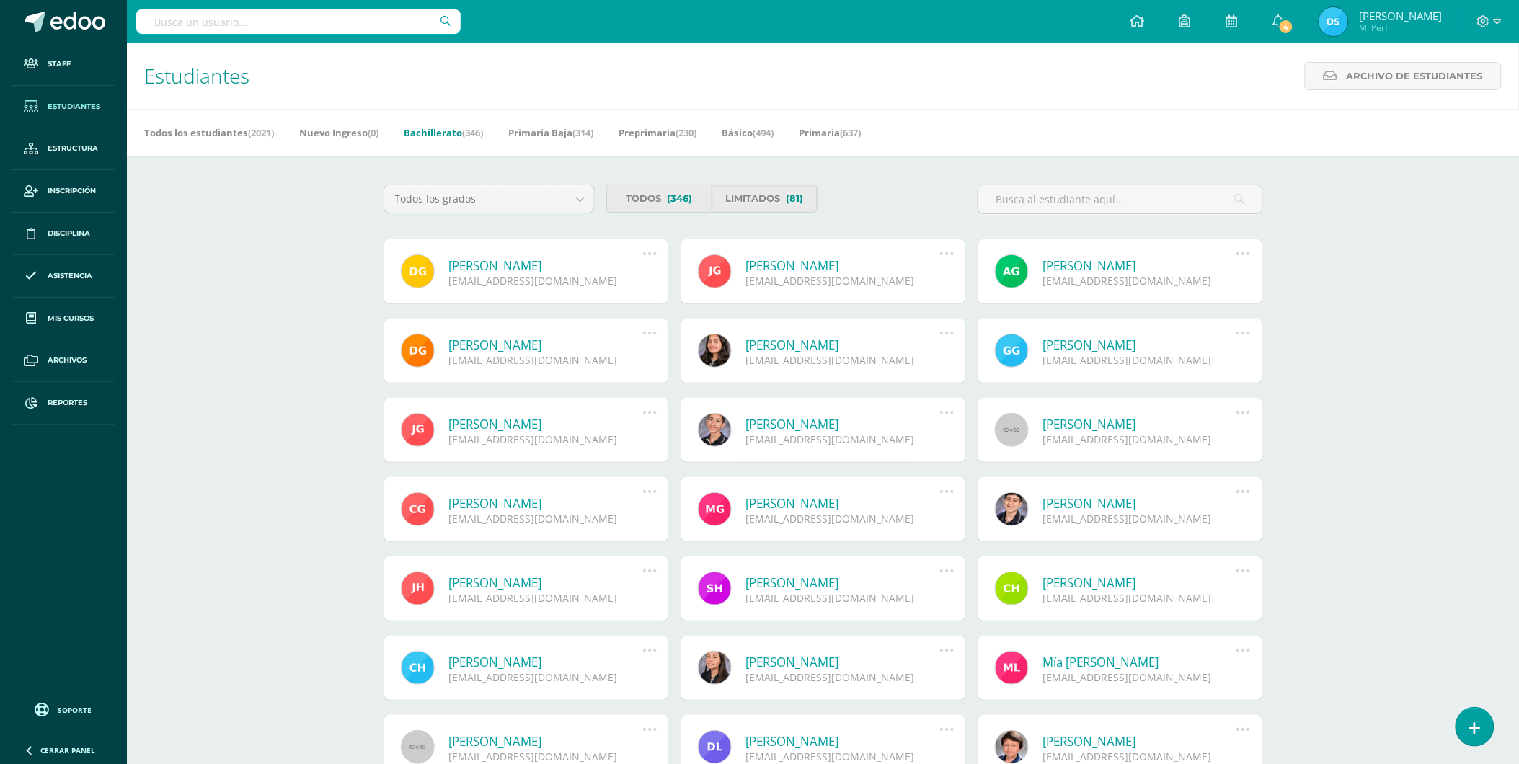
click at [505, 265] on link "[PERSON_NAME]" at bounding box center [546, 265] width 194 height 17
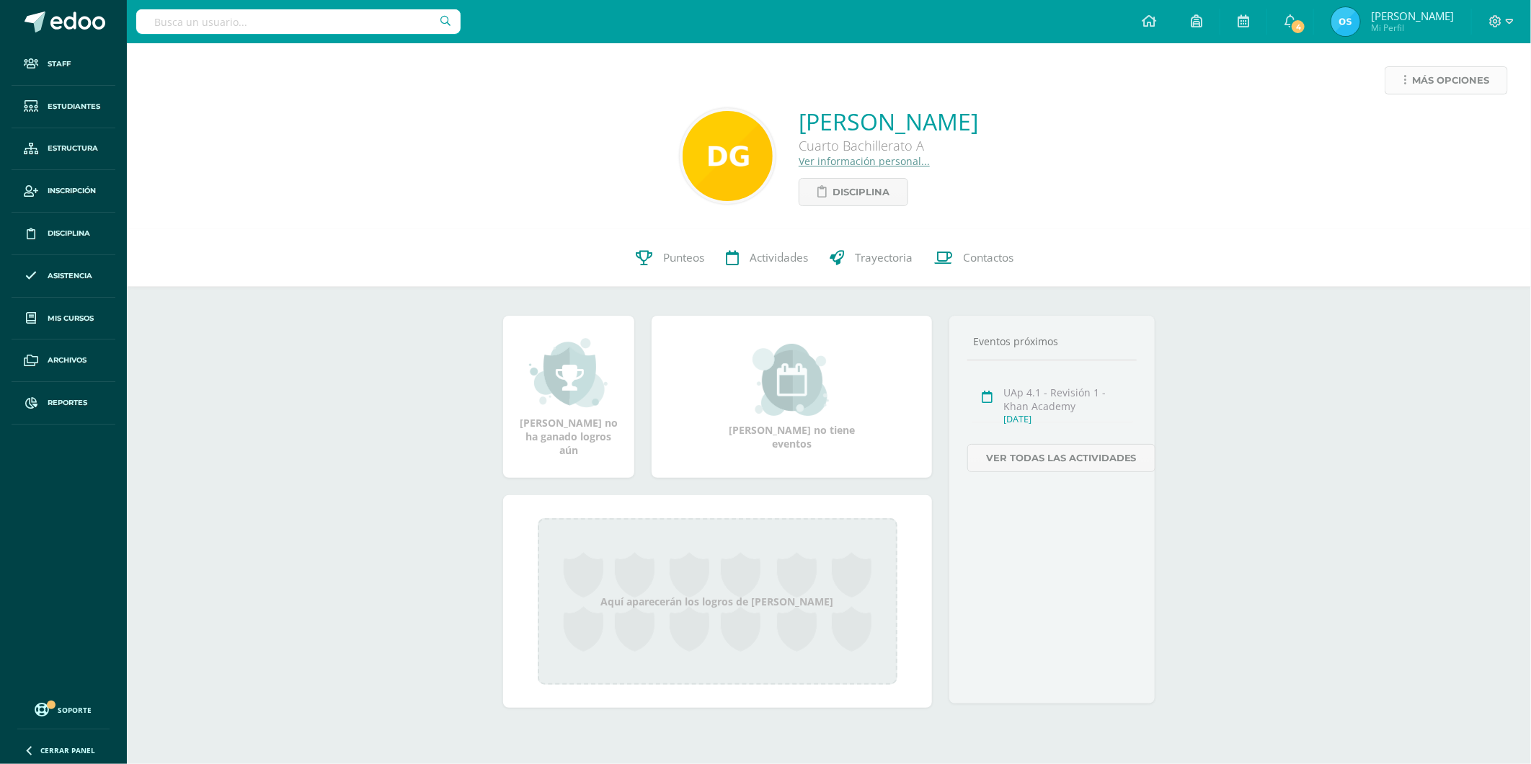
click at [1432, 81] on span "Más opciones" at bounding box center [1450, 80] width 77 height 27
click at [1401, 123] on link "Reestablecer acceso" at bounding box center [1419, 127] width 154 height 22
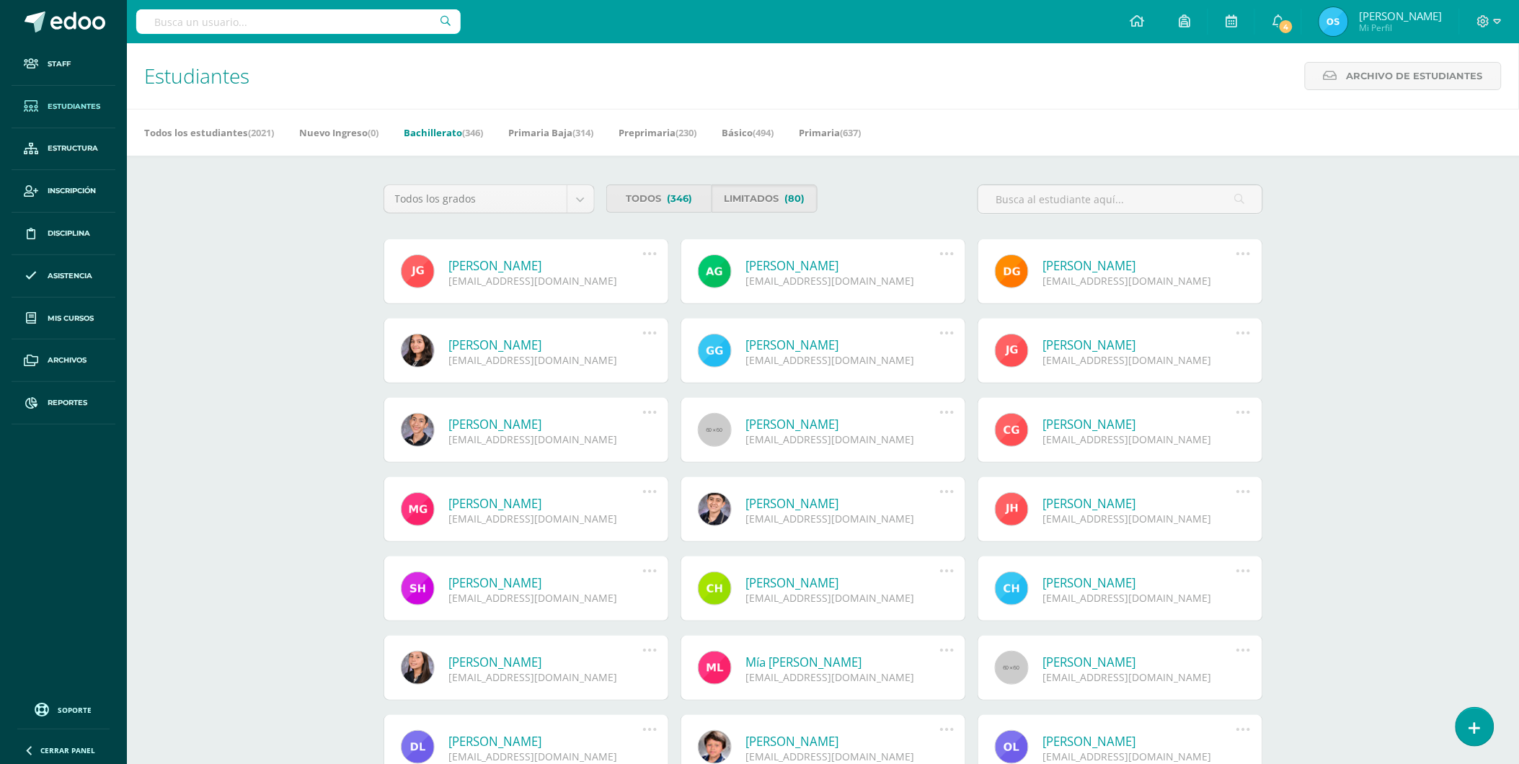
click at [519, 265] on link "[PERSON_NAME]" at bounding box center [546, 265] width 194 height 17
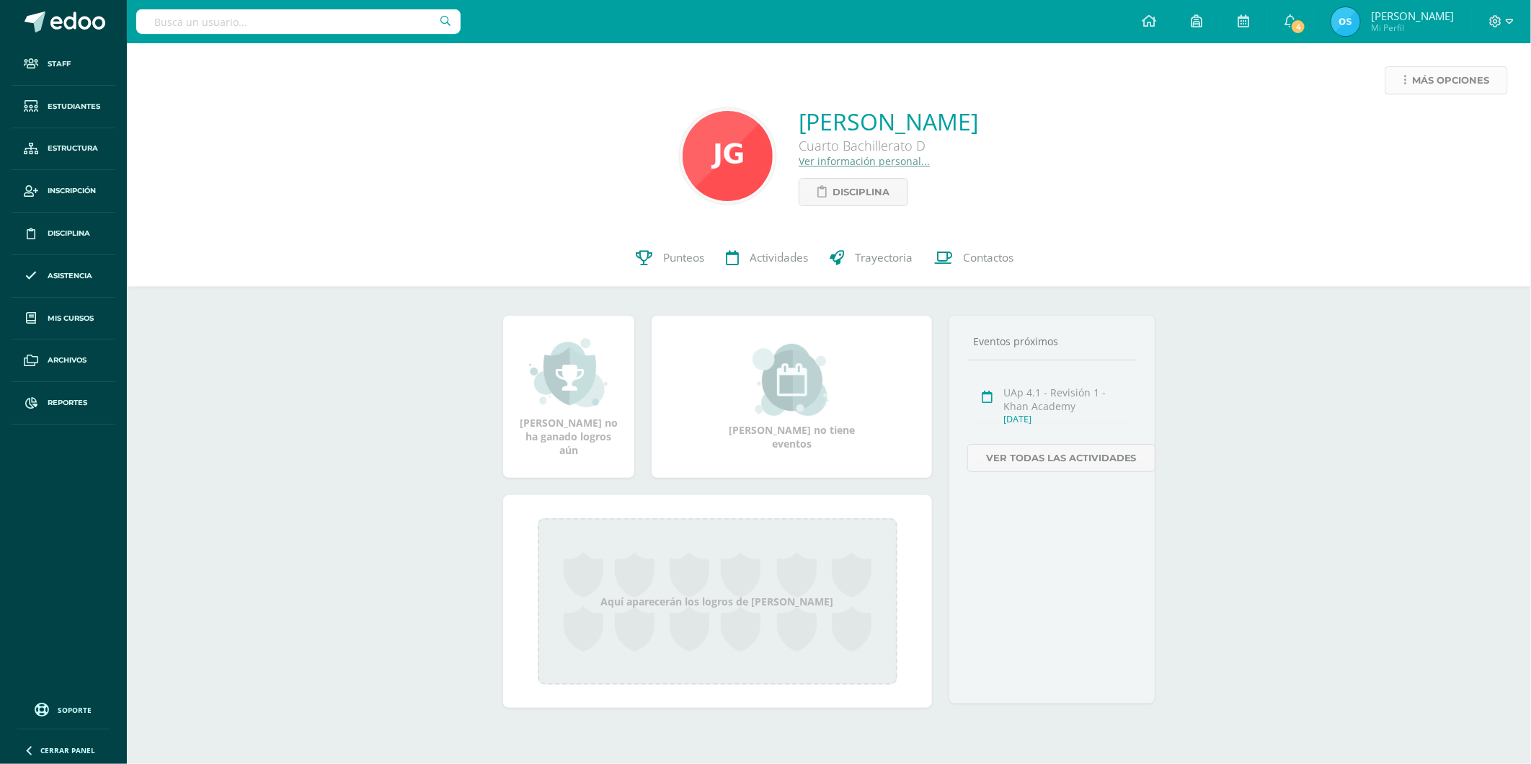
click at [1428, 85] on span "Más opciones" at bounding box center [1450, 80] width 77 height 27
click at [1403, 123] on link "Reestablecer acceso" at bounding box center [1419, 127] width 154 height 22
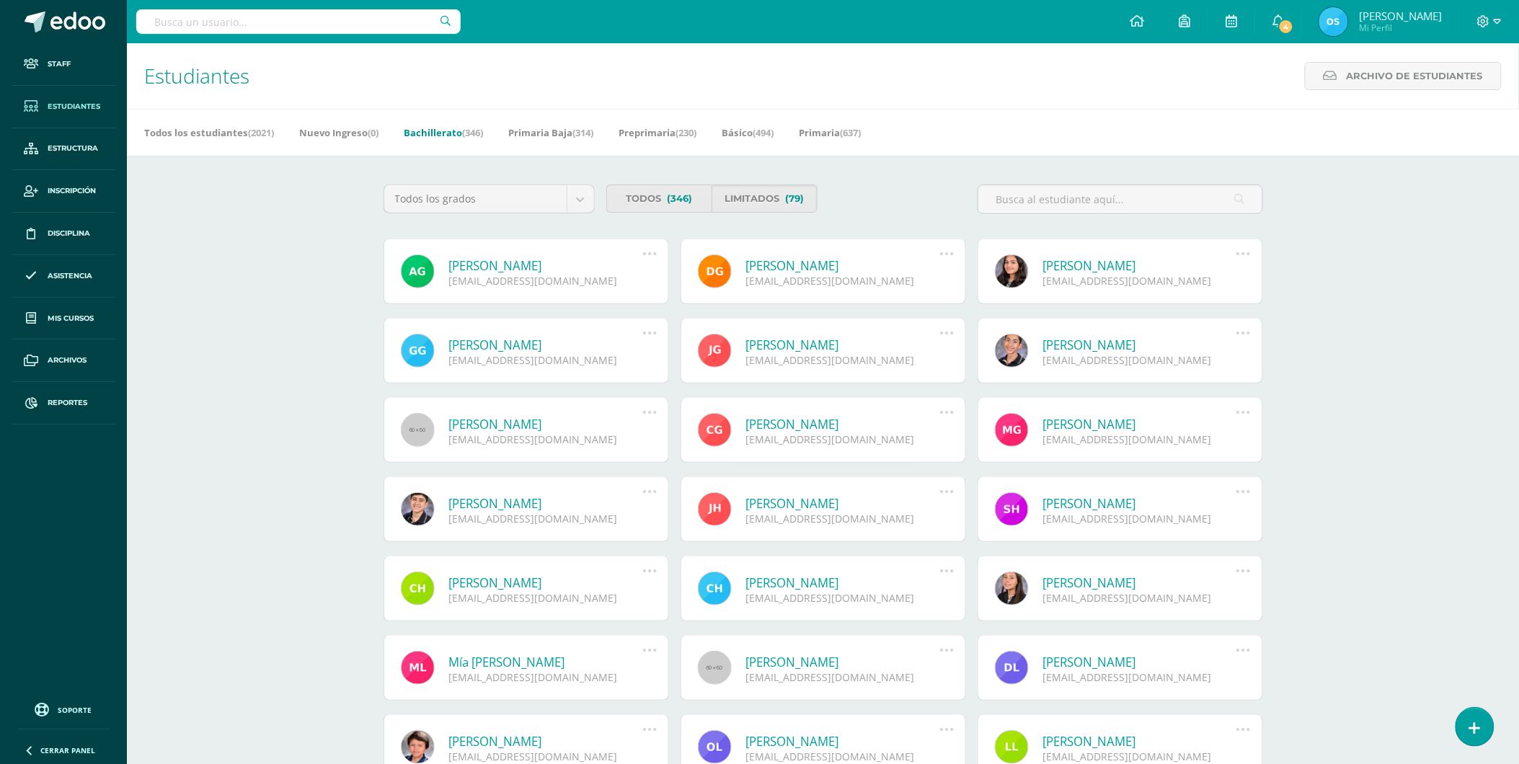
click at [507, 263] on link "[PERSON_NAME]" at bounding box center [546, 265] width 194 height 17
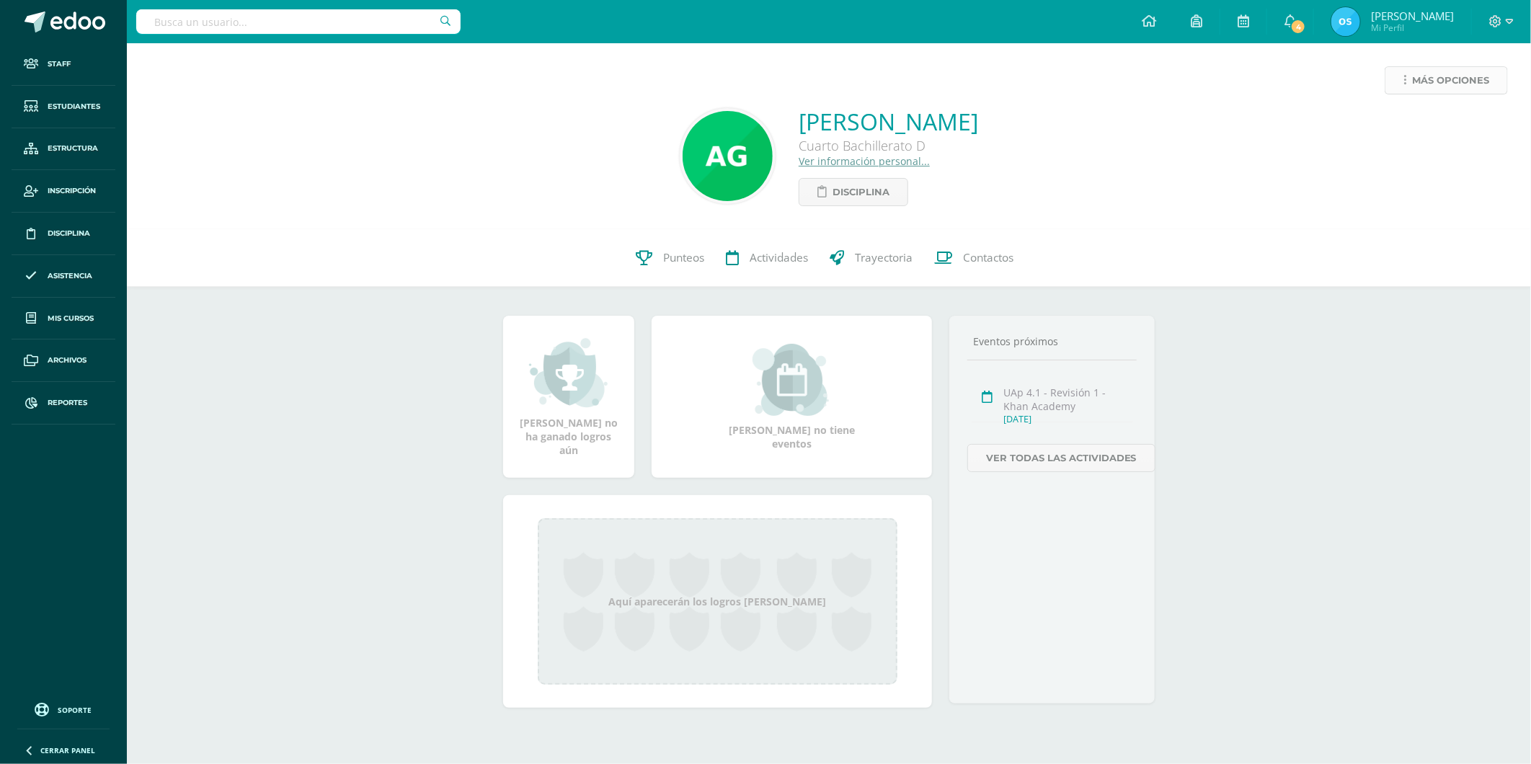
click at [1421, 84] on span "Más opciones" at bounding box center [1450, 80] width 77 height 27
click at [1408, 126] on link "Reestablecer acceso" at bounding box center [1419, 127] width 154 height 22
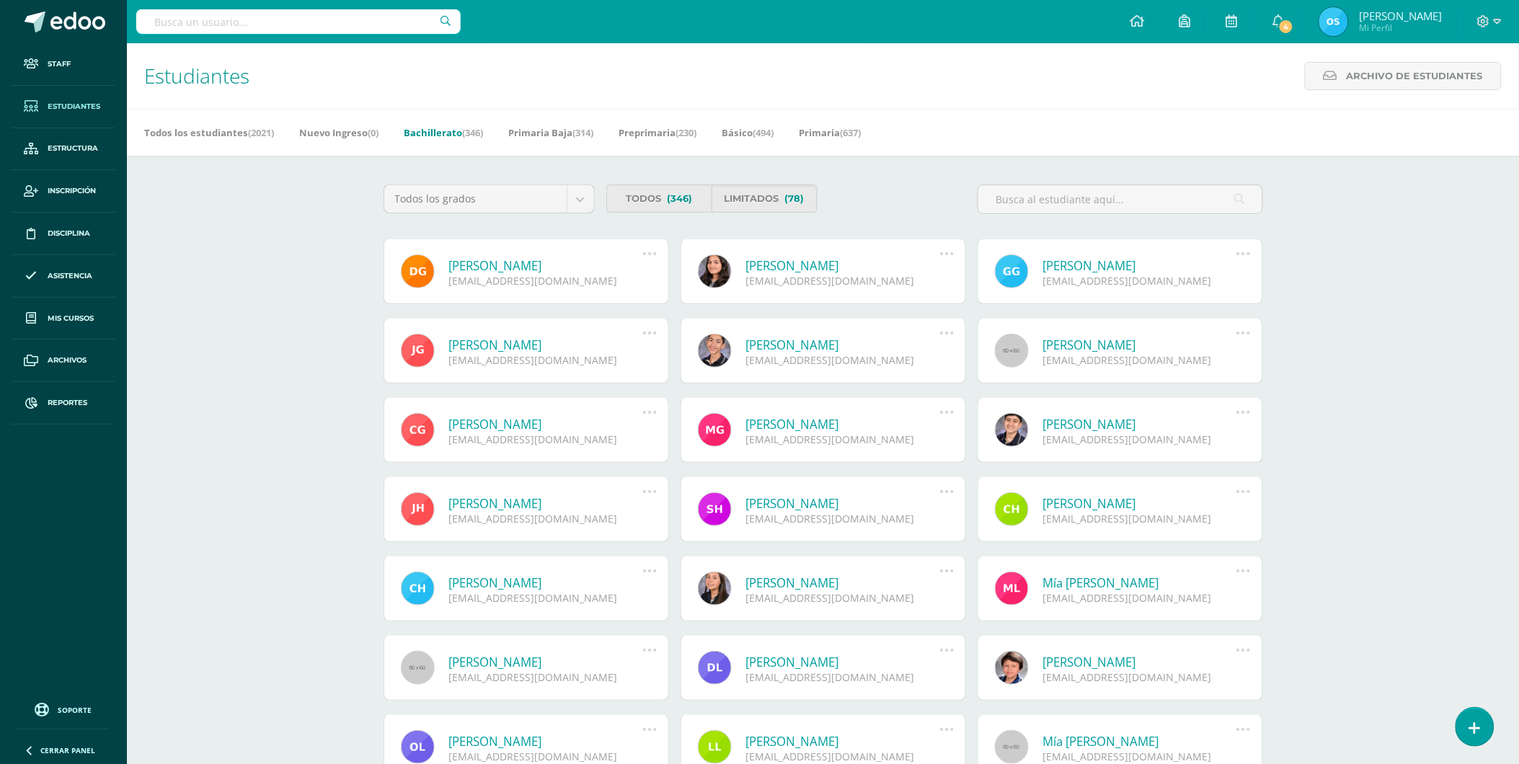
click at [578, 262] on link "Diego Alejandro González Alvarez" at bounding box center [546, 265] width 194 height 17
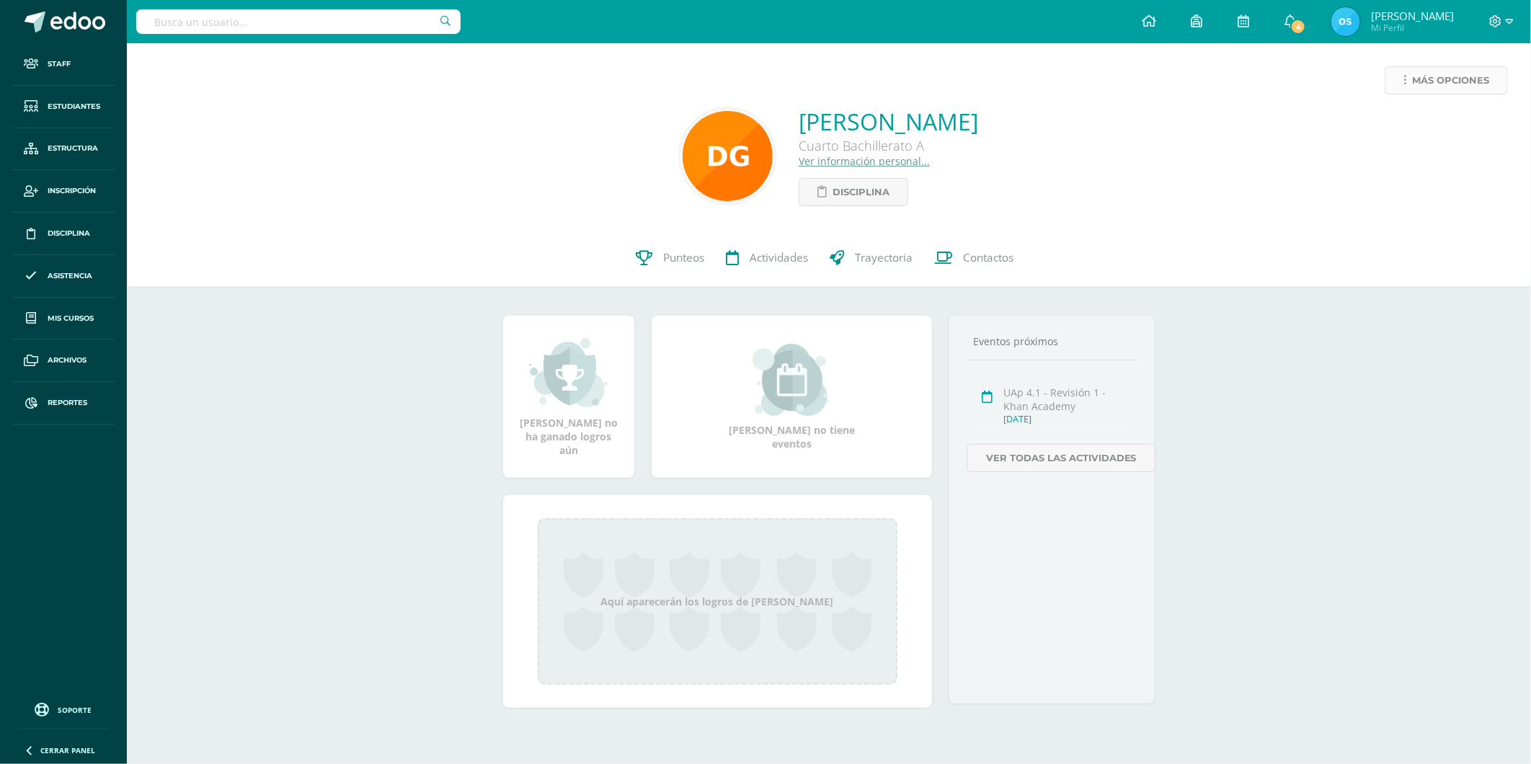
click at [1460, 73] on span "Más opciones" at bounding box center [1450, 80] width 77 height 27
click at [1418, 130] on link "Reestablecer acceso" at bounding box center [1419, 127] width 154 height 22
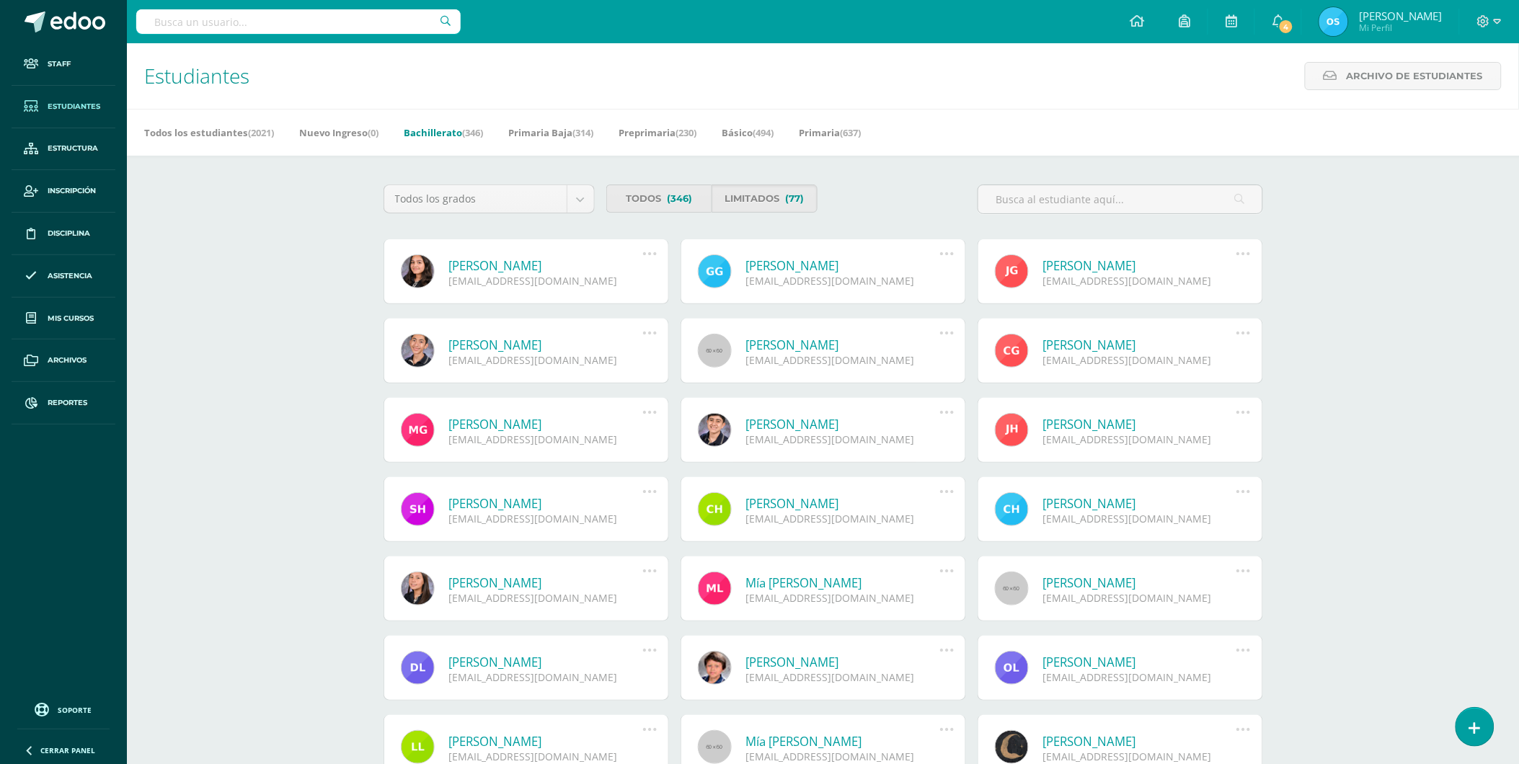
click at [513, 265] on link "[PERSON_NAME]" at bounding box center [546, 265] width 194 height 17
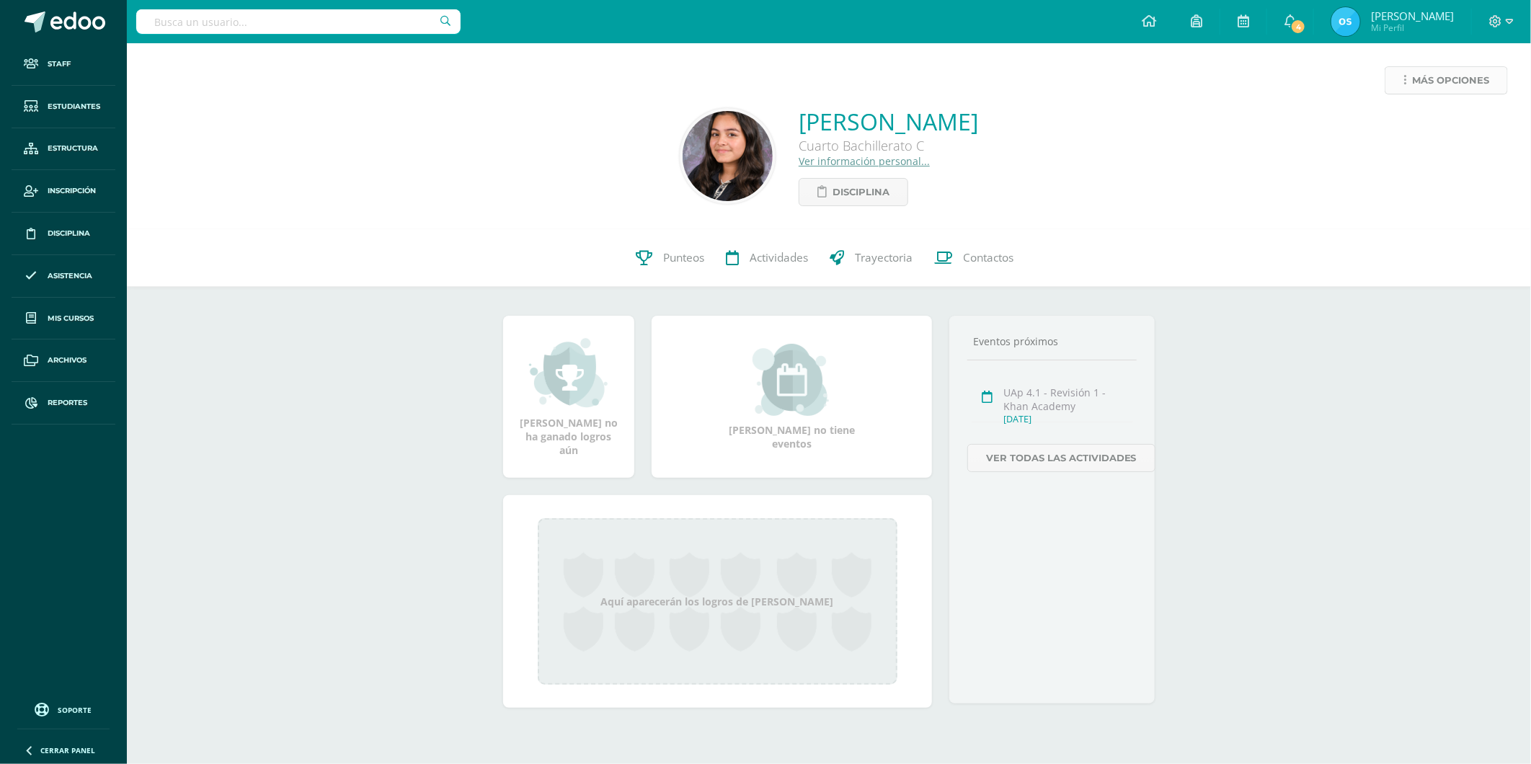
click at [1438, 81] on span "Más opciones" at bounding box center [1450, 80] width 77 height 27
click at [1394, 131] on link "Reestablecer acceso" at bounding box center [1419, 127] width 154 height 22
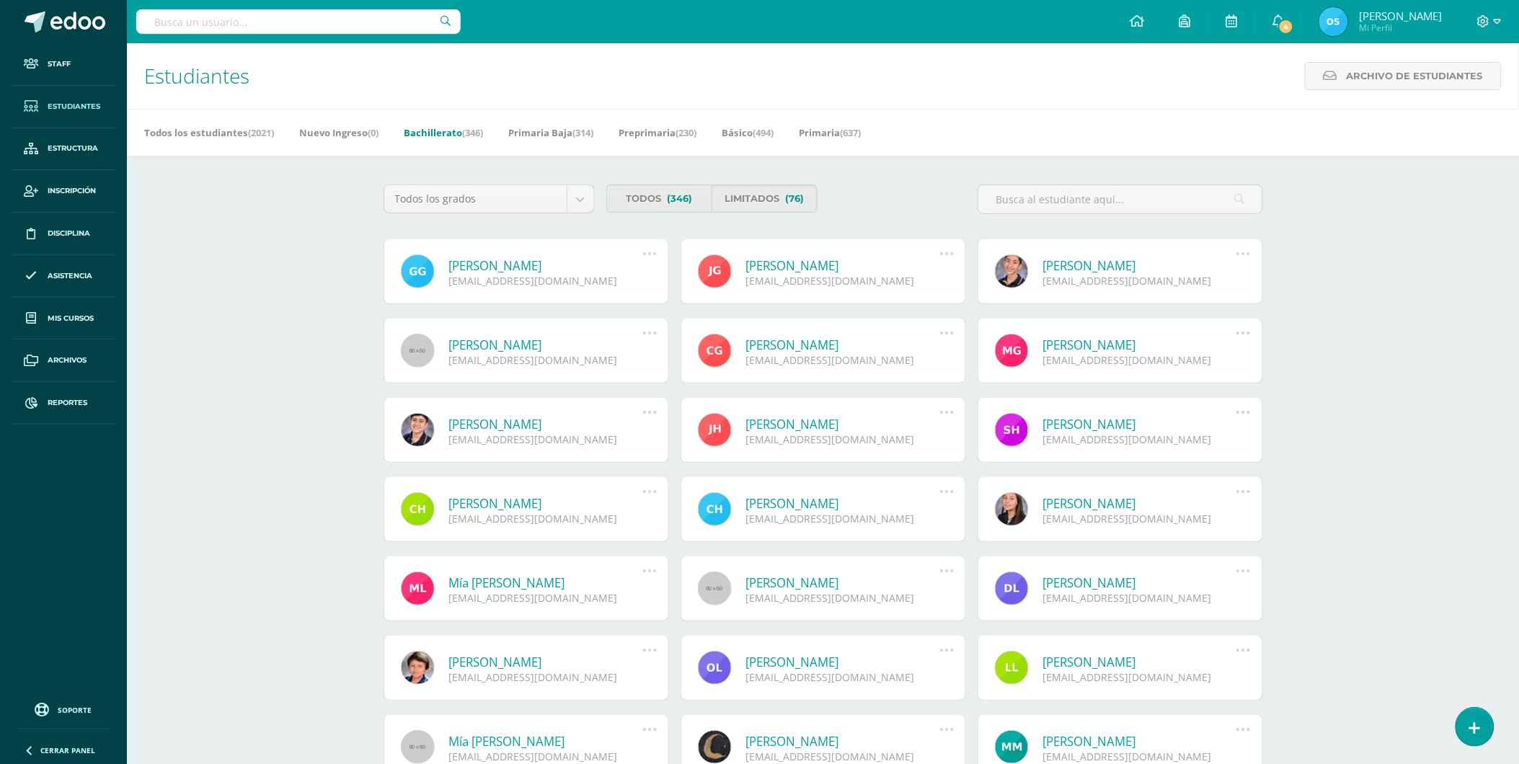
click at [542, 258] on link "[PERSON_NAME]" at bounding box center [546, 265] width 194 height 17
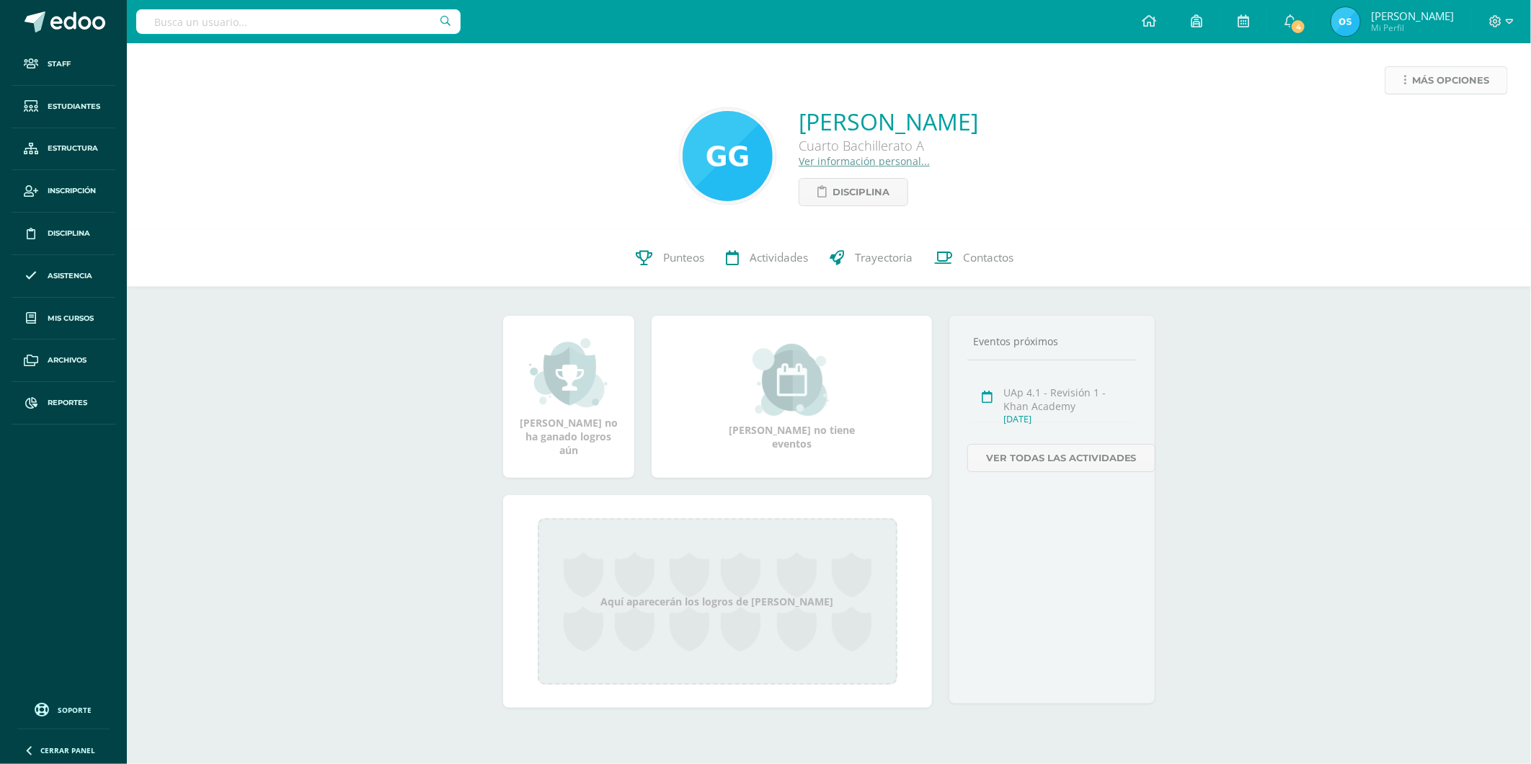
click at [1451, 89] on span "Más opciones" at bounding box center [1450, 80] width 77 height 27
click at [1426, 120] on link "Reestablecer acceso" at bounding box center [1419, 127] width 154 height 22
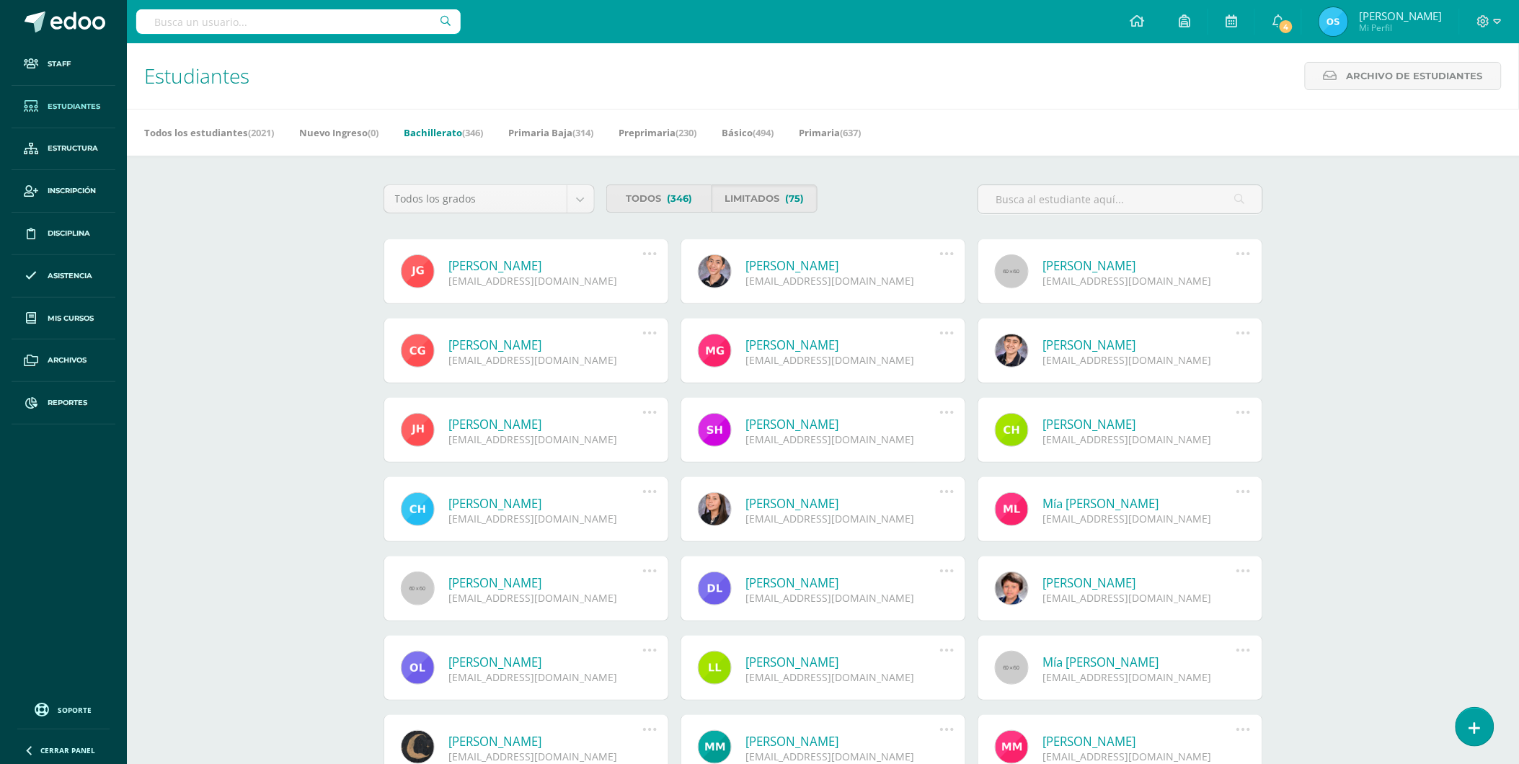
click at [539, 265] on link "[PERSON_NAME]" at bounding box center [546, 265] width 194 height 17
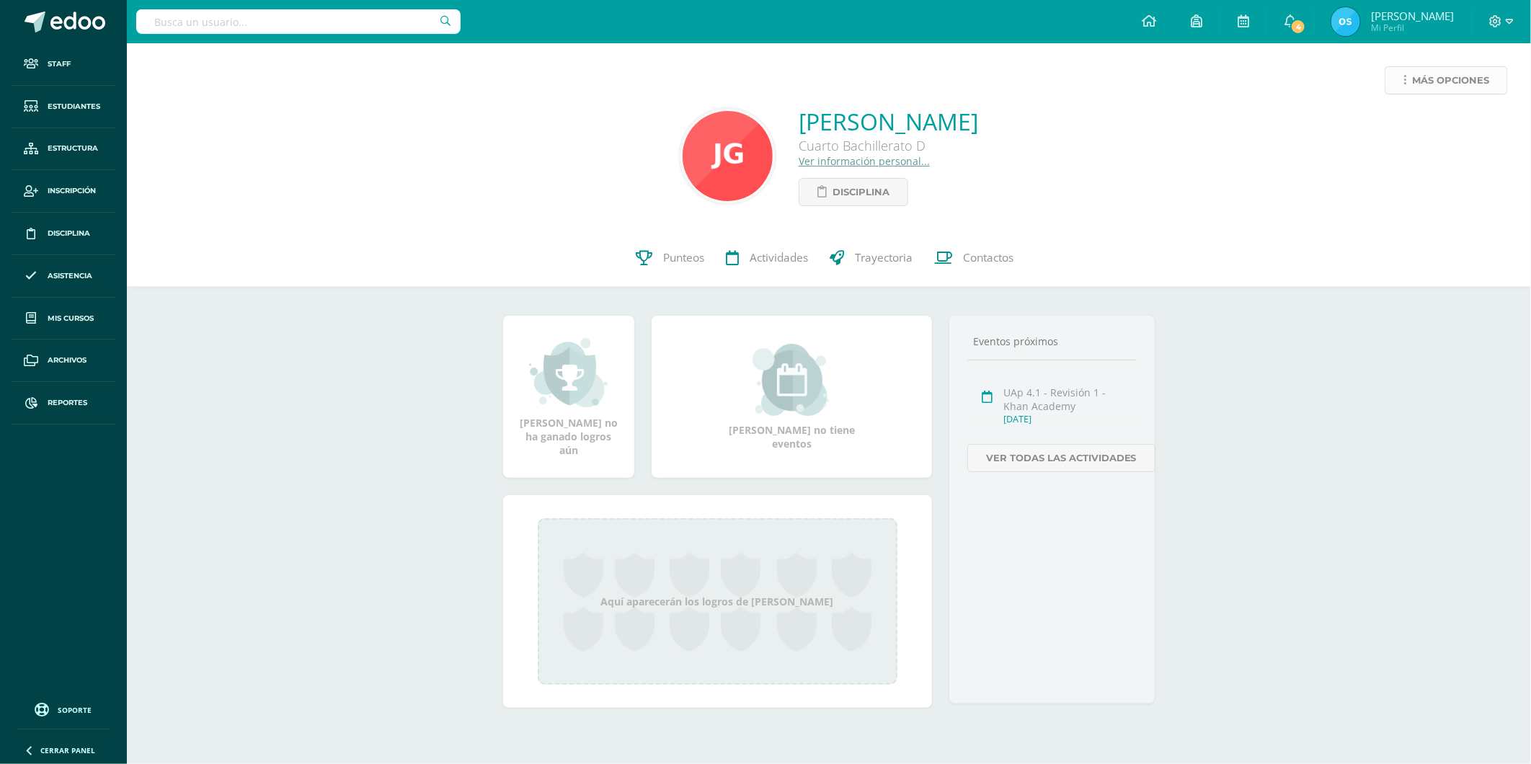
click at [1414, 78] on span "Más opciones" at bounding box center [1450, 80] width 77 height 27
click at [1403, 128] on link "Reestablecer acceso" at bounding box center [1419, 127] width 154 height 22
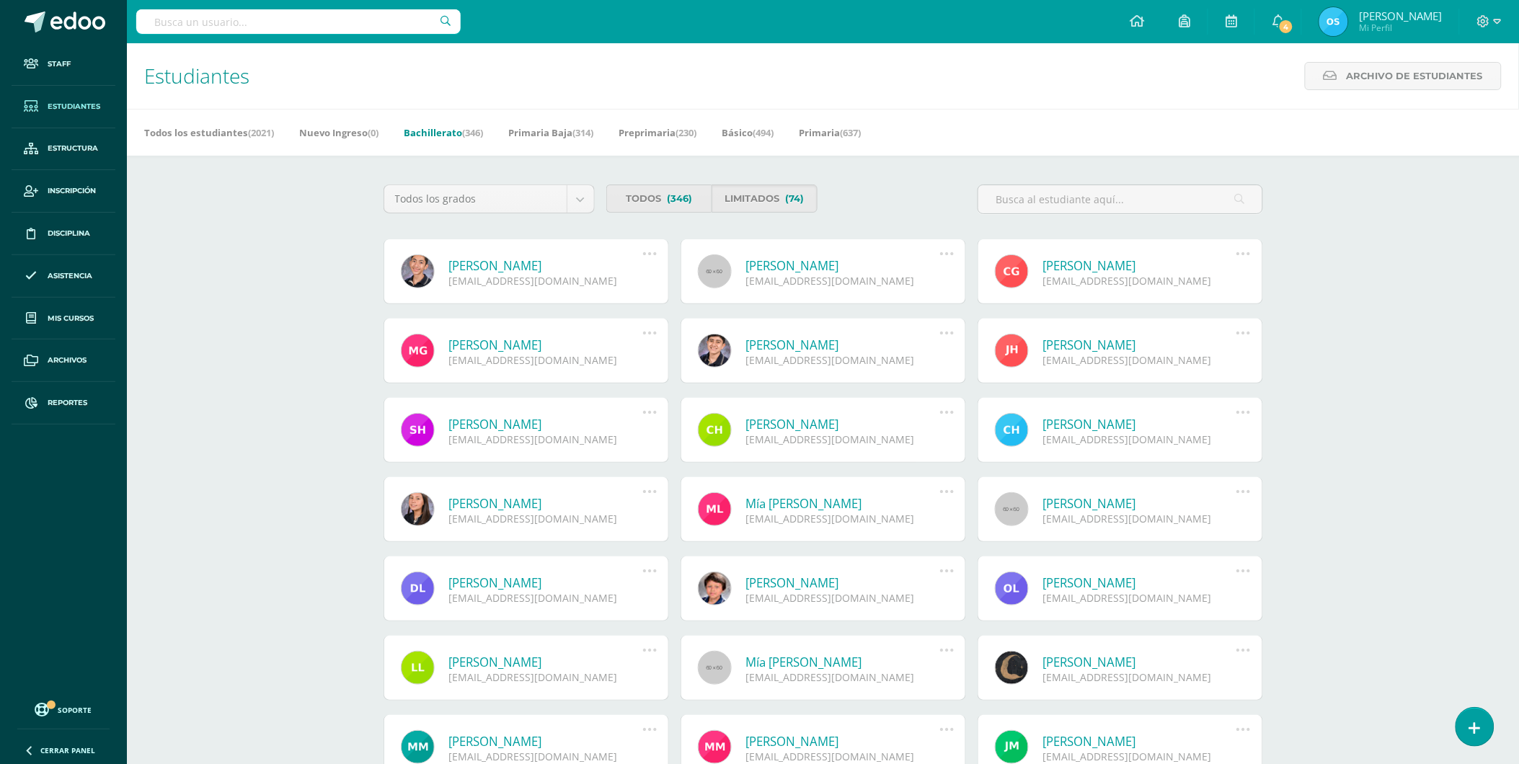
click at [523, 270] on link "[PERSON_NAME]" at bounding box center [546, 265] width 194 height 17
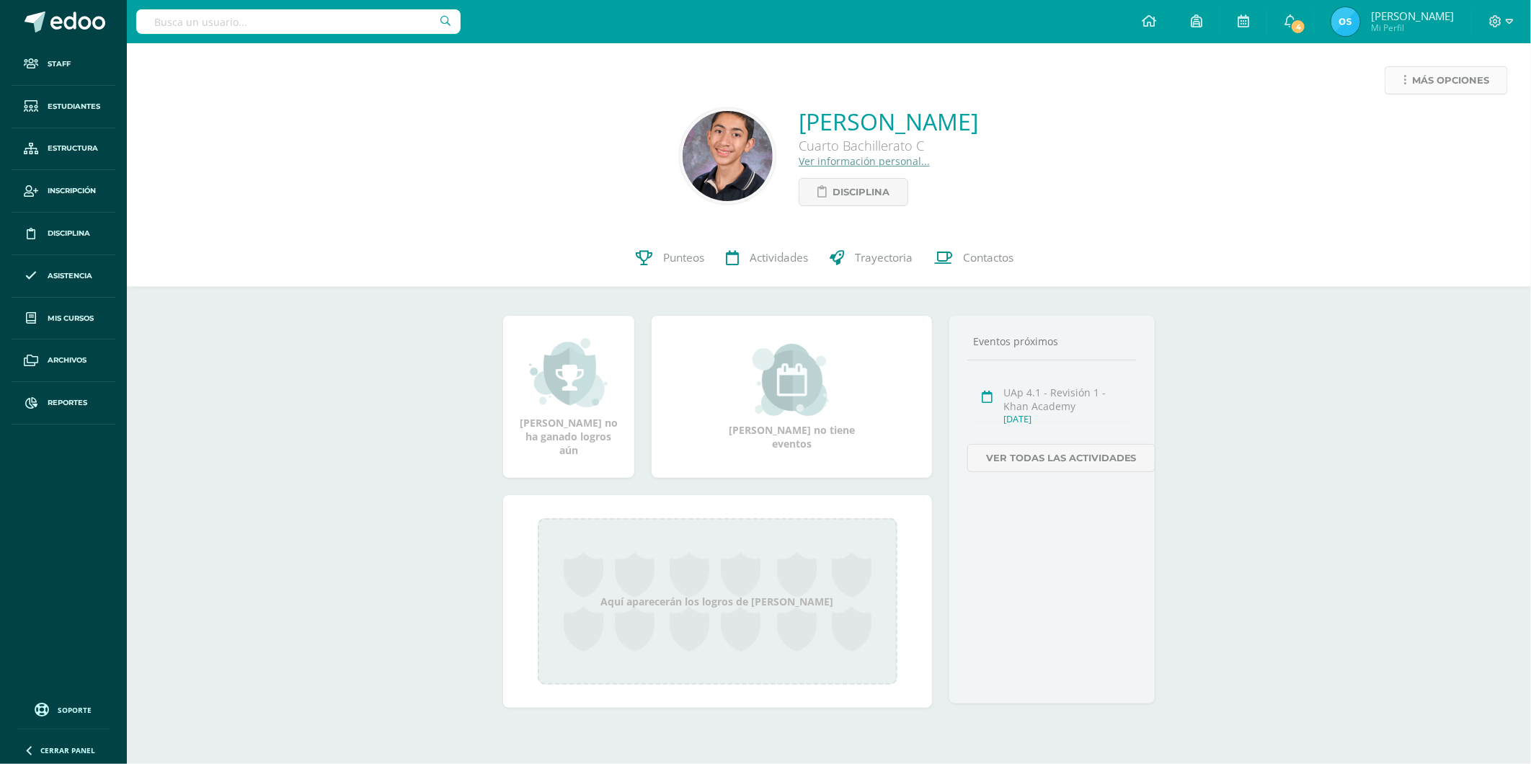
click at [1457, 78] on span "Más opciones" at bounding box center [1450, 80] width 77 height 27
click at [1411, 120] on link "Reestablecer acceso" at bounding box center [1419, 127] width 154 height 22
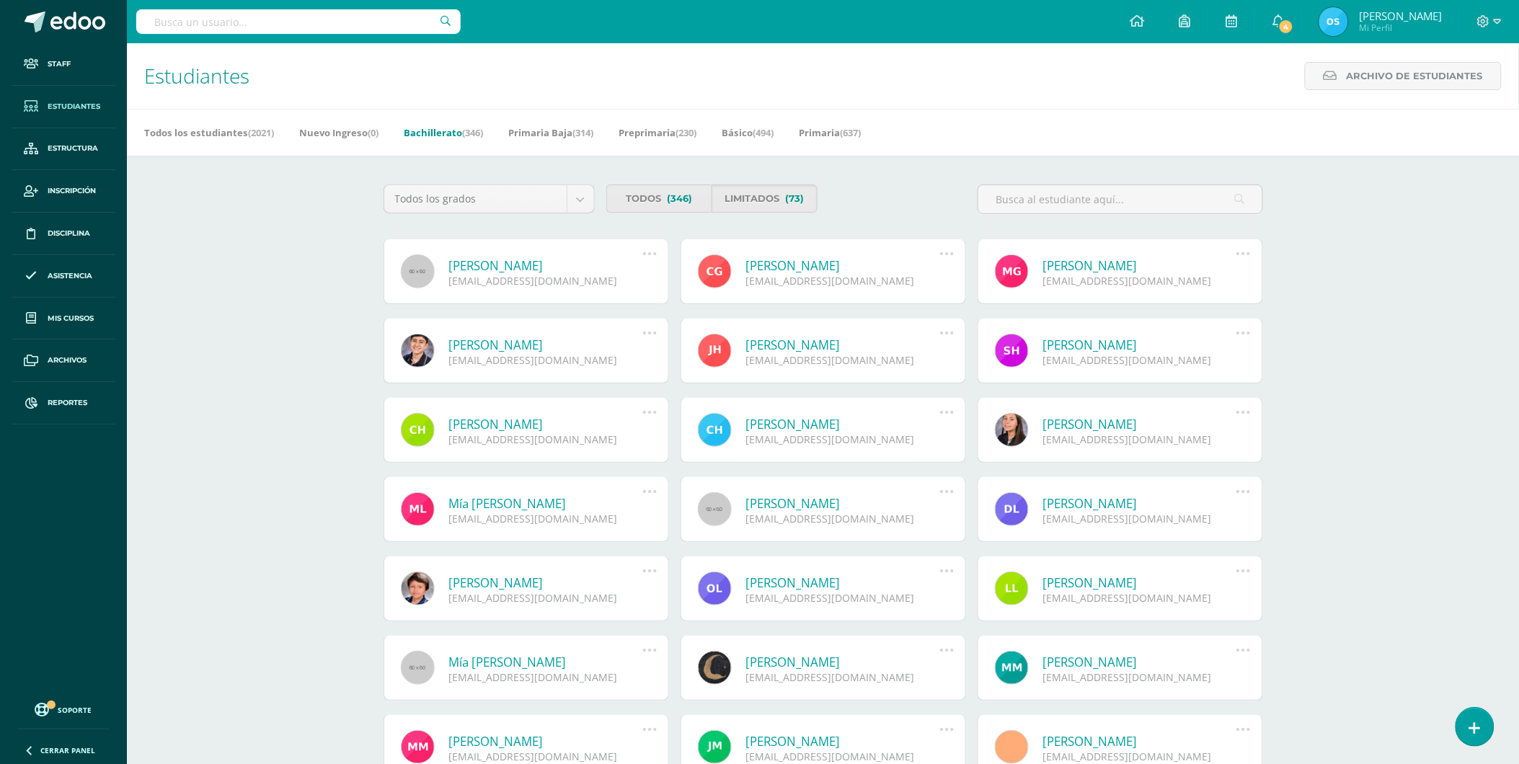
click at [573, 262] on link "Marvin Antonio González Robles" at bounding box center [546, 265] width 194 height 17
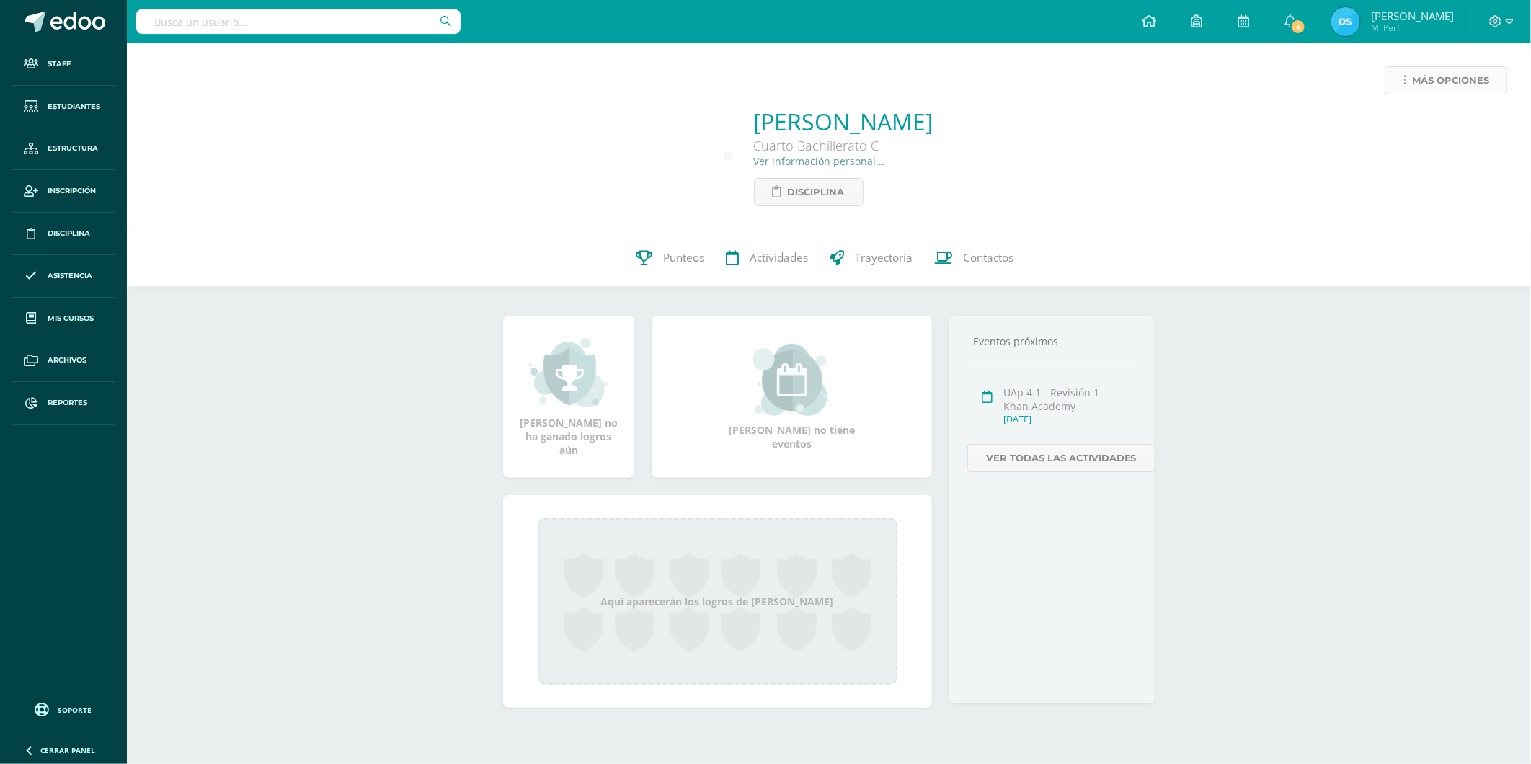
click at [1445, 76] on span "Más opciones" at bounding box center [1450, 80] width 77 height 27
click at [1396, 117] on link "Reestablecer acceso" at bounding box center [1419, 127] width 154 height 22
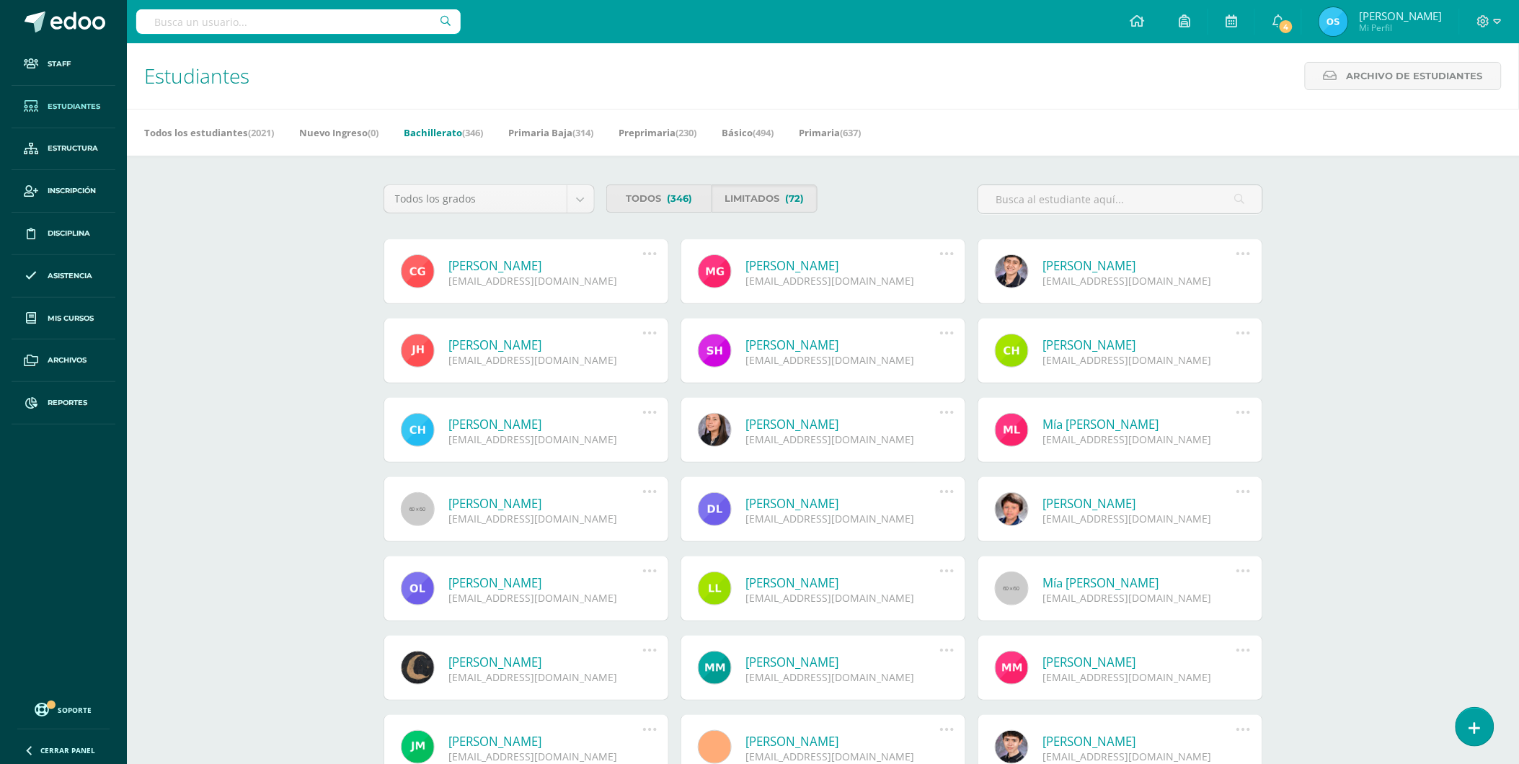
click at [530, 262] on link "[PERSON_NAME]" at bounding box center [546, 265] width 194 height 17
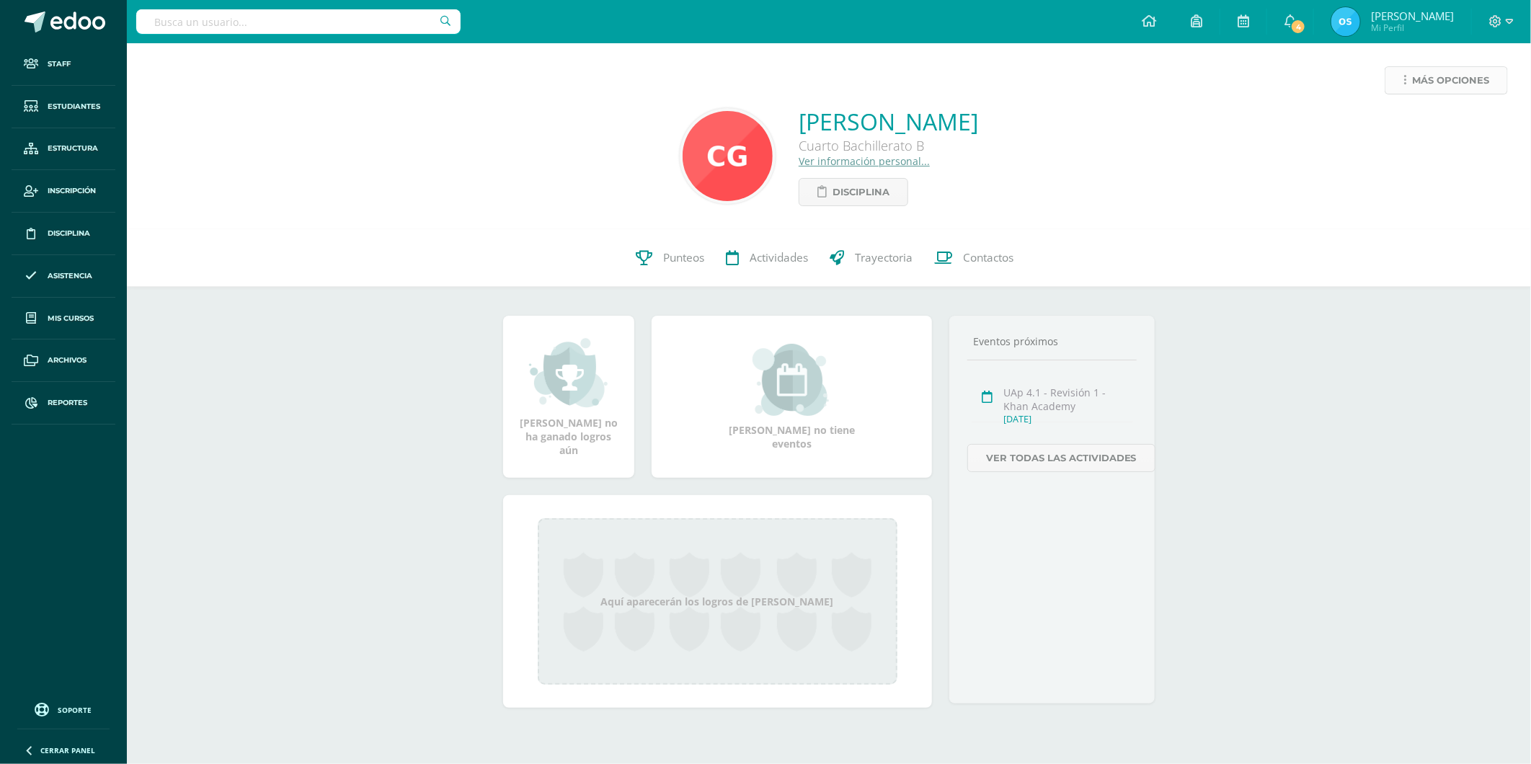
click at [1458, 73] on span "Más opciones" at bounding box center [1450, 80] width 77 height 27
click at [1400, 130] on link "Reestablecer acceso" at bounding box center [1419, 127] width 154 height 22
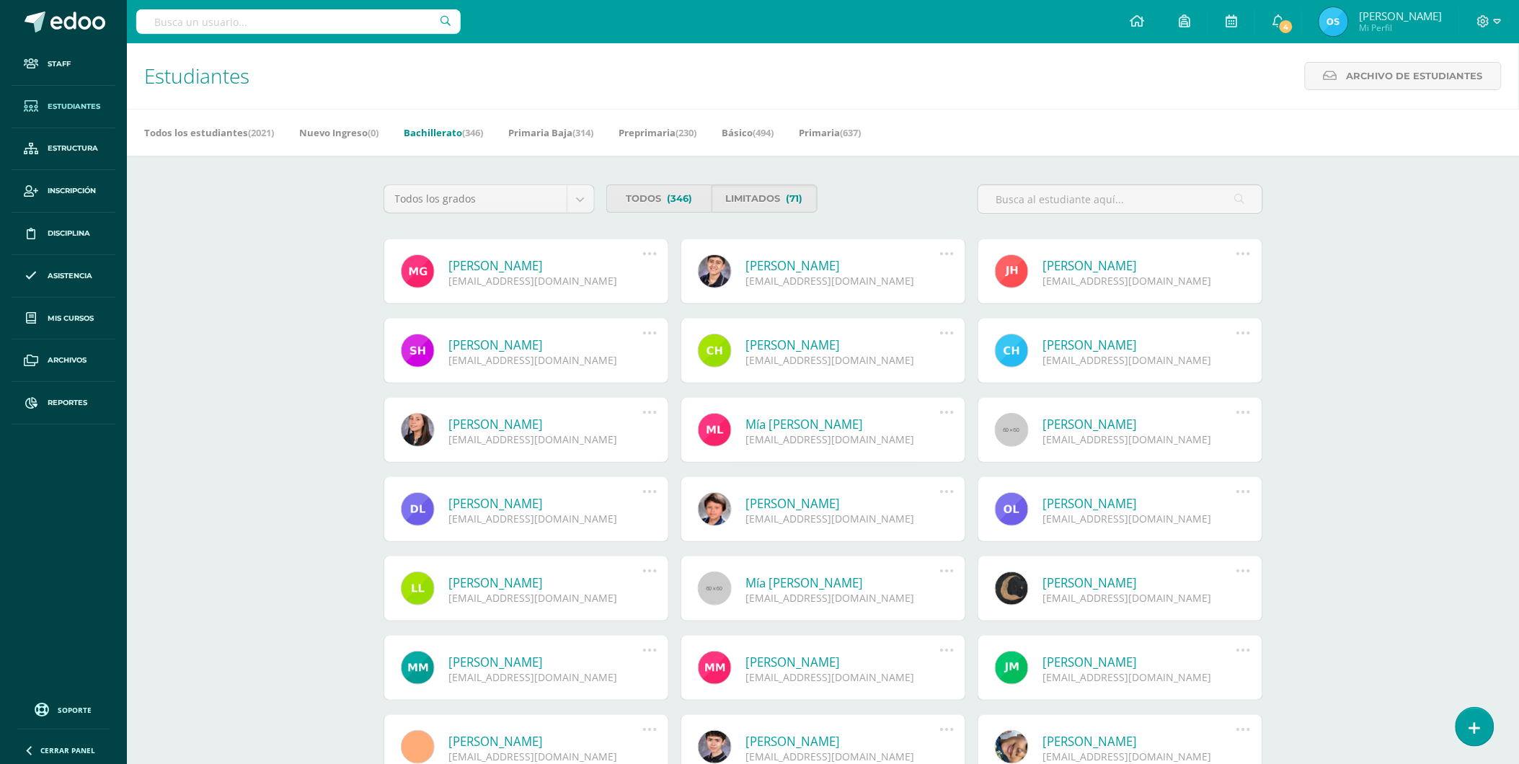
click at [536, 262] on link "Myrka Yulisa Guerra Jerez" at bounding box center [546, 265] width 194 height 17
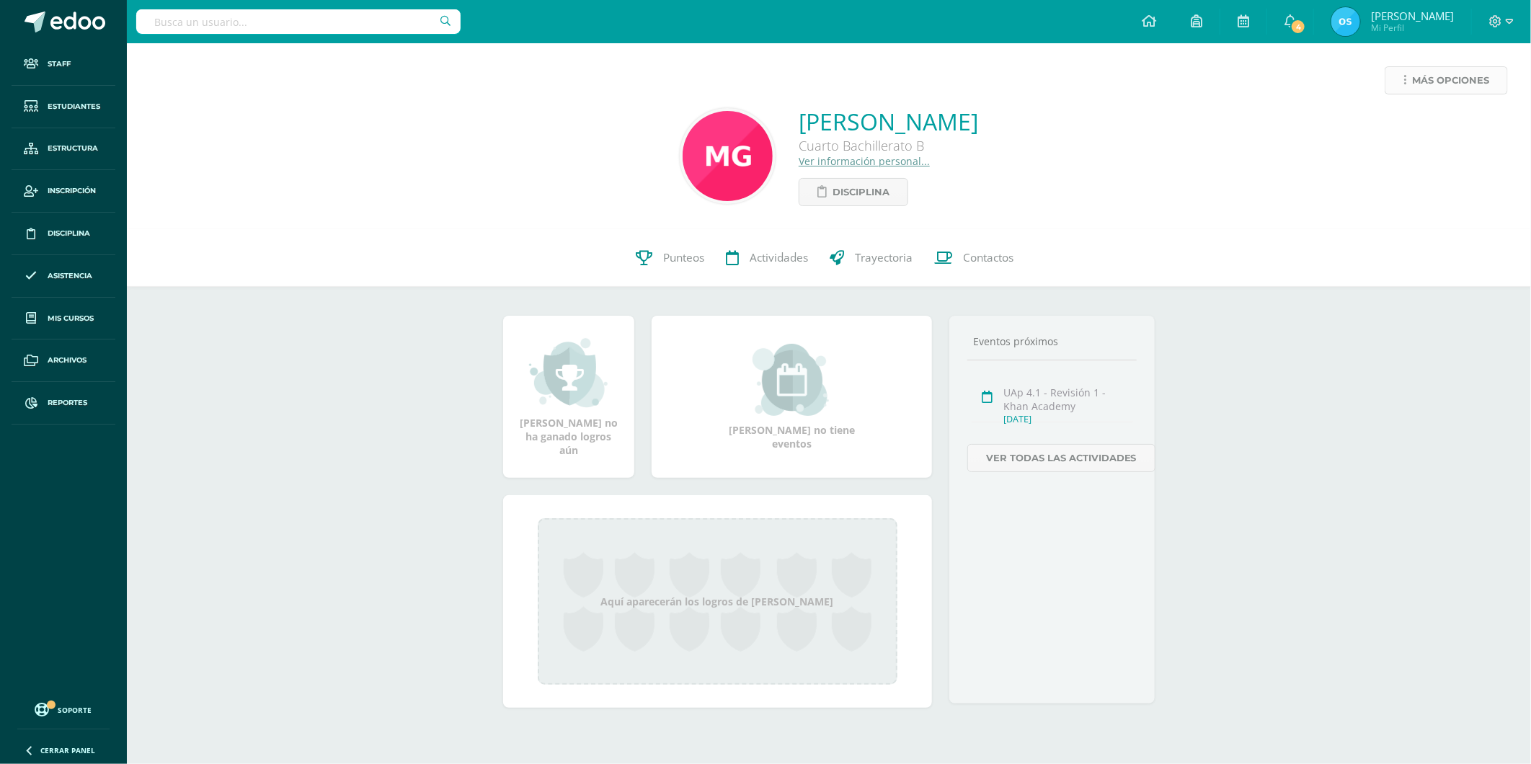
click at [1440, 94] on link "Más opciones" at bounding box center [1446, 80] width 123 height 28
click at [1409, 126] on link "Reestablecer acceso" at bounding box center [1419, 127] width 154 height 22
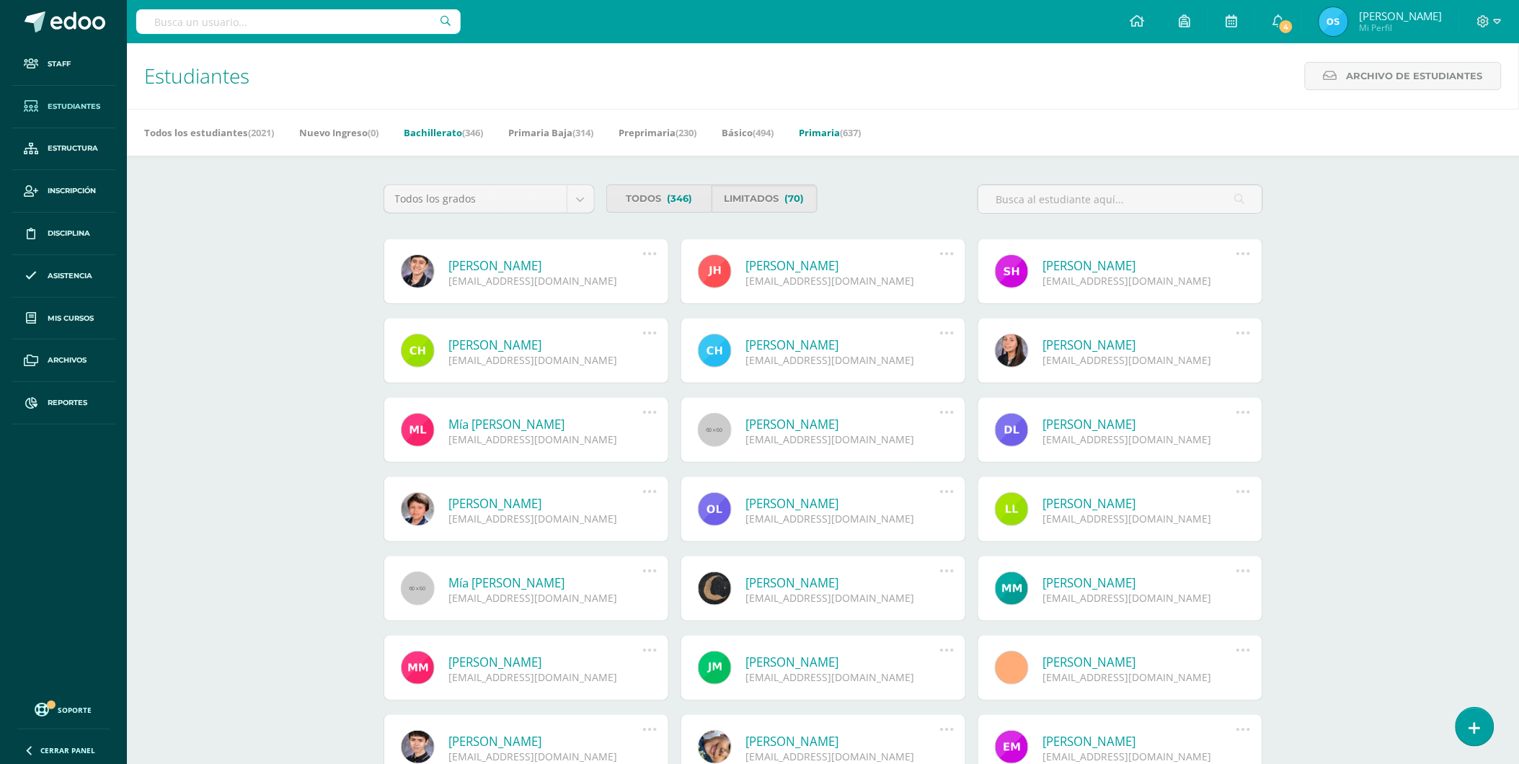
click at [846, 130] on link "Primaria (637)" at bounding box center [830, 132] width 62 height 23
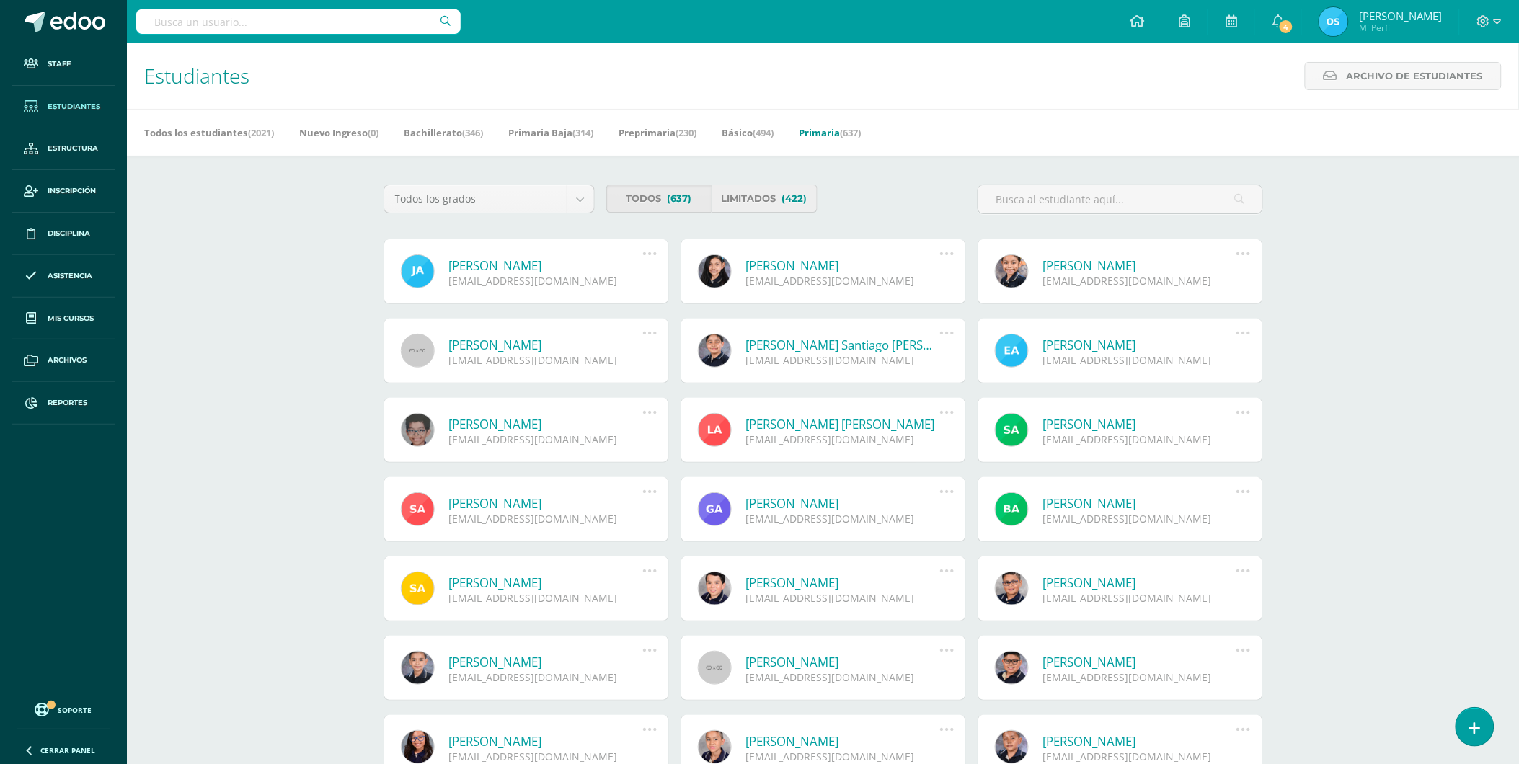
click at [768, 200] on link "Limitados (422)" at bounding box center [764, 199] width 106 height 28
click at [760, 205] on link "Limitados (422)" at bounding box center [764, 199] width 106 height 28
click at [804, 257] on link "[PERSON_NAME]" at bounding box center [843, 265] width 194 height 17
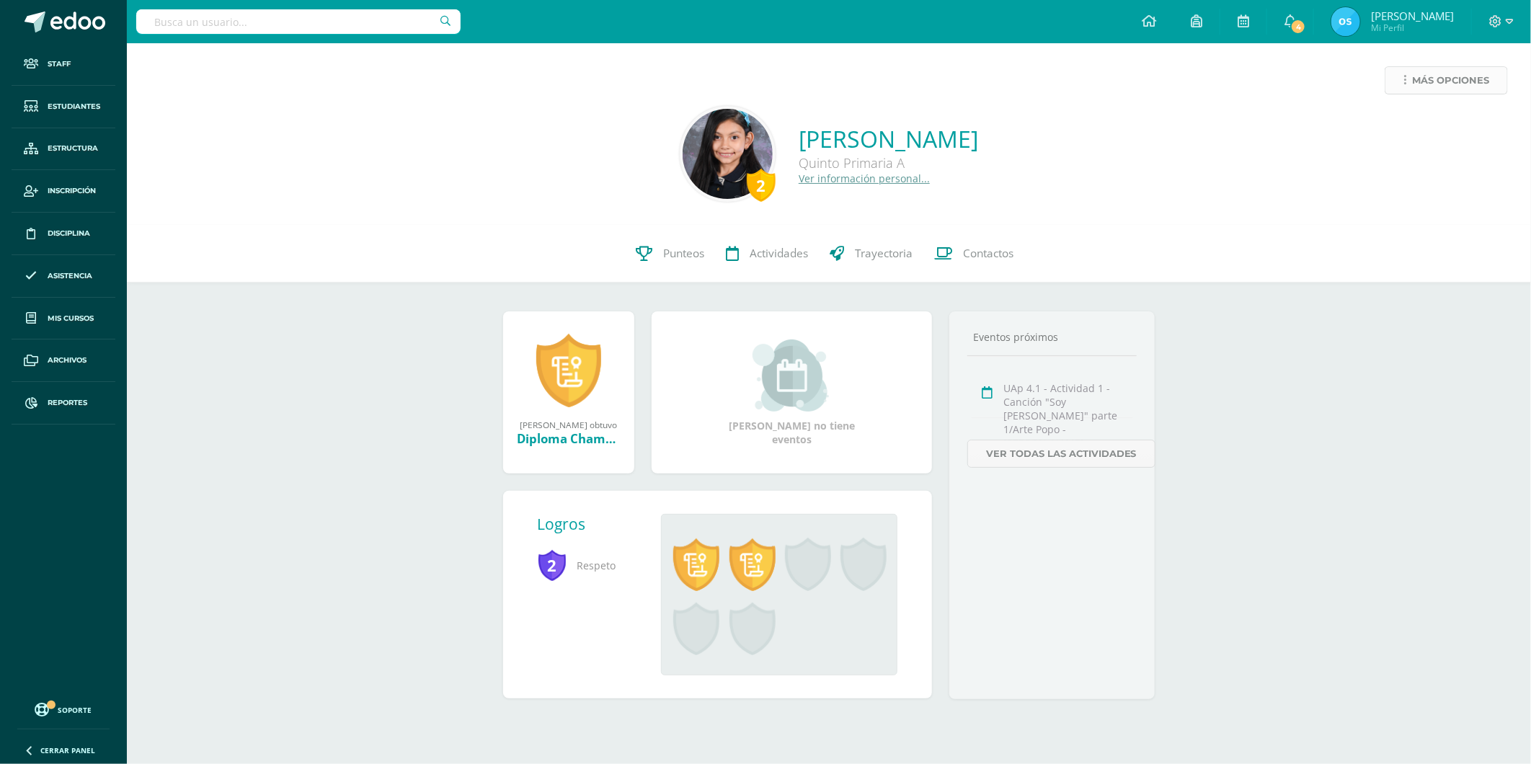
click at [1438, 78] on span "Más opciones" at bounding box center [1450, 80] width 77 height 27
click at [1407, 124] on link "Reestablecer acceso" at bounding box center [1419, 127] width 154 height 22
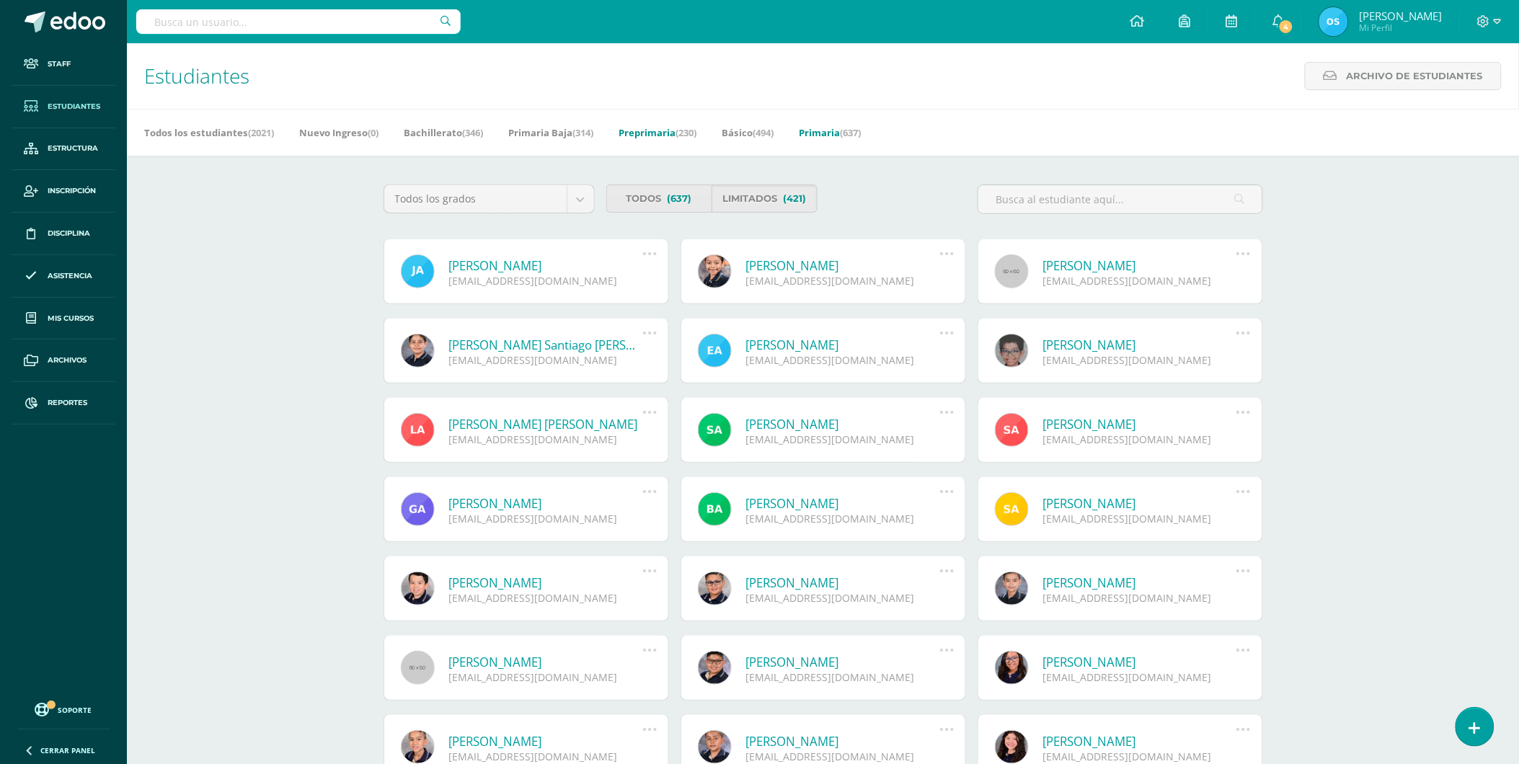
click at [645, 128] on link "Preprimaria (230)" at bounding box center [657, 132] width 78 height 23
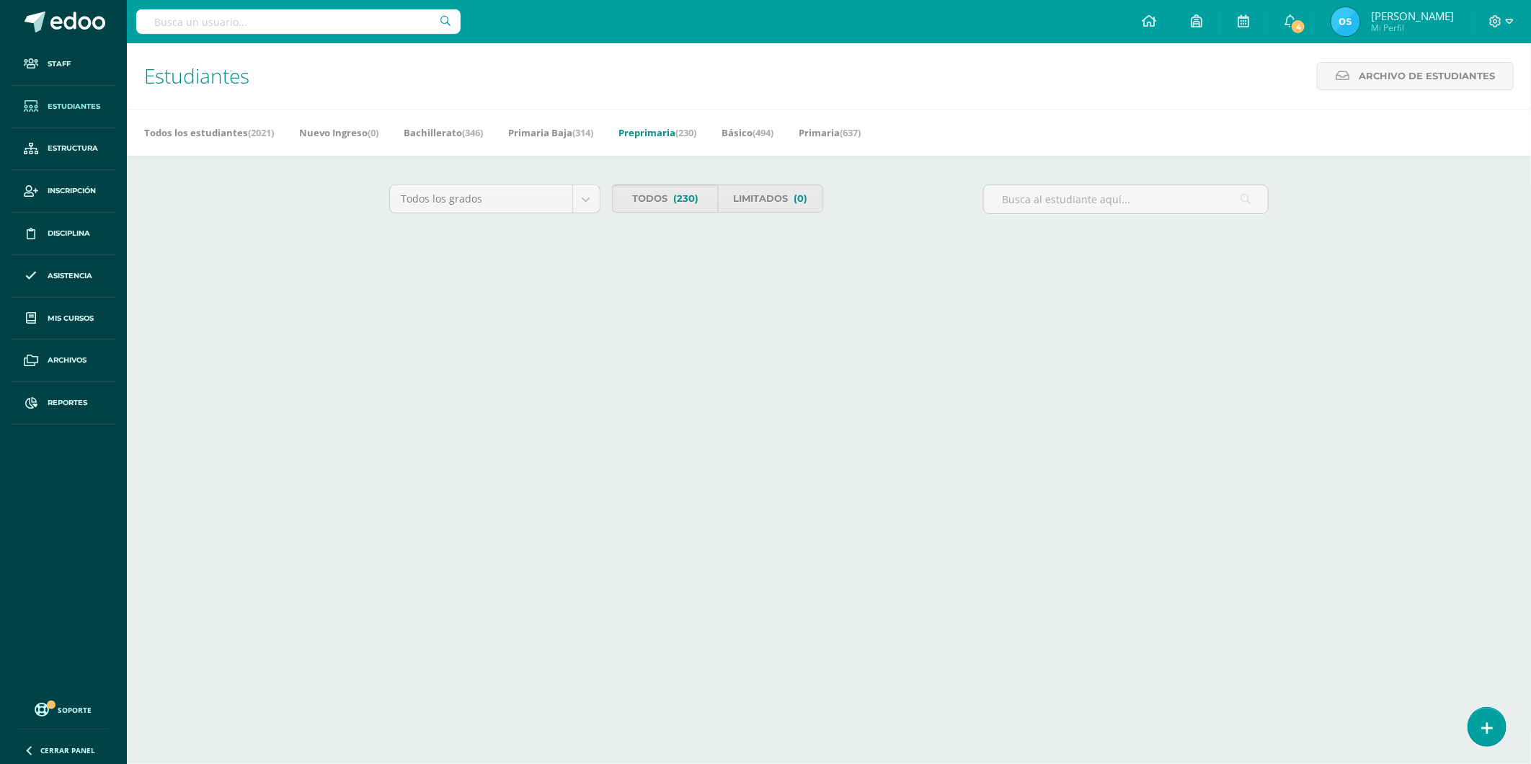
click at [665, 191] on link "Todos (230)" at bounding box center [665, 199] width 106 height 28
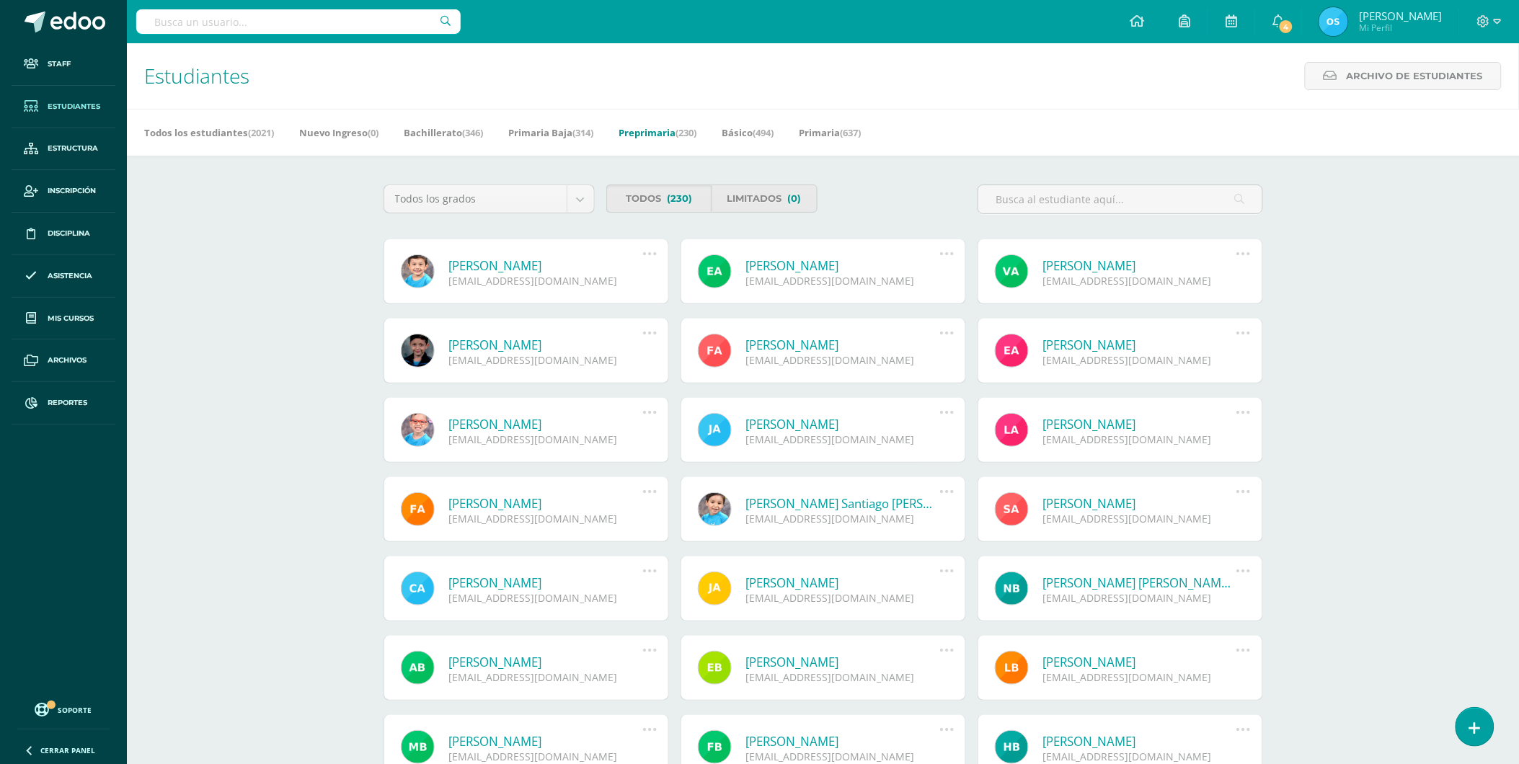
click at [507, 261] on link "[PERSON_NAME]" at bounding box center [546, 265] width 194 height 17
click at [543, 133] on link "Primaria Baja (314)" at bounding box center [550, 132] width 85 height 23
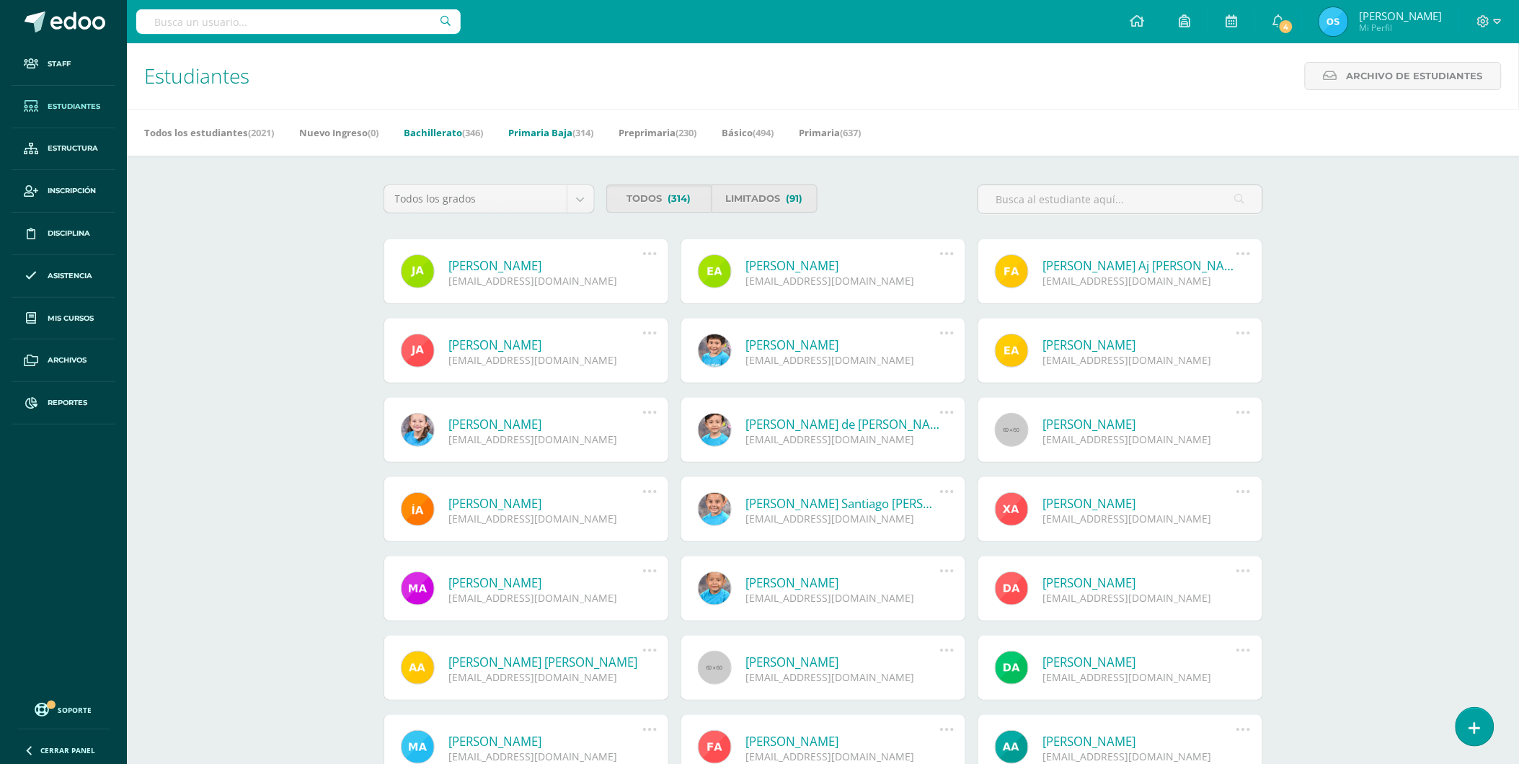
click at [436, 133] on link "Bachillerato (346)" at bounding box center [443, 132] width 79 height 23
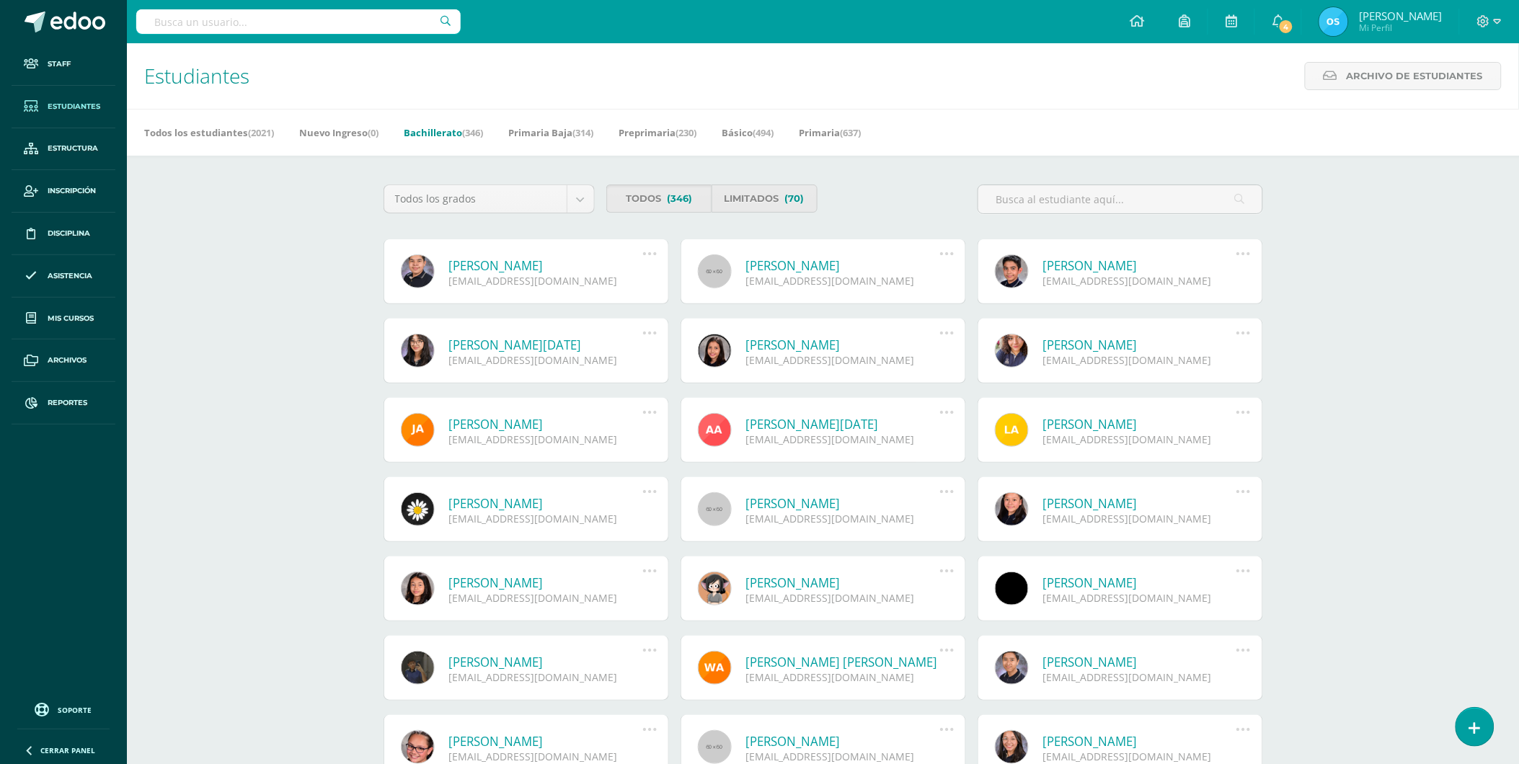
click at [642, 250] on icon at bounding box center [650, 254] width 16 height 16
click at [465, 263] on link "[PERSON_NAME]" at bounding box center [546, 265] width 194 height 17
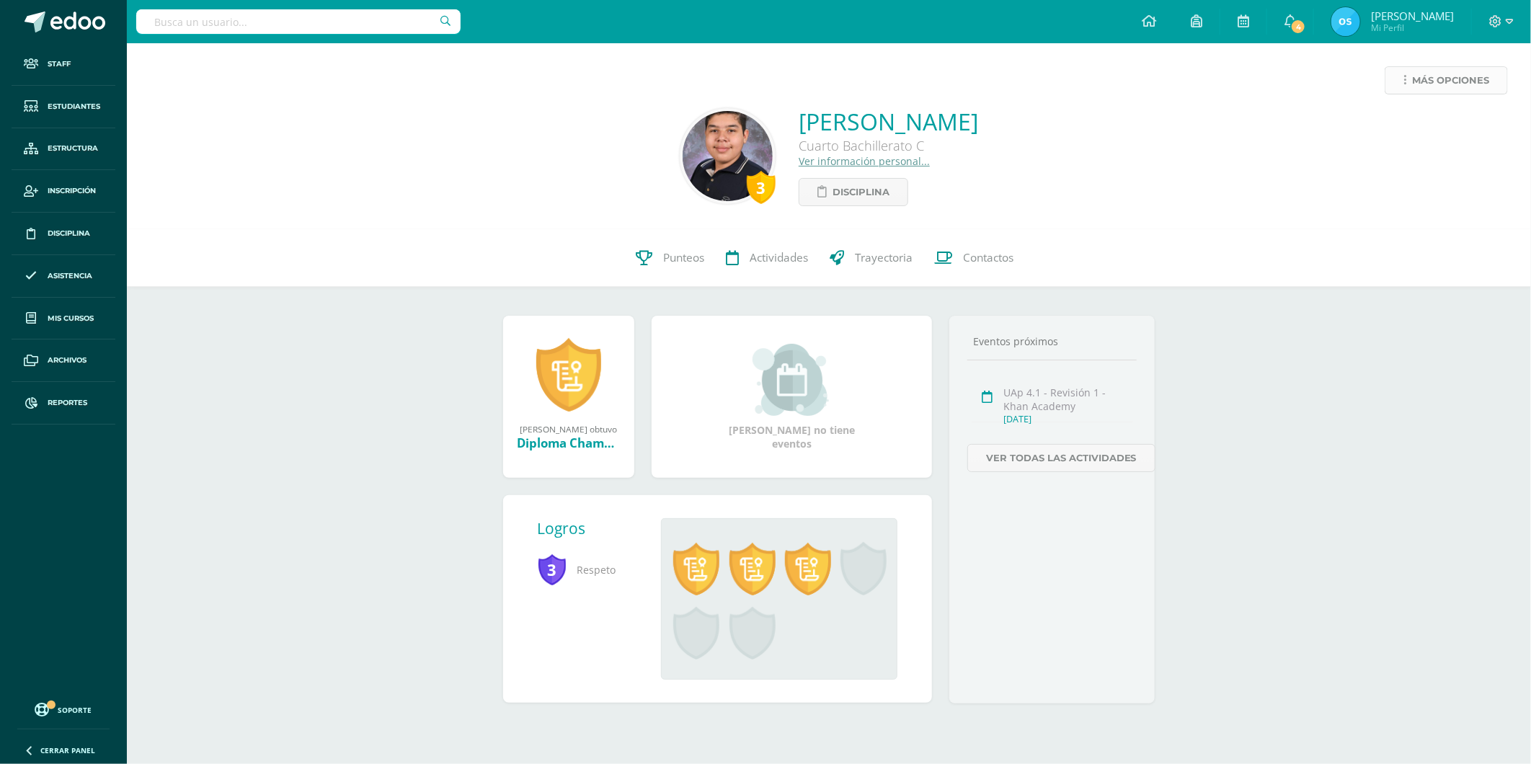
click at [1418, 73] on span "Más opciones" at bounding box center [1450, 80] width 77 height 27
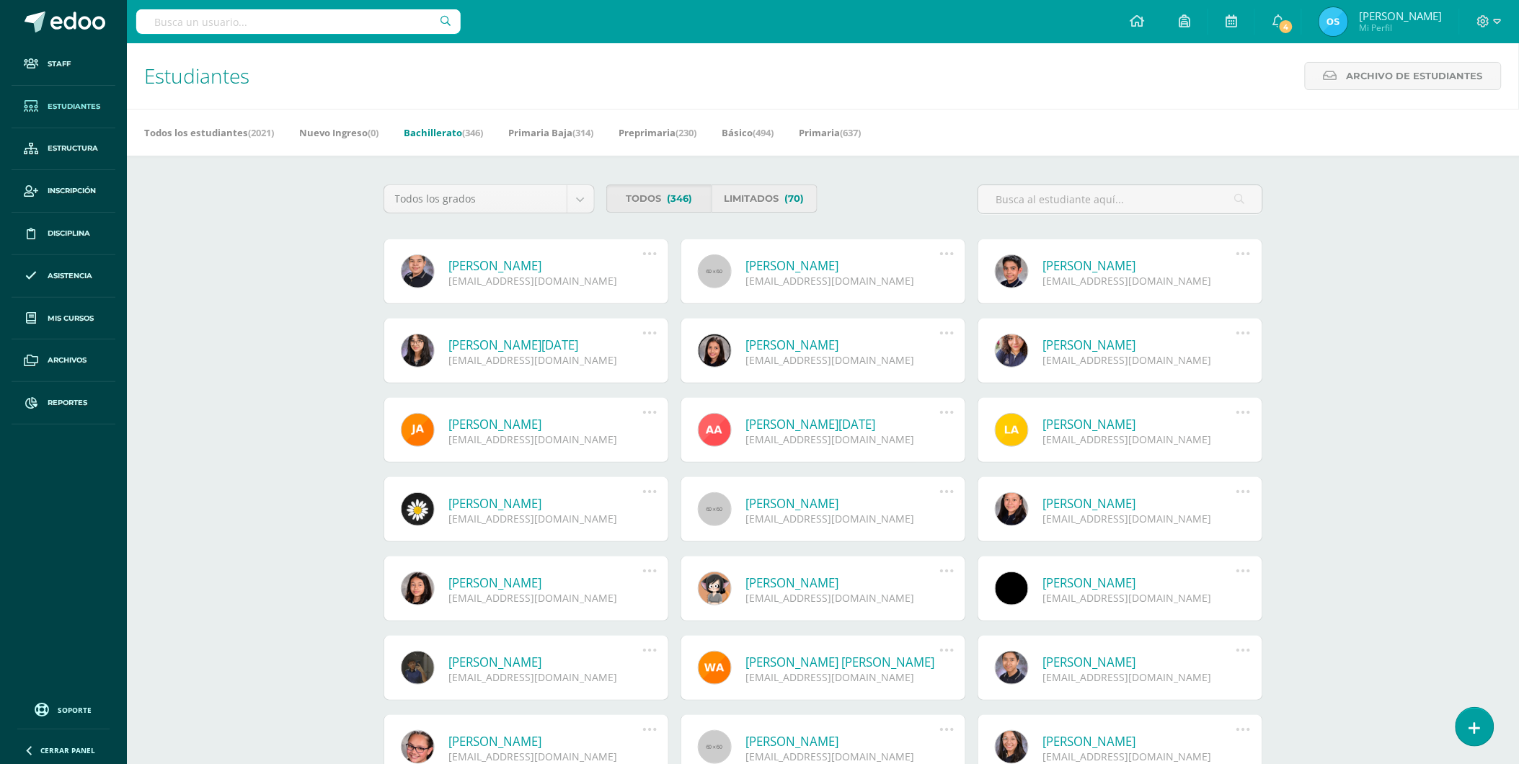
click at [785, 197] on span "(70)" at bounding box center [794, 198] width 19 height 27
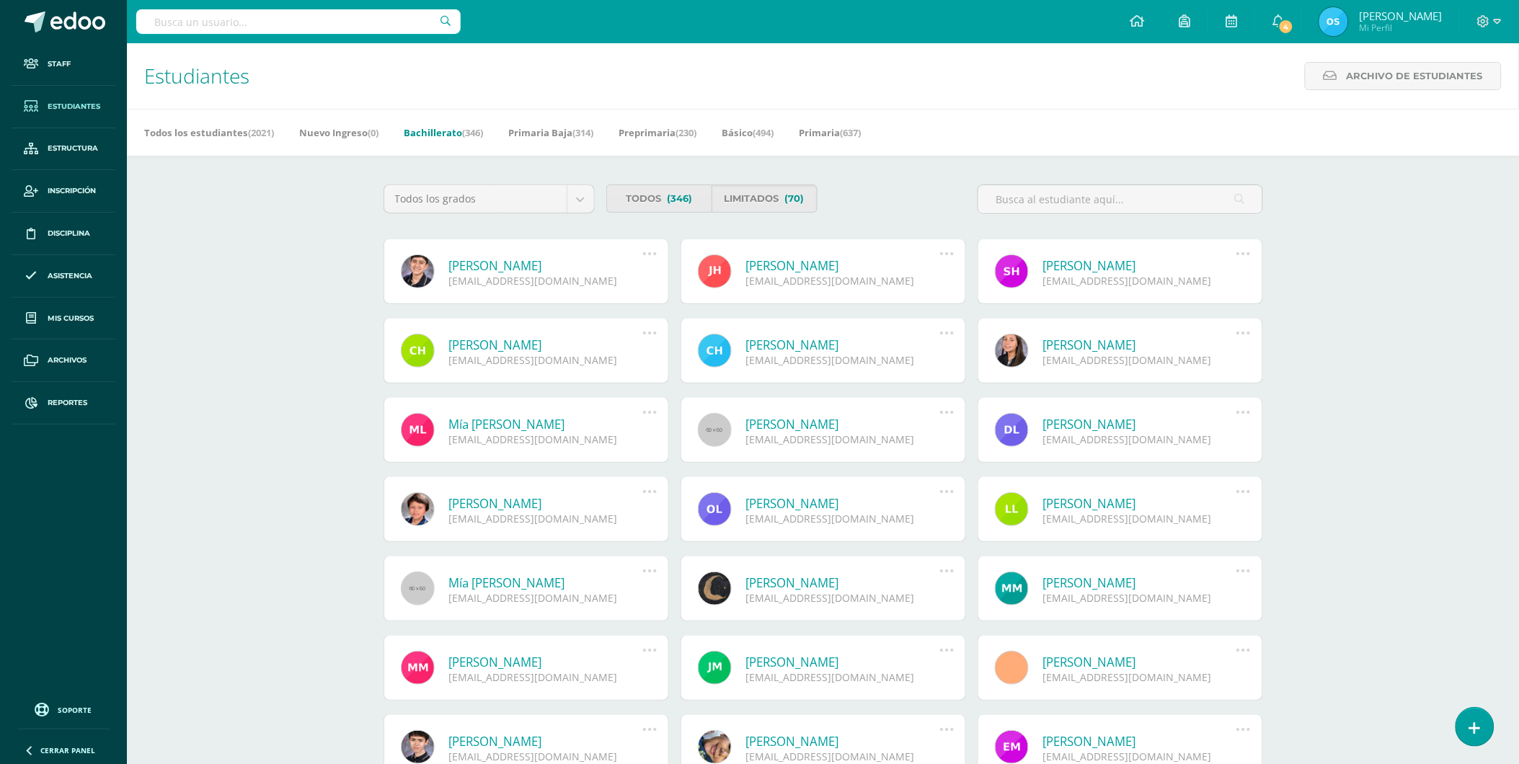
click at [499, 262] on link "Joshua Fernando Guzmán Figueroa" at bounding box center [546, 265] width 194 height 17
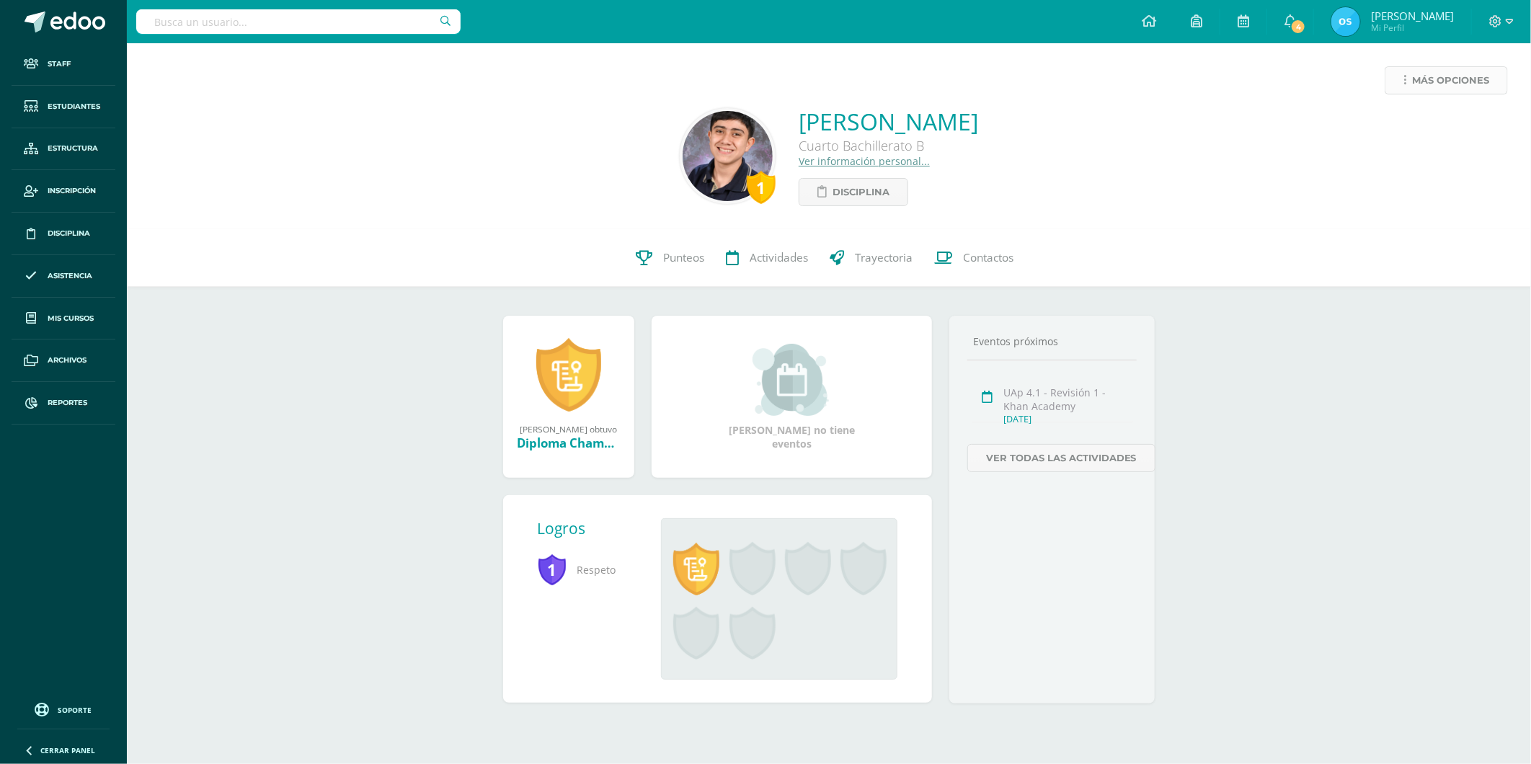
click at [1437, 87] on span "Más opciones" at bounding box center [1450, 80] width 77 height 27
click at [1410, 120] on link "Reestablecer acceso" at bounding box center [1419, 127] width 154 height 22
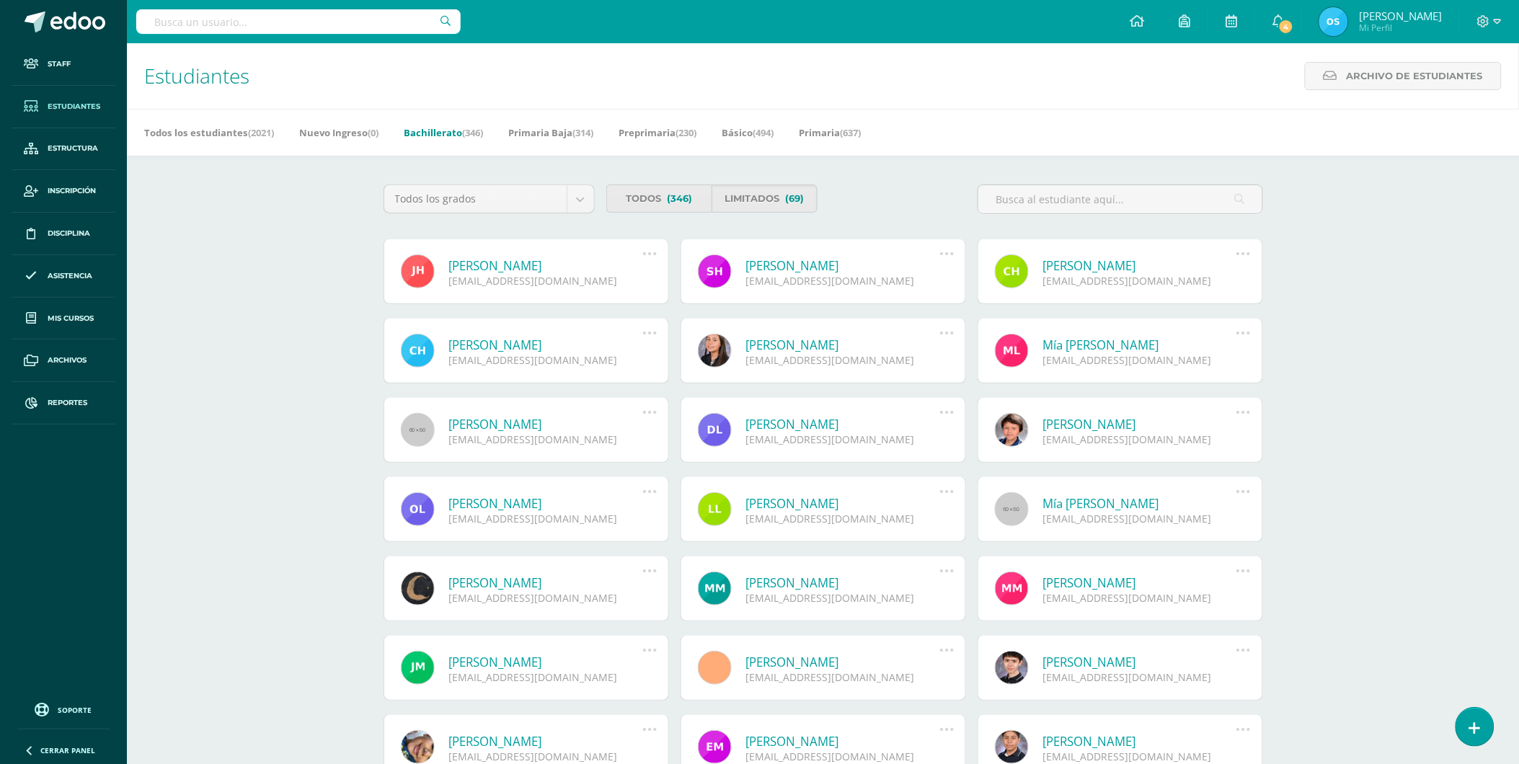
click at [508, 263] on link "[PERSON_NAME]" at bounding box center [546, 265] width 194 height 17
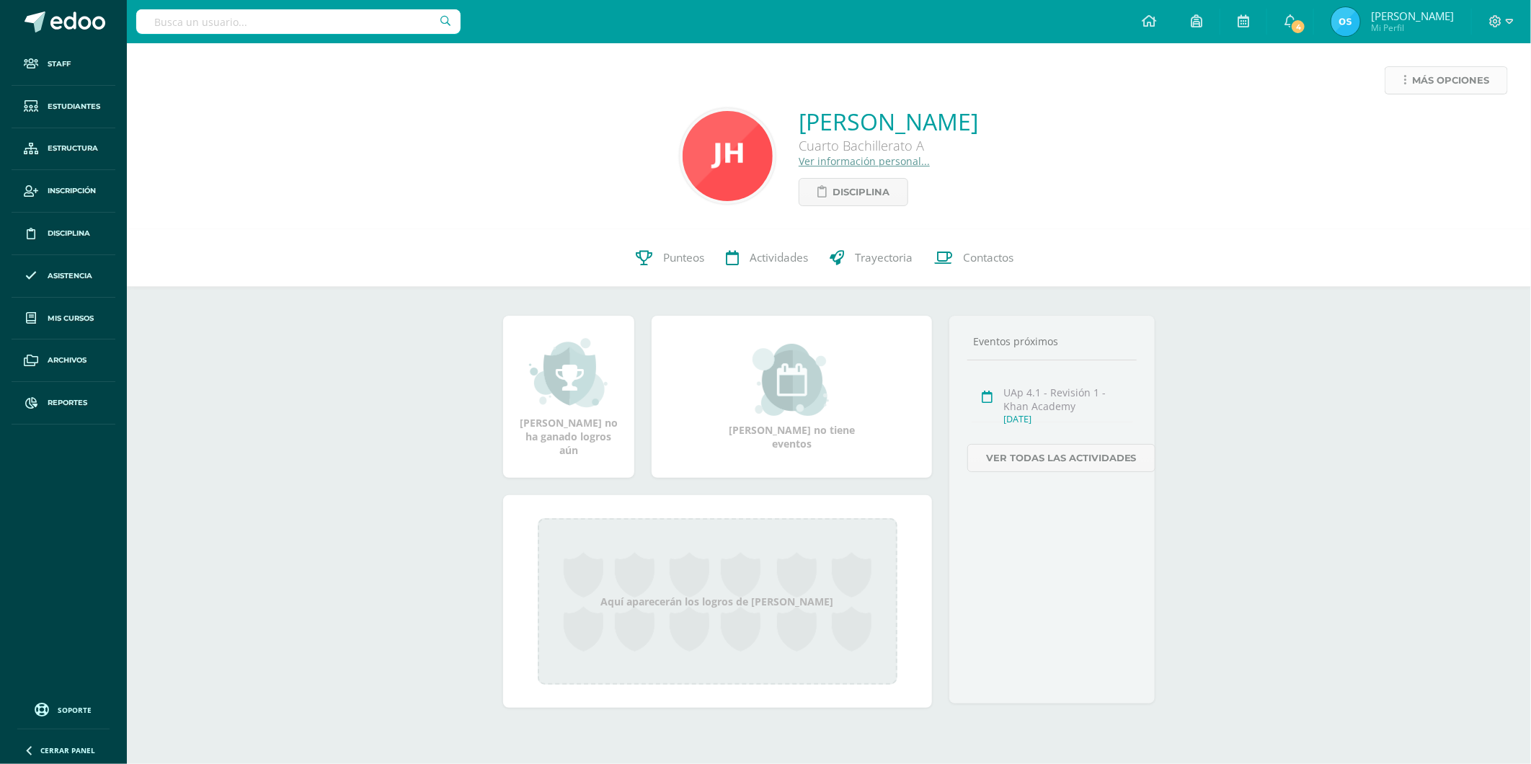
click at [1434, 89] on span "Más opciones" at bounding box center [1450, 80] width 77 height 27
click at [1402, 128] on link "Reestablecer acceso" at bounding box center [1419, 127] width 154 height 22
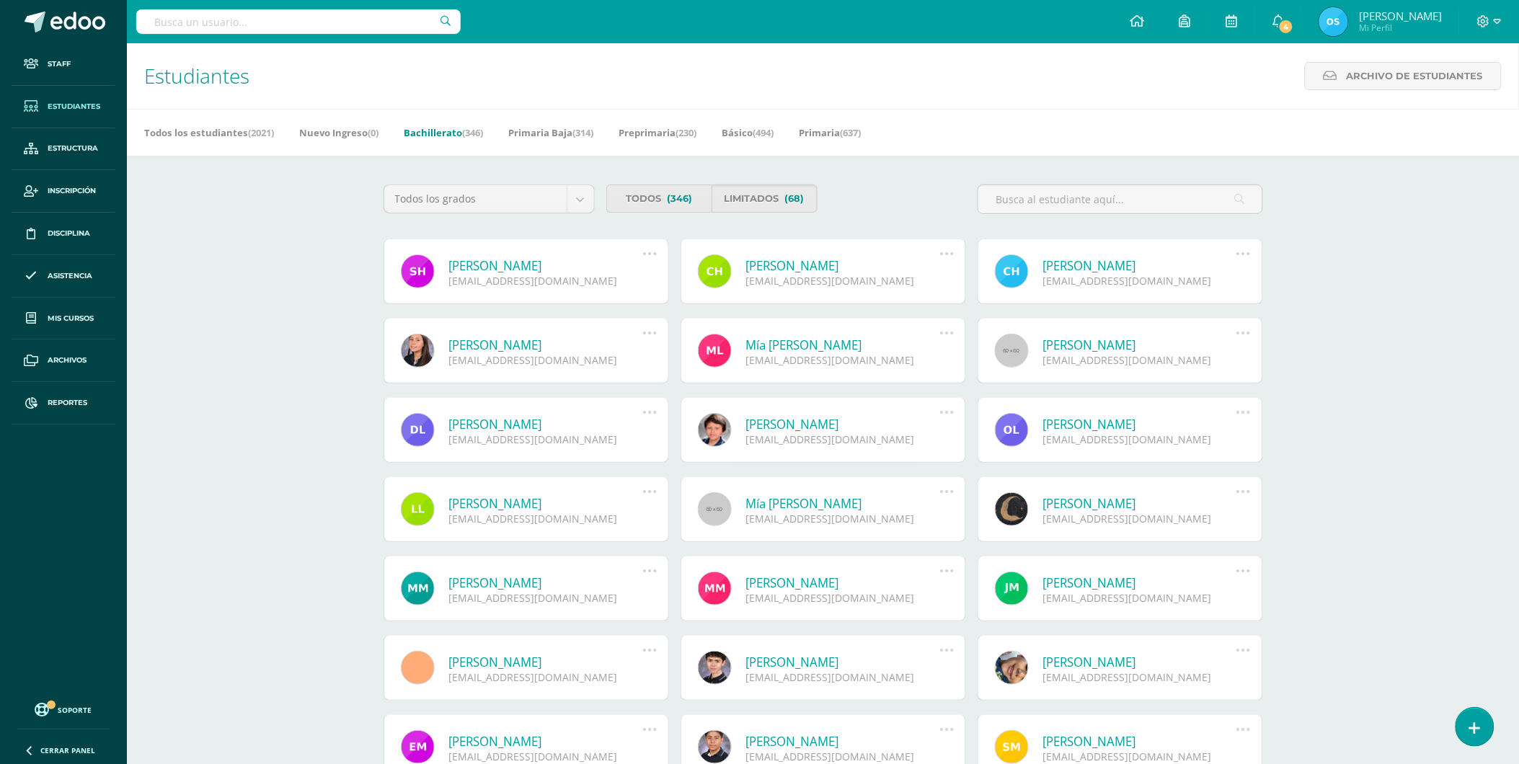
click at [552, 259] on link "[PERSON_NAME]" at bounding box center [546, 265] width 194 height 17
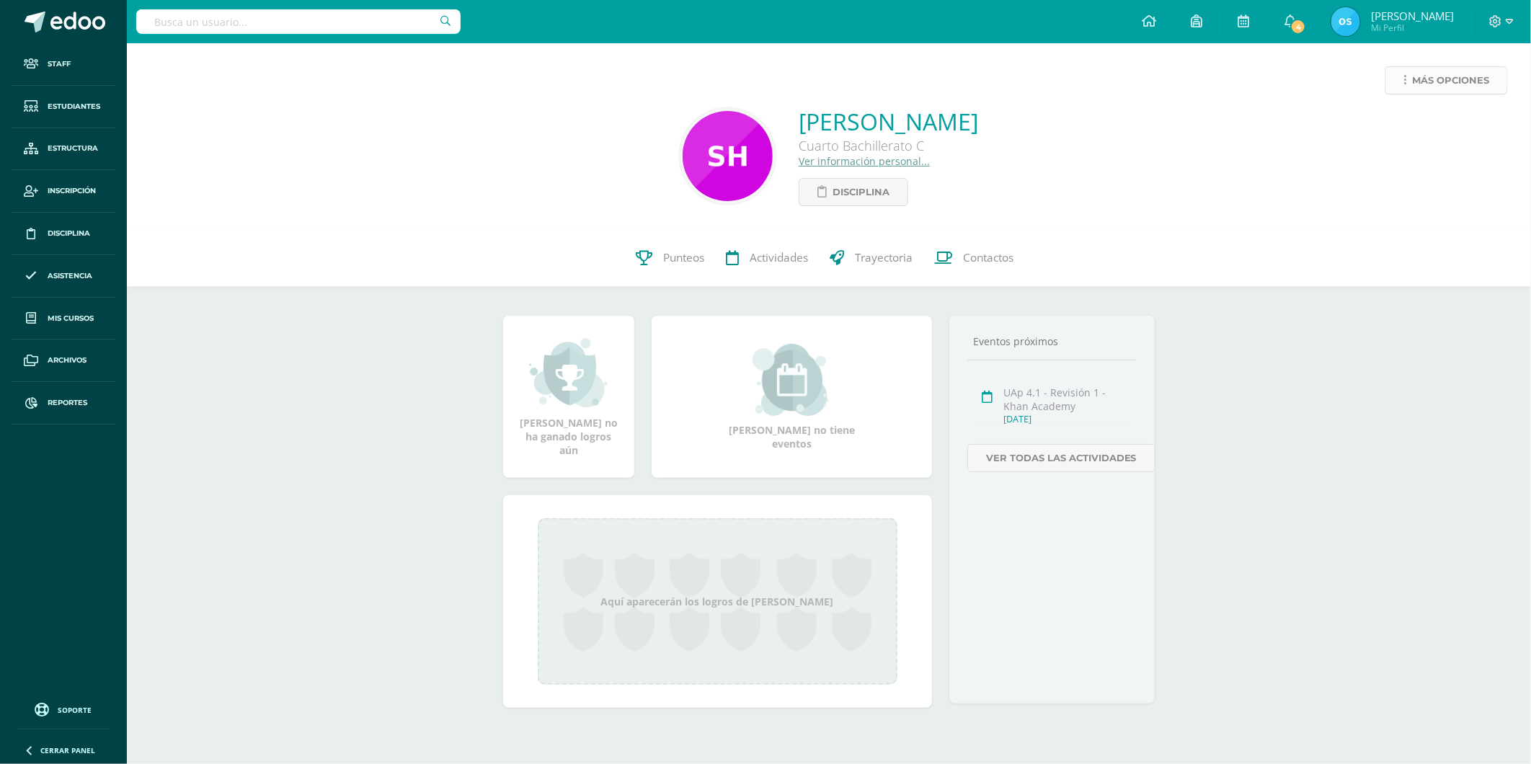
click at [1426, 89] on span "Más opciones" at bounding box center [1450, 80] width 77 height 27
click at [1399, 131] on link "Reestablecer acceso" at bounding box center [1419, 127] width 154 height 22
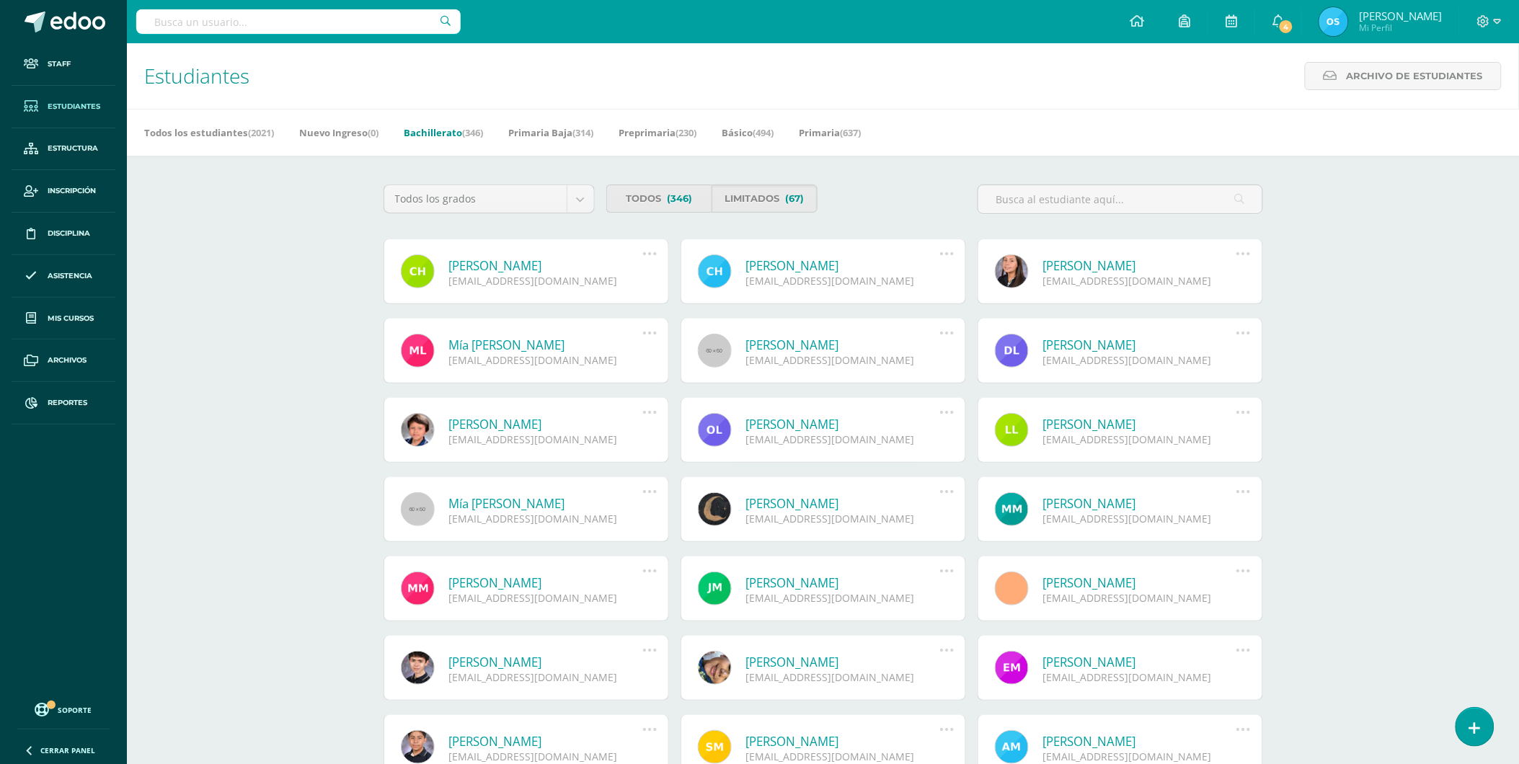
click at [1168, 265] on link "[PERSON_NAME]" at bounding box center [1140, 265] width 194 height 17
